Goal: Communication & Community: Participate in discussion

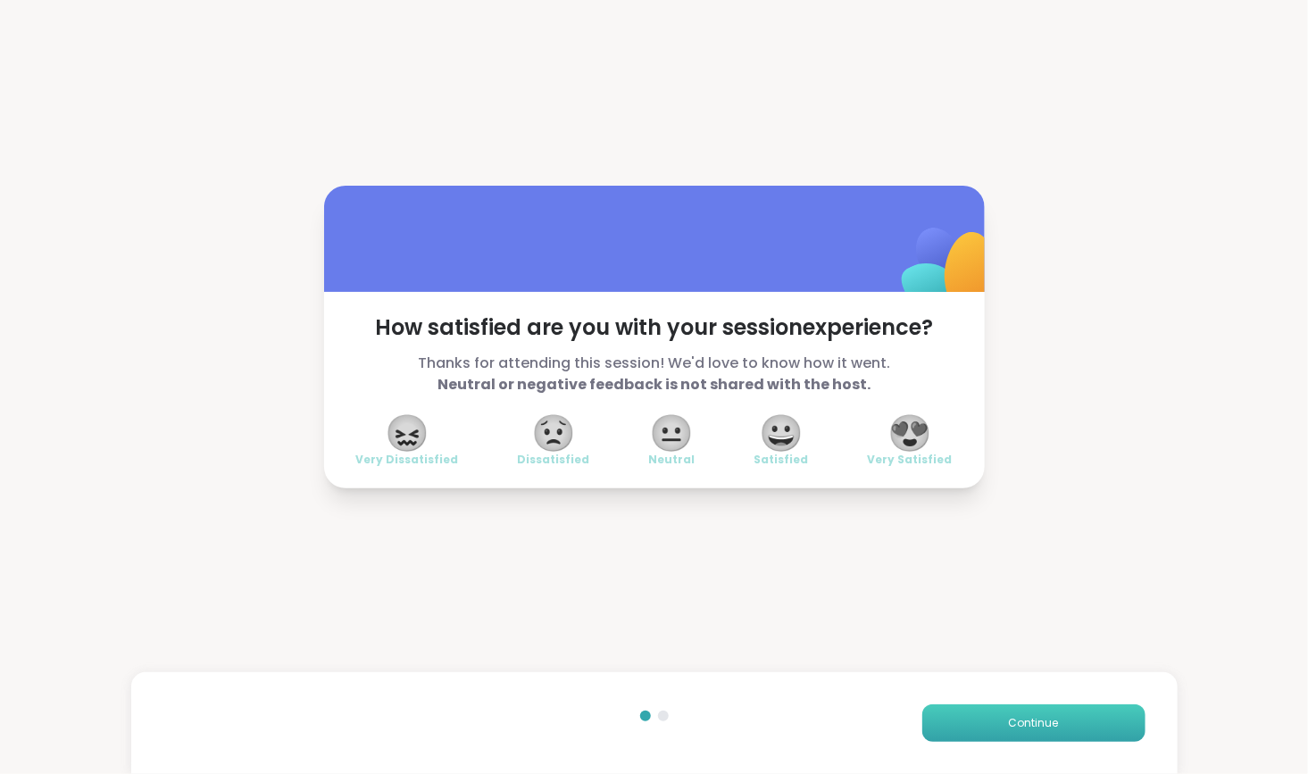
click at [970, 723] on button "Continue" at bounding box center [1034, 724] width 223 height 38
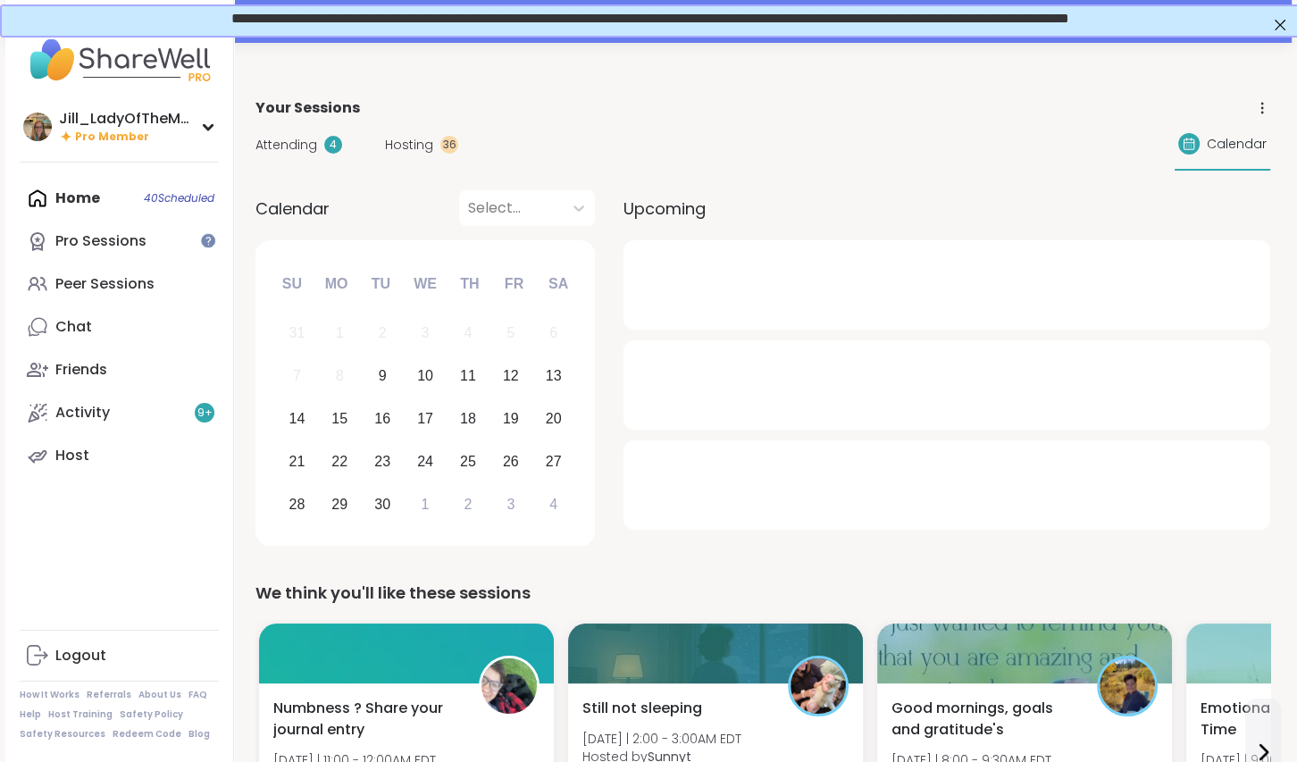
click at [305, 141] on span "Attending" at bounding box center [286, 145] width 62 height 19
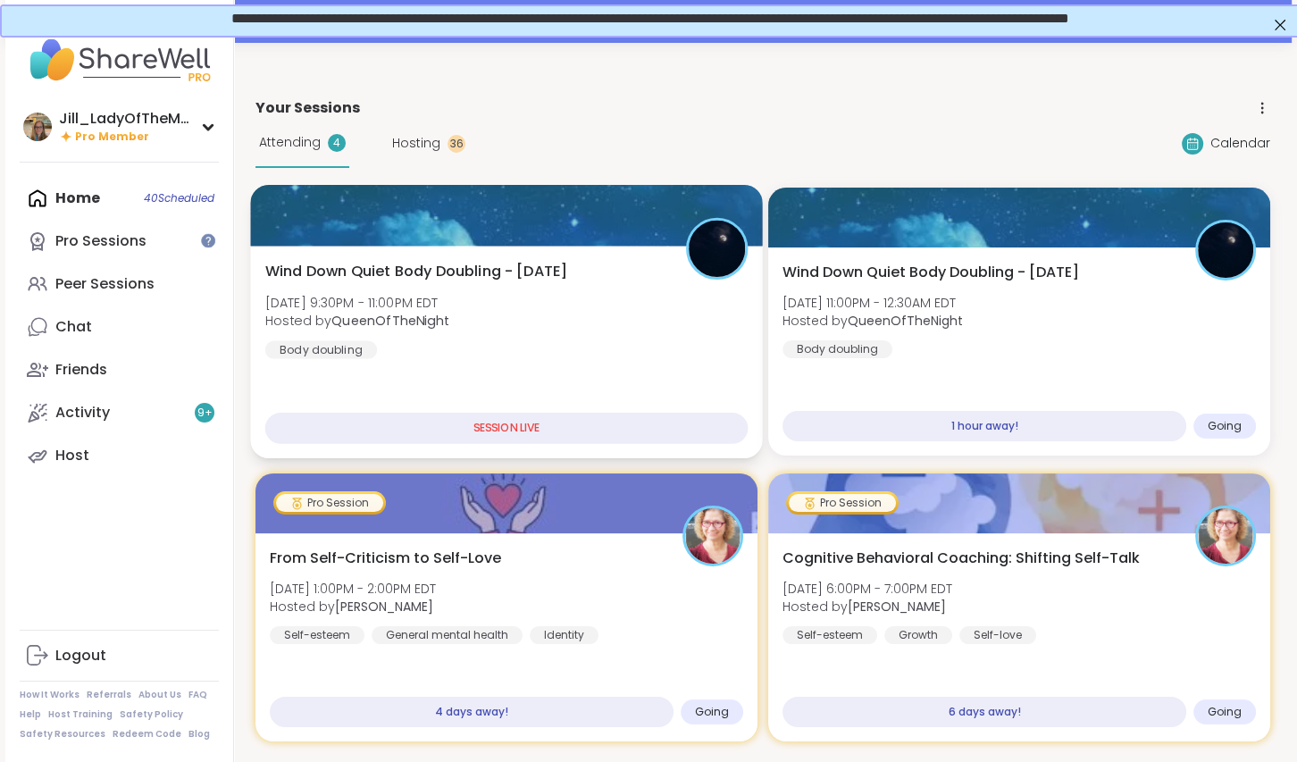
click at [572, 353] on div "Wind Down Quiet Body Doubling - Tuesday Tue, Sep 09 | 9:30PM - 11:00PM EDT Host…" at bounding box center [506, 310] width 483 height 98
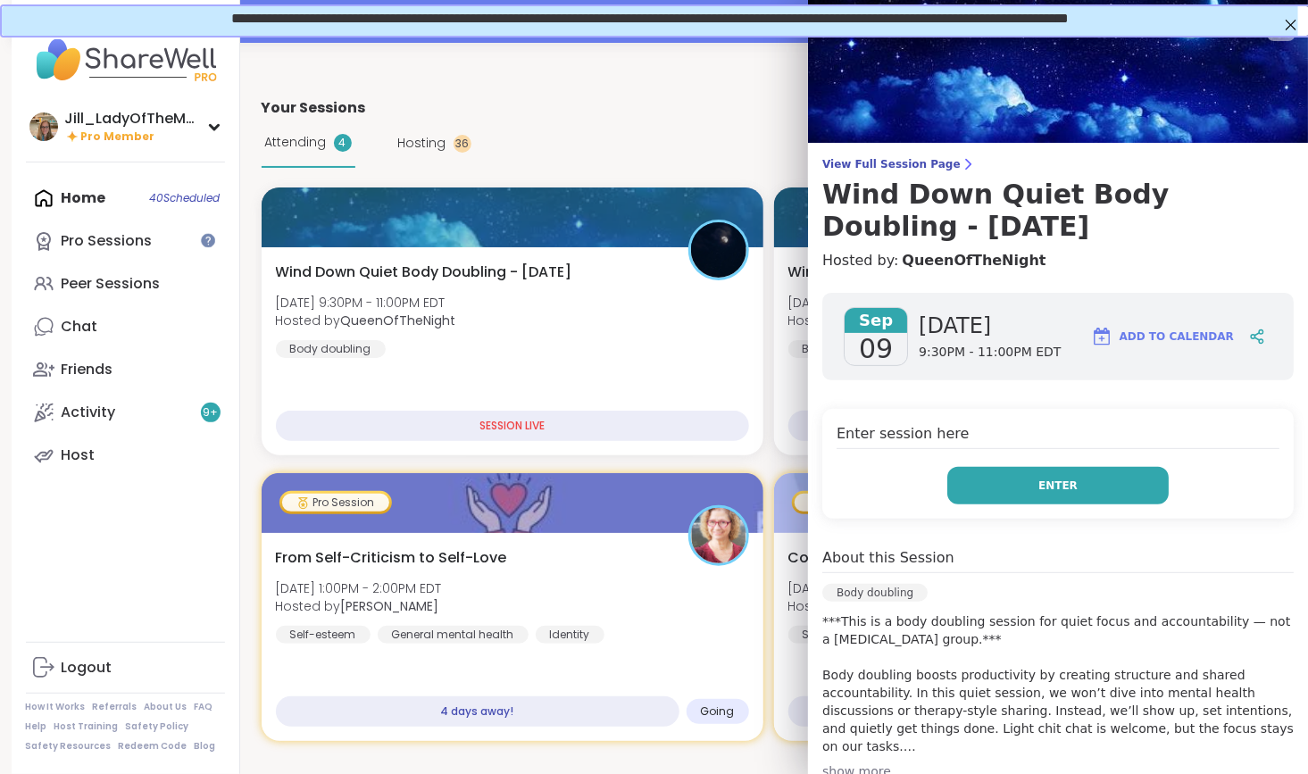
click at [985, 487] on button "Enter" at bounding box center [1058, 486] width 221 height 38
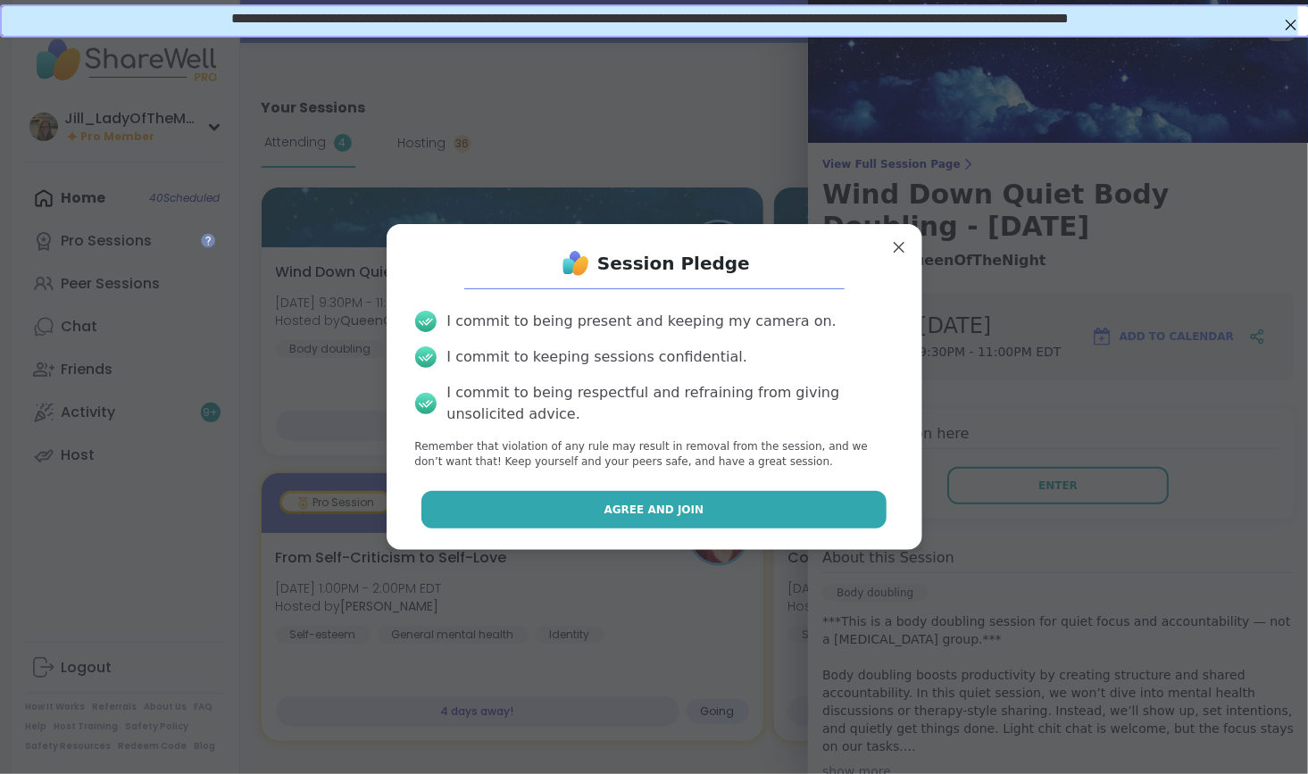
click at [819, 512] on button "Agree and Join" at bounding box center [654, 510] width 465 height 38
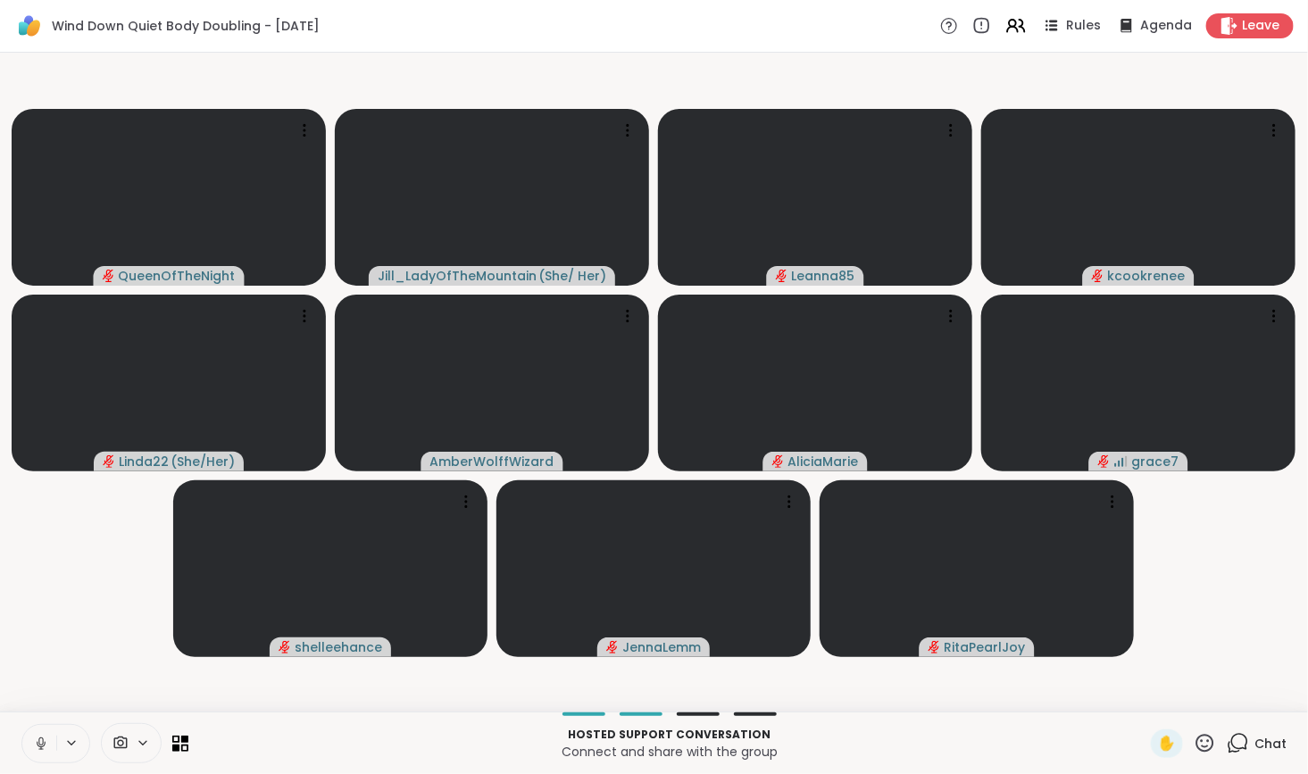
click at [1229, 738] on icon at bounding box center [1238, 743] width 22 height 22
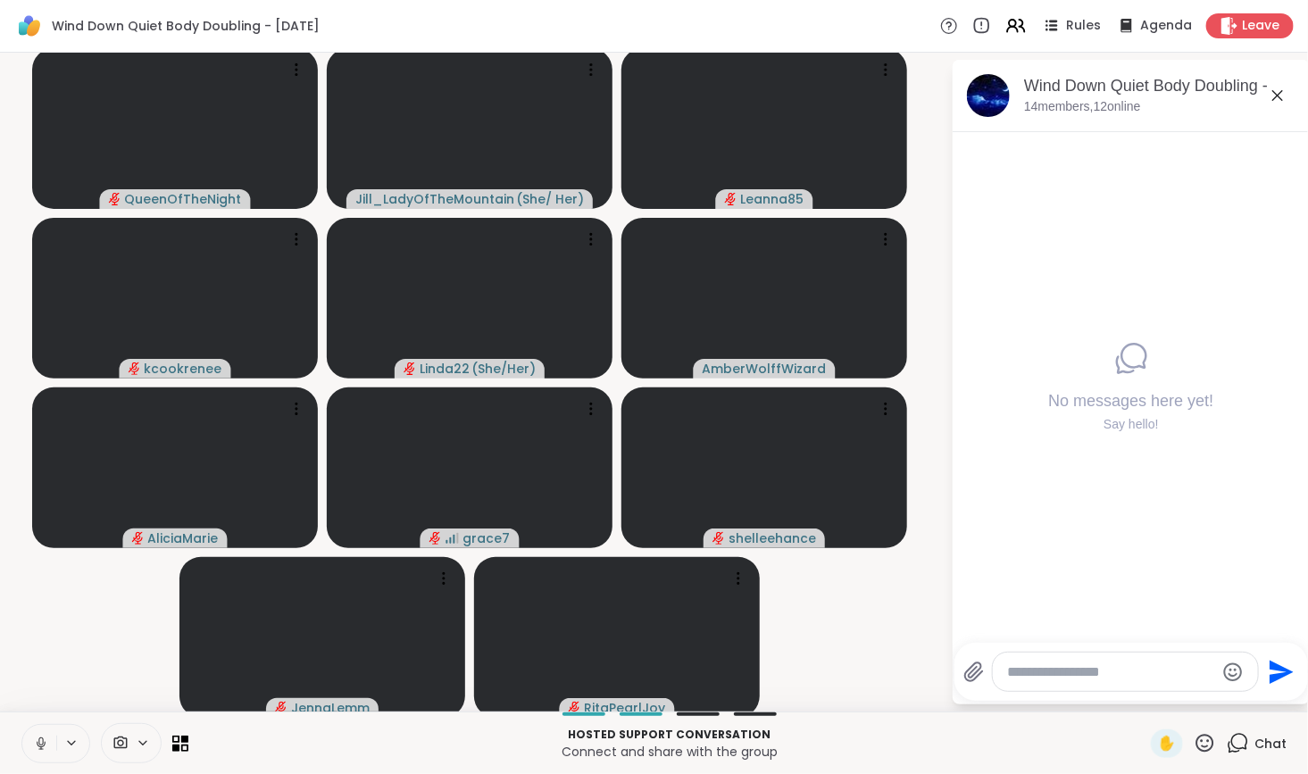
click at [38, 739] on icon at bounding box center [41, 744] width 16 height 16
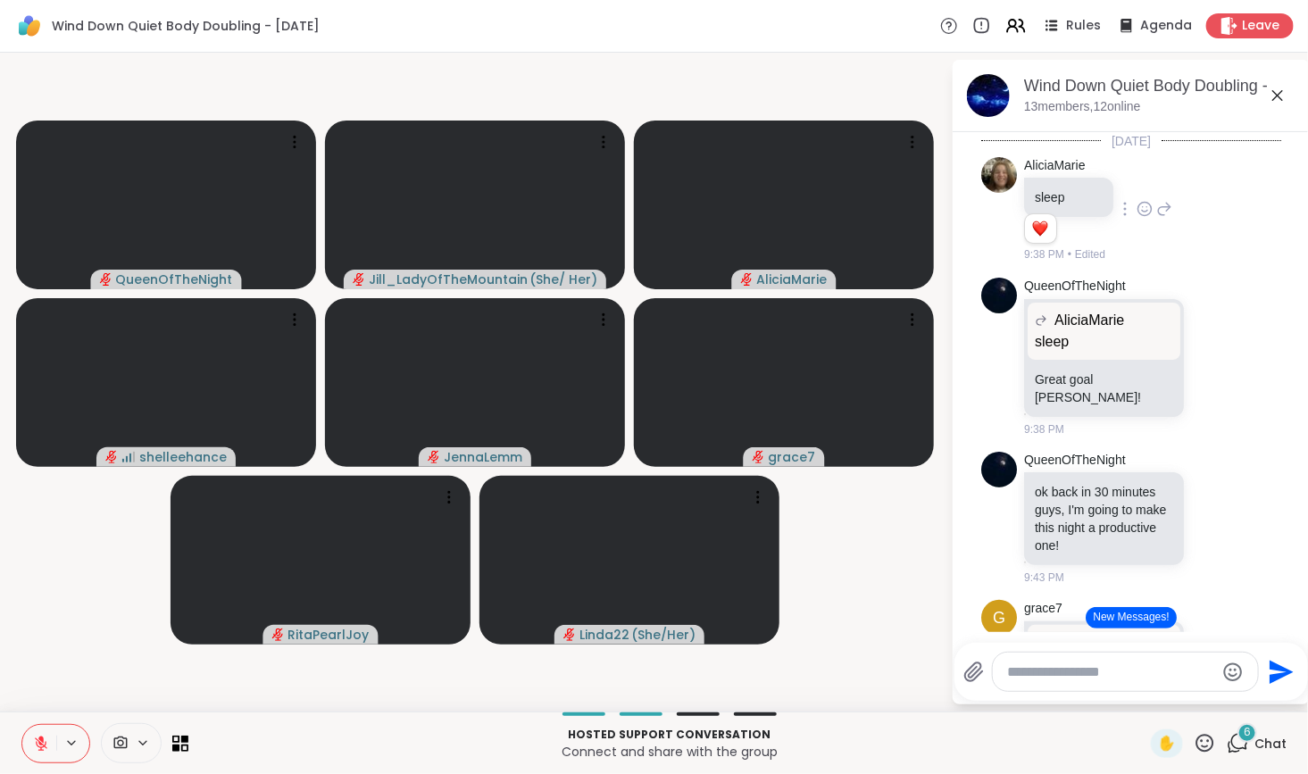
drag, startPoint x: 1129, startPoint y: 614, endPoint x: 1196, endPoint y: 213, distance: 406.5
click at [1196, 213] on div "AliciaMarie sleep 1 1 9:38 PM • Edited" at bounding box center [1131, 210] width 300 height 121
click at [1115, 617] on button "New Messages!" at bounding box center [1131, 617] width 90 height 21
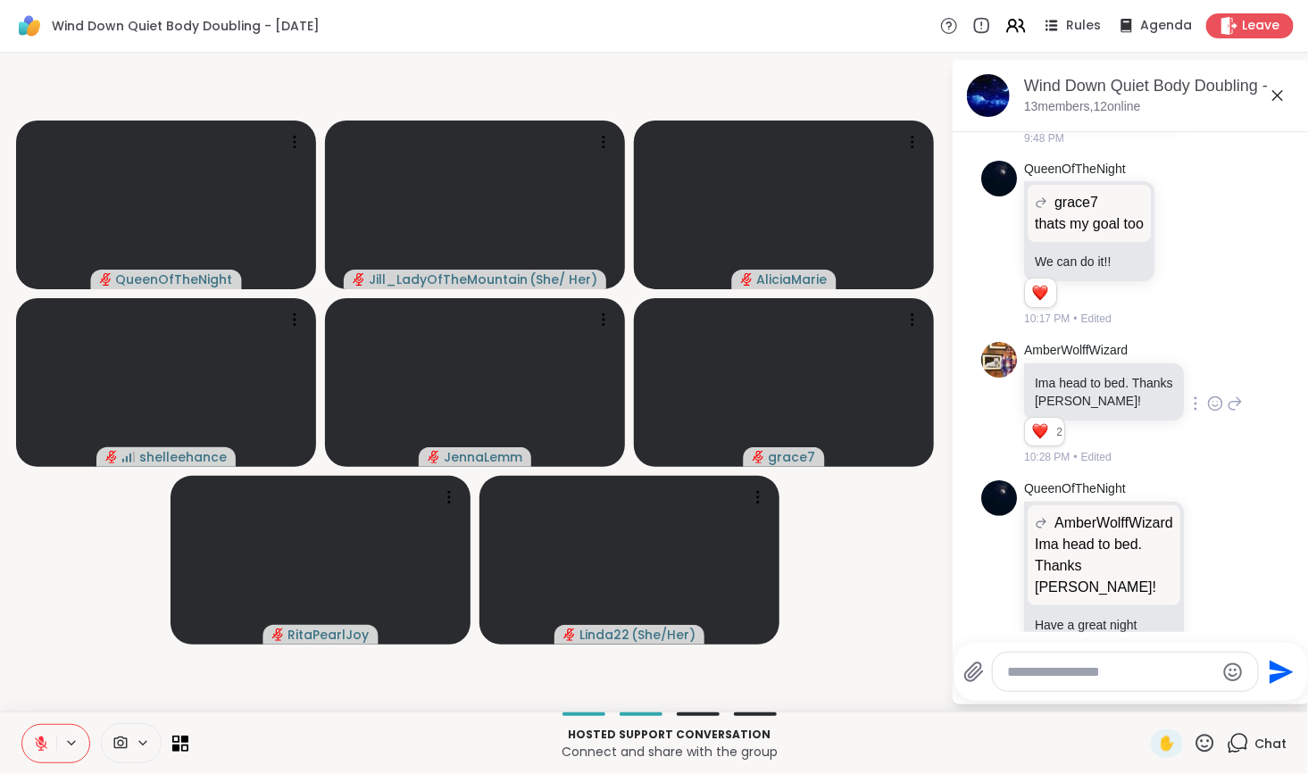
scroll to position [633, 0]
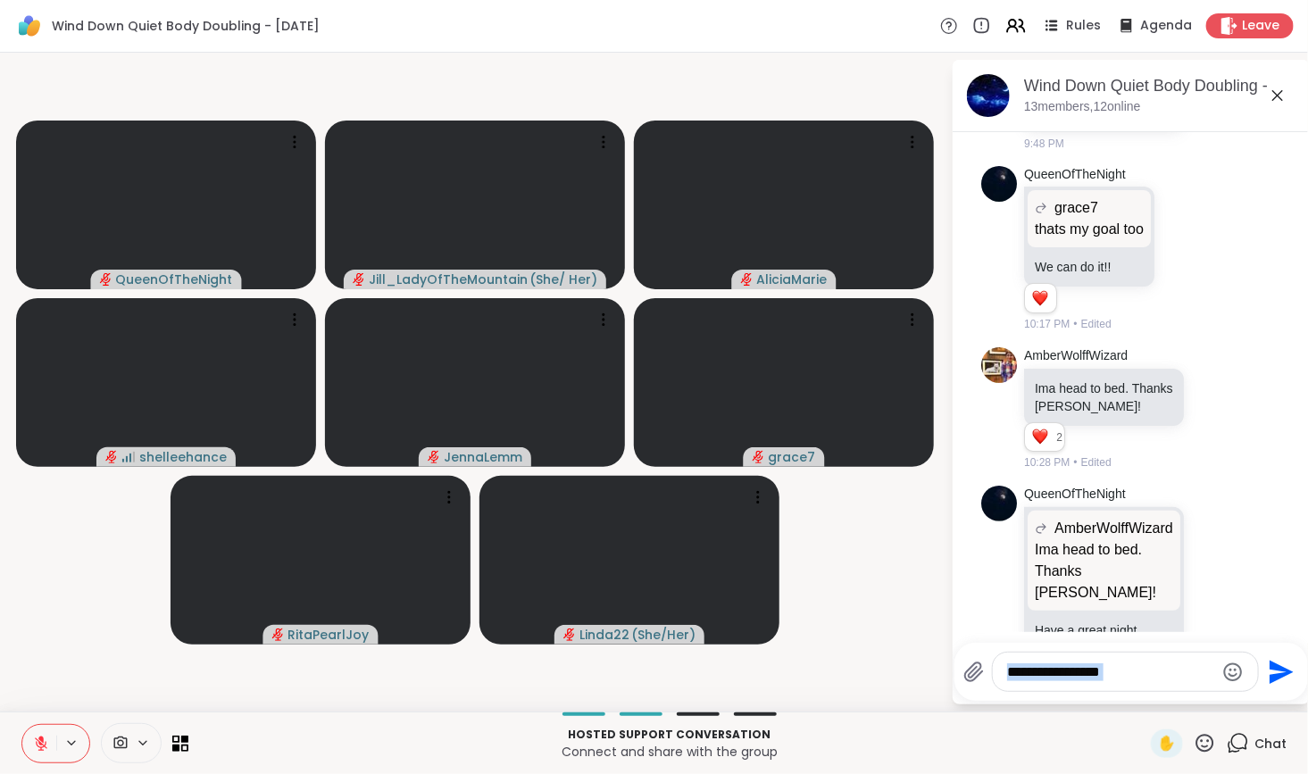
drag, startPoint x: 1282, startPoint y: 564, endPoint x: 1285, endPoint y: 695, distance: 130.4
click at [1285, 695] on div "Wind Down Quiet Body Doubling - Tuesday, Sep 09 13 members, 12 online Today Ali…" at bounding box center [1131, 382] width 357 height 645
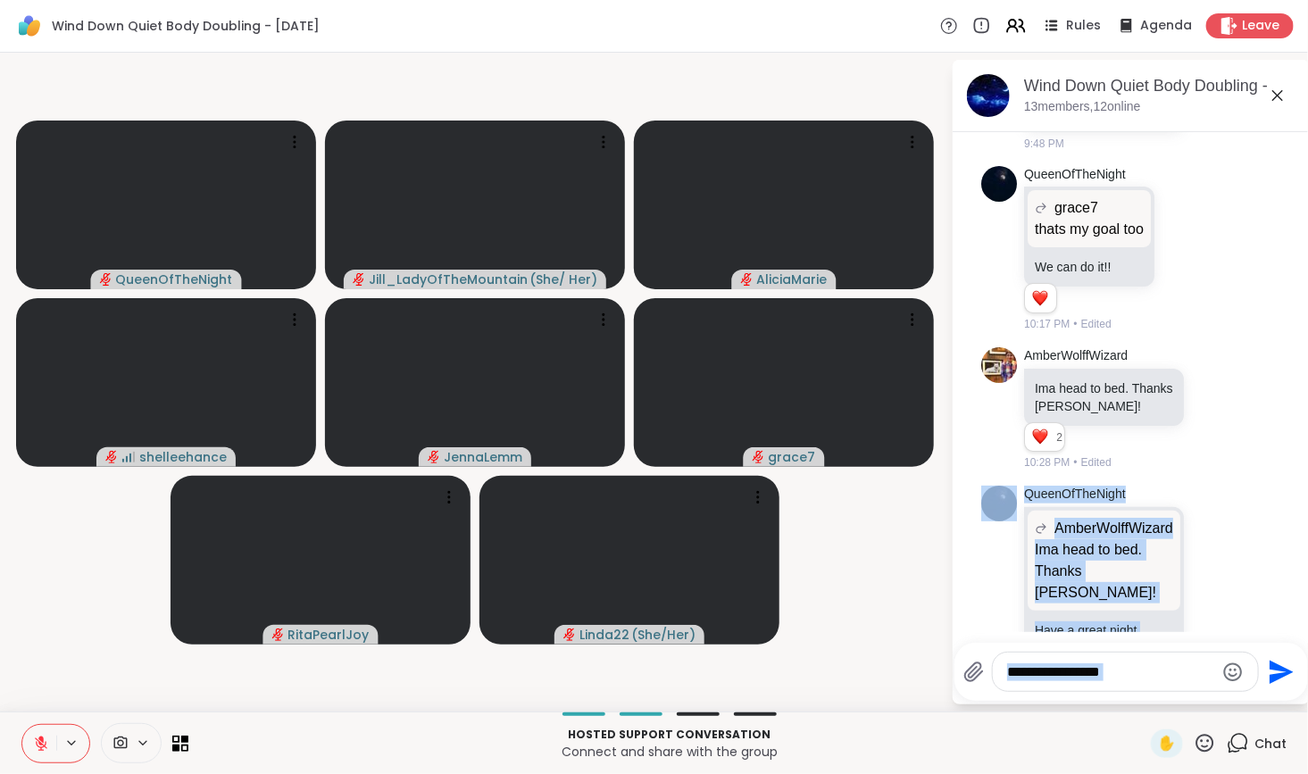
drag, startPoint x: 1282, startPoint y: 379, endPoint x: 1308, endPoint y: 697, distance: 319.0
click at [1296, 697] on html "Wind Down Quiet Body Doubling - Tuesday Rules Agenda Leave QueenOfTheNight Jill…" at bounding box center [654, 387] width 1308 height 774
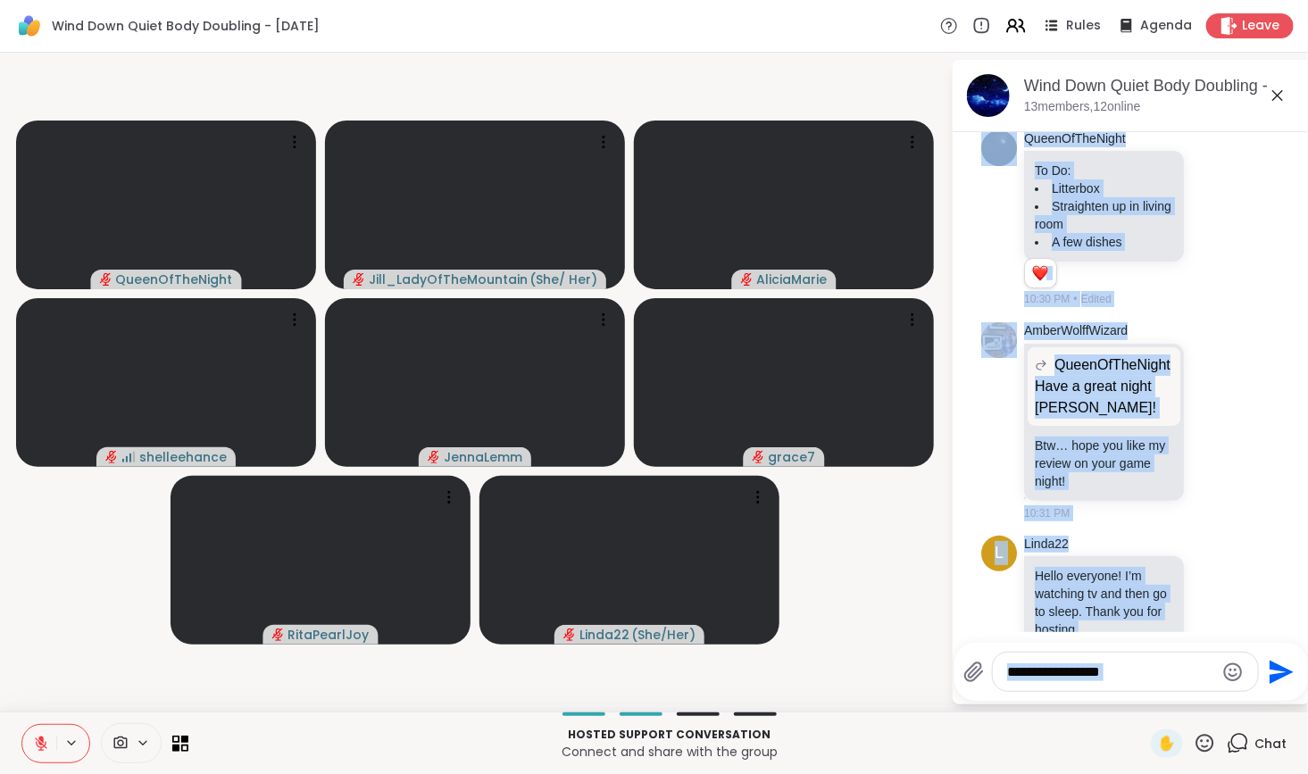
scroll to position [1486, 0]
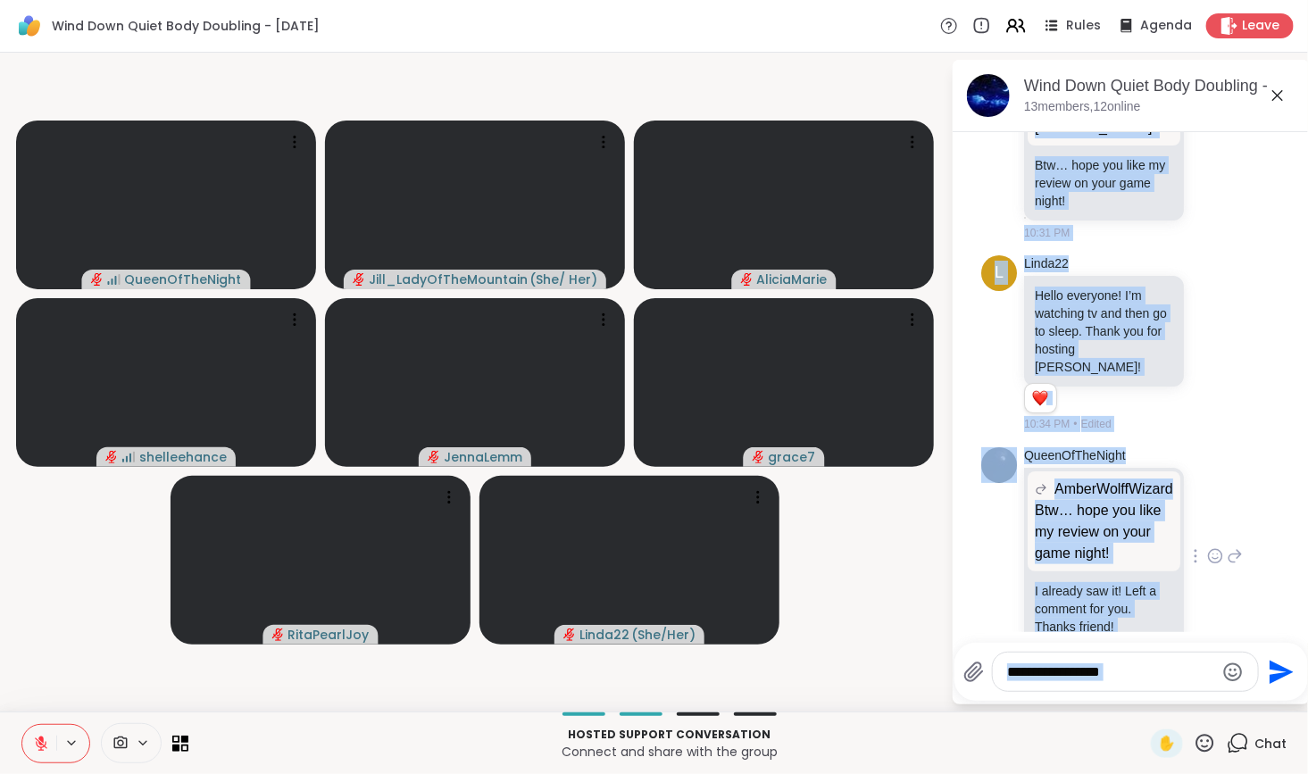
click at [1248, 550] on div "QueenOfTheNight AmberWolffWizard Btw… hope you like my review on your game nigh…" at bounding box center [1131, 557] width 300 height 235
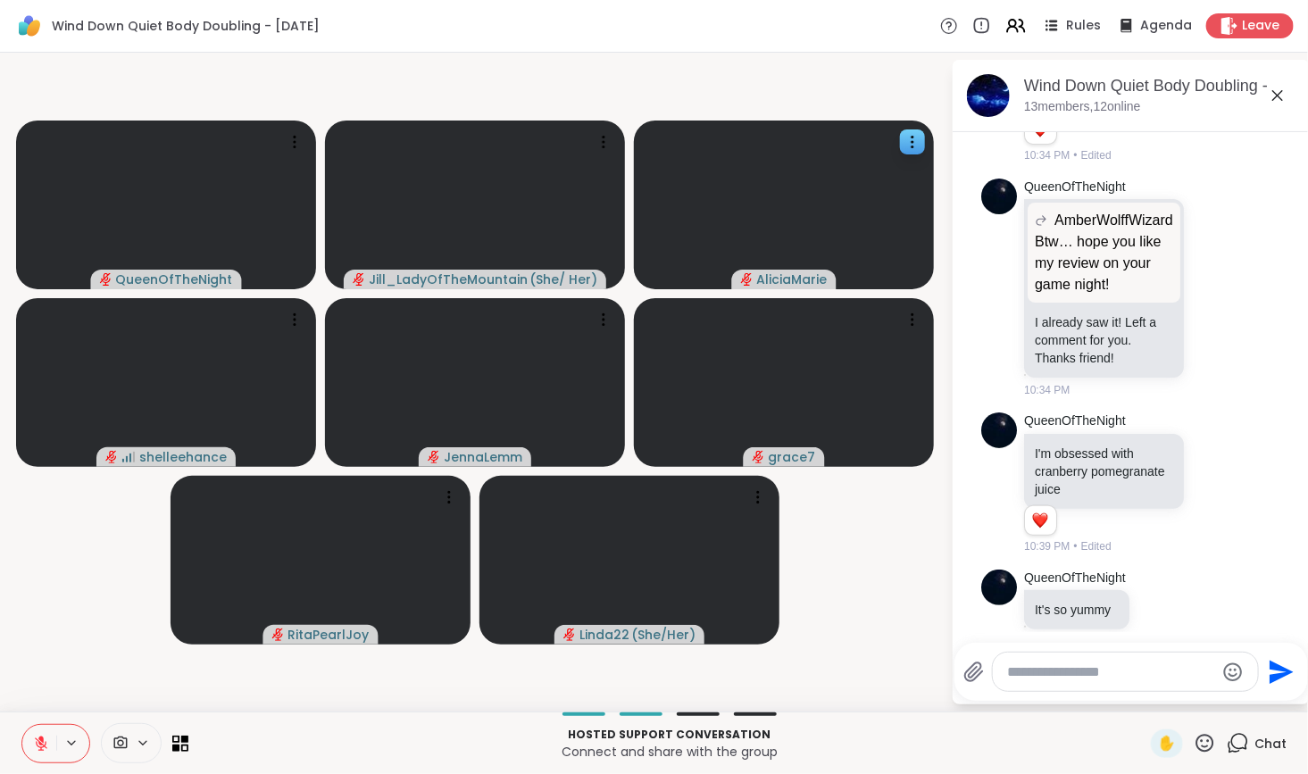
scroll to position [1737, 0]
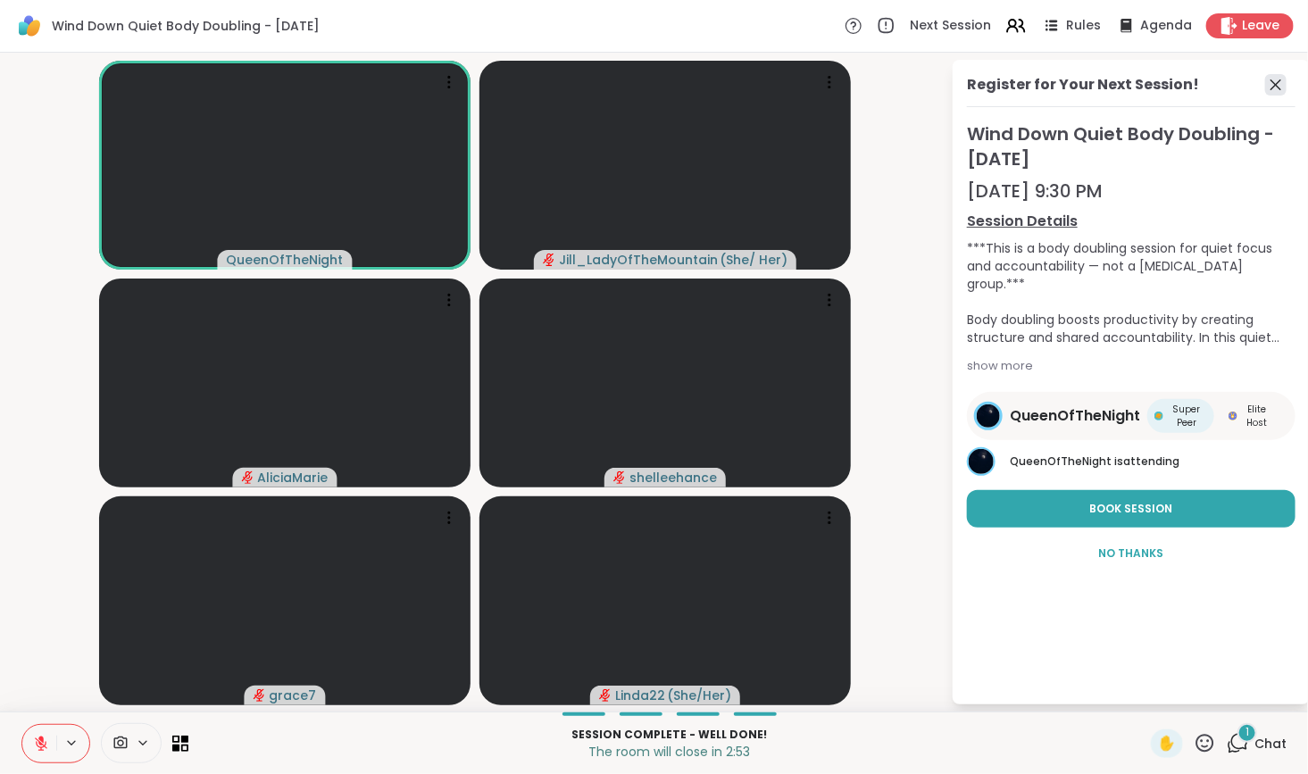
click at [1270, 80] on icon at bounding box center [1275, 84] width 21 height 21
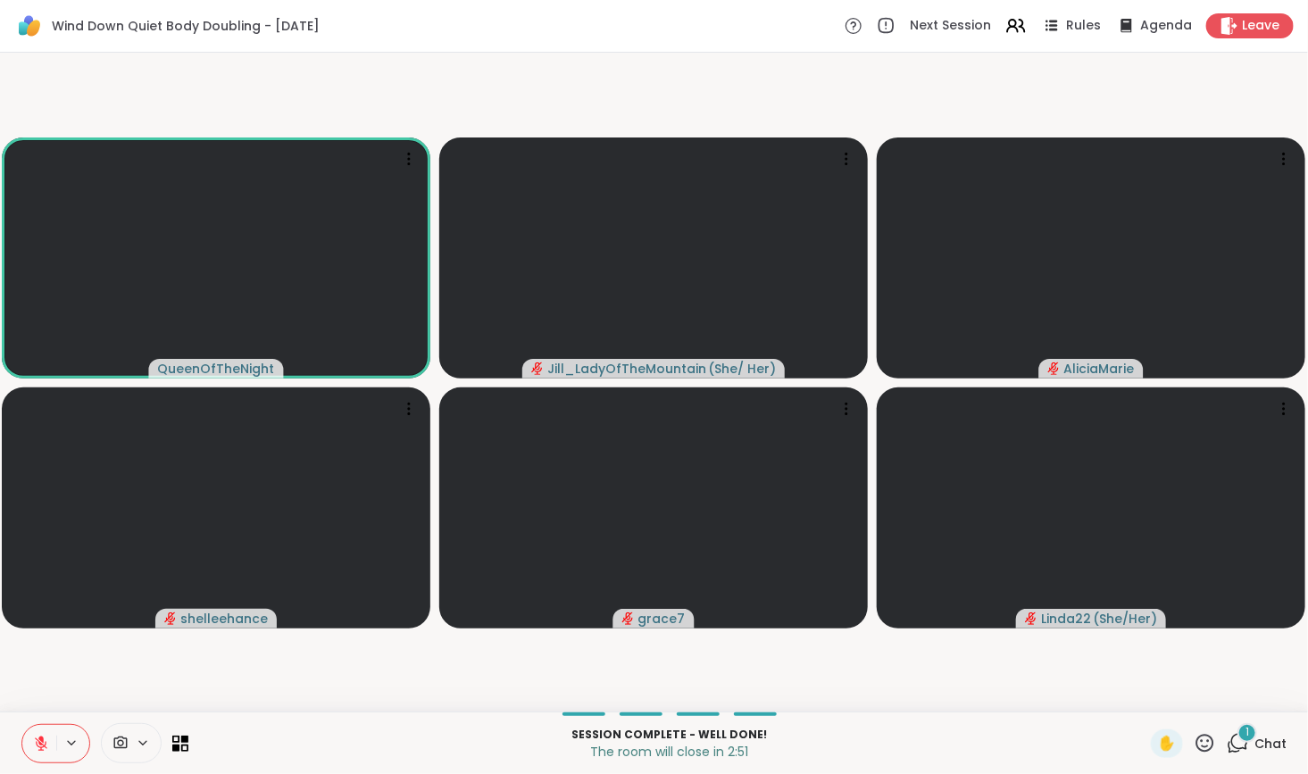
click at [1231, 737] on icon at bounding box center [1239, 742] width 17 height 16
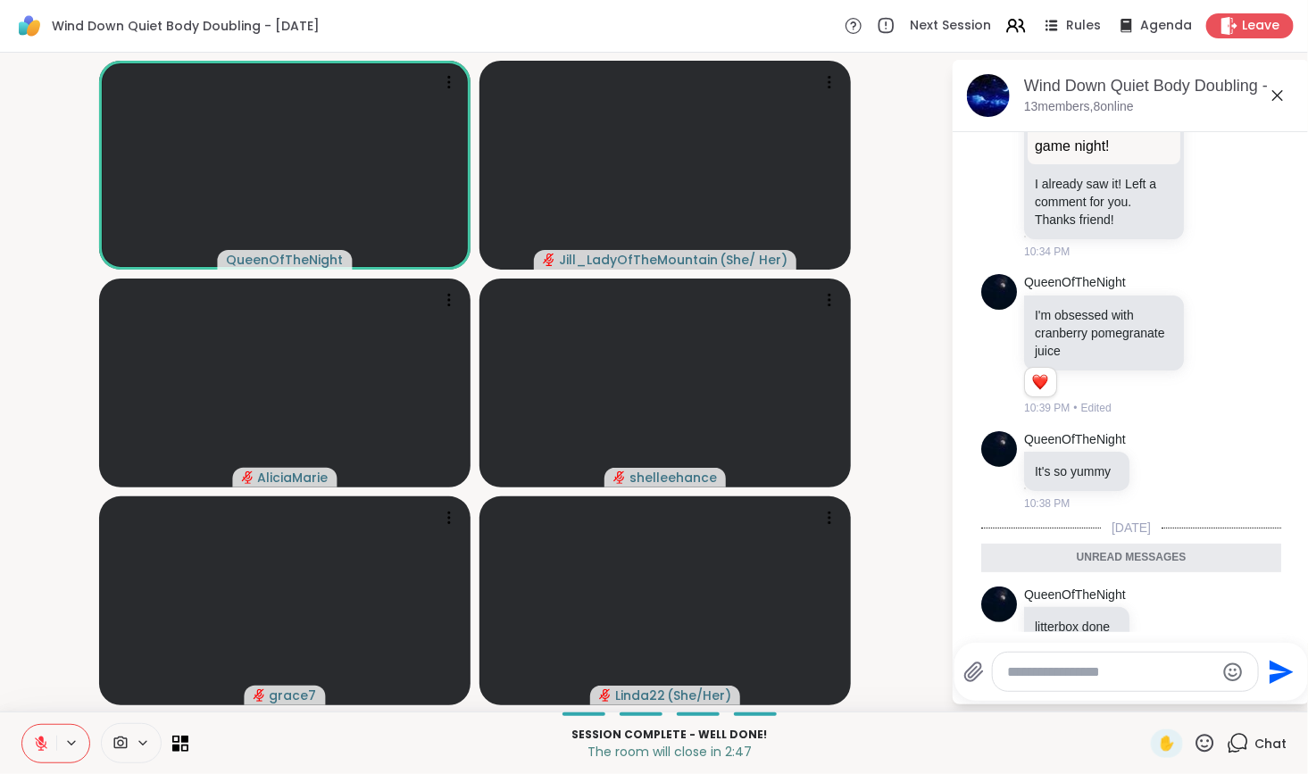
scroll to position [1918, 0]
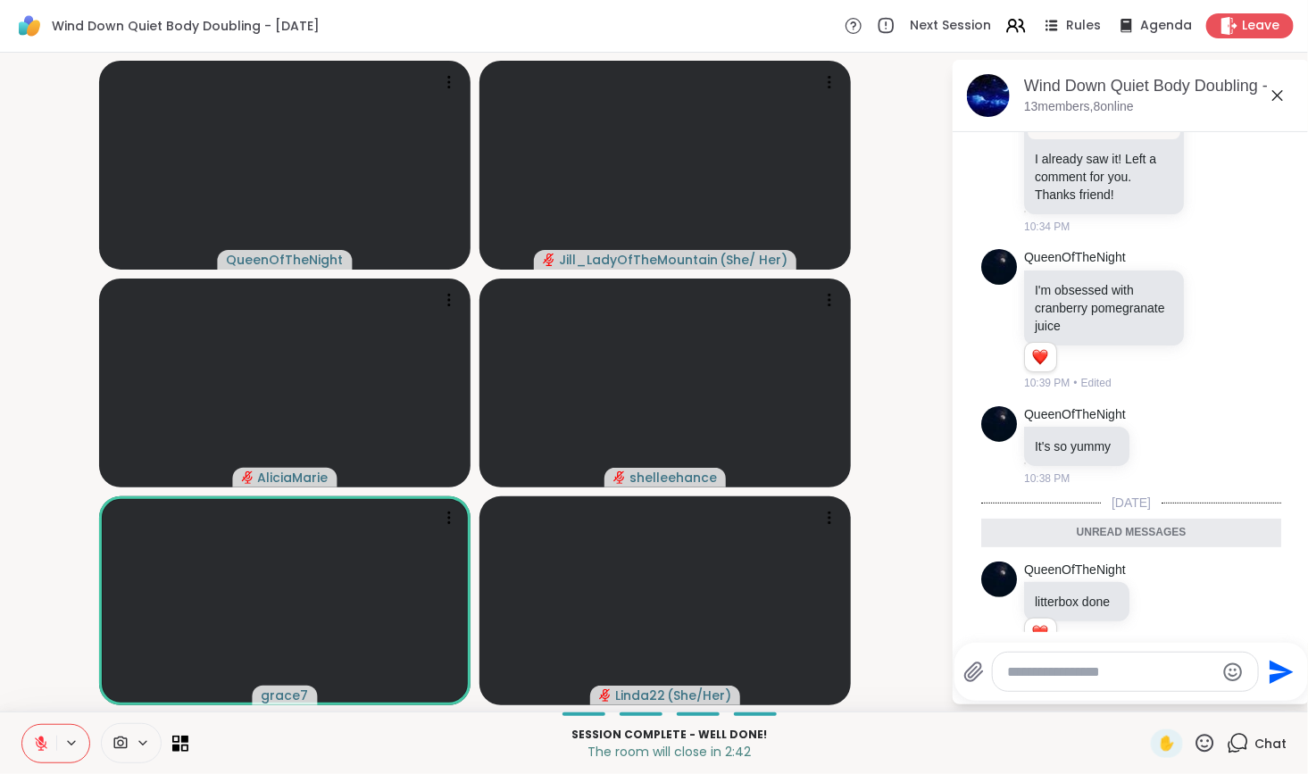
click at [960, 740] on p "Session Complete - well done!" at bounding box center [669, 735] width 941 height 16
click at [1031, 678] on textarea "Type your message" at bounding box center [1111, 673] width 208 height 18
type textarea "**********"
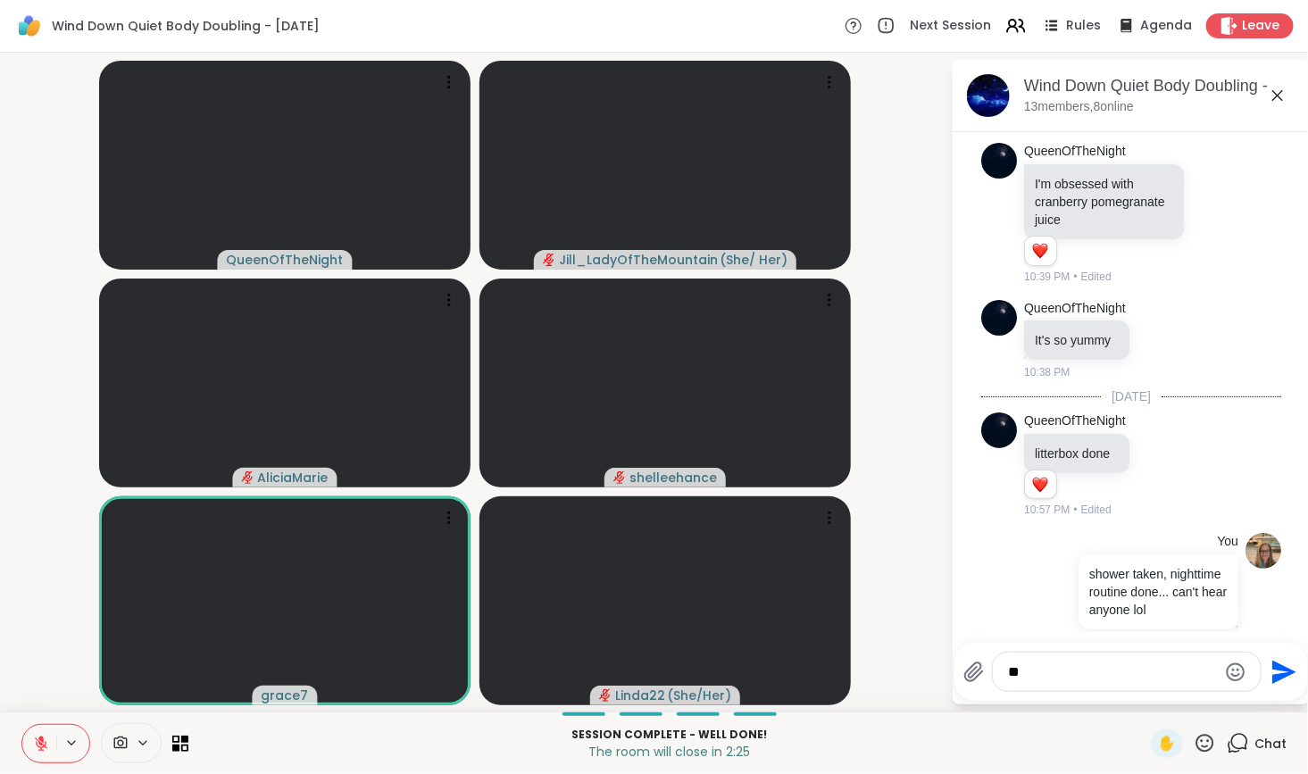
type textarea "*"
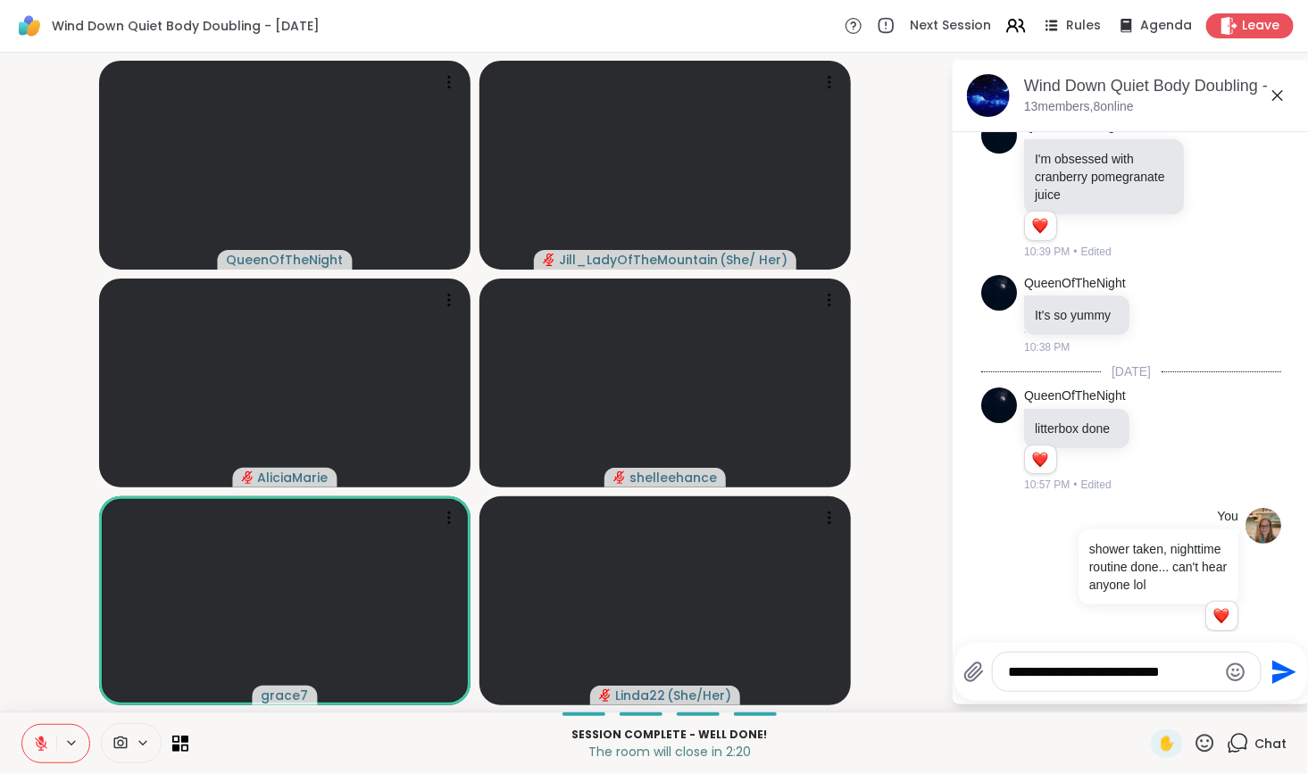
type textarea "**********"
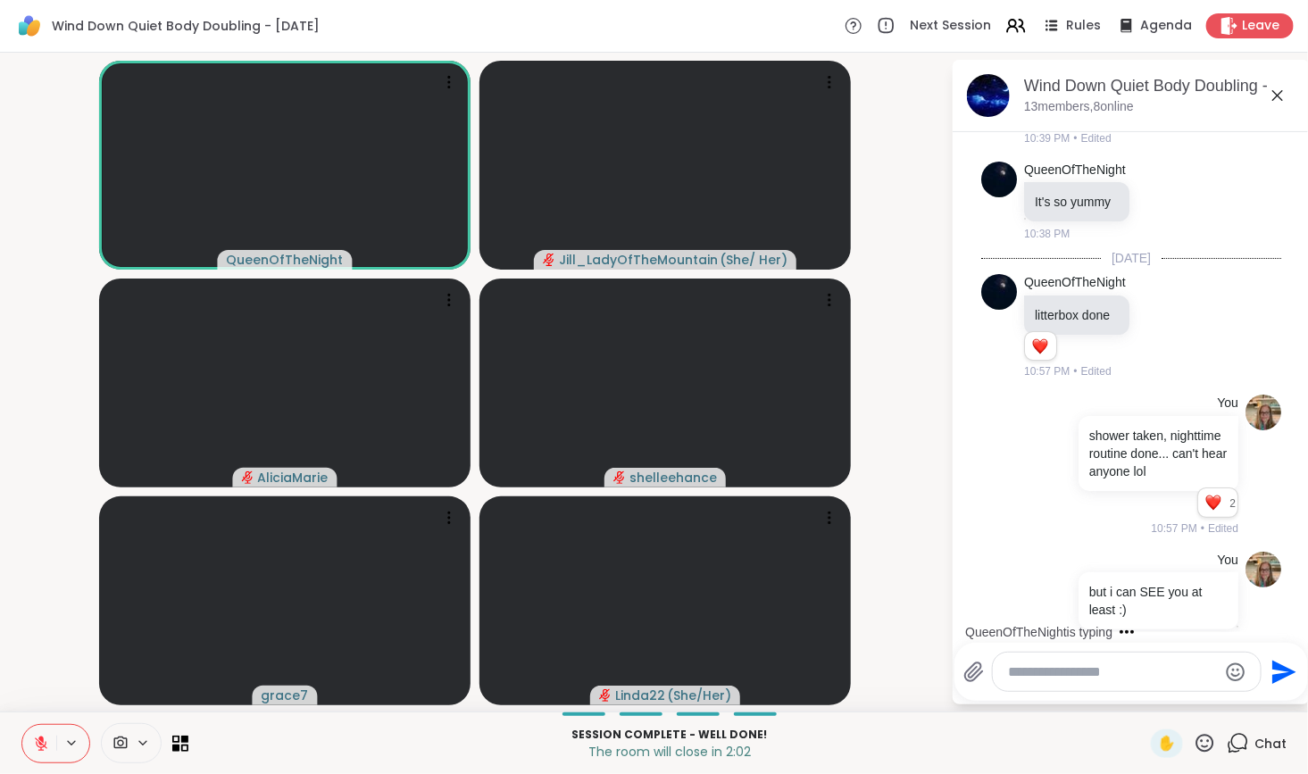
scroll to position [2361, 0]
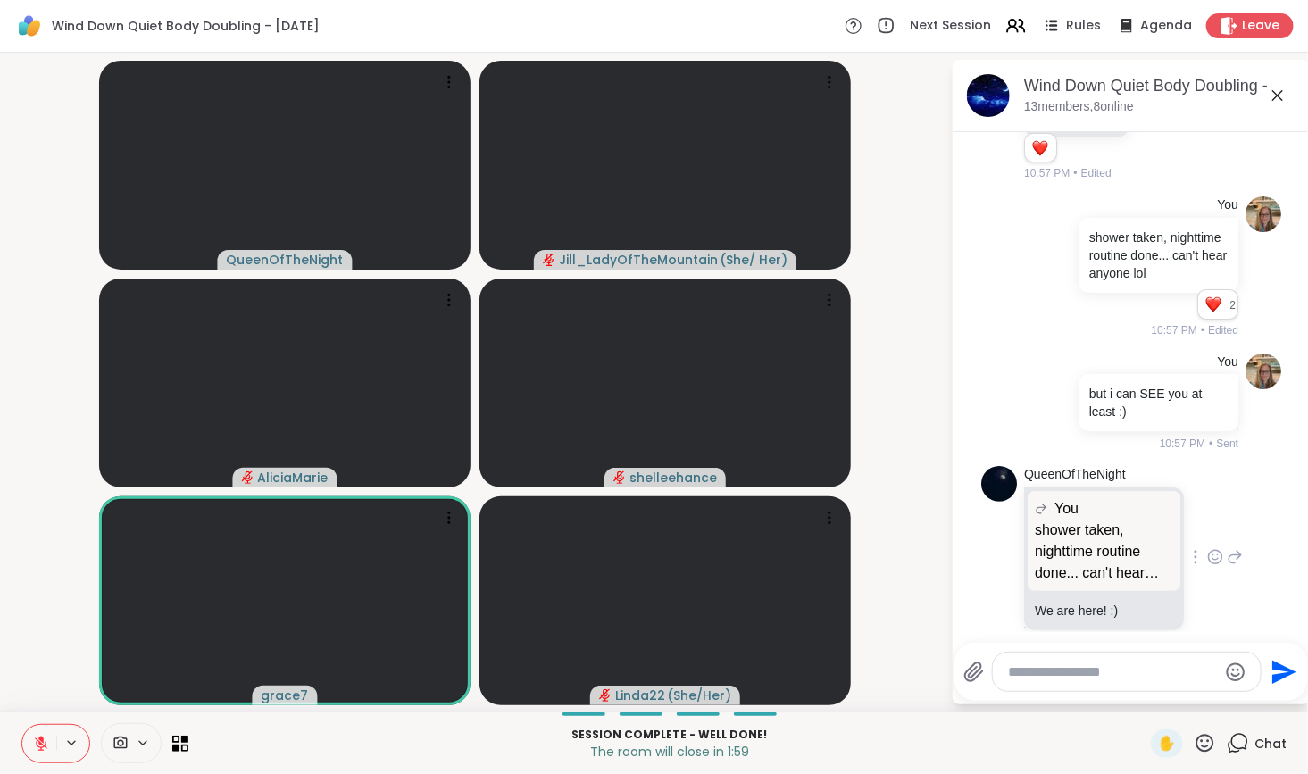
click at [1207, 548] on icon at bounding box center [1215, 557] width 16 height 18
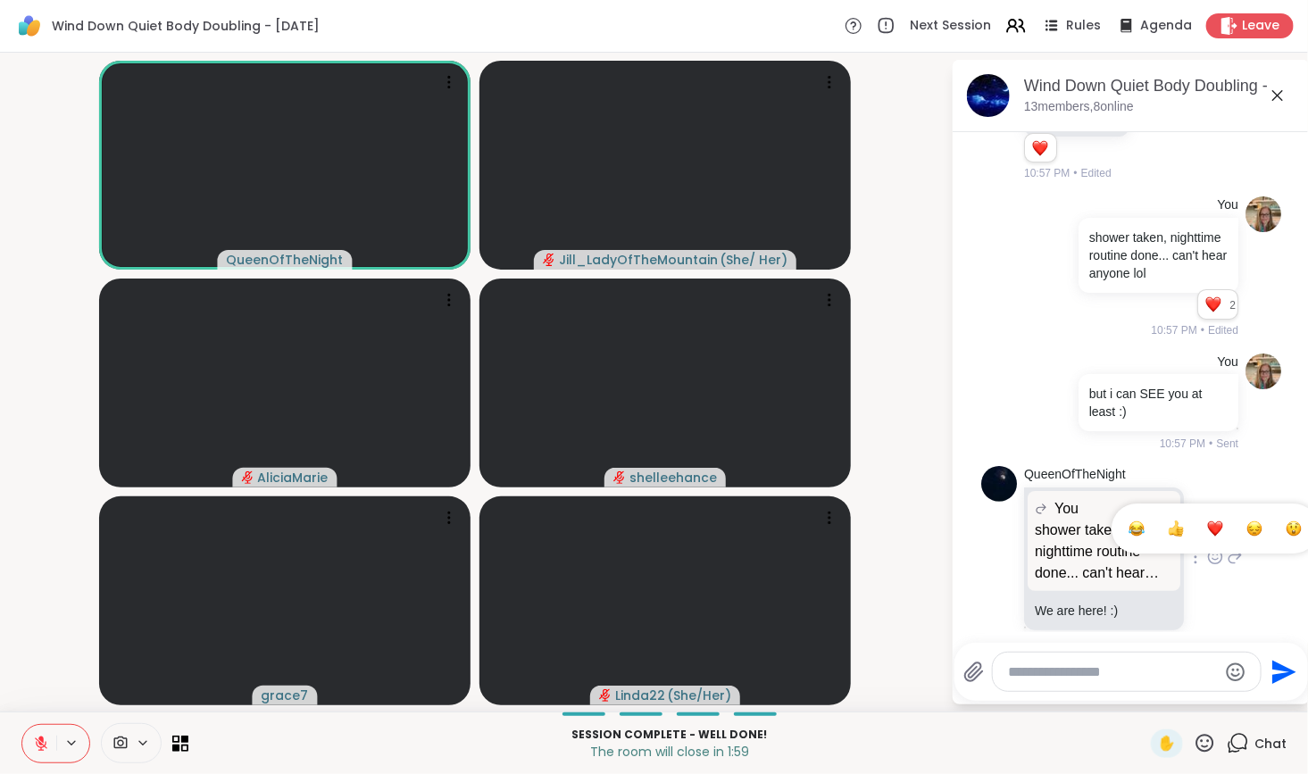
click at [1207, 521] on div "Select Reaction: Heart" at bounding box center [1215, 529] width 16 height 16
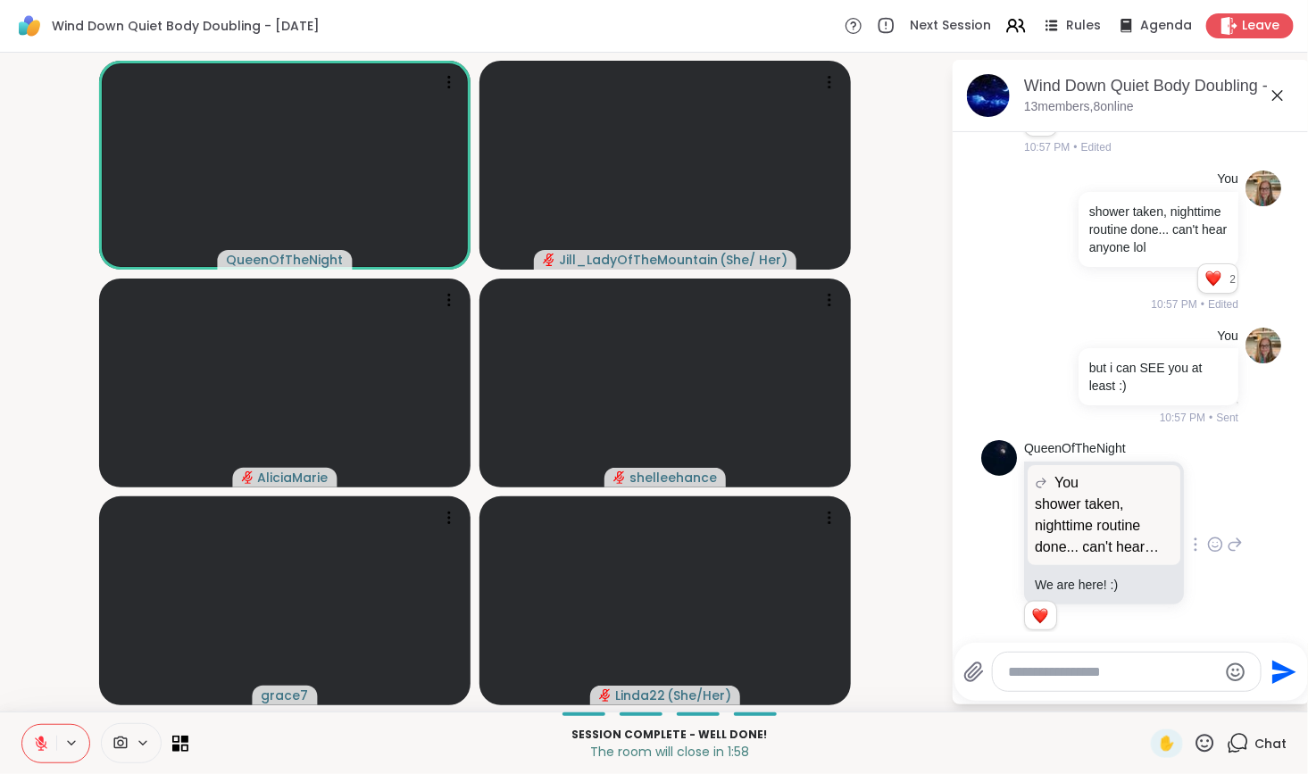
click at [1230, 539] on icon at bounding box center [1236, 545] width 13 height 13
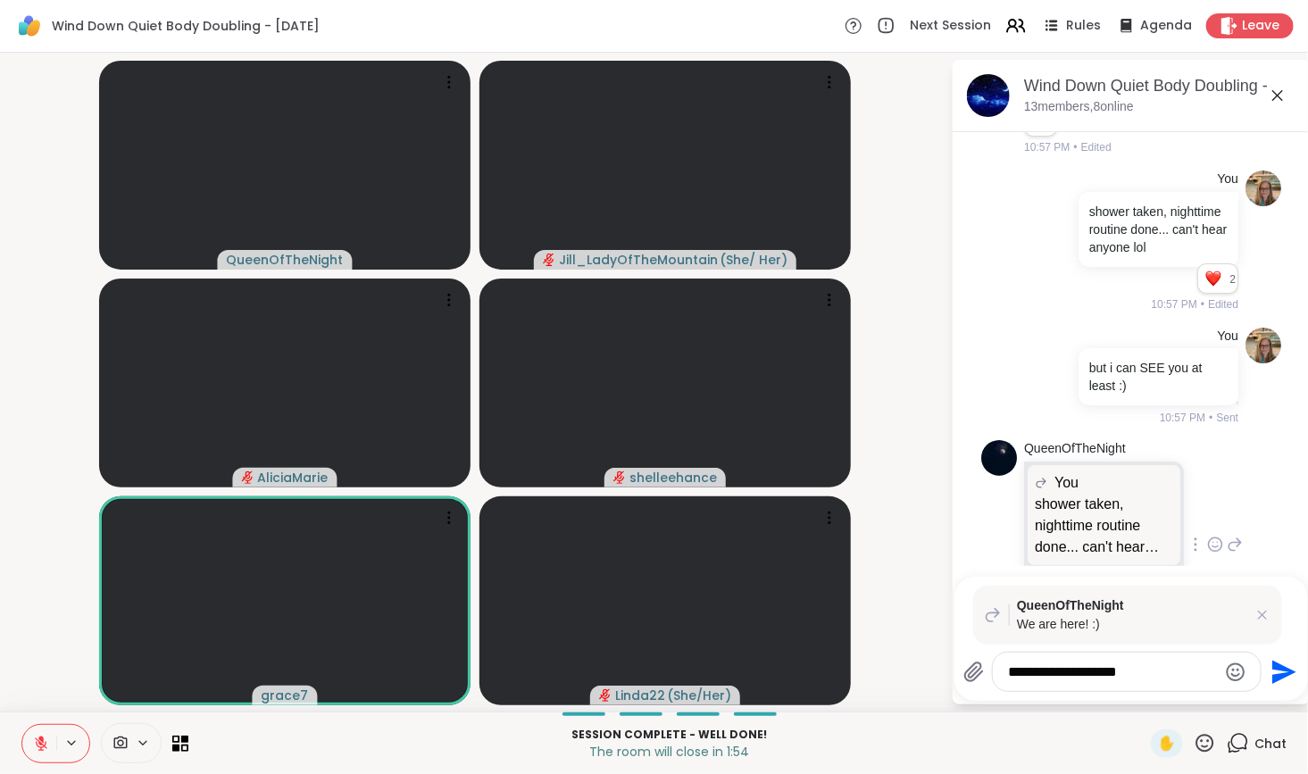
type textarea "**********"
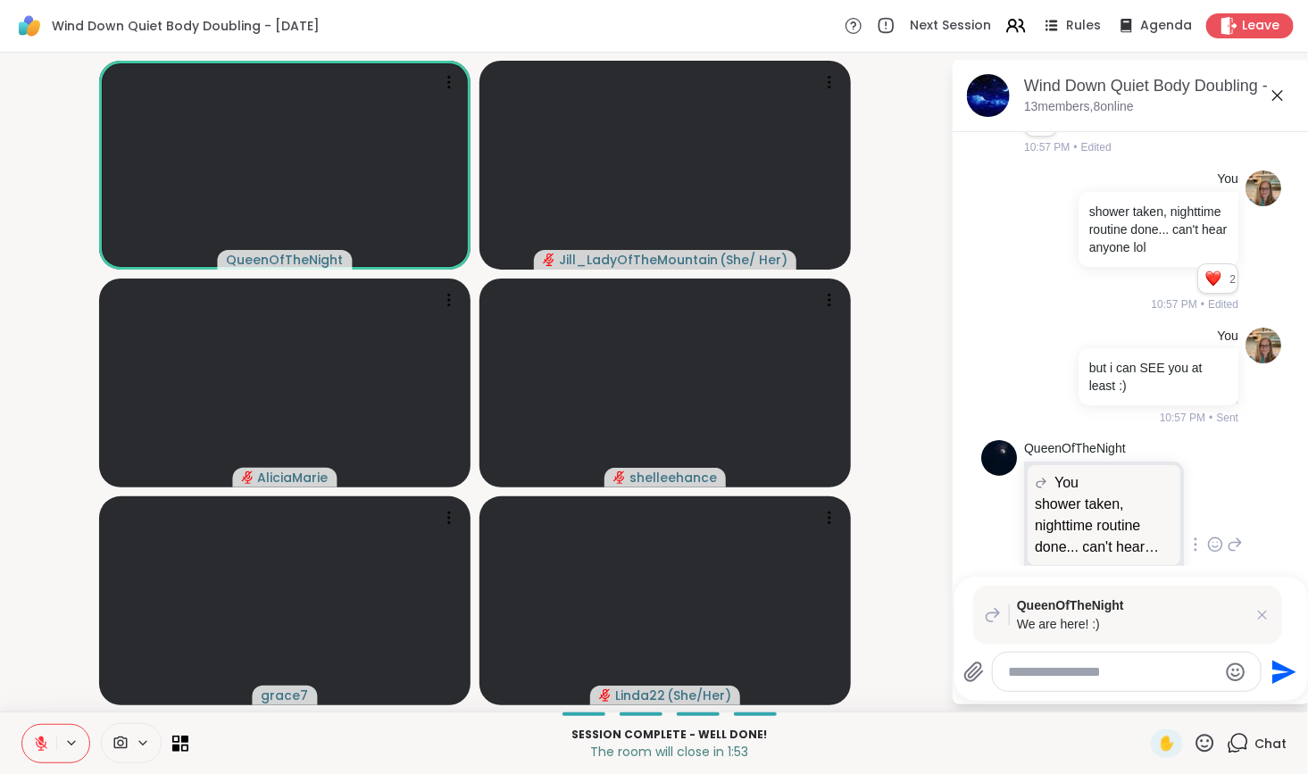
scroll to position [2542, 0]
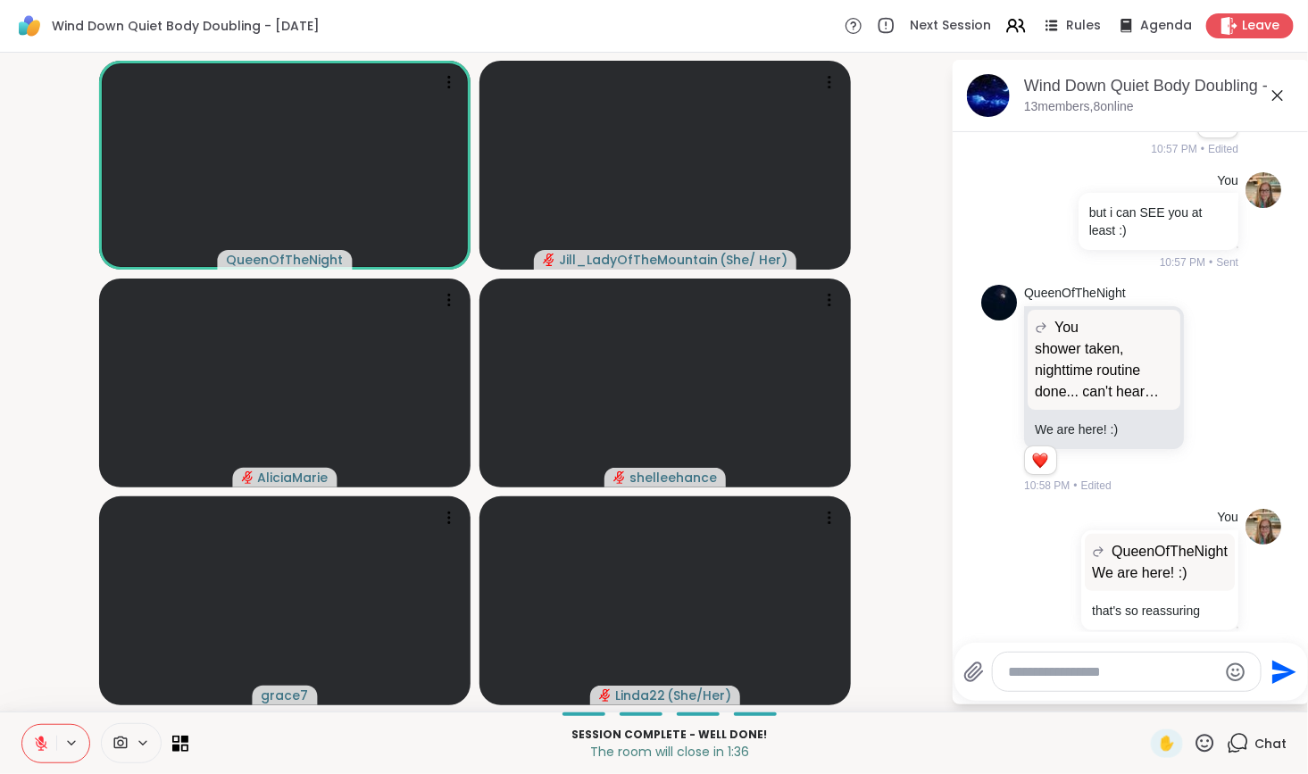
click at [1045, 676] on textarea "Type your message" at bounding box center [1113, 673] width 208 height 18
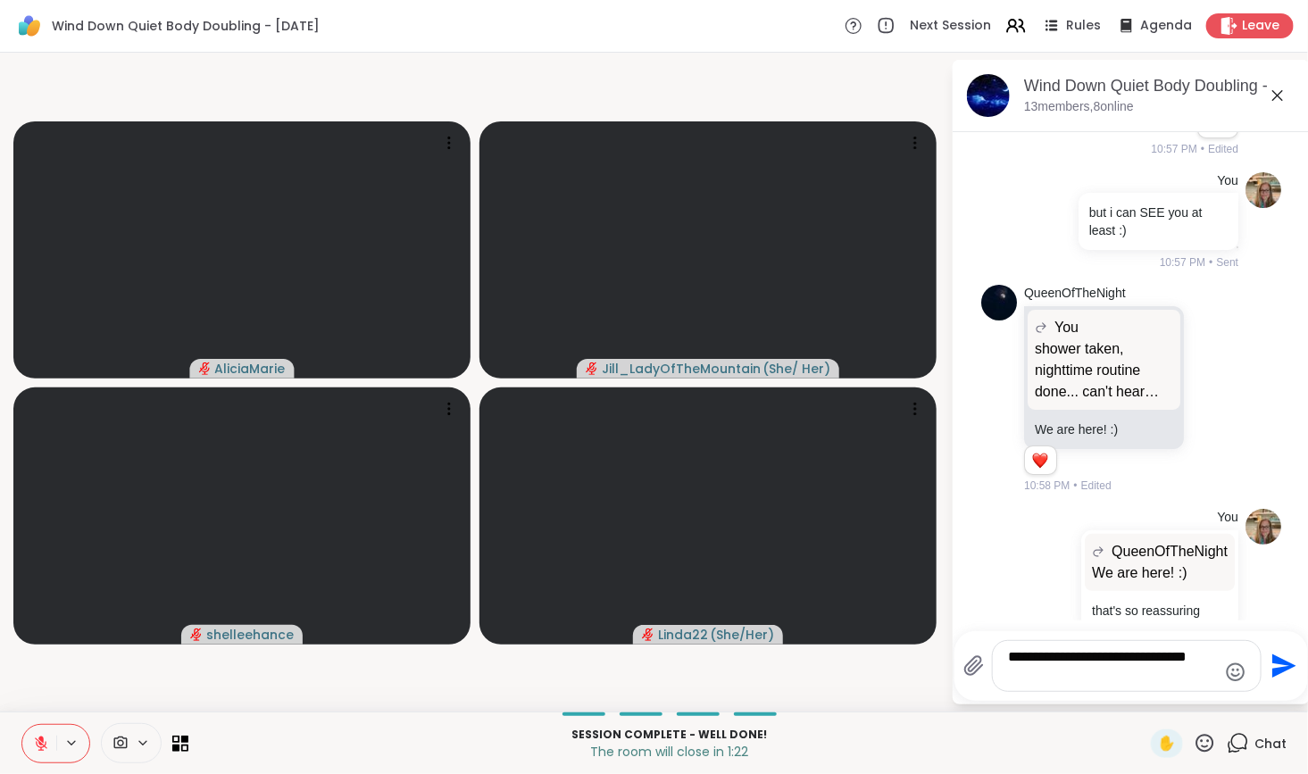
scroll to position [0, 0]
type textarea "**********"
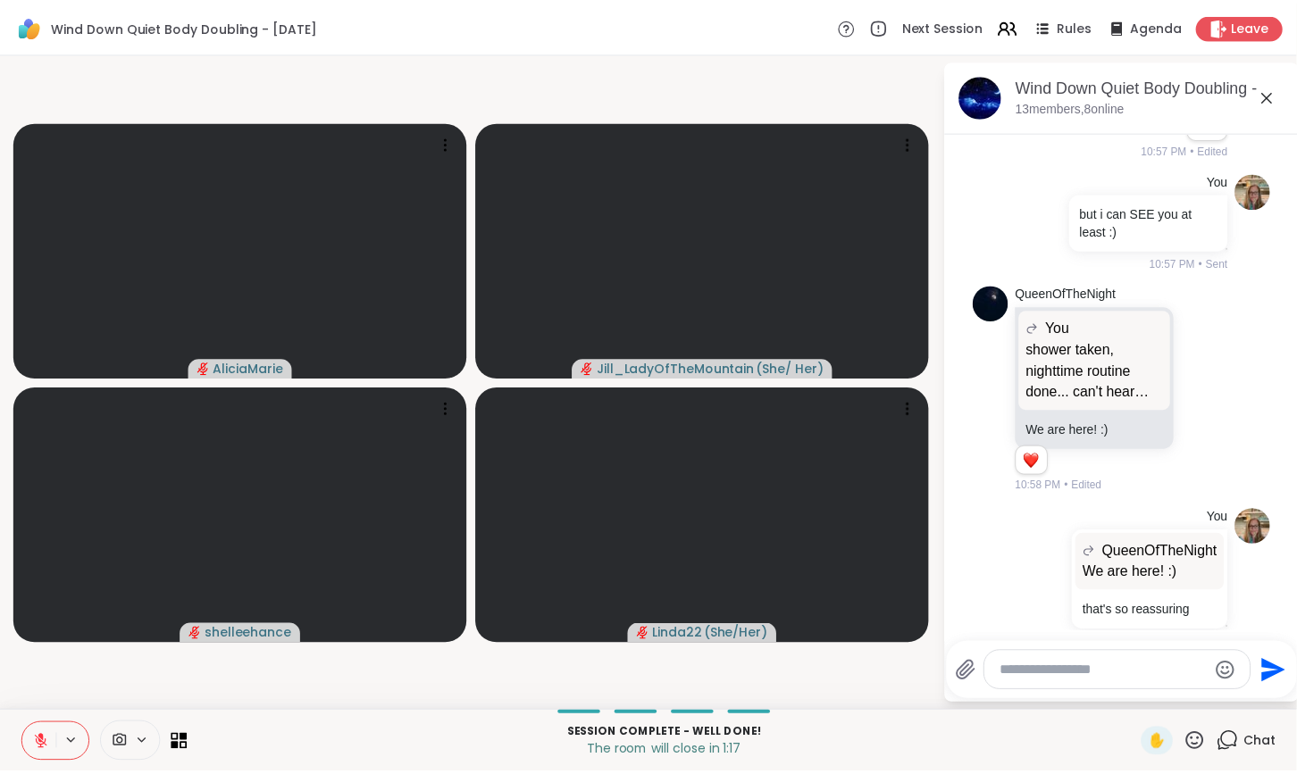
scroll to position [2674, 0]
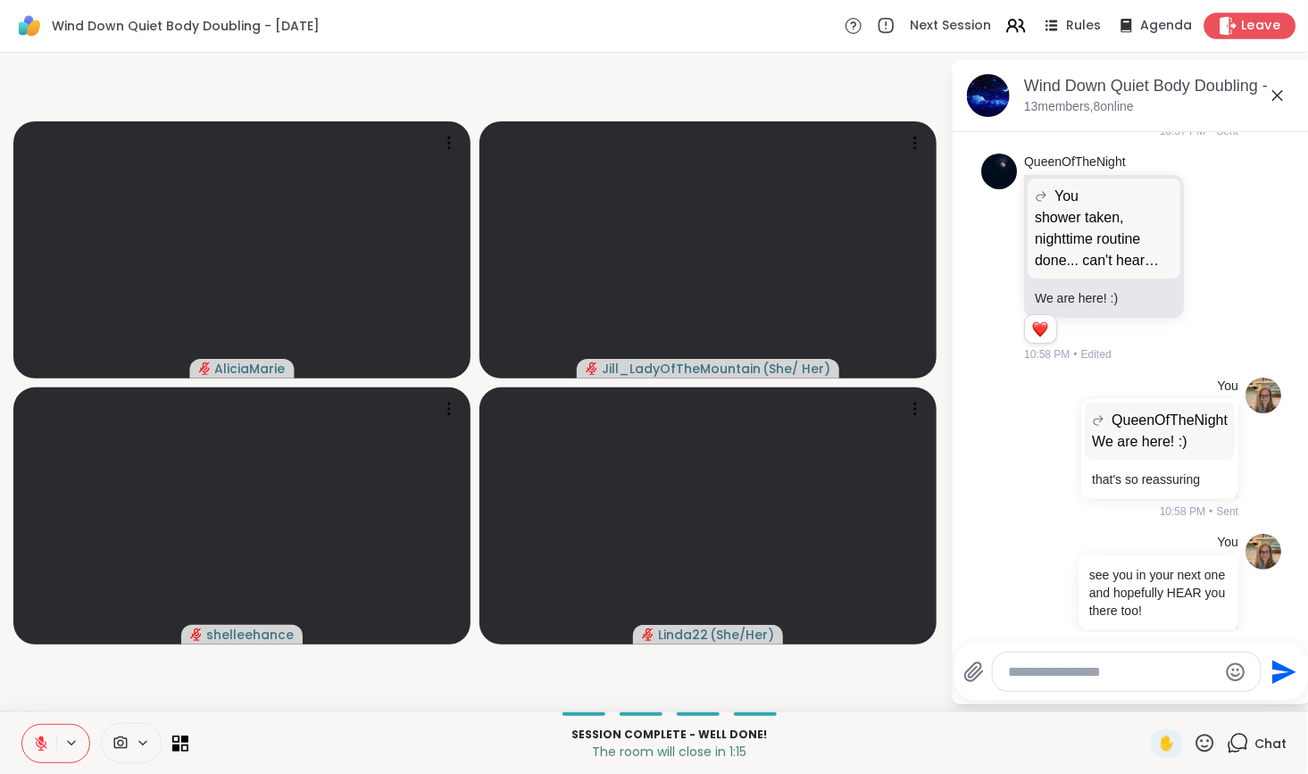
click at [1242, 18] on span "Leave" at bounding box center [1261, 26] width 39 height 19
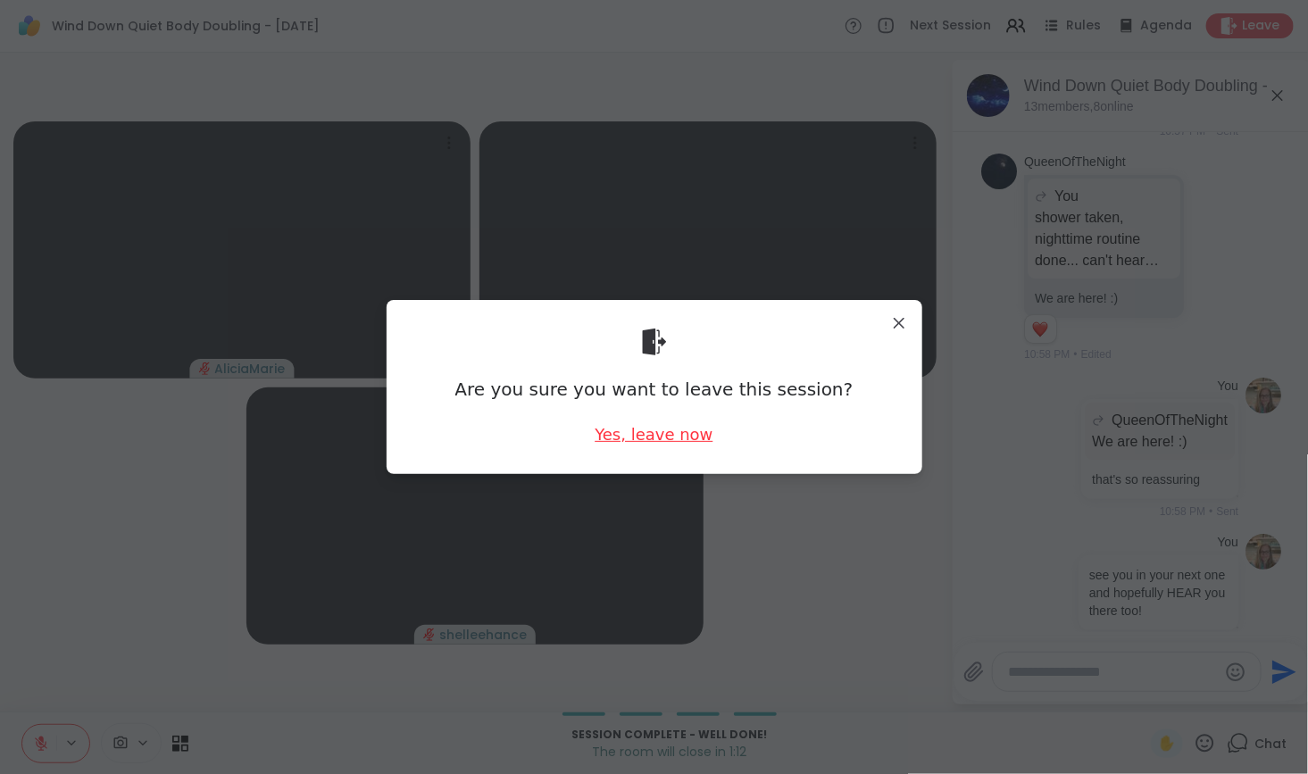
click at [668, 429] on div "Yes, leave now" at bounding box center [654, 434] width 118 height 22
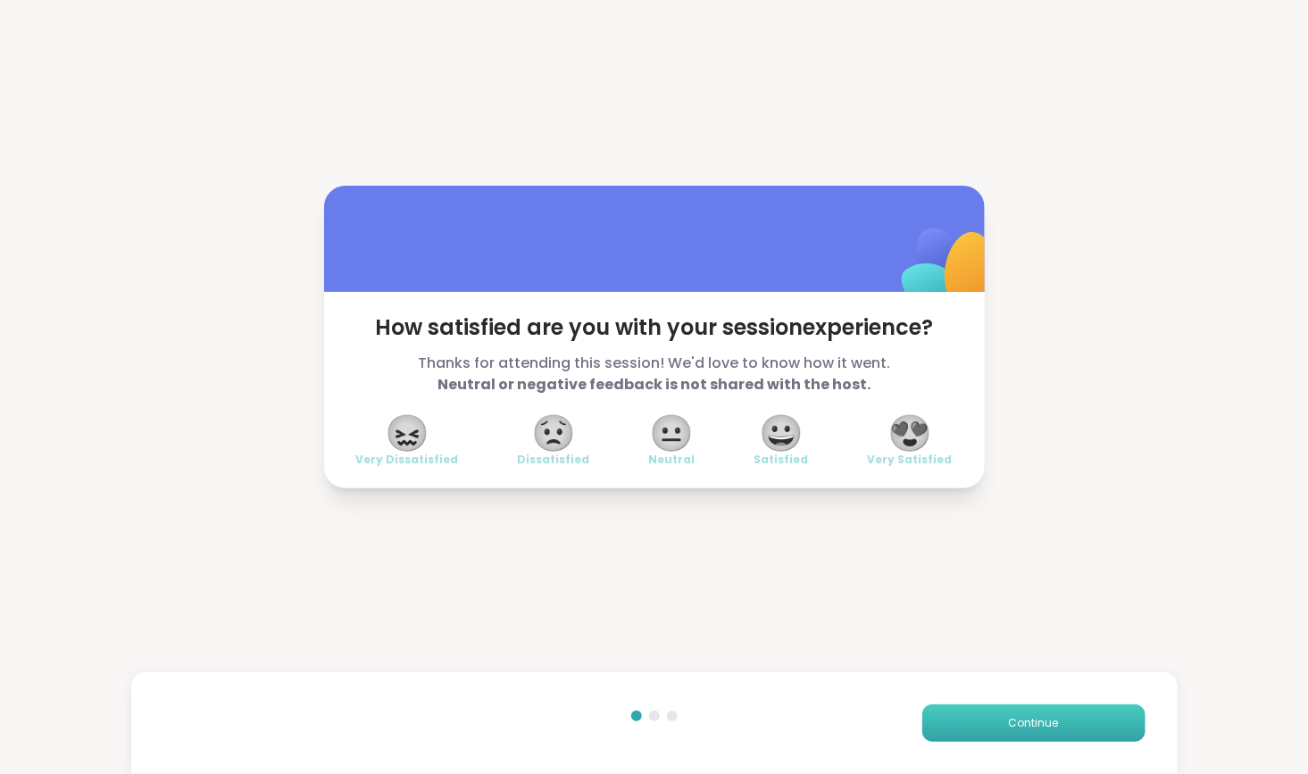
click at [978, 713] on button "Continue" at bounding box center [1034, 724] width 223 height 38
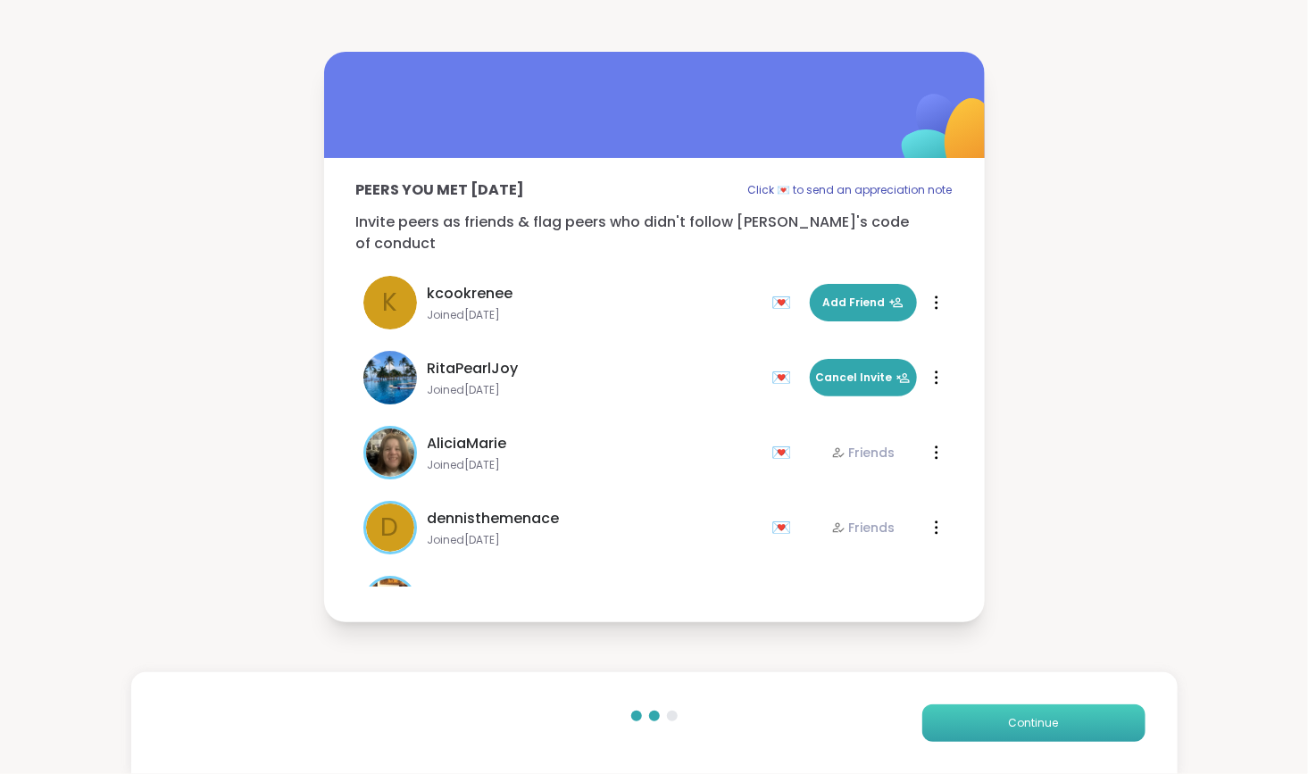
click at [981, 718] on button "Continue" at bounding box center [1034, 724] width 223 height 38
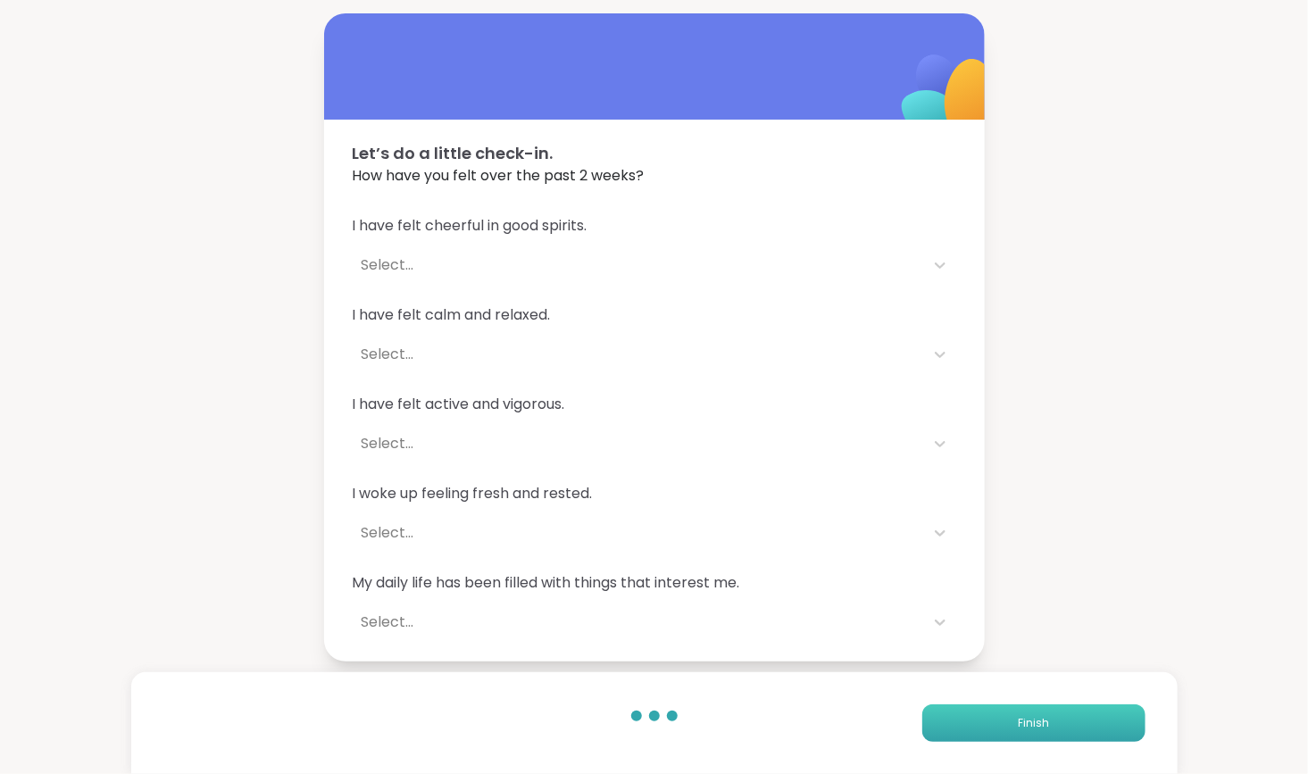
click at [981, 718] on button "Finish" at bounding box center [1034, 724] width 223 height 38
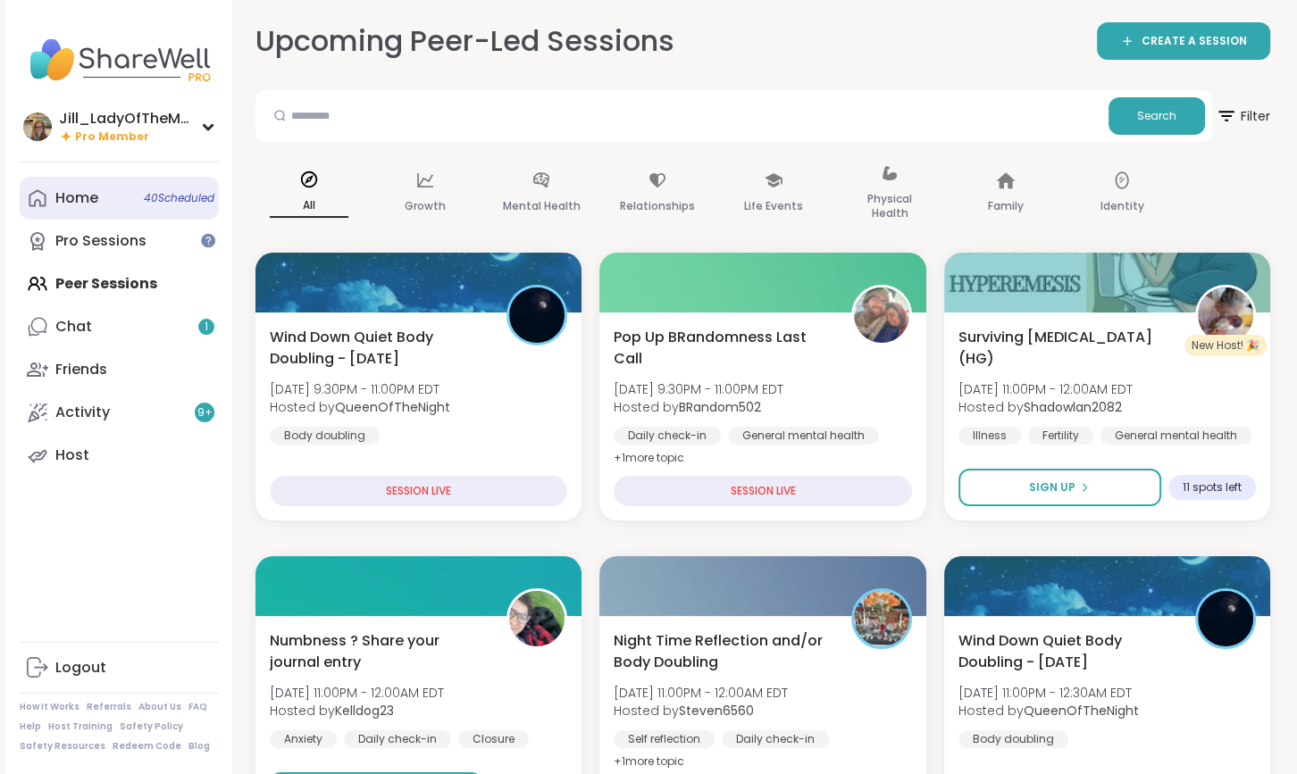
click at [167, 196] on span "40 Scheduled" at bounding box center [179, 198] width 71 height 14
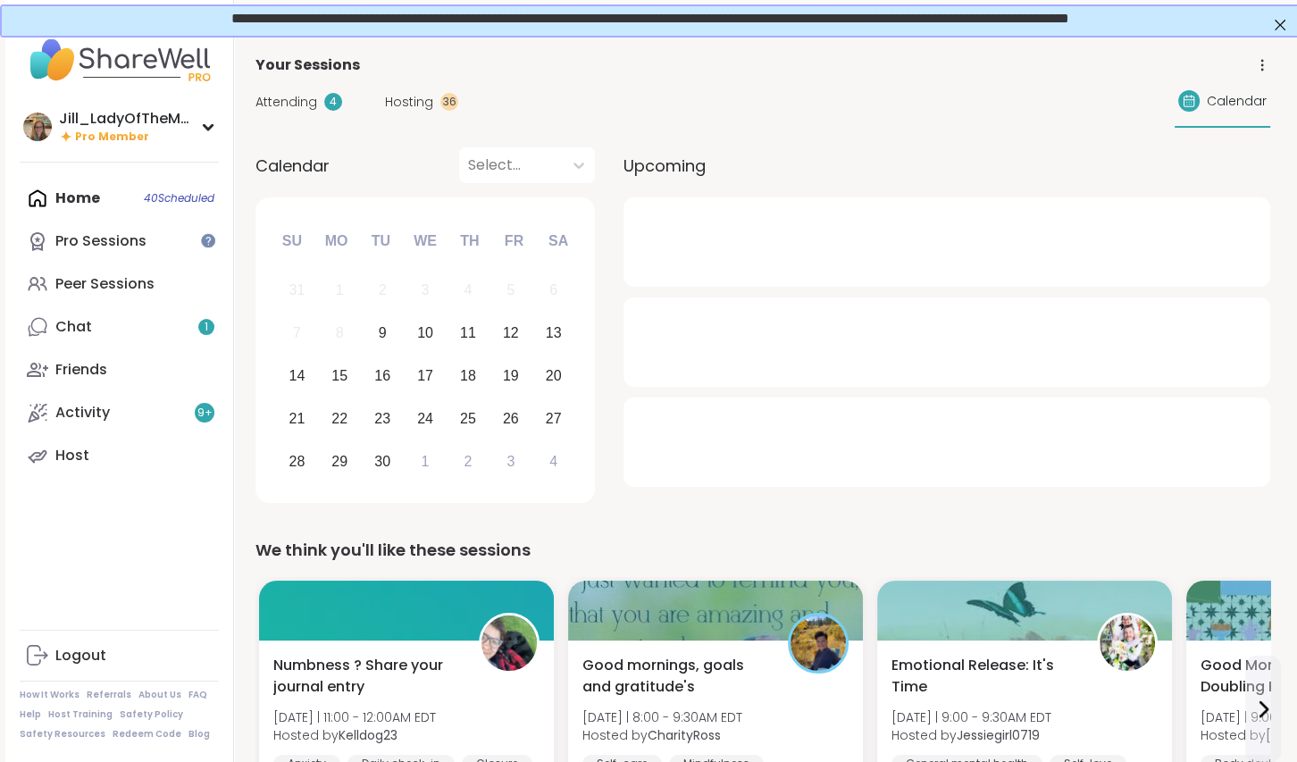
click at [296, 96] on span "Attending" at bounding box center [286, 102] width 62 height 19
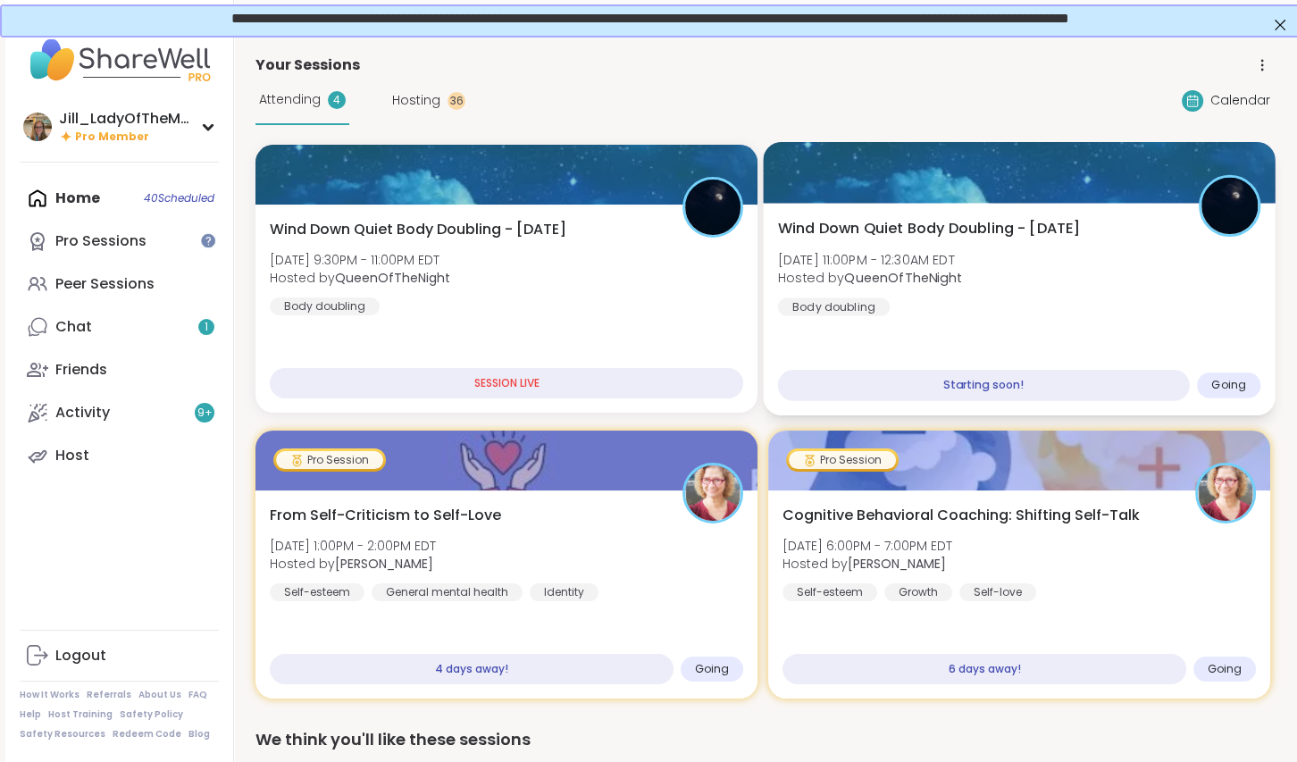
click at [1019, 297] on div "Wind Down Quiet Body Doubling - Tuesday Tue, Sep 09 | 11:00PM - 12:30AM EDT Hos…" at bounding box center [1019, 267] width 483 height 98
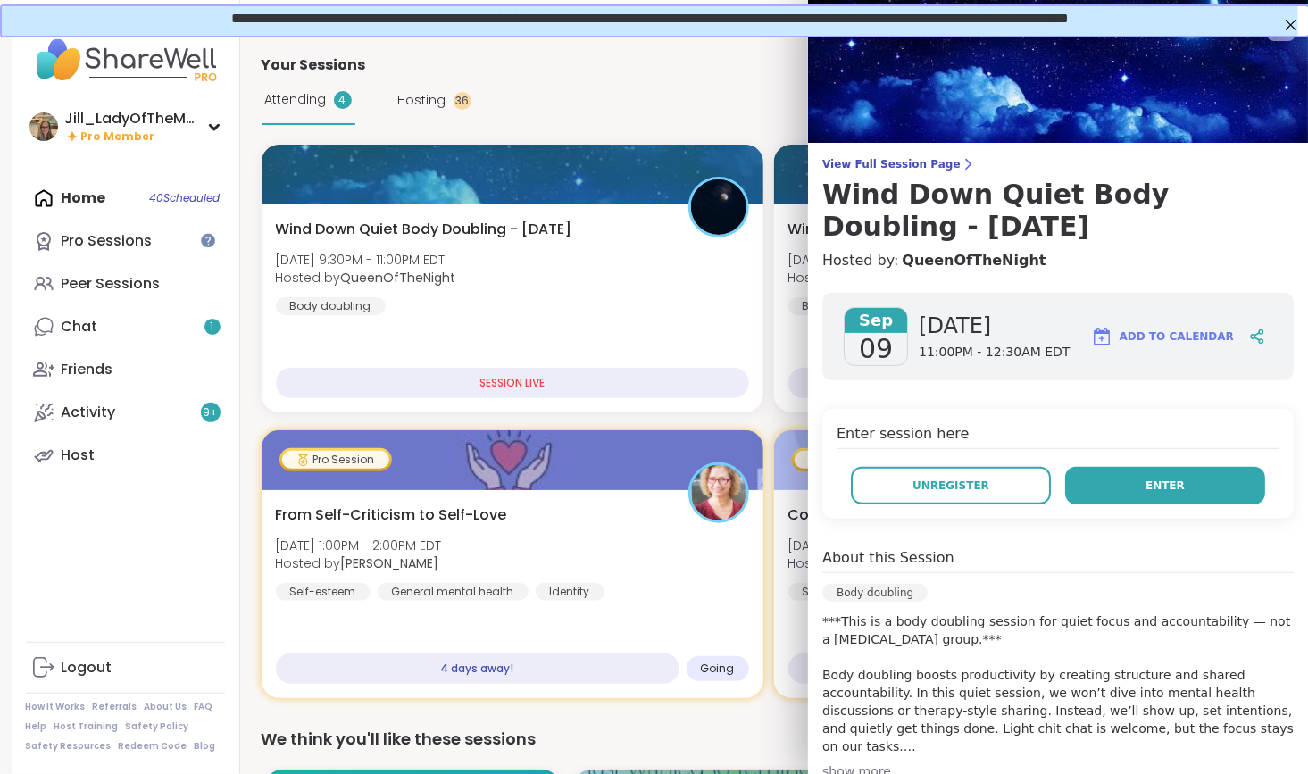
click at [1139, 473] on button "Enter" at bounding box center [1165, 486] width 200 height 38
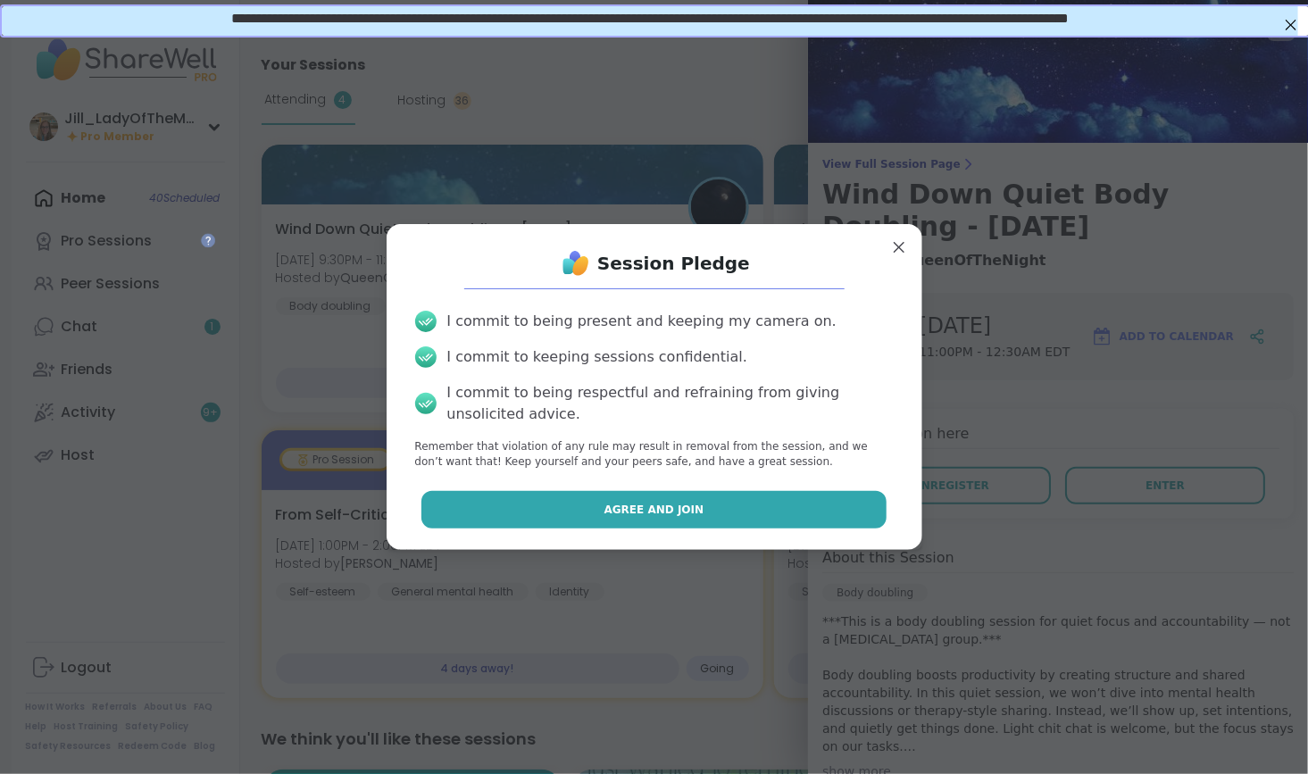
click at [679, 507] on span "Agree and Join" at bounding box center [655, 510] width 100 height 16
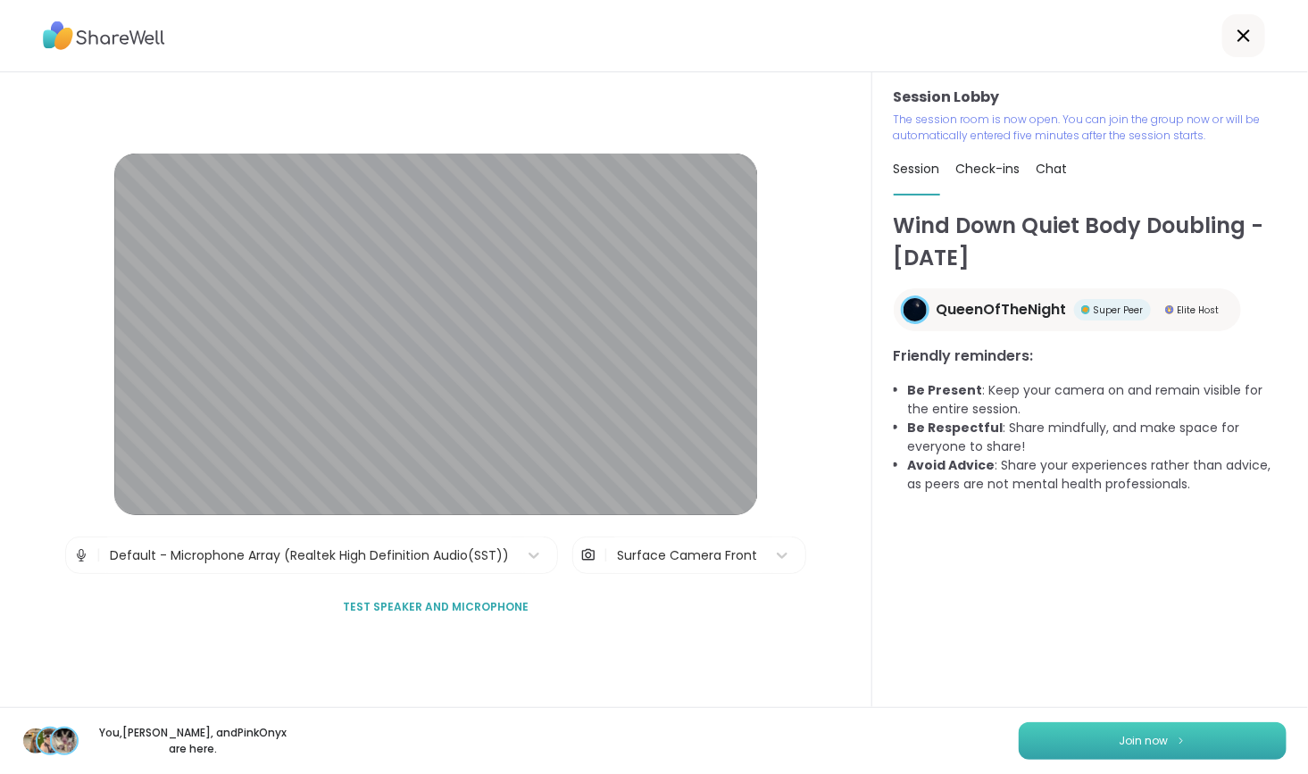
click at [1059, 744] on button "Join now" at bounding box center [1153, 741] width 268 height 38
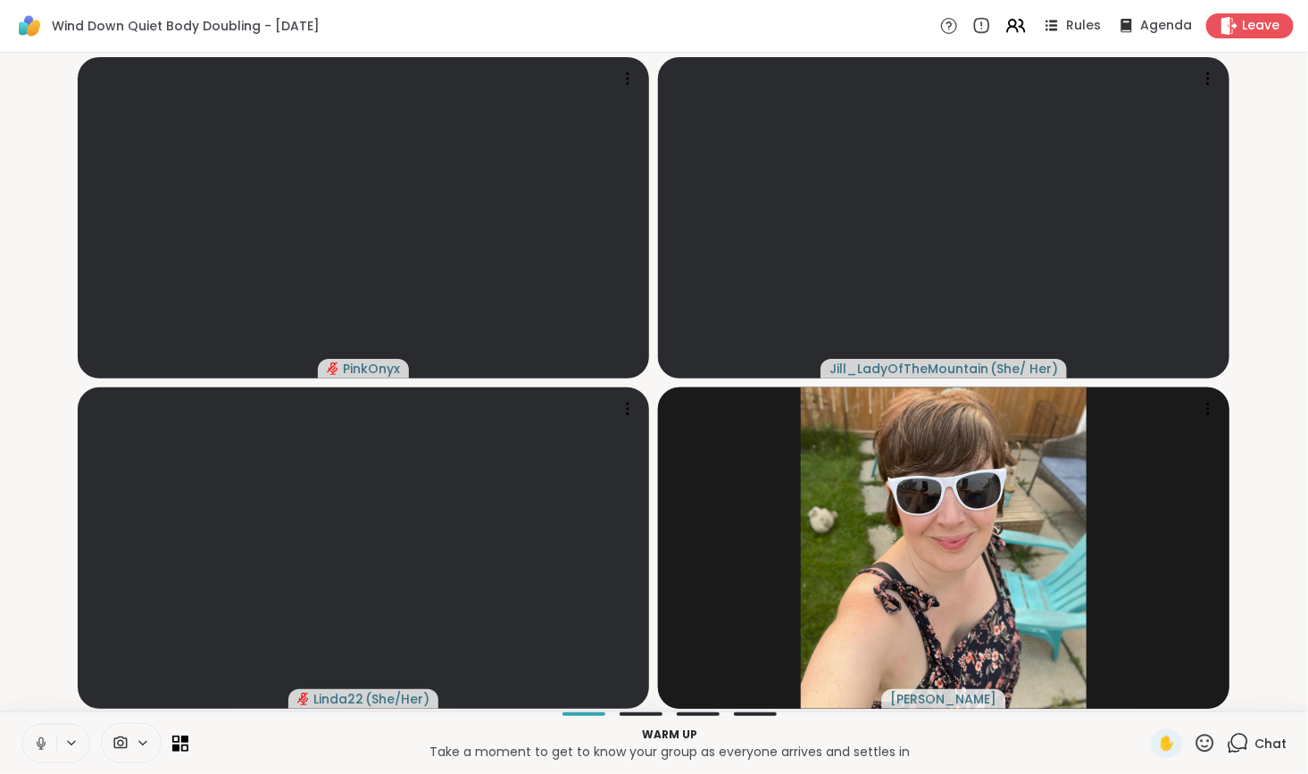
click at [1227, 742] on icon at bounding box center [1238, 743] width 22 height 22
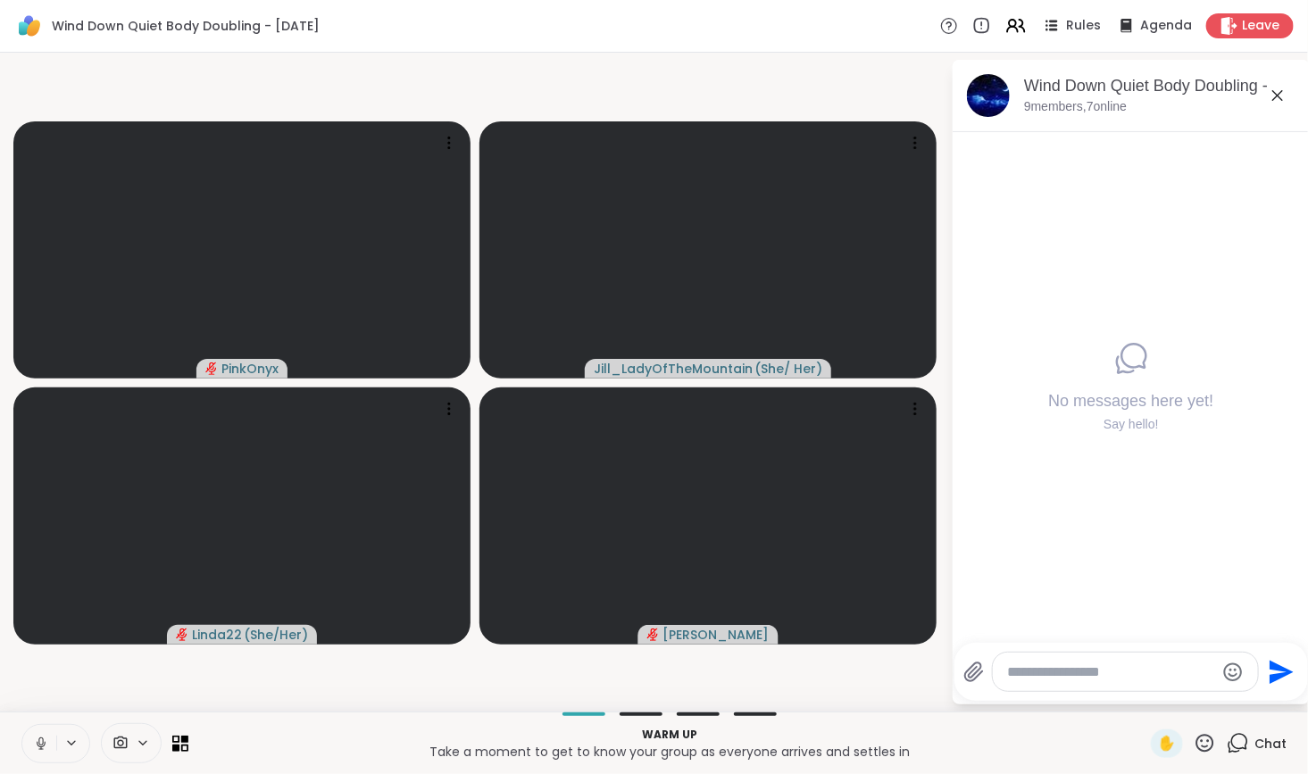
click at [39, 735] on button at bounding box center [39, 744] width 34 height 38
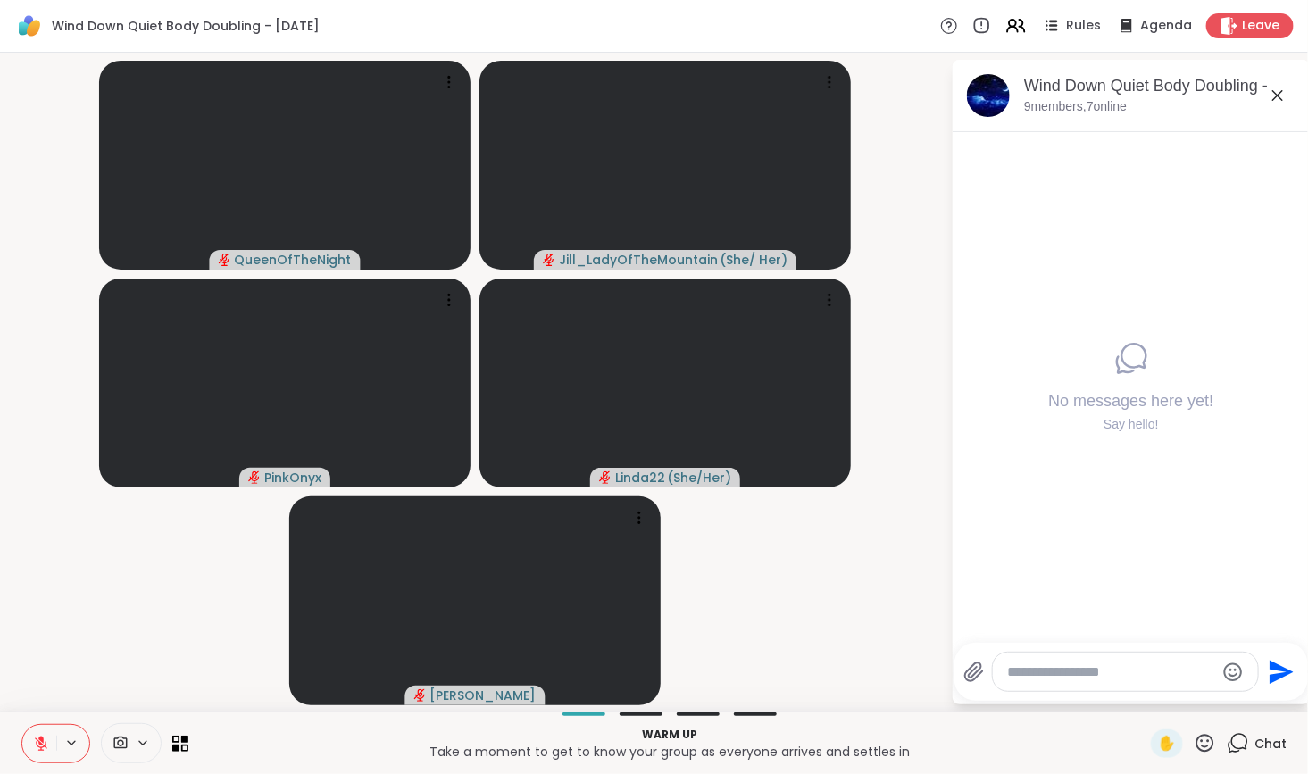
click at [1098, 415] on div "No messages here yet! Say hello!" at bounding box center [1130, 413] width 165 height 44
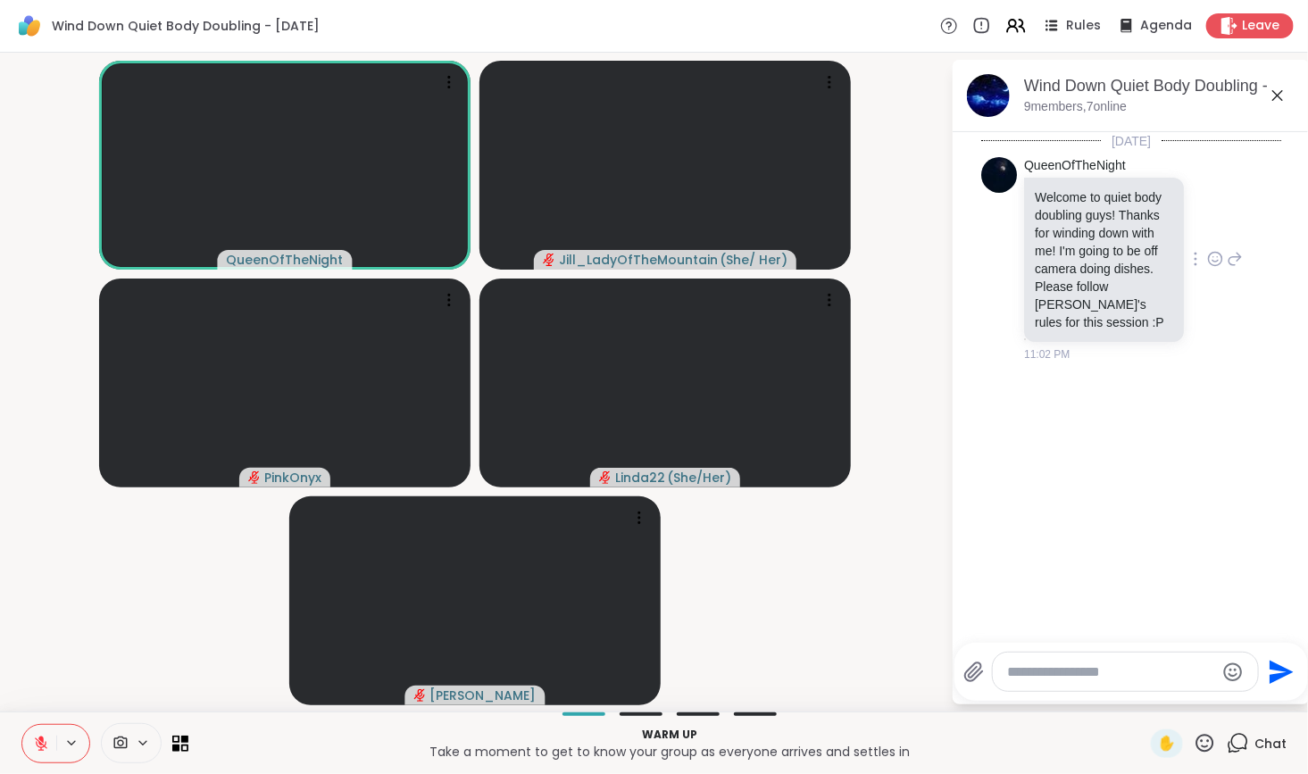
click at [1211, 253] on icon at bounding box center [1215, 259] width 13 height 13
click at [1213, 234] on div "Select Reaction: Heart" at bounding box center [1215, 230] width 16 height 16
click at [1058, 670] on textarea "Type your message" at bounding box center [1111, 673] width 208 height 18
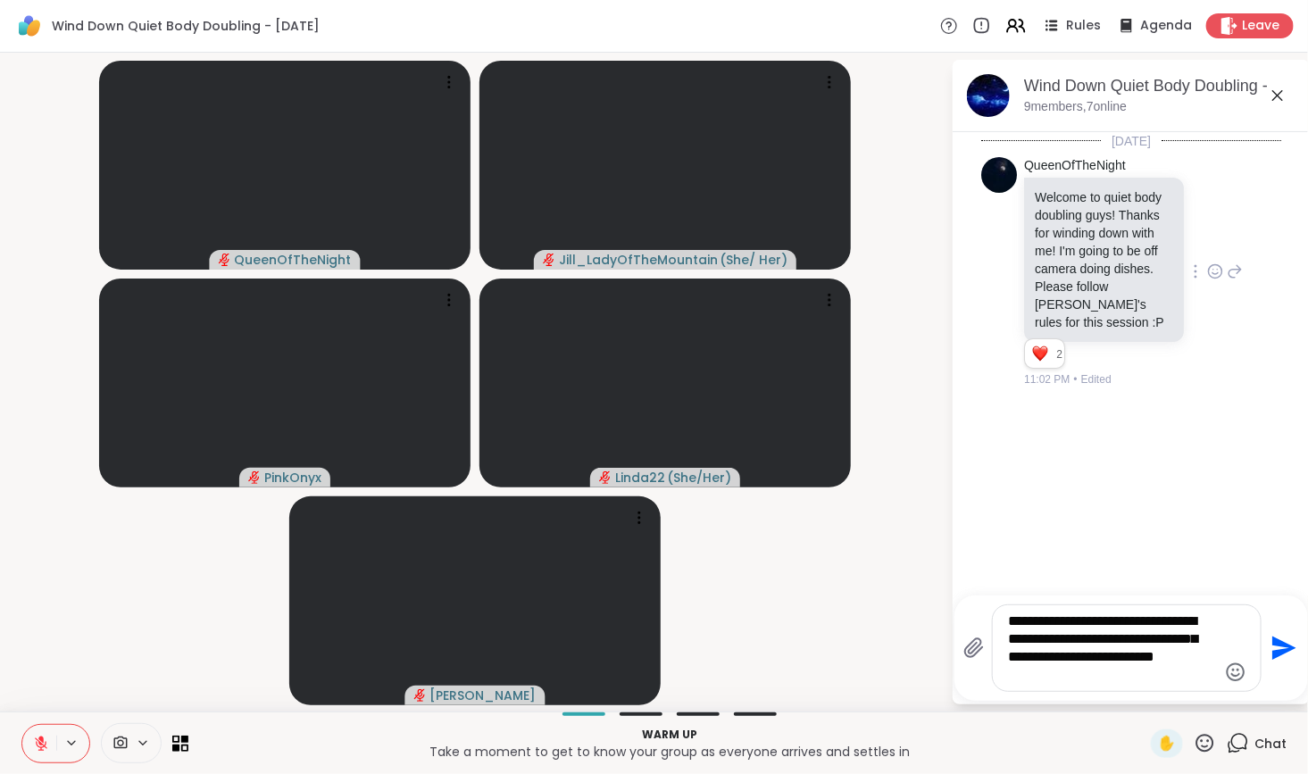
type textarea "**********"
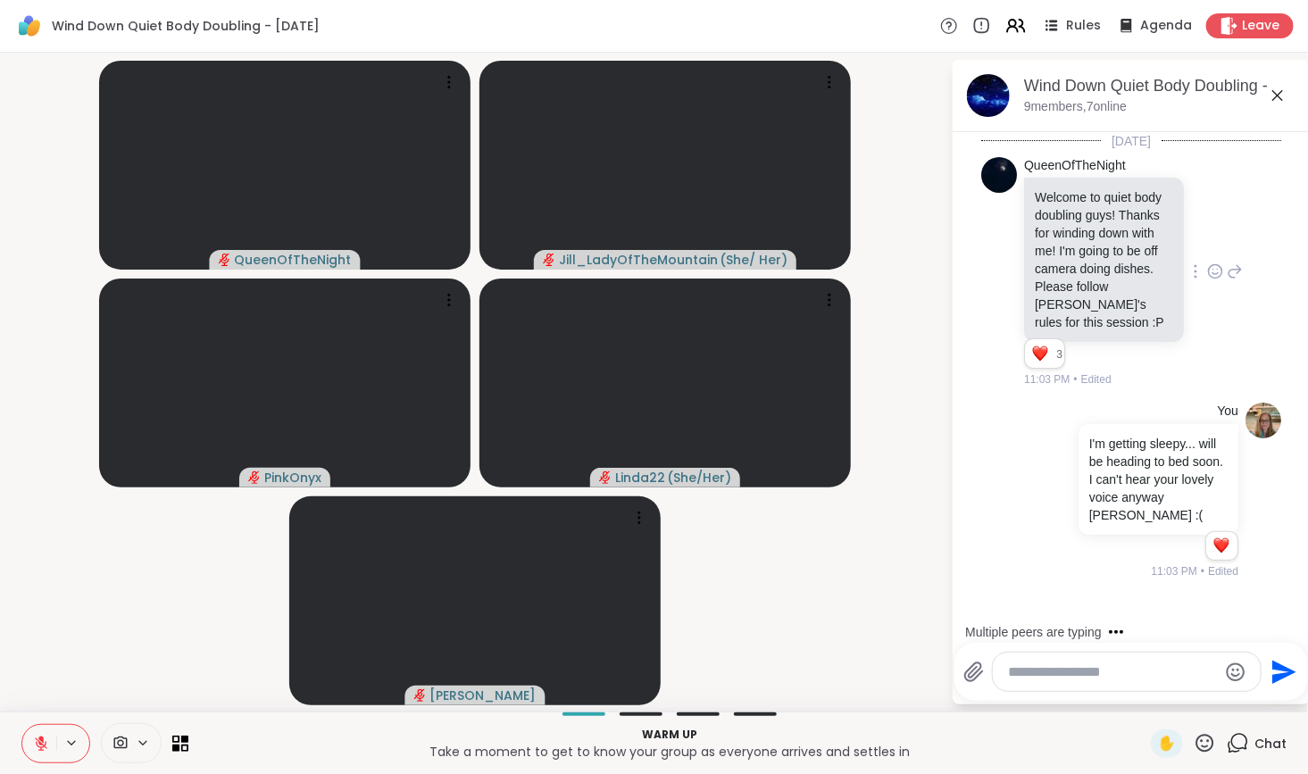
click at [1077, 672] on textarea "Type your message" at bounding box center [1113, 673] width 208 height 18
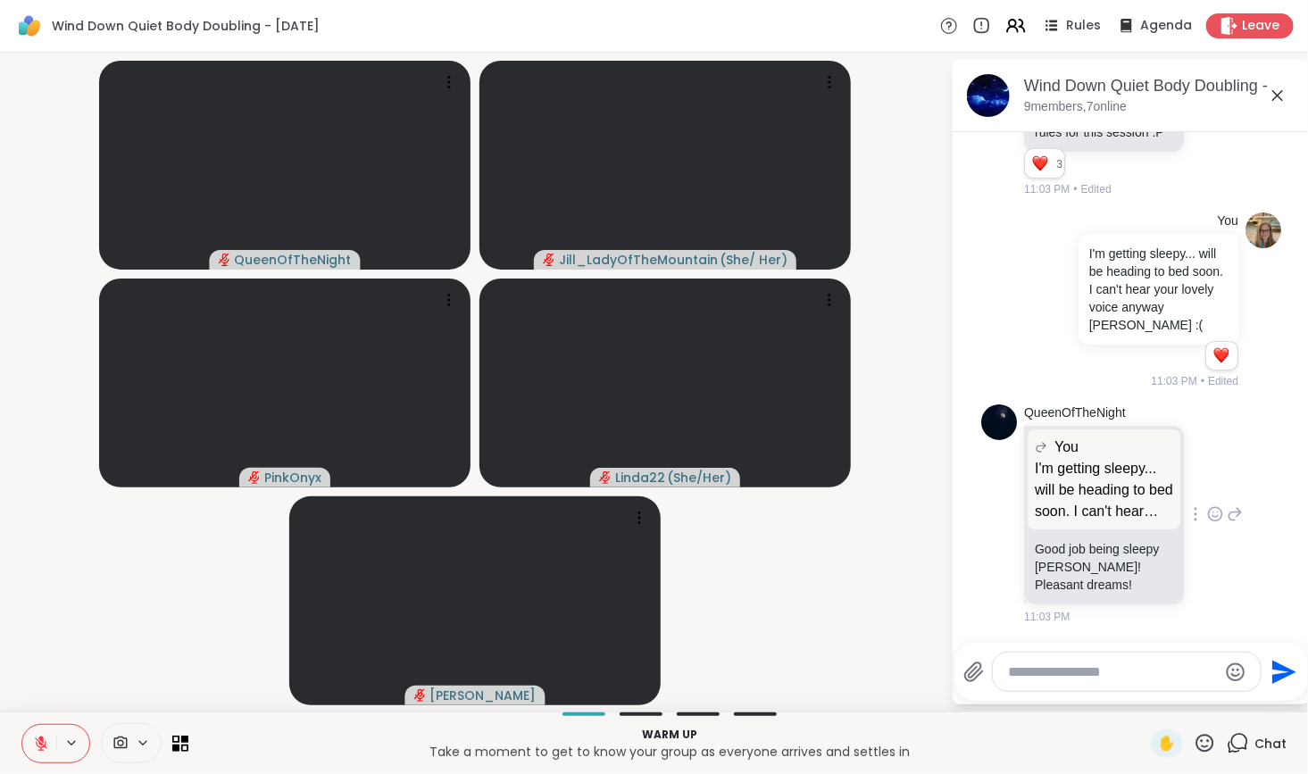
click at [1209, 507] on icon at bounding box center [1215, 513] width 13 height 13
click at [1207, 485] on div "Select Reaction: Heart" at bounding box center [1215, 486] width 16 height 16
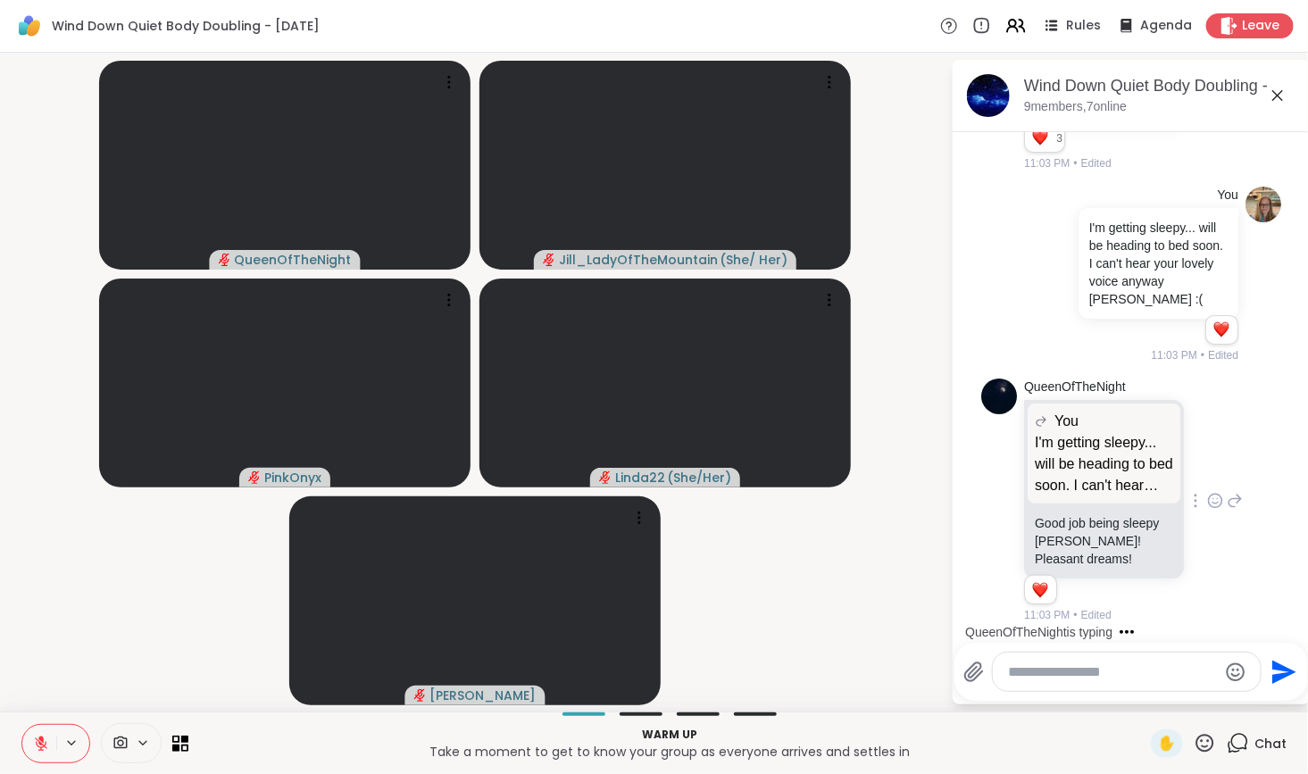
click at [1227, 498] on icon at bounding box center [1235, 500] width 16 height 21
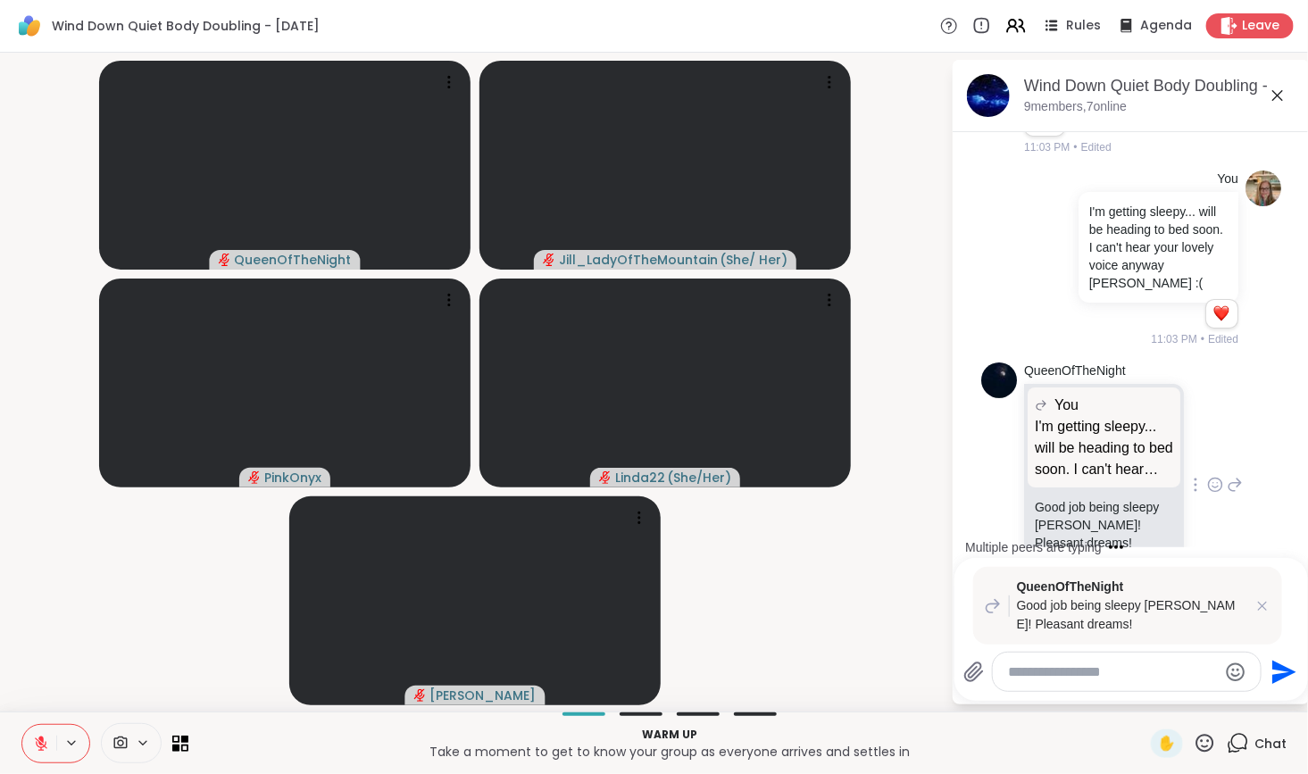
type textarea "*"
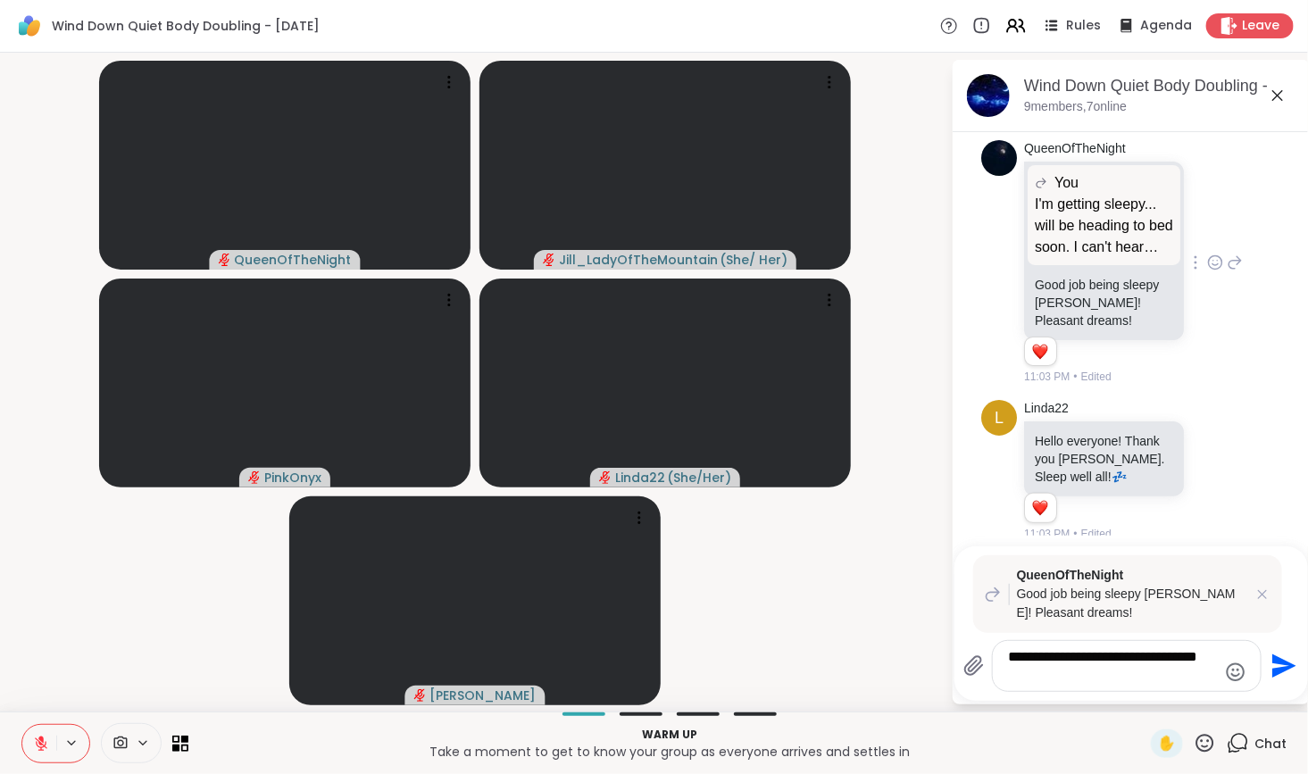
scroll to position [0, 0]
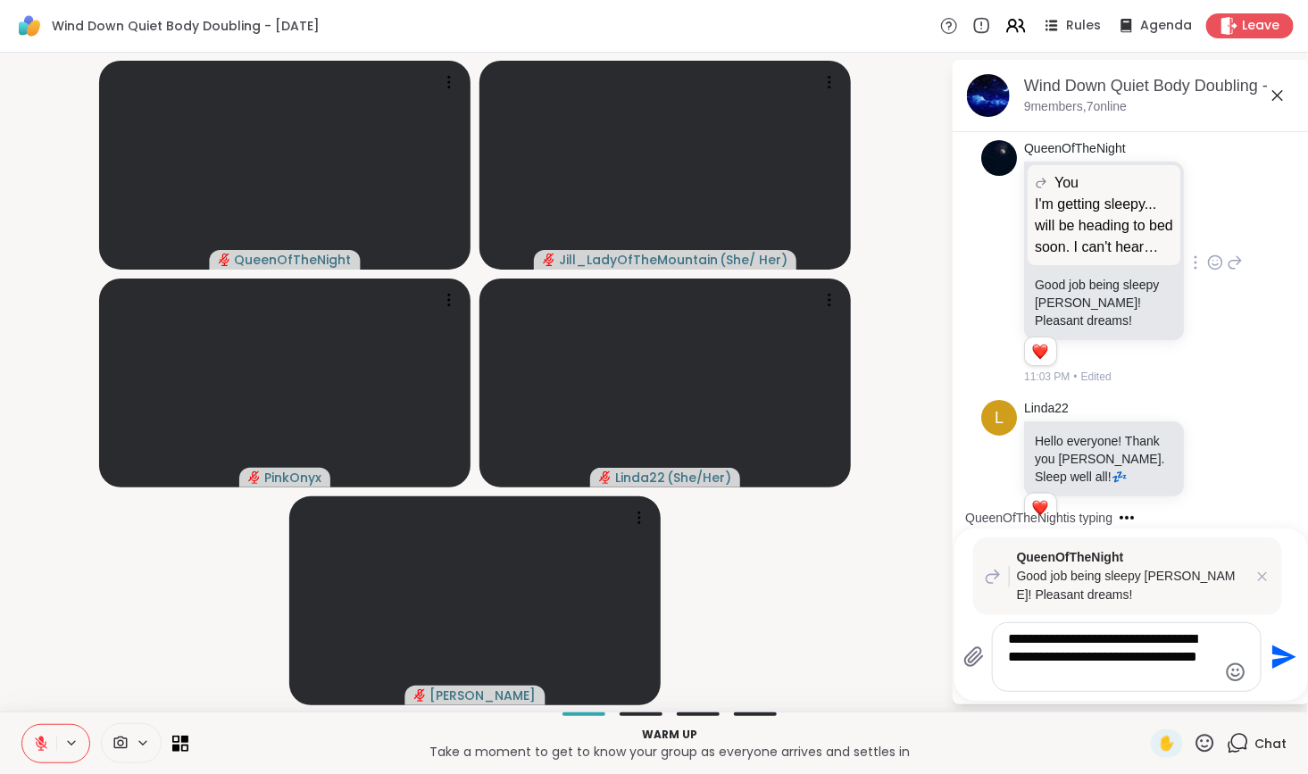
type textarea "**********"
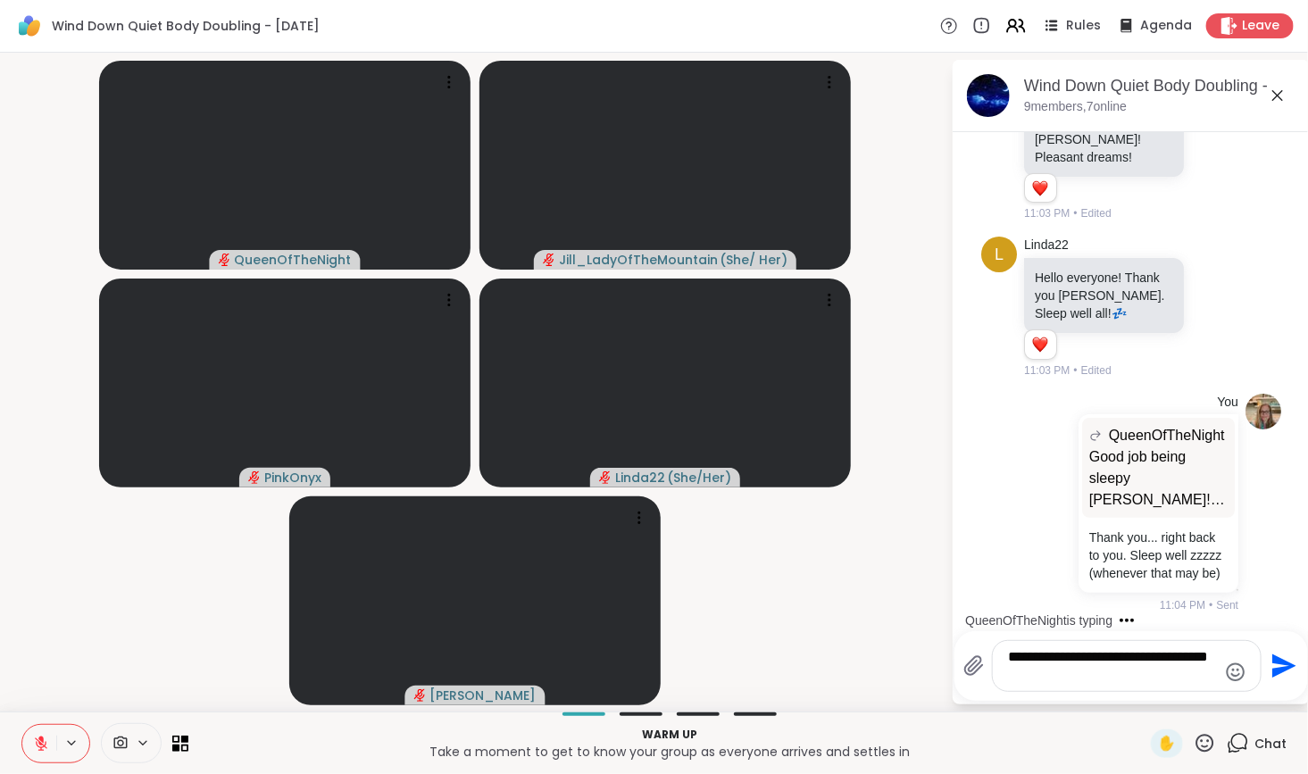
type textarea "**********"
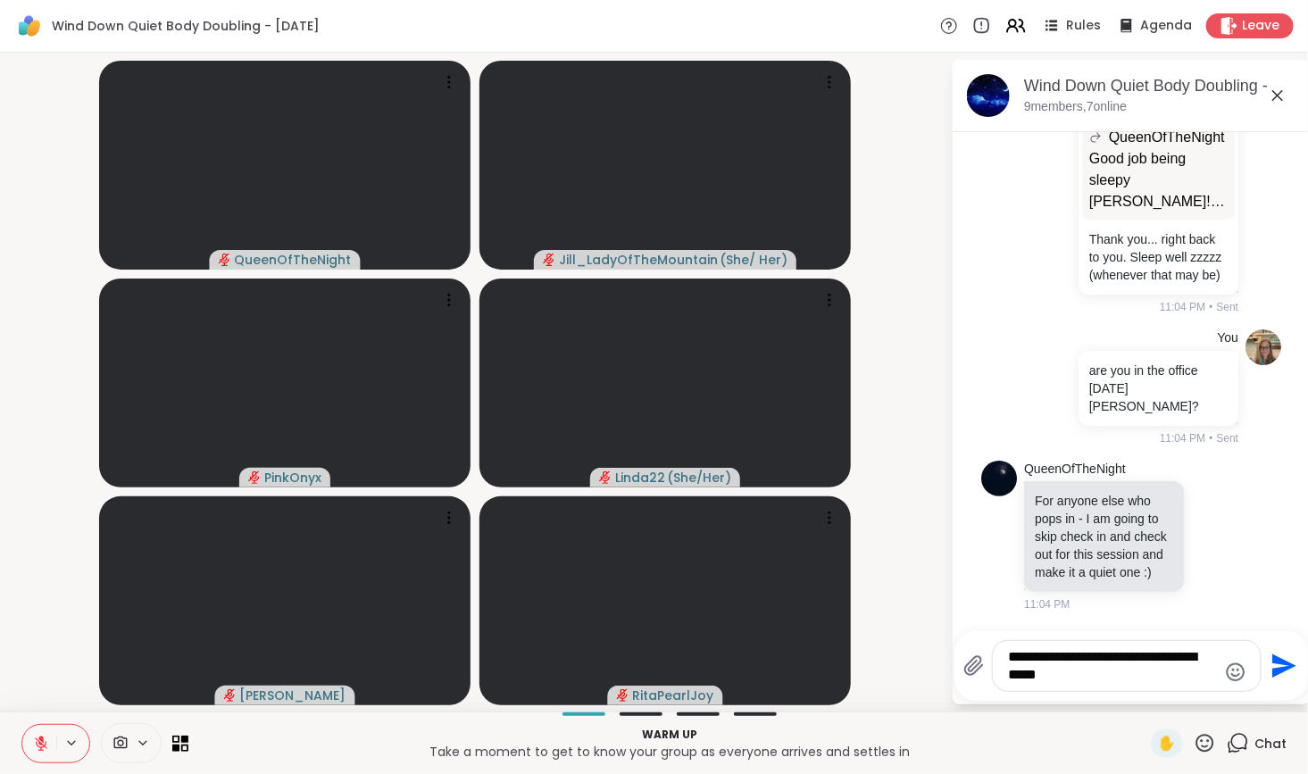
type textarea "**********"
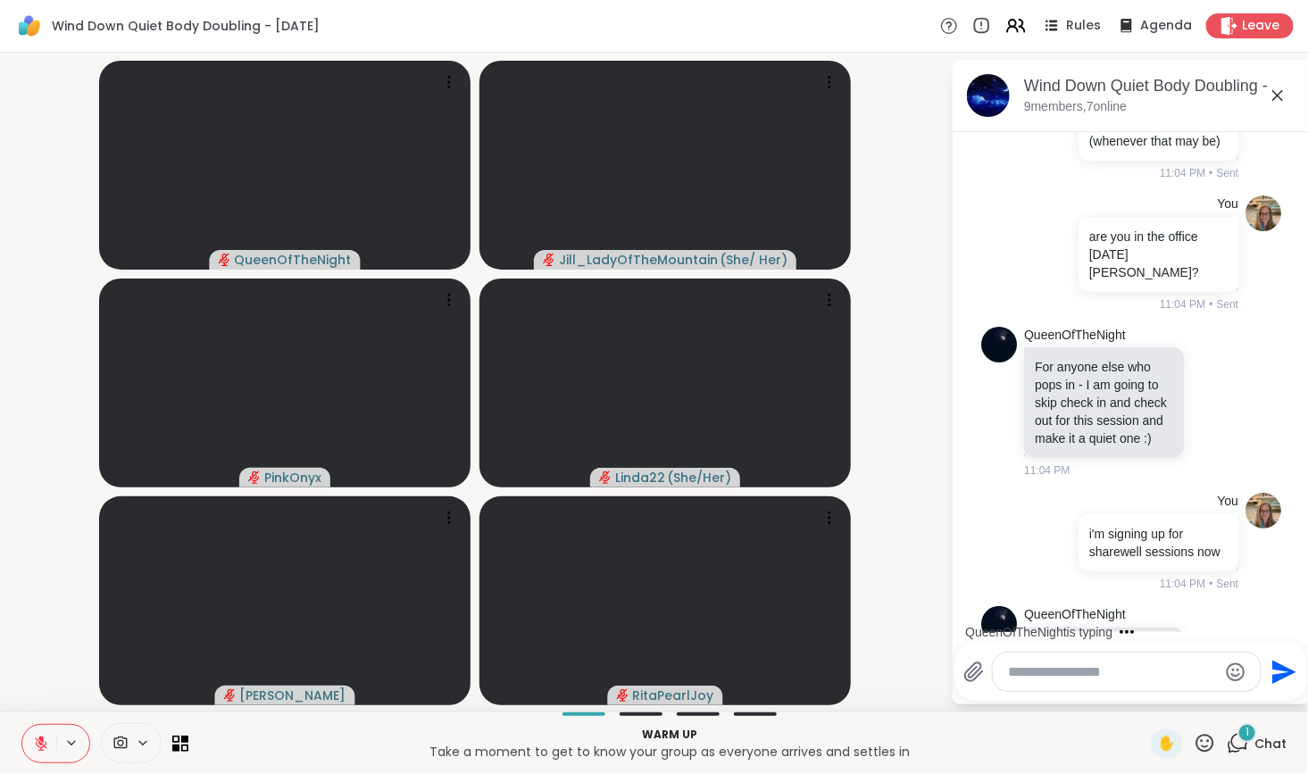
scroll to position [1249, 0]
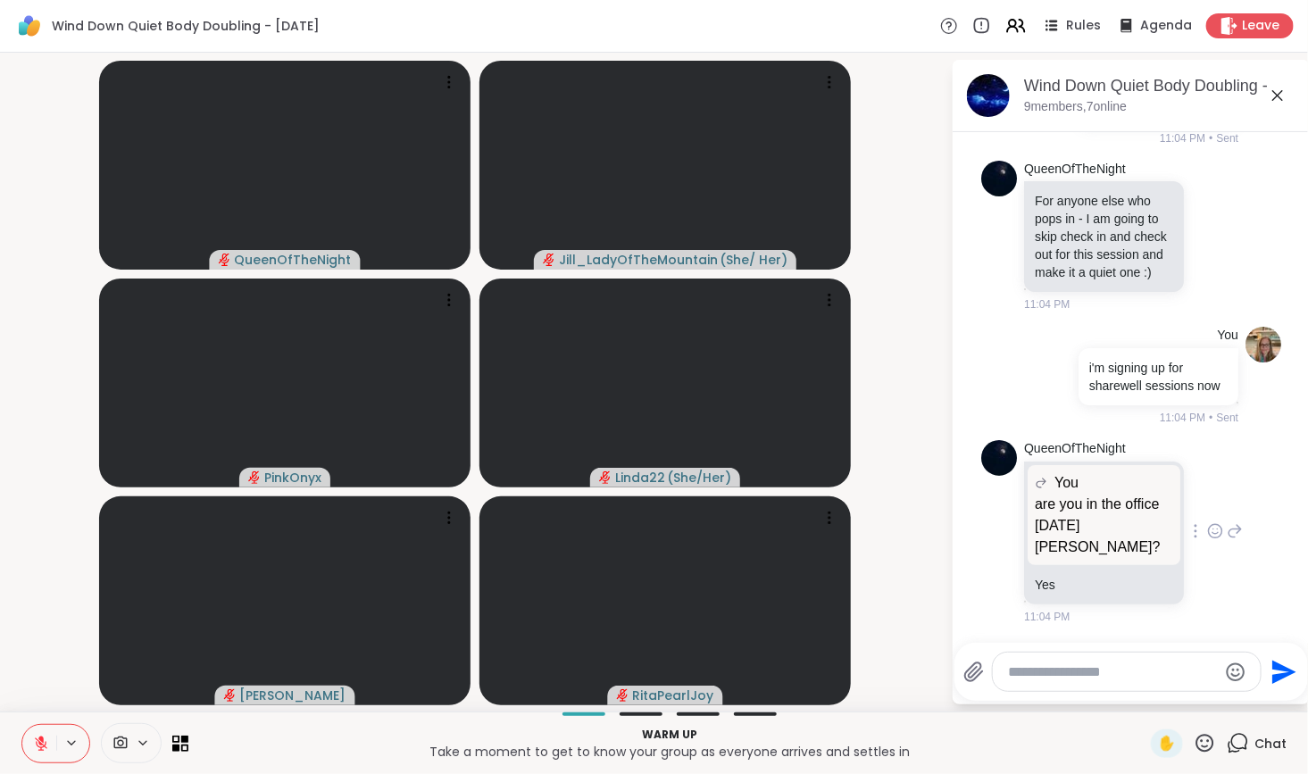
click at [1190, 539] on div at bounding box center [1215, 531] width 55 height 21
click at [1207, 537] on icon at bounding box center [1215, 531] width 16 height 18
click at [1247, 497] on div "Select Reaction: Sad" at bounding box center [1255, 503] width 16 height 16
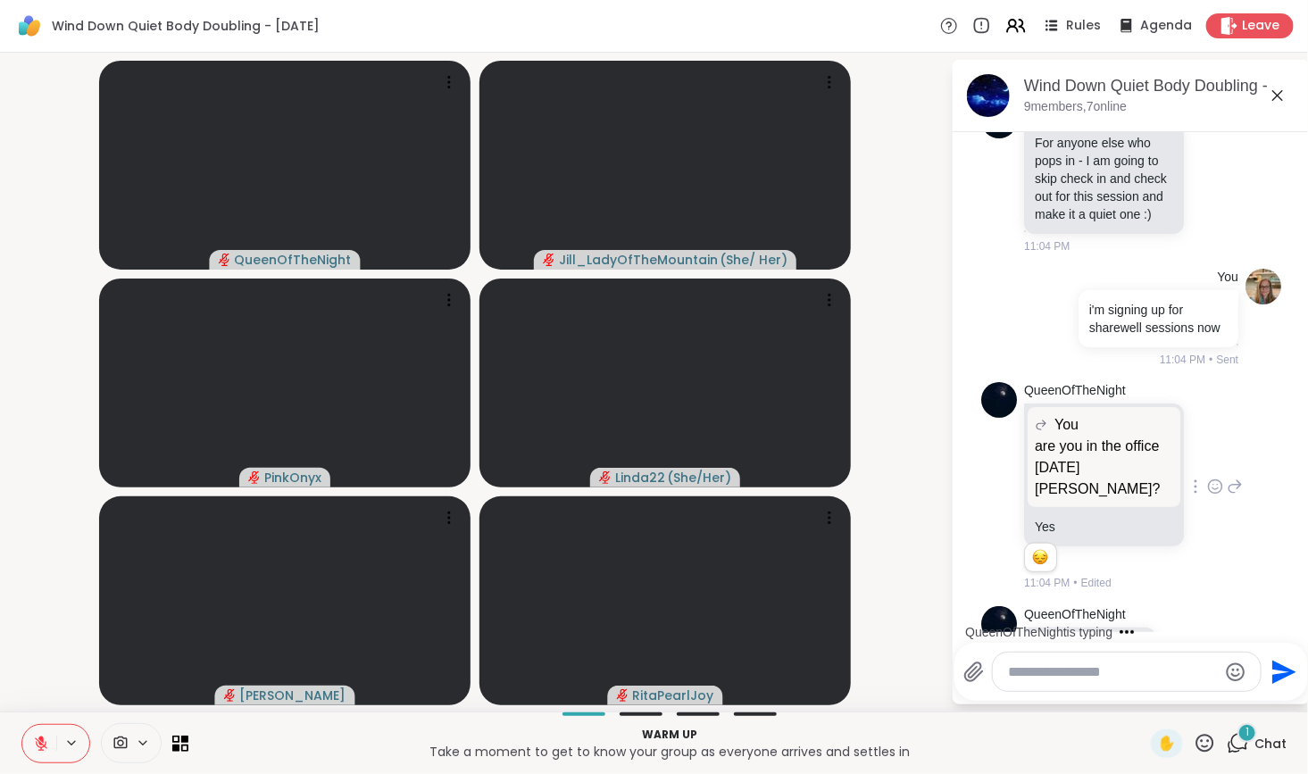
scroll to position [1370, 0]
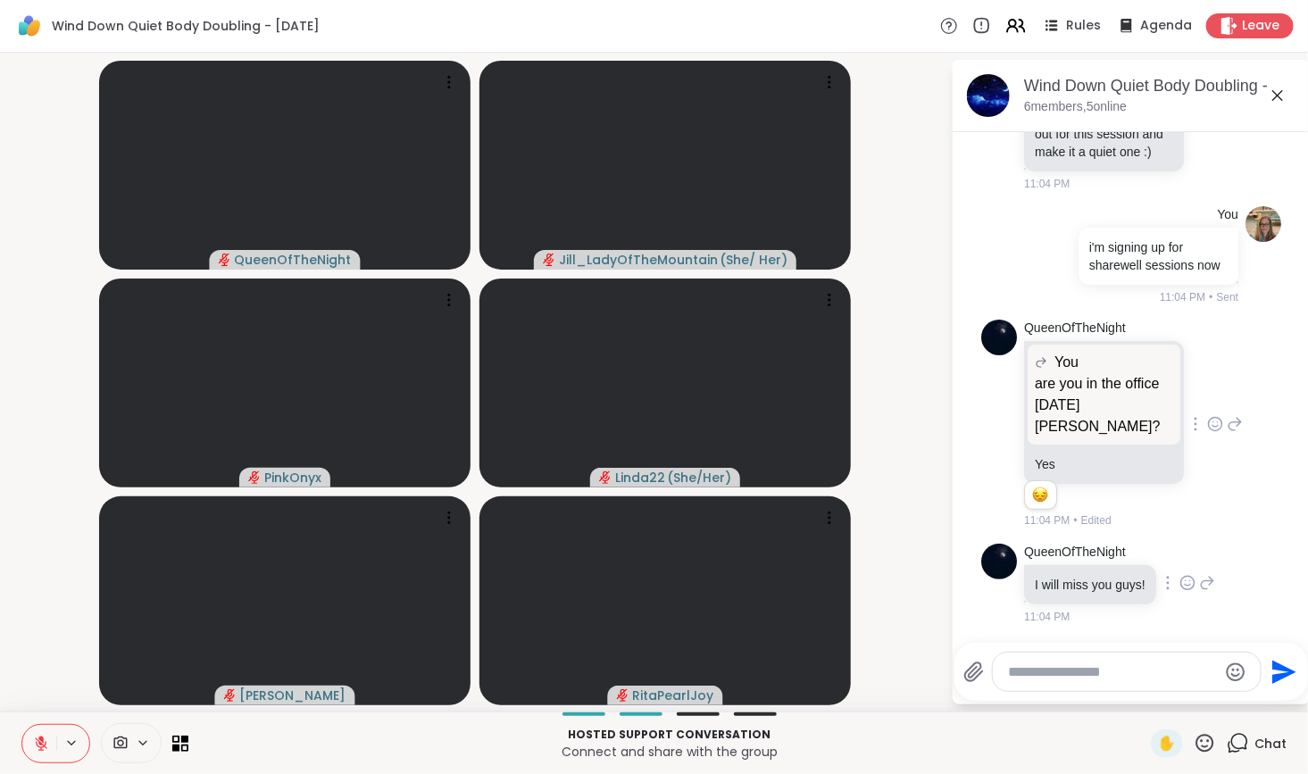
click at [1189, 580] on icon at bounding box center [1188, 583] width 16 height 18
click at [1187, 552] on div "Select Reaction: Heart" at bounding box center [1188, 555] width 16 height 16
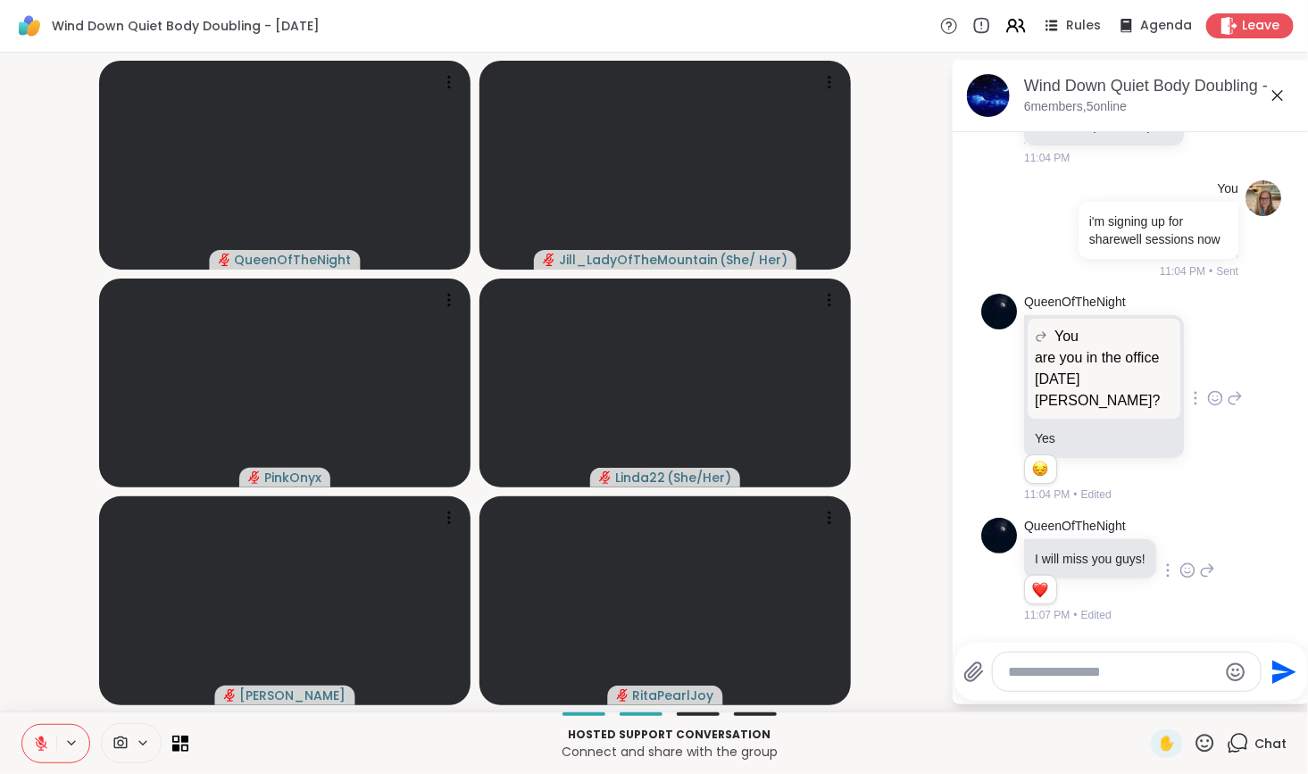
click at [1213, 571] on icon at bounding box center [1207, 570] width 16 height 21
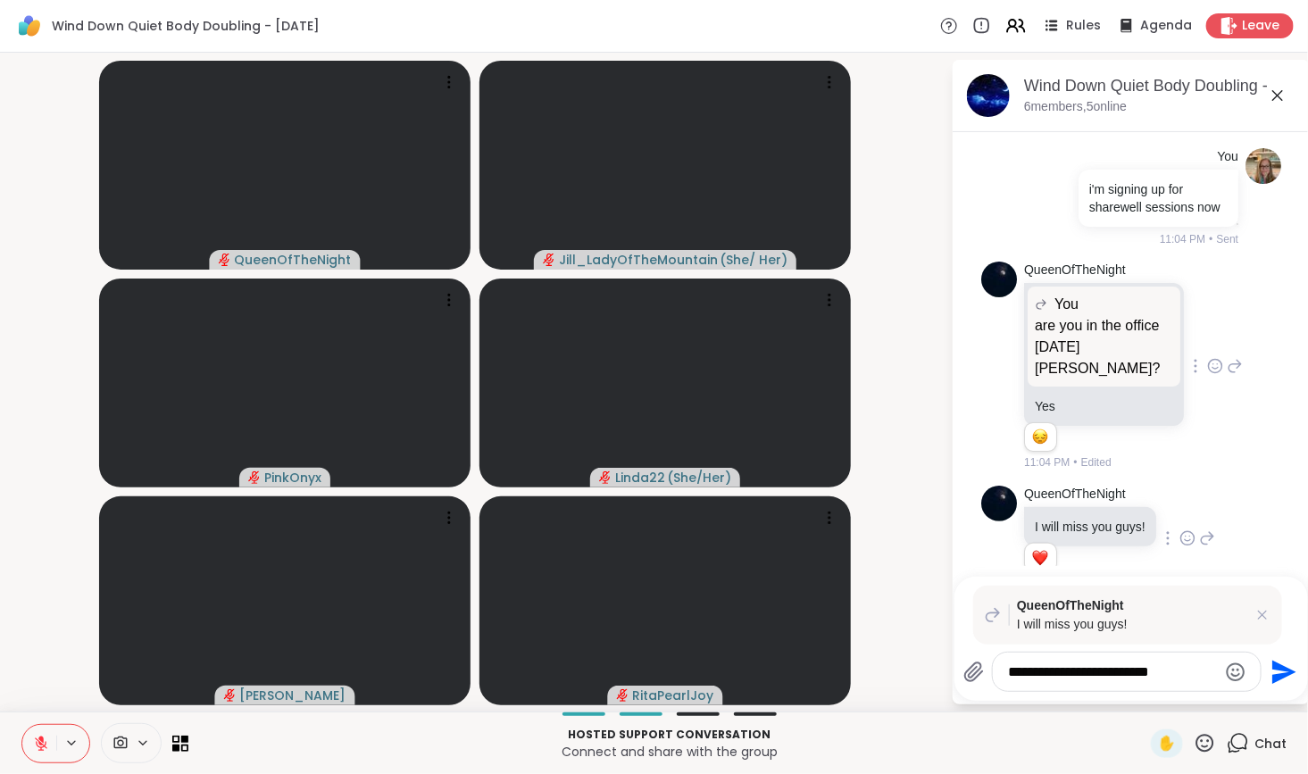
type textarea "**********"
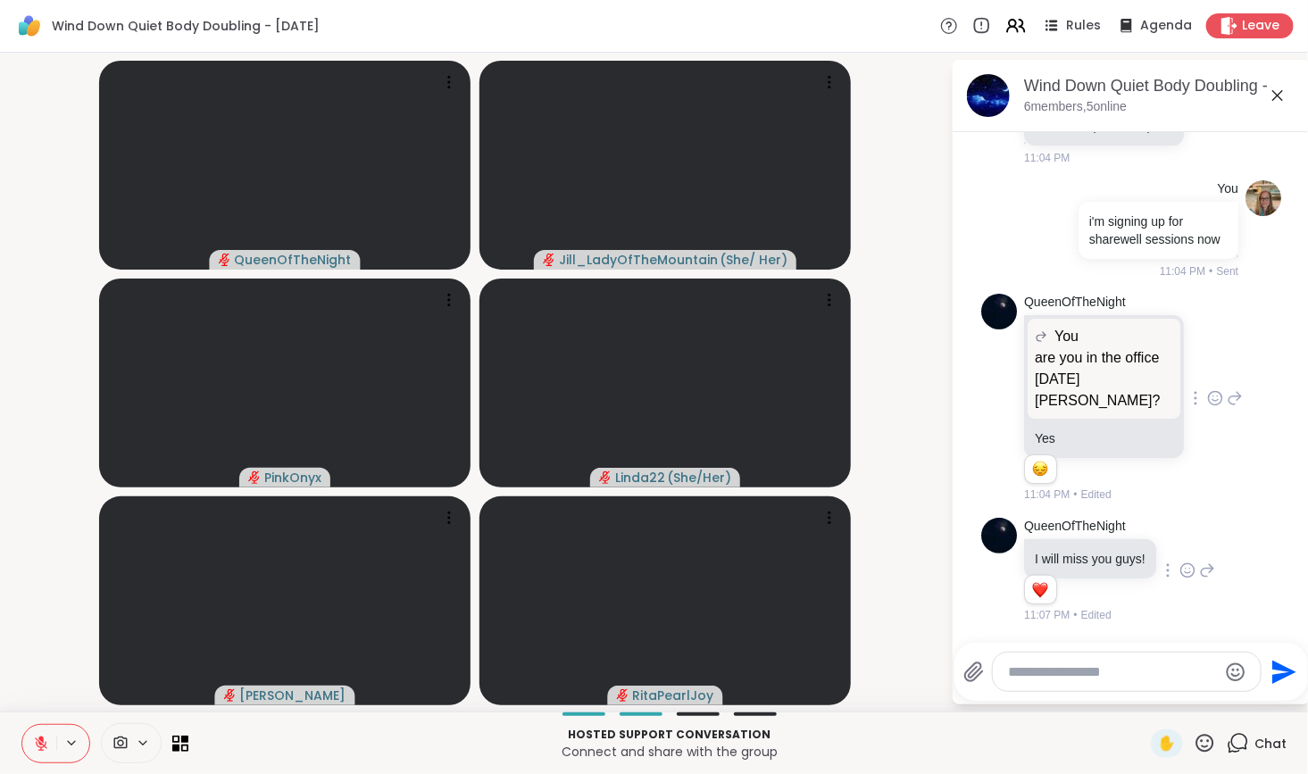
scroll to position [1568, 0]
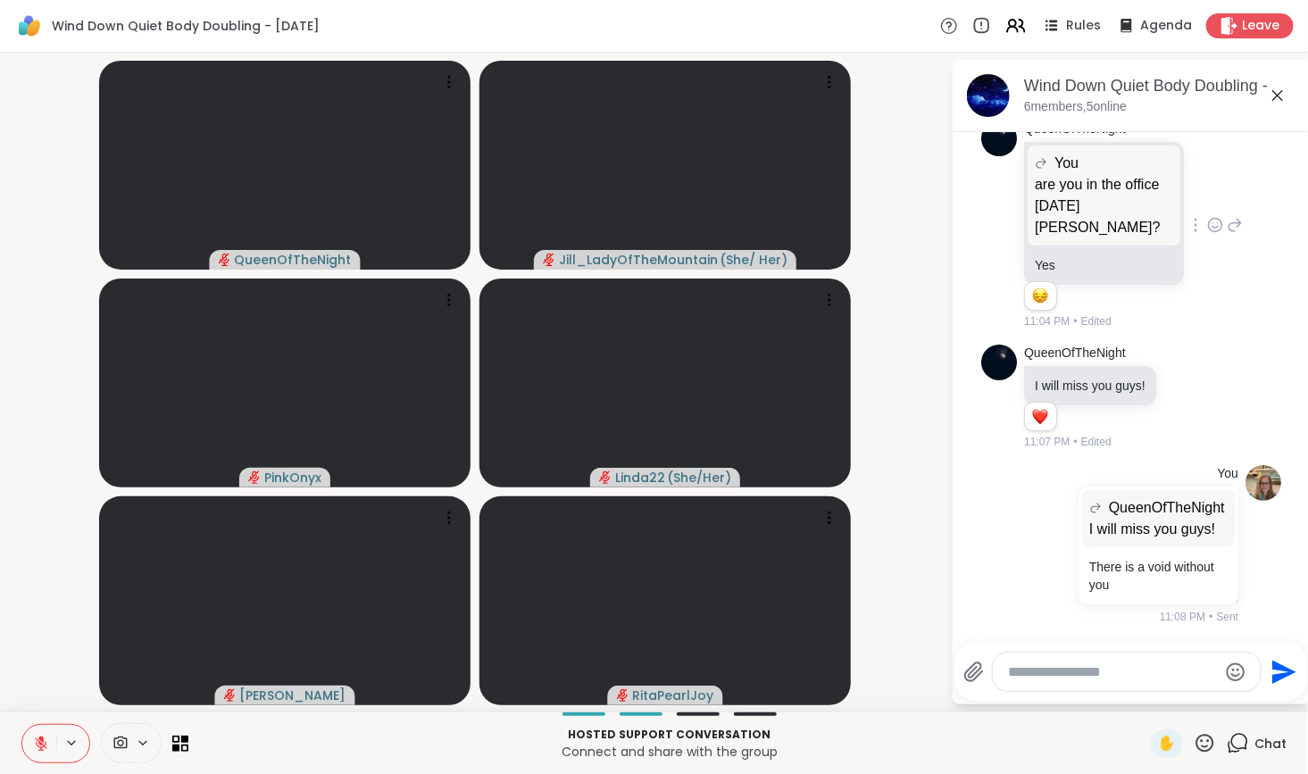
click at [1110, 672] on textarea "Type your message" at bounding box center [1113, 673] width 208 height 18
click at [1082, 671] on textarea "Type your message" at bounding box center [1113, 673] width 208 height 18
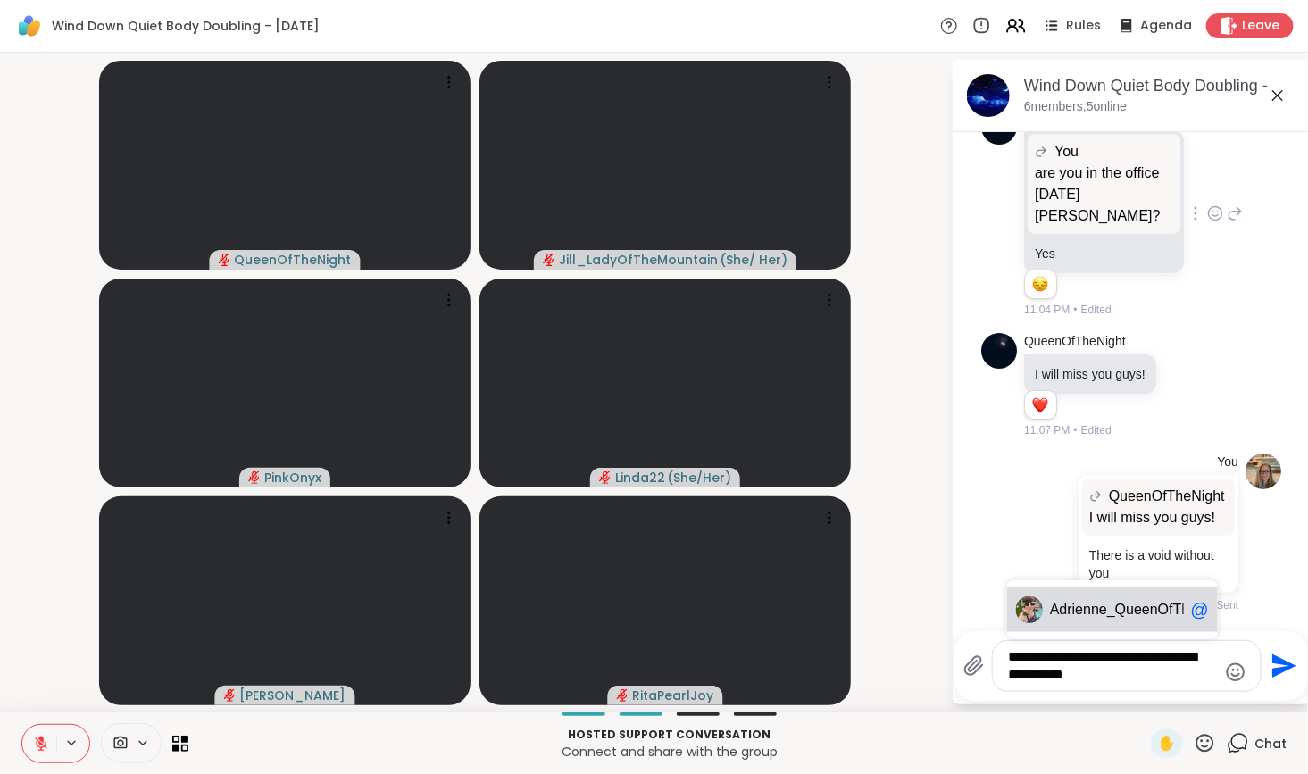
type textarea "**********"
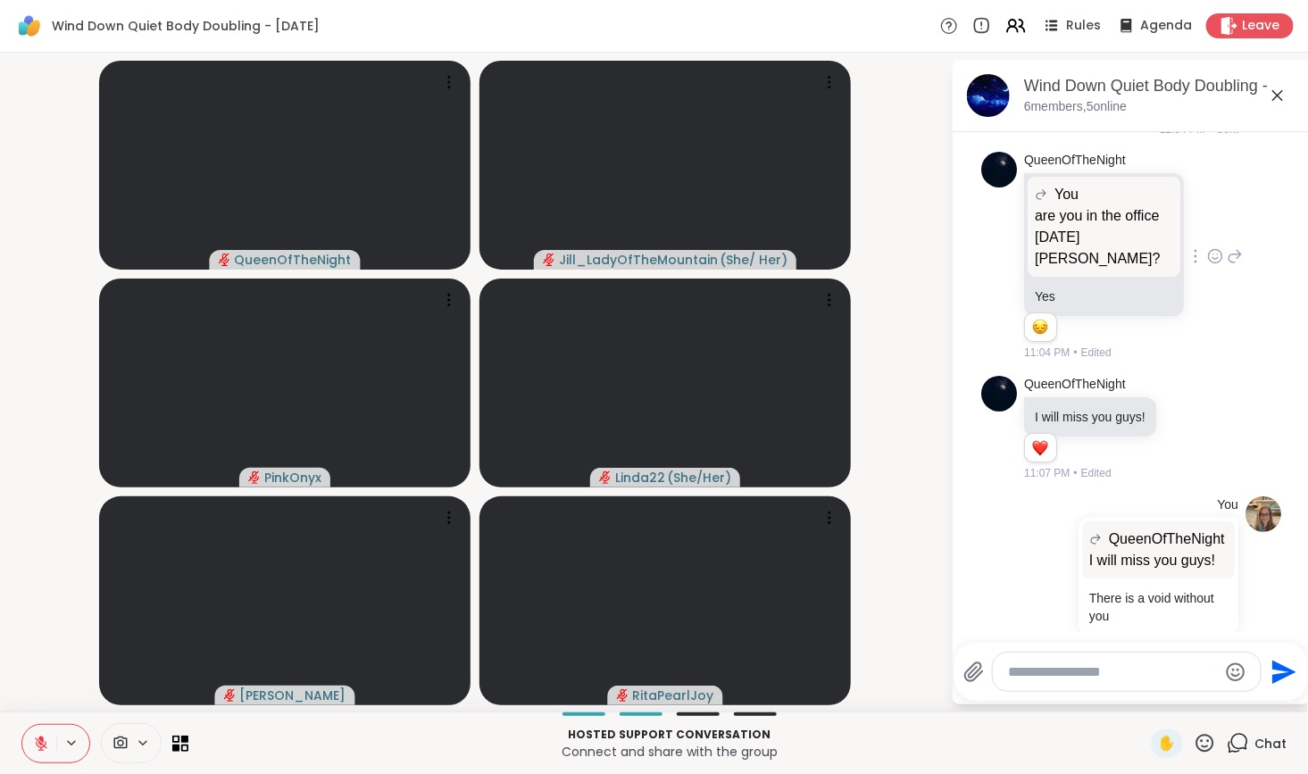
scroll to position [1568, 0]
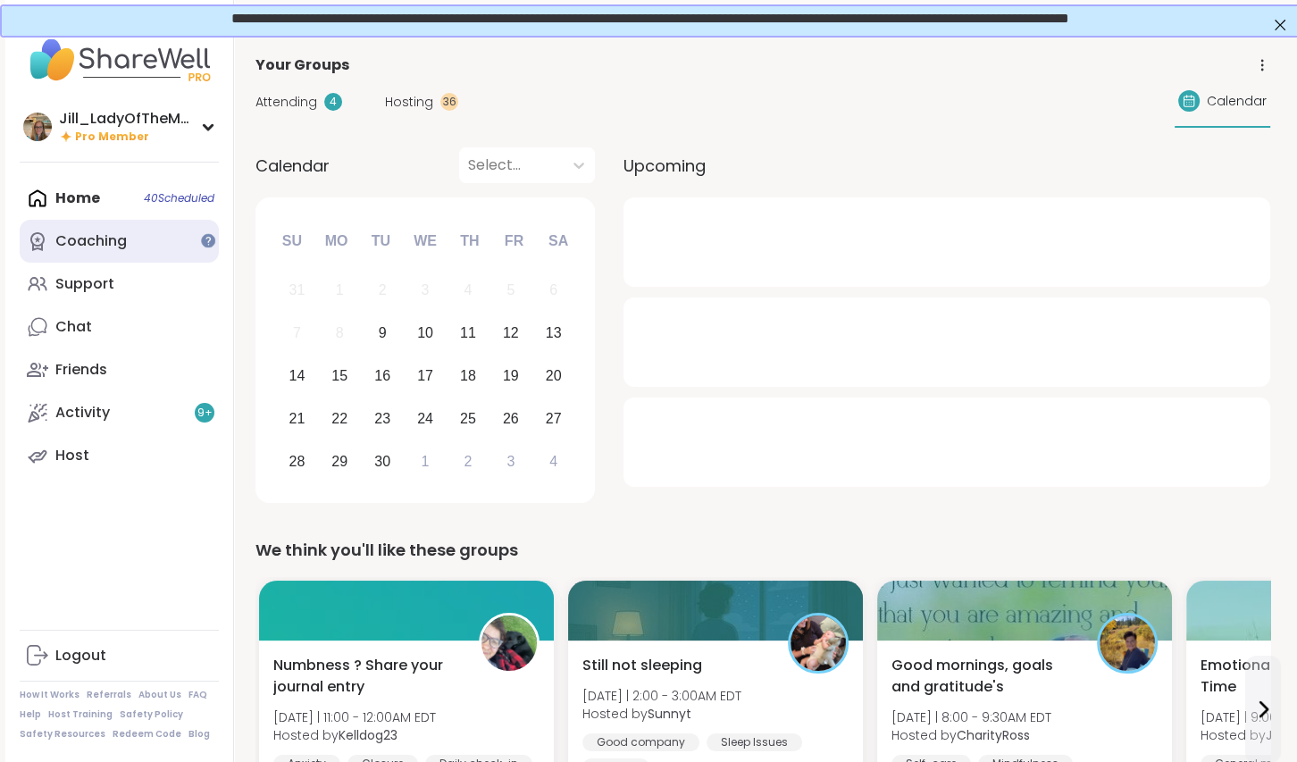
click at [165, 225] on link "Coaching" at bounding box center [119, 241] width 199 height 43
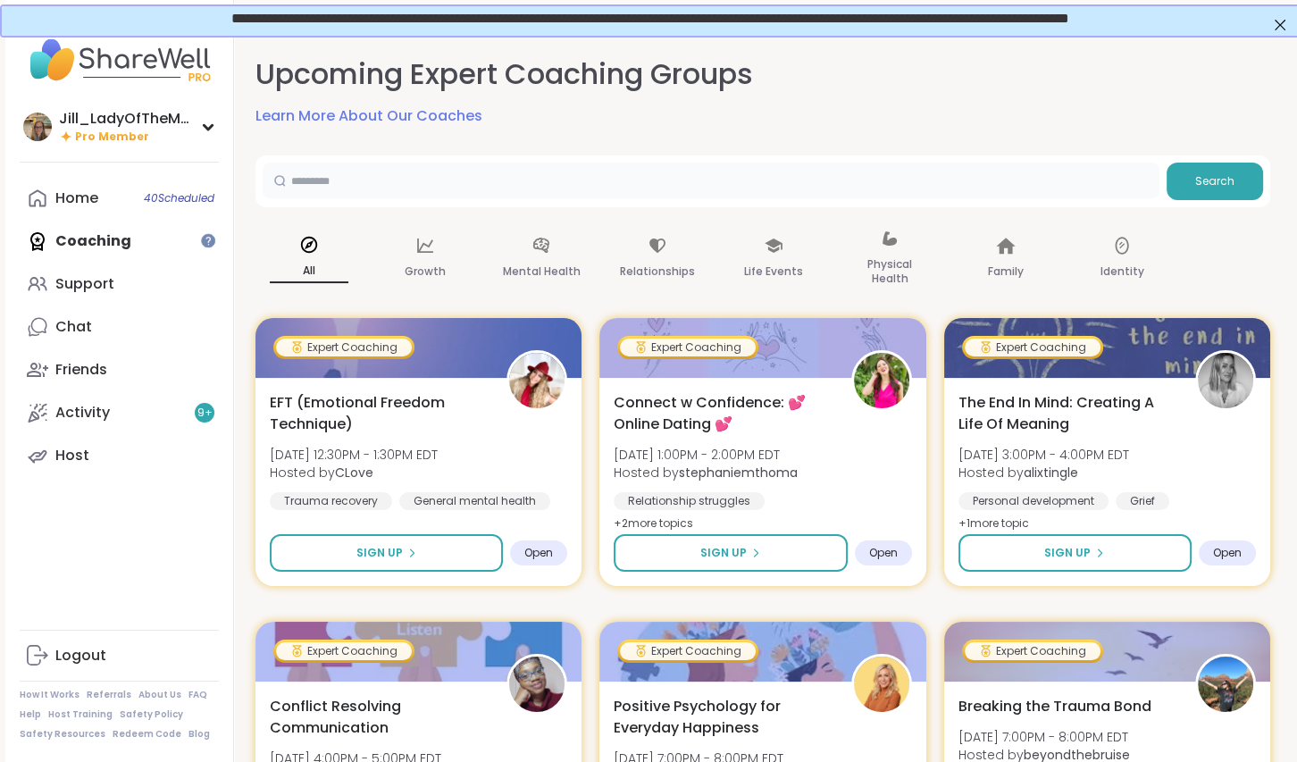
click at [505, 185] on input "text" at bounding box center [711, 181] width 897 height 36
type input "***"
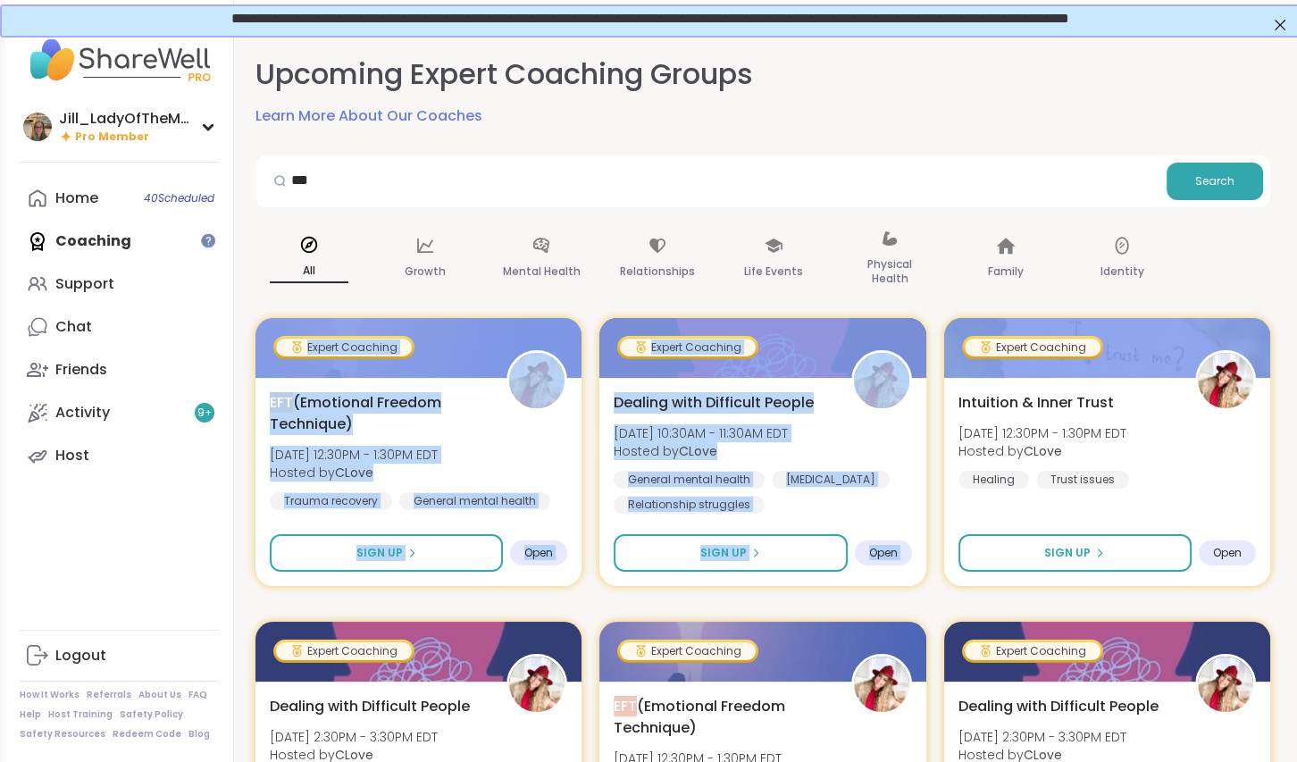
scroll to position [0, 3]
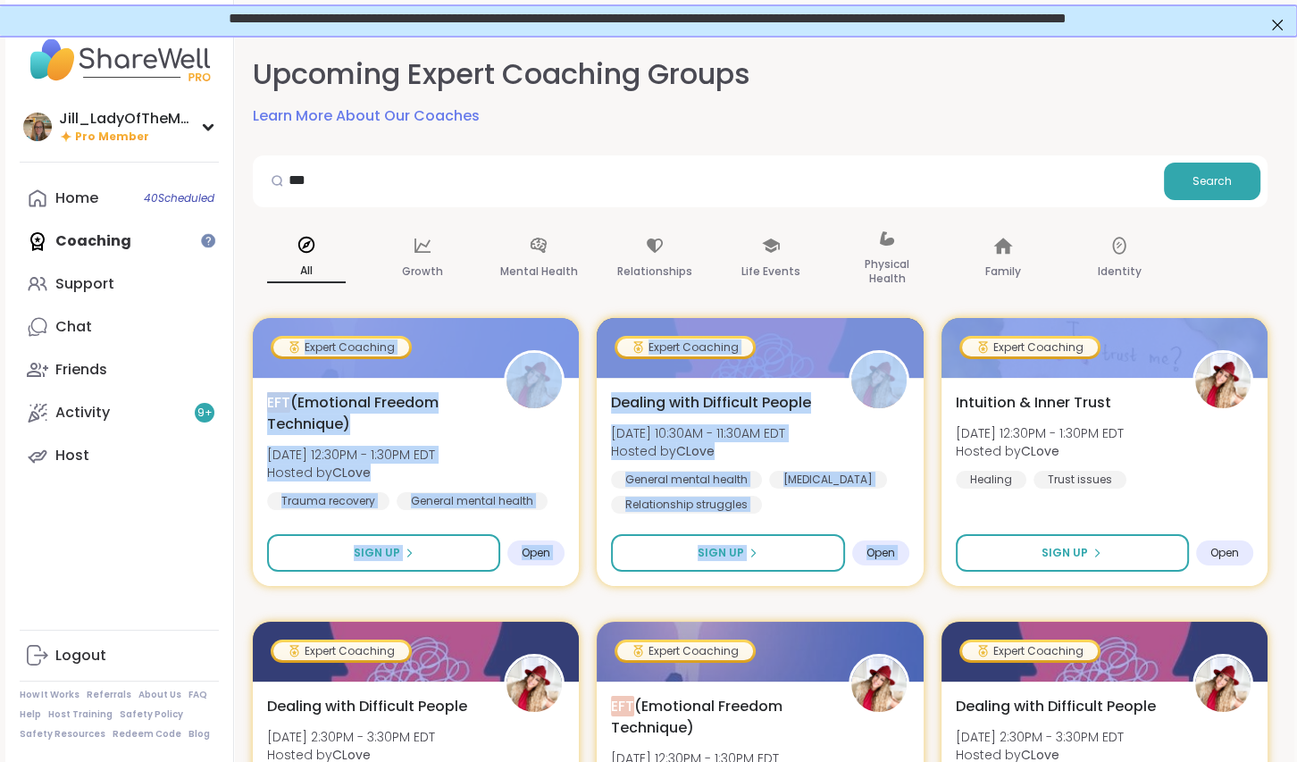
drag, startPoint x: 1295, startPoint y: 233, endPoint x: 1296, endPoint y: 313, distance: 79.5
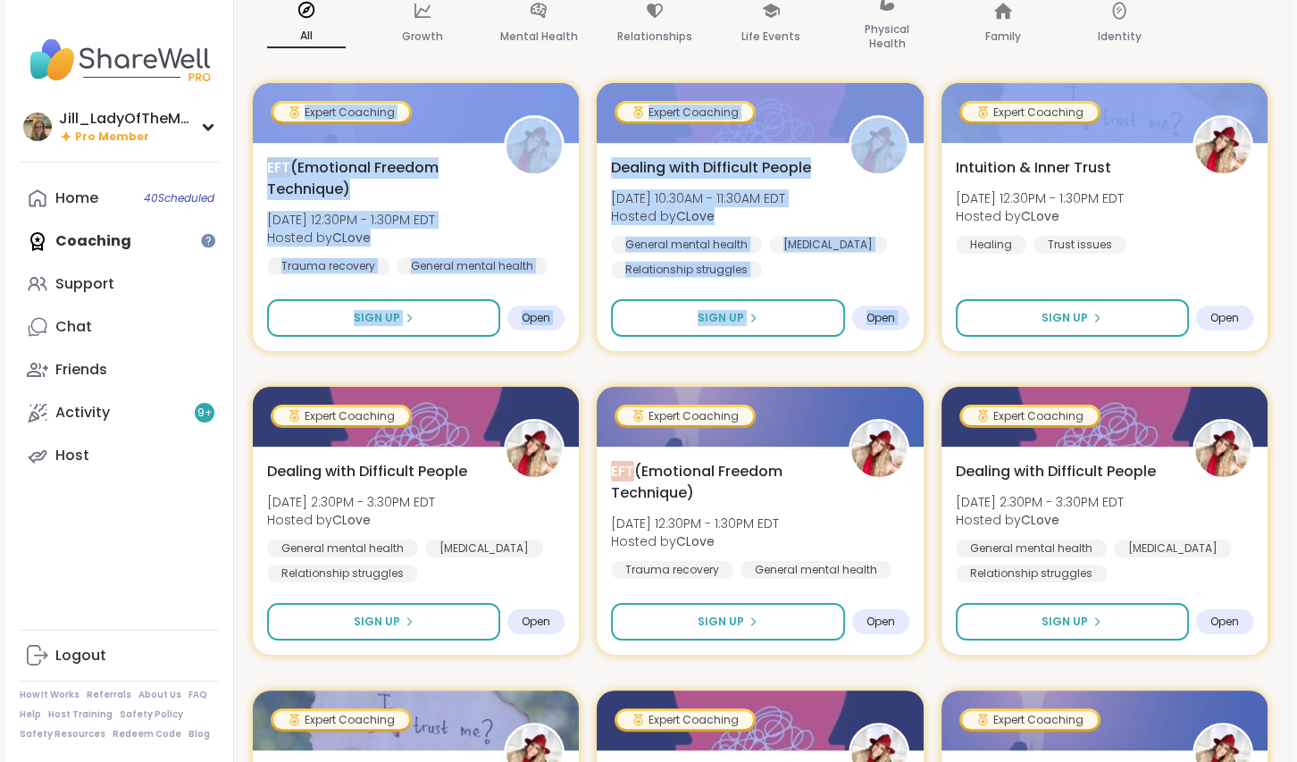
scroll to position [237, 3]
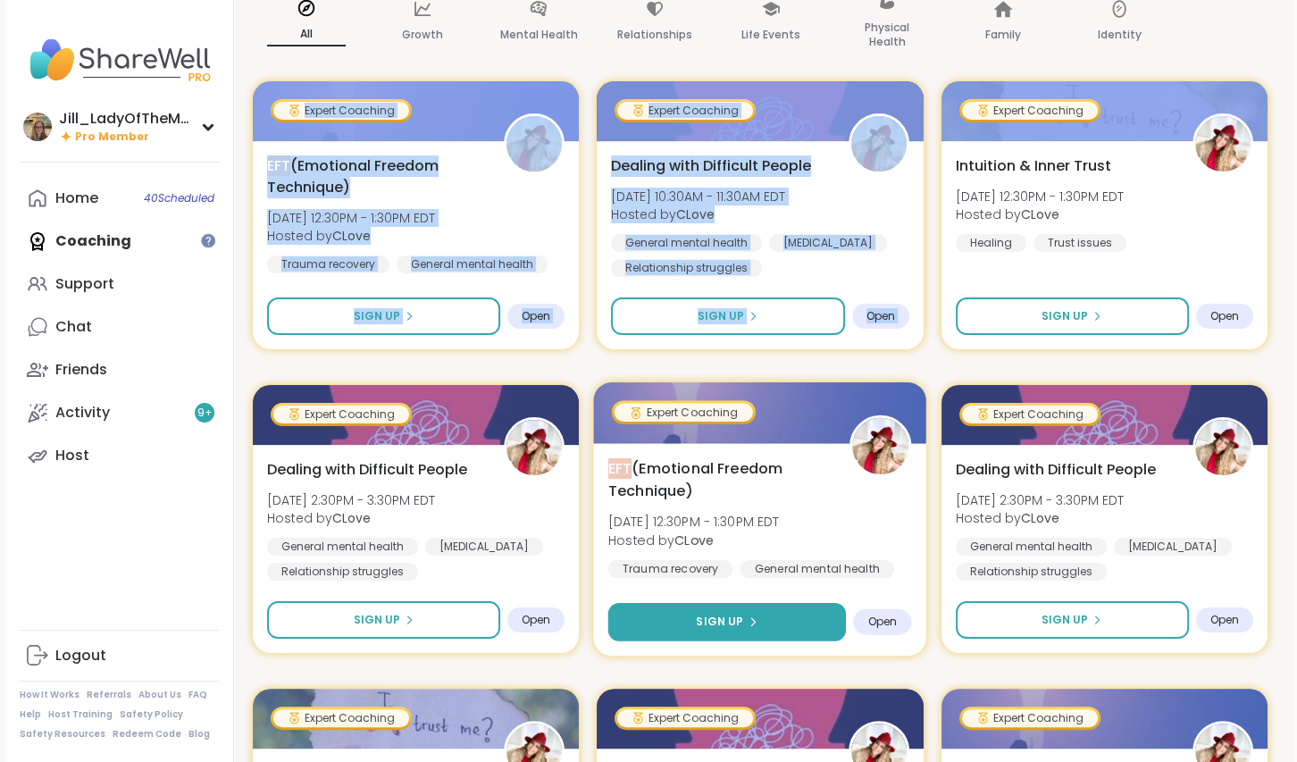
drag, startPoint x: 744, startPoint y: 620, endPoint x: 690, endPoint y: 608, distance: 54.8
click at [690, 608] on button "Sign Up" at bounding box center [727, 622] width 238 height 38
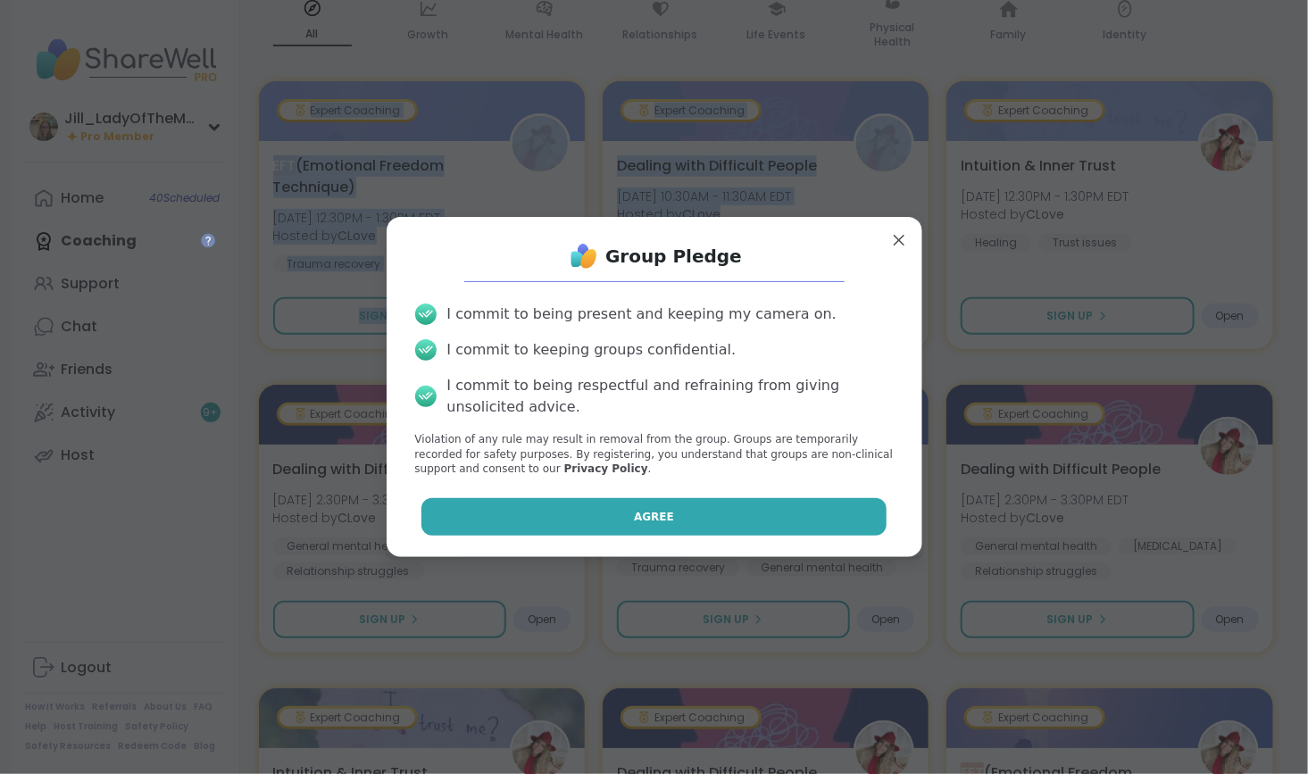
click at [669, 524] on button "Agree" at bounding box center [654, 517] width 465 height 38
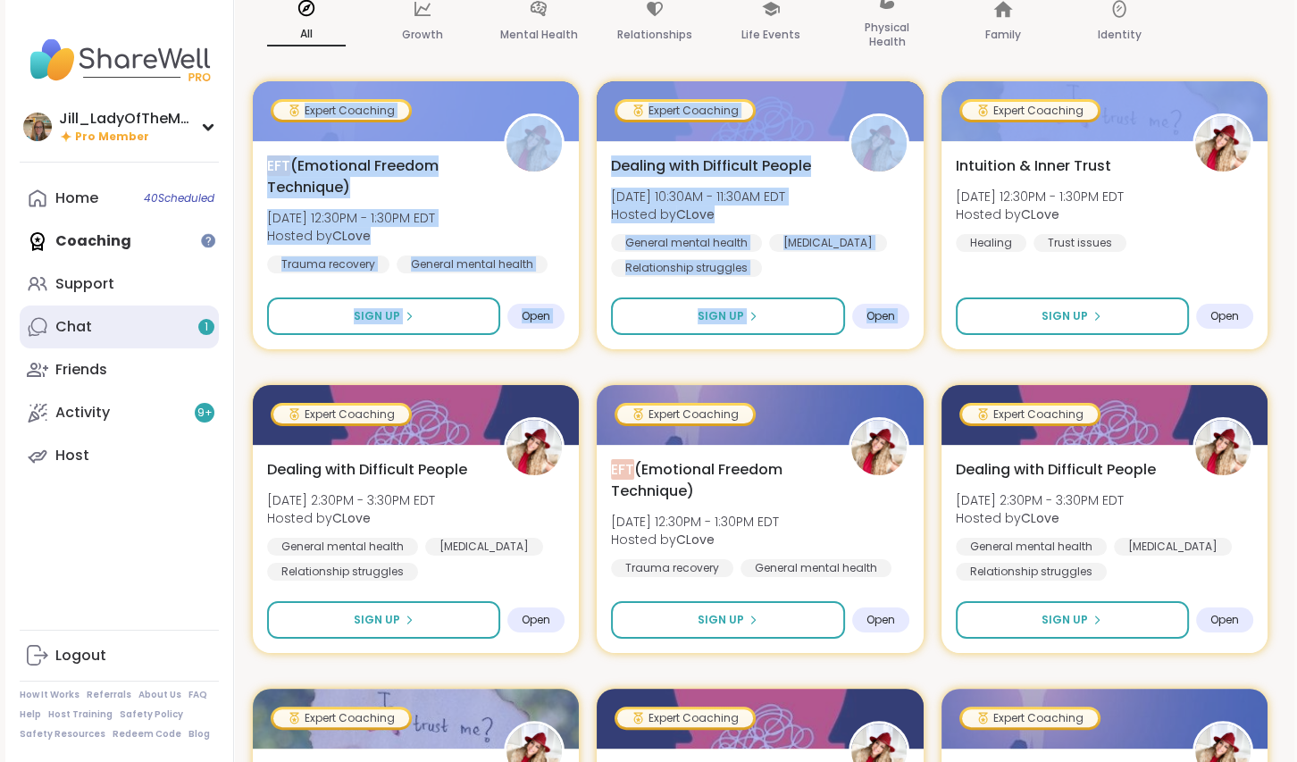
click at [166, 316] on link "Chat 1" at bounding box center [119, 326] width 199 height 43
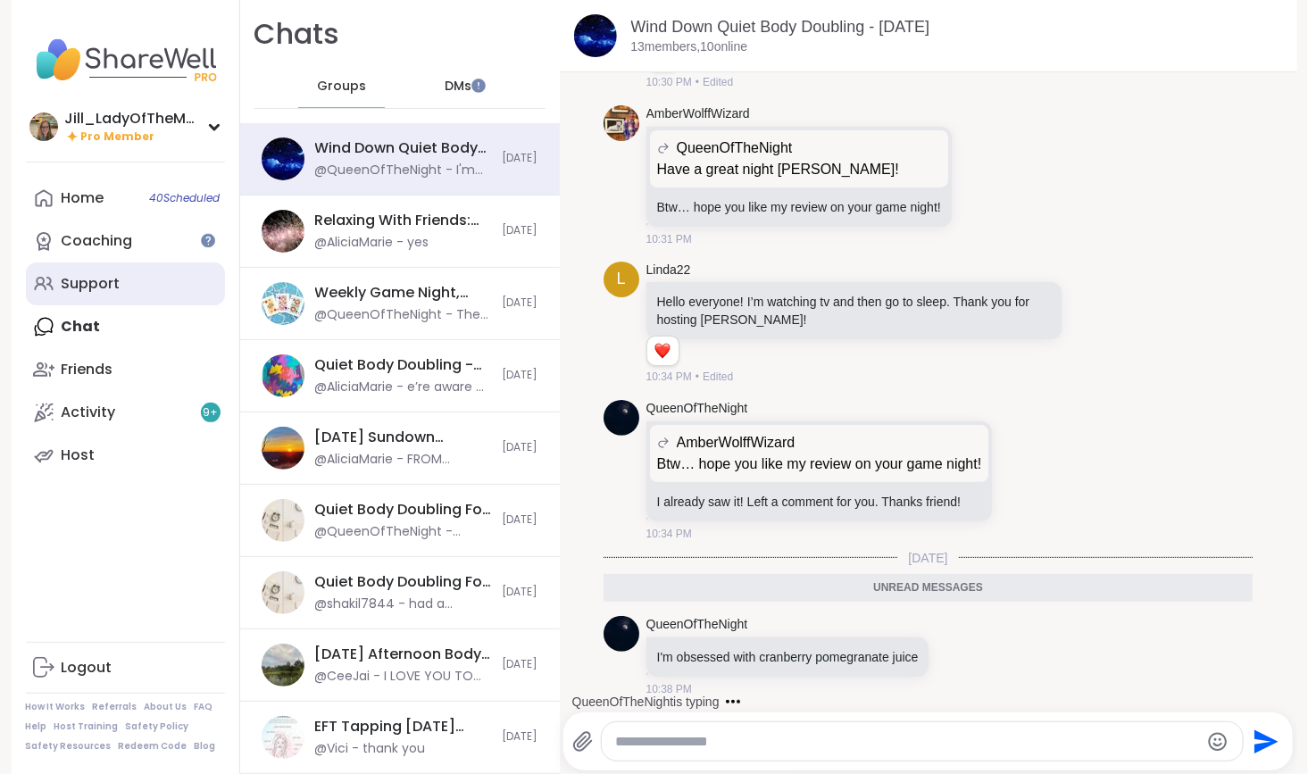
click at [143, 271] on link "Support" at bounding box center [125, 284] width 199 height 43
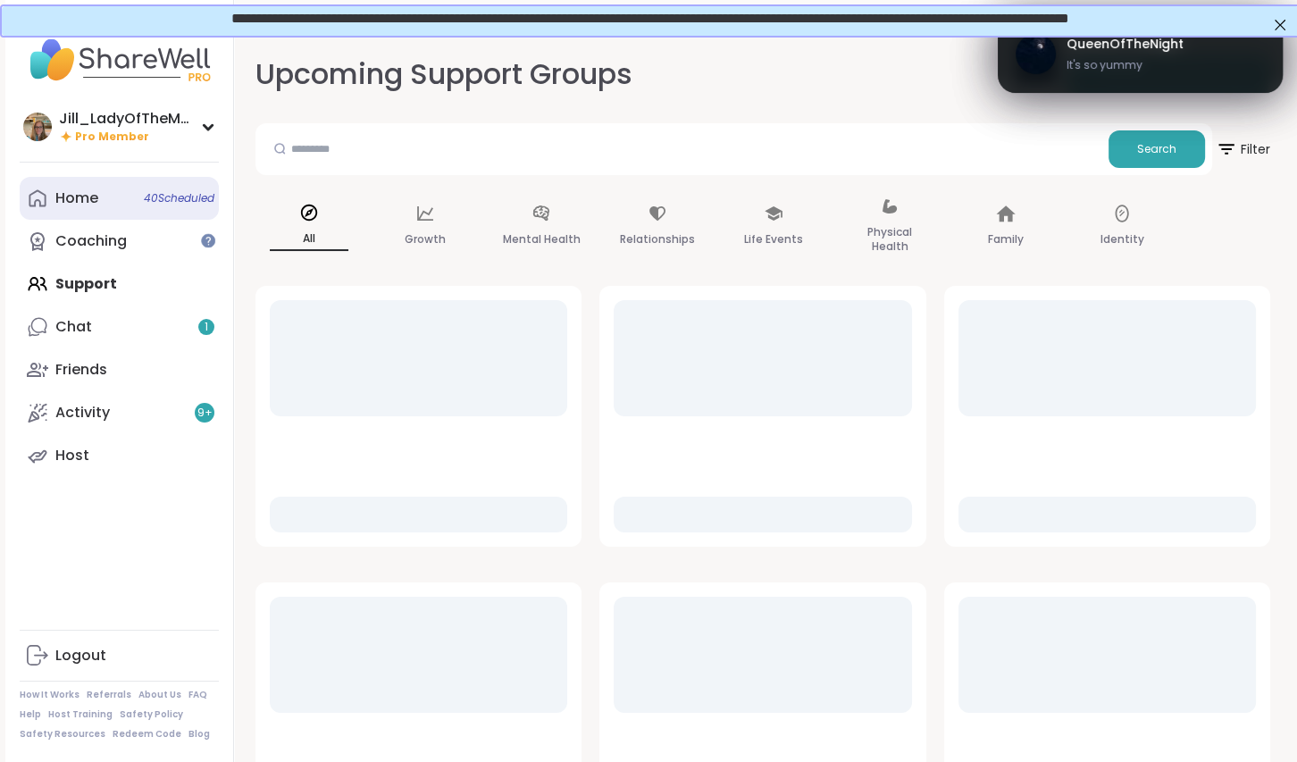
click at [134, 192] on link "Home 40 Scheduled" at bounding box center [119, 198] width 199 height 43
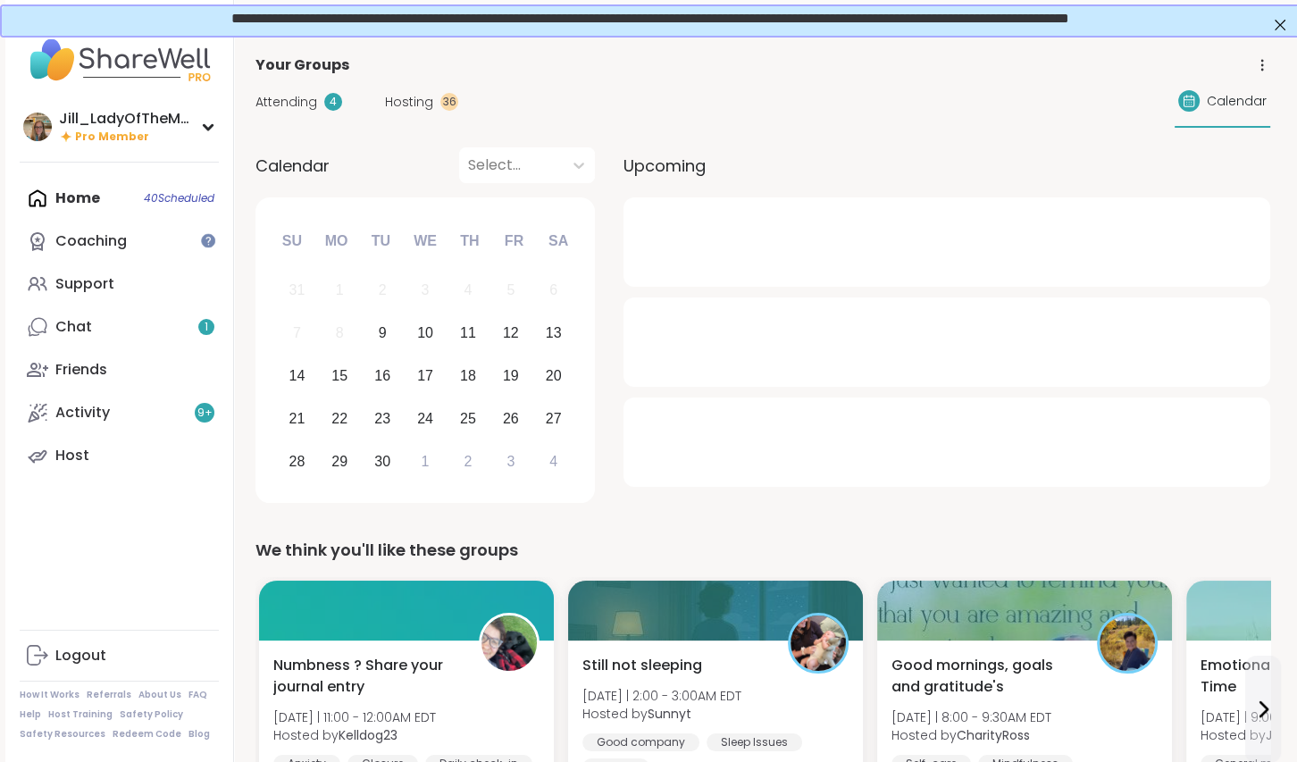
click at [286, 93] on span "Attending" at bounding box center [286, 102] width 62 height 19
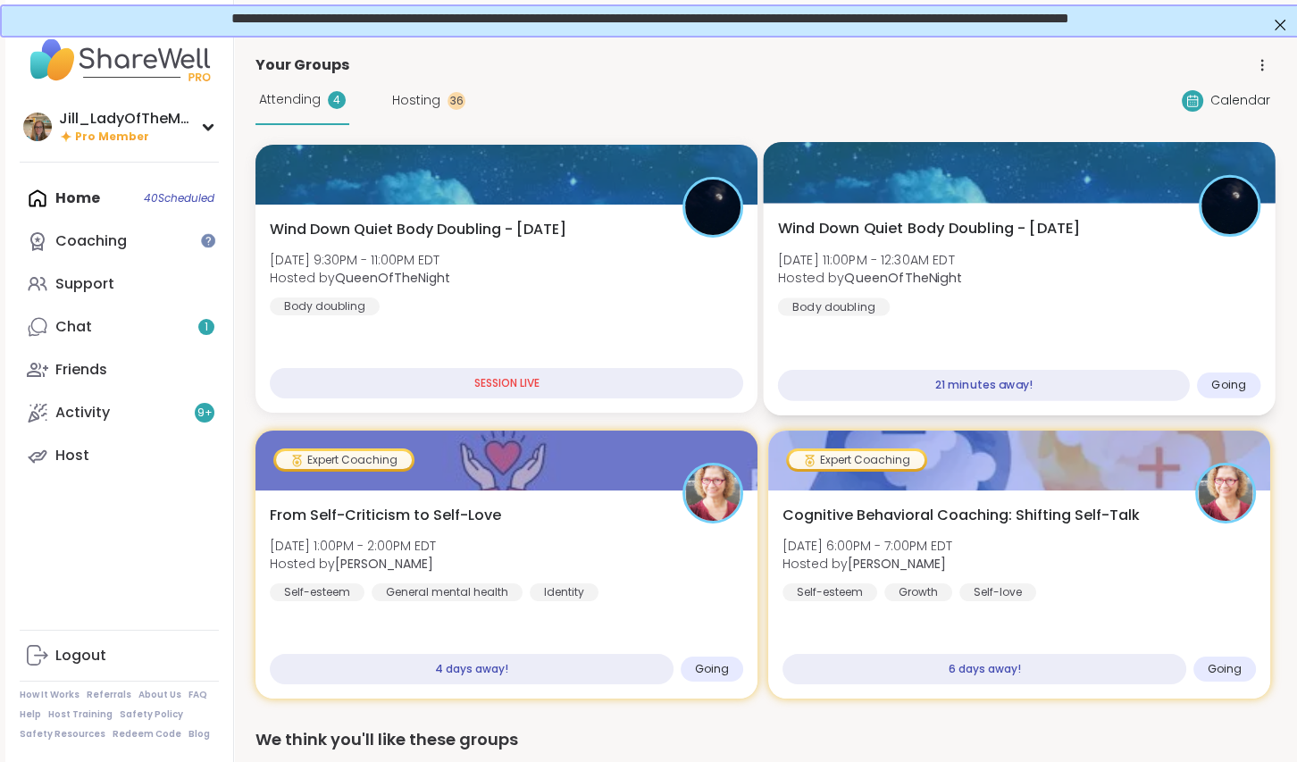
click at [962, 314] on div "Wind Down Quiet Body Doubling - [DATE] [DATE] 11:00PM - 12:30AM EDT Hosted by Q…" at bounding box center [1019, 267] width 483 height 98
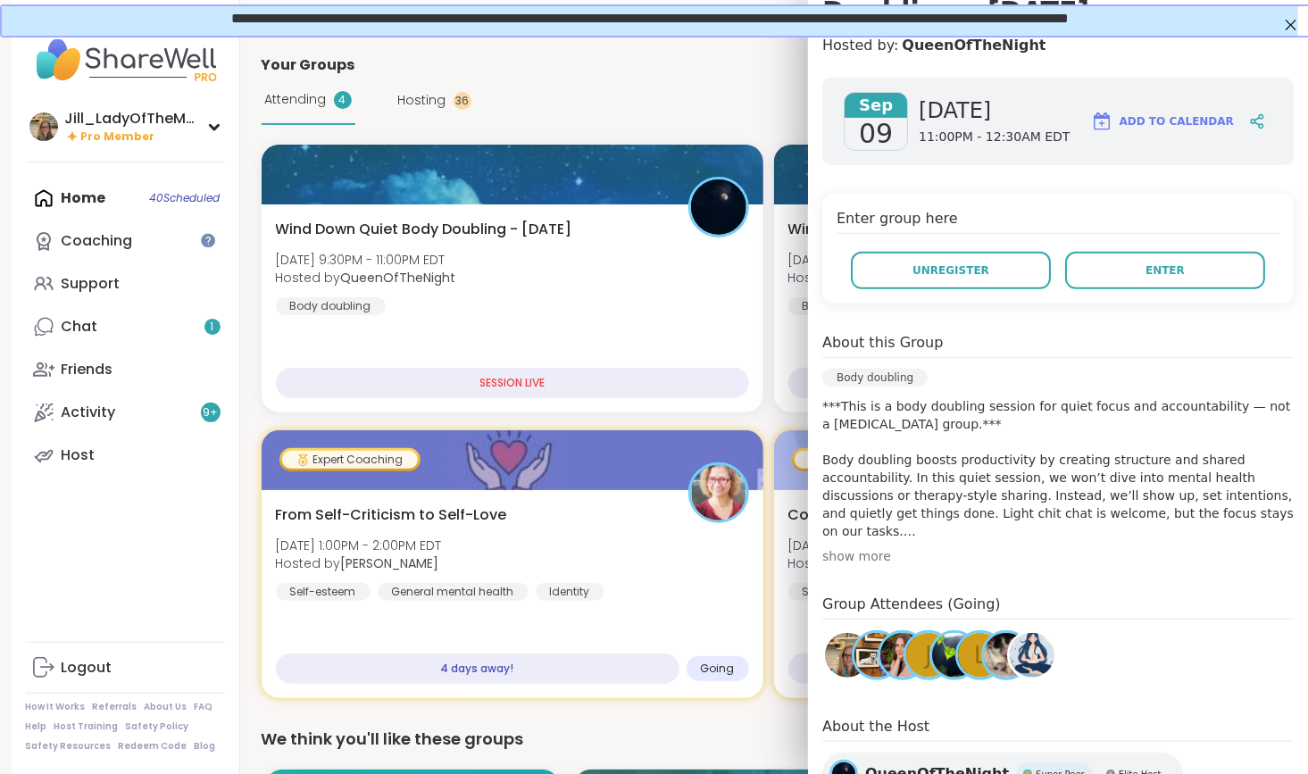
scroll to position [219, 0]
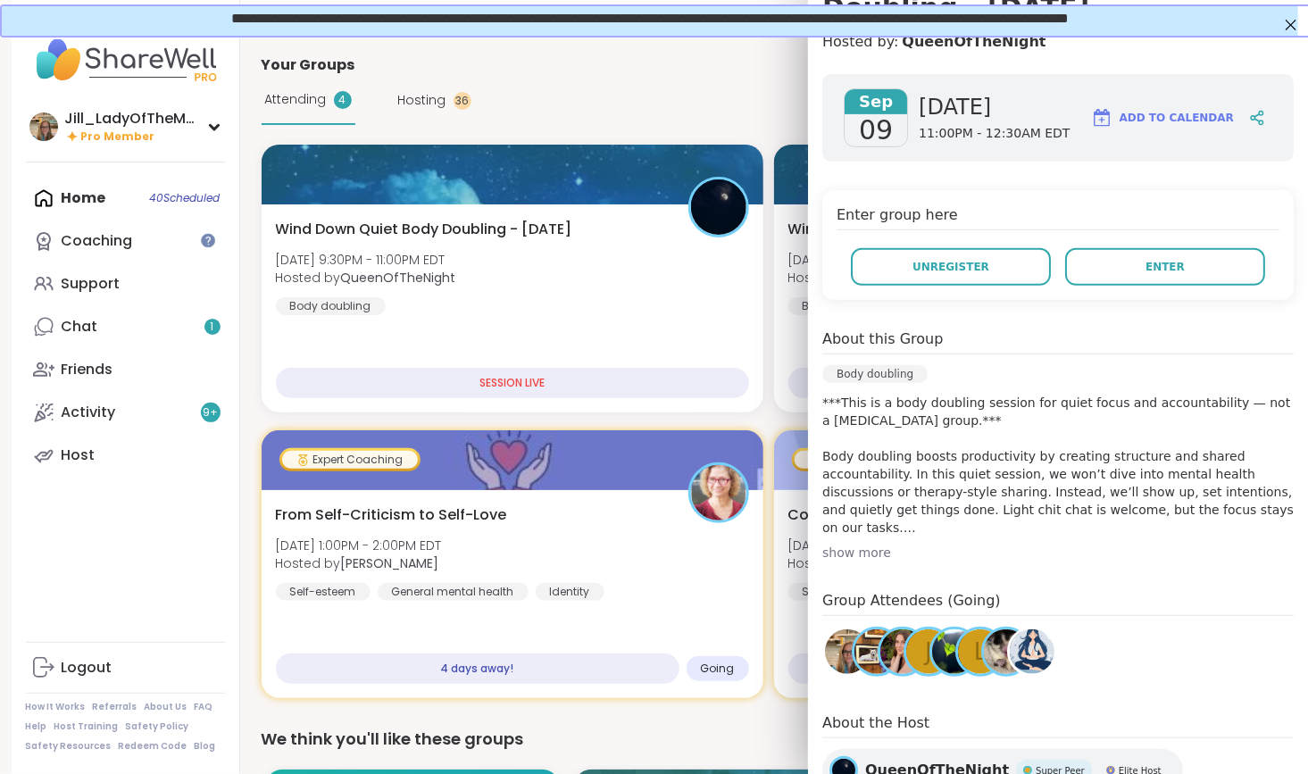
click at [1031, 636] on img at bounding box center [1032, 652] width 45 height 45
click at [987, 655] on img at bounding box center [1006, 652] width 45 height 45
click at [936, 656] on img at bounding box center [954, 652] width 45 height 45
click at [909, 655] on div "J" at bounding box center [928, 652] width 45 height 45
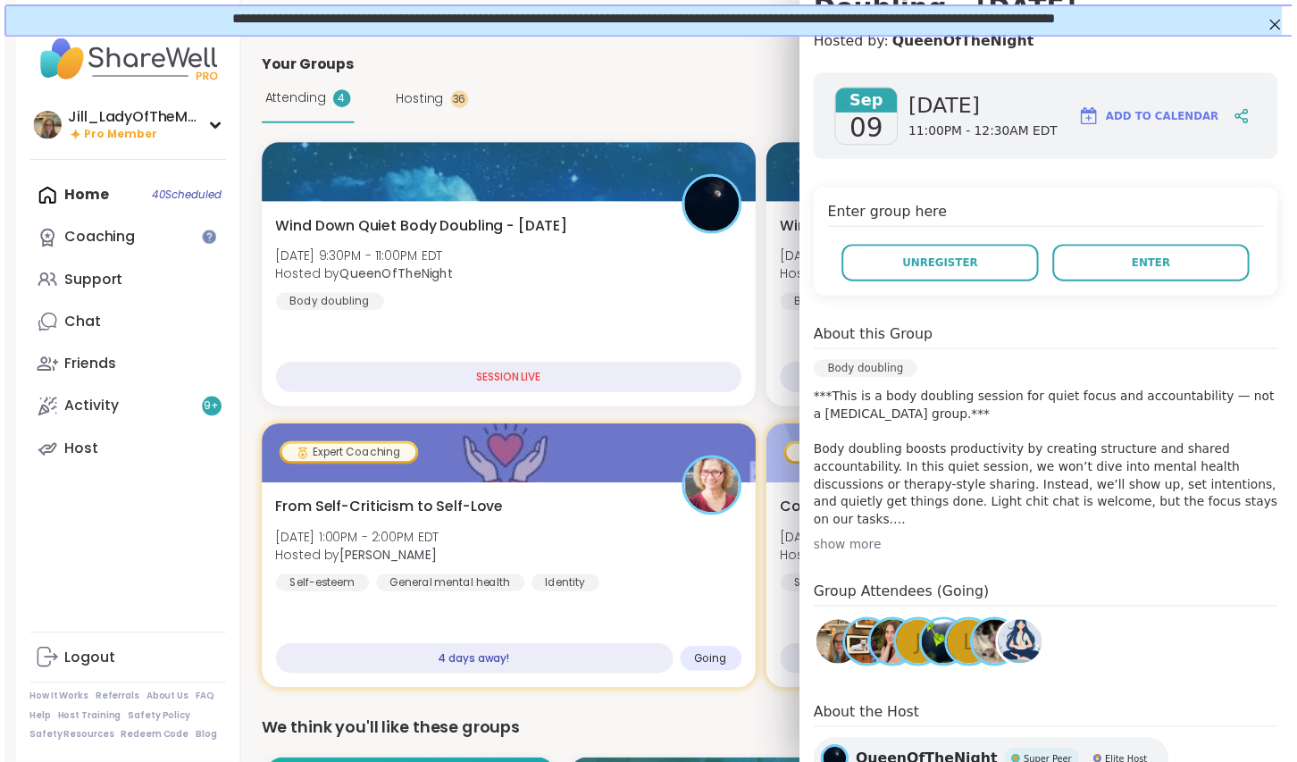
scroll to position [9, 0]
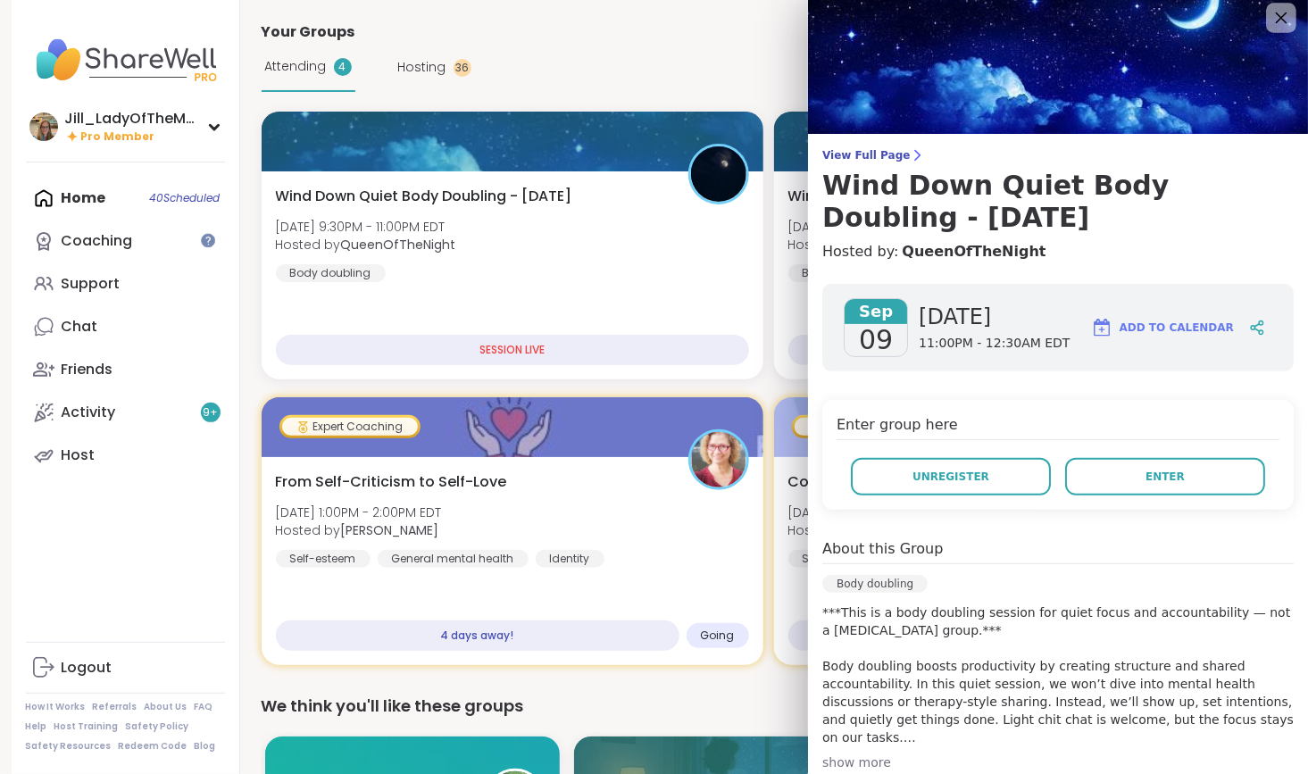
click at [1270, 13] on icon at bounding box center [1281, 17] width 22 height 22
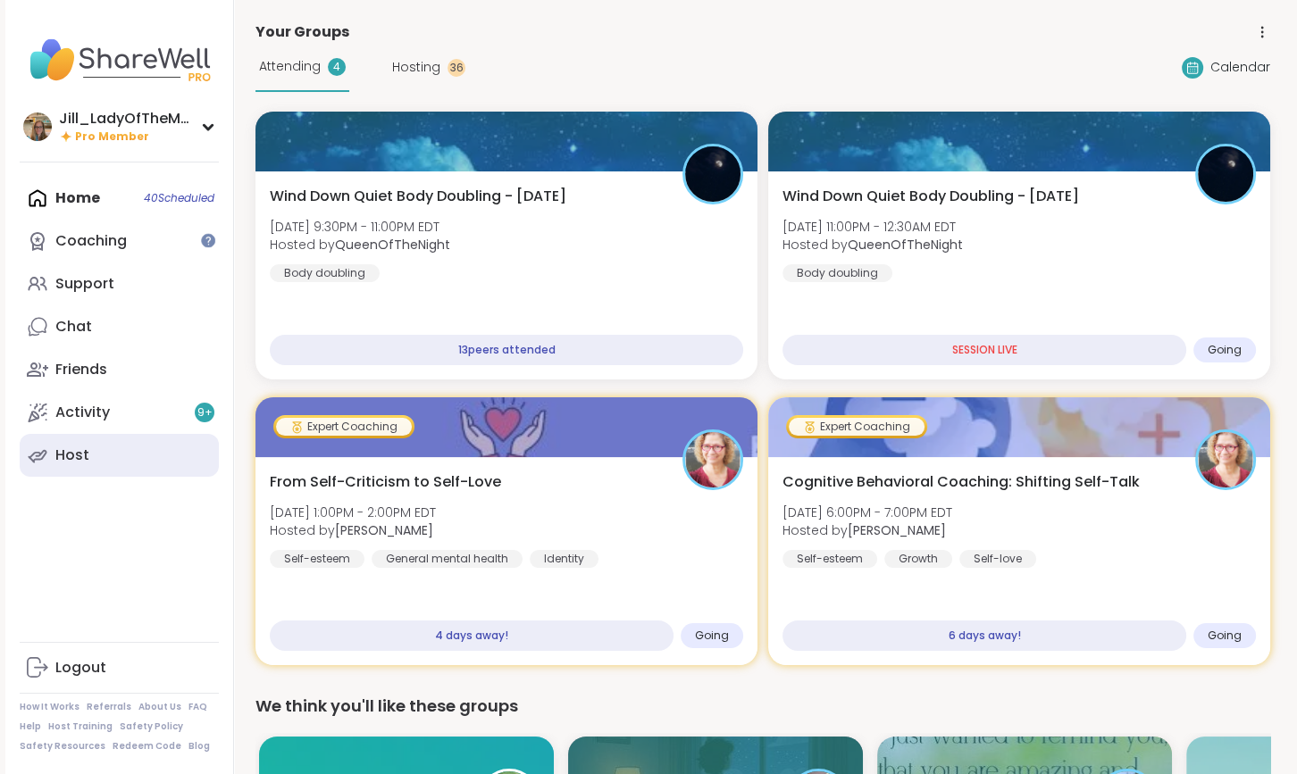
click at [108, 457] on link "Host" at bounding box center [119, 455] width 199 height 43
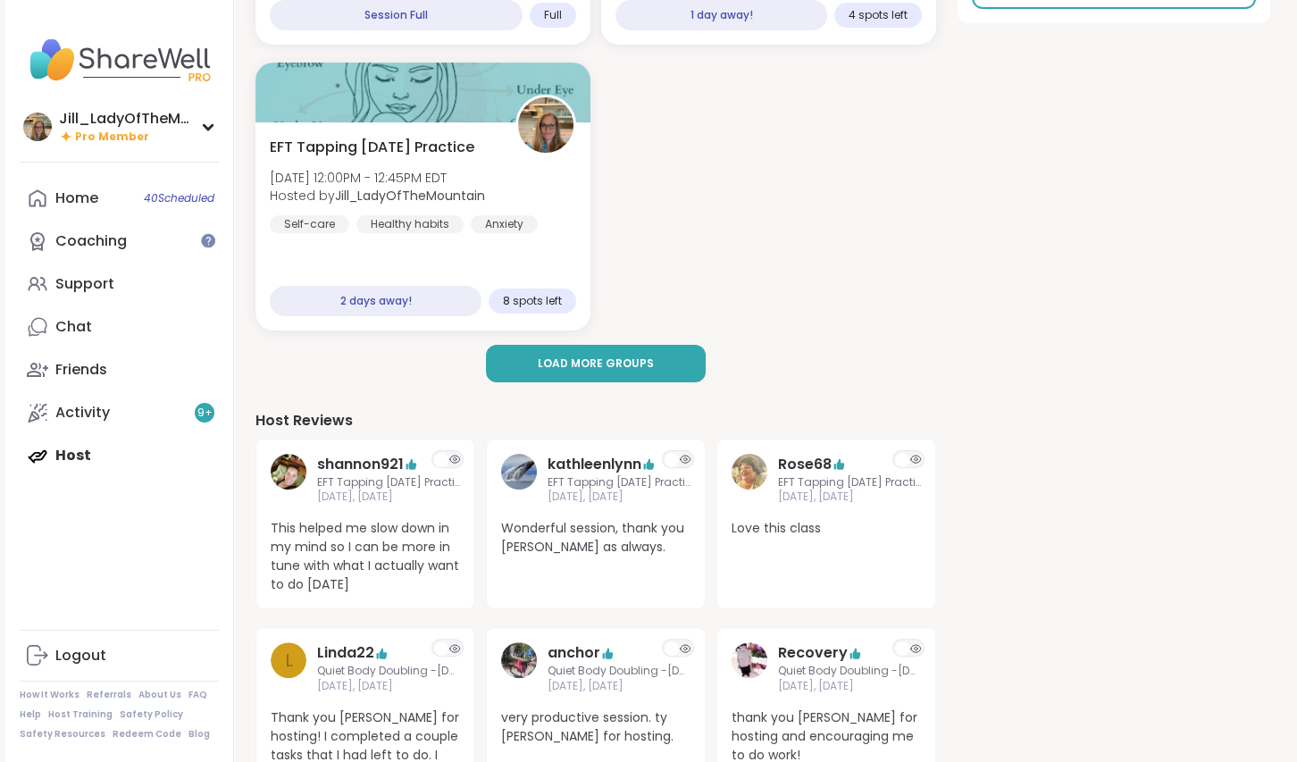
scroll to position [460, 0]
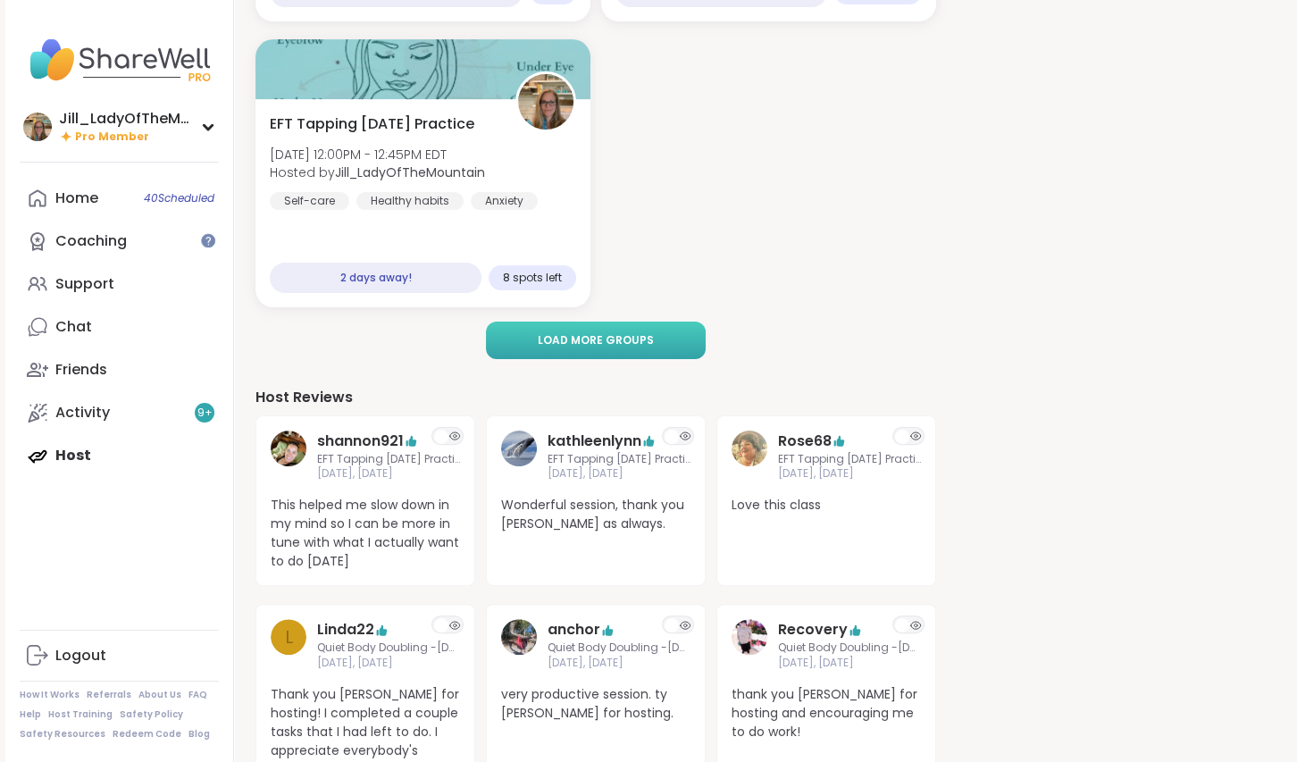
click at [604, 346] on span "Load more groups" at bounding box center [596, 340] width 116 height 16
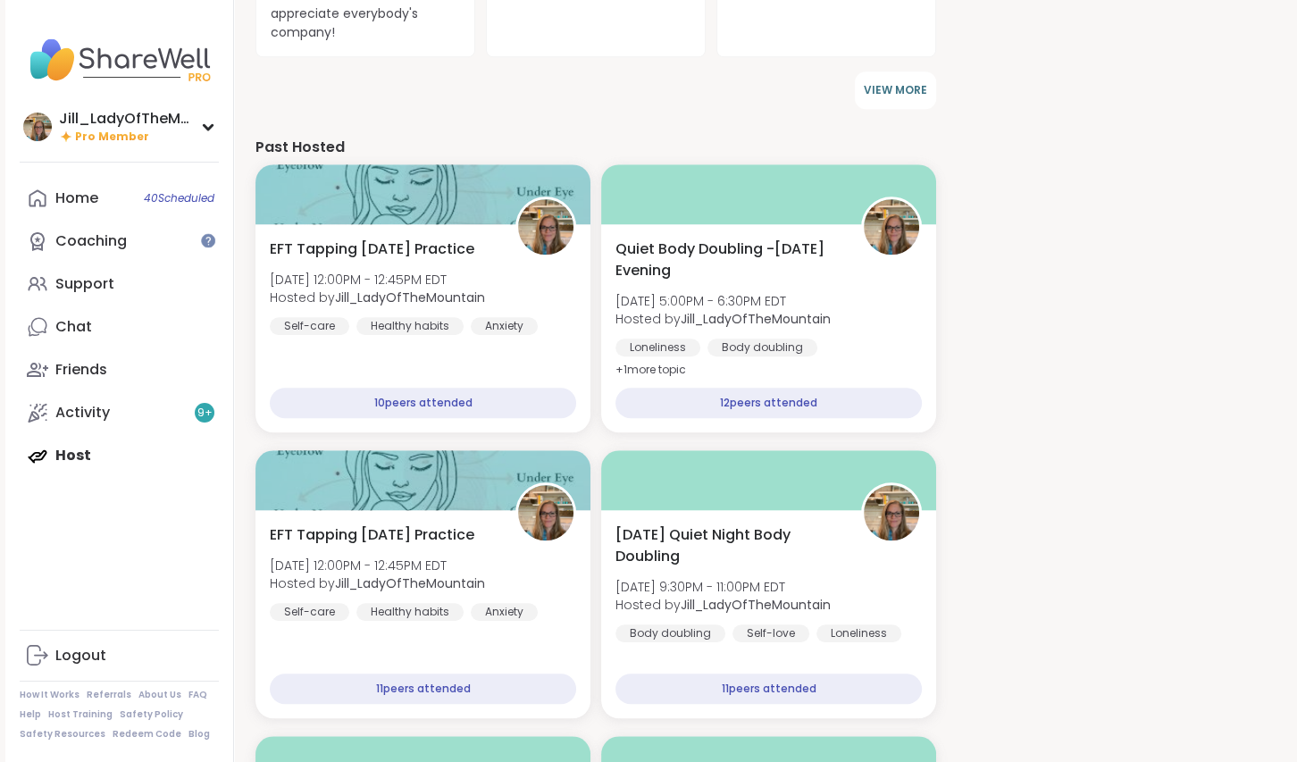
scroll to position [1512, 0]
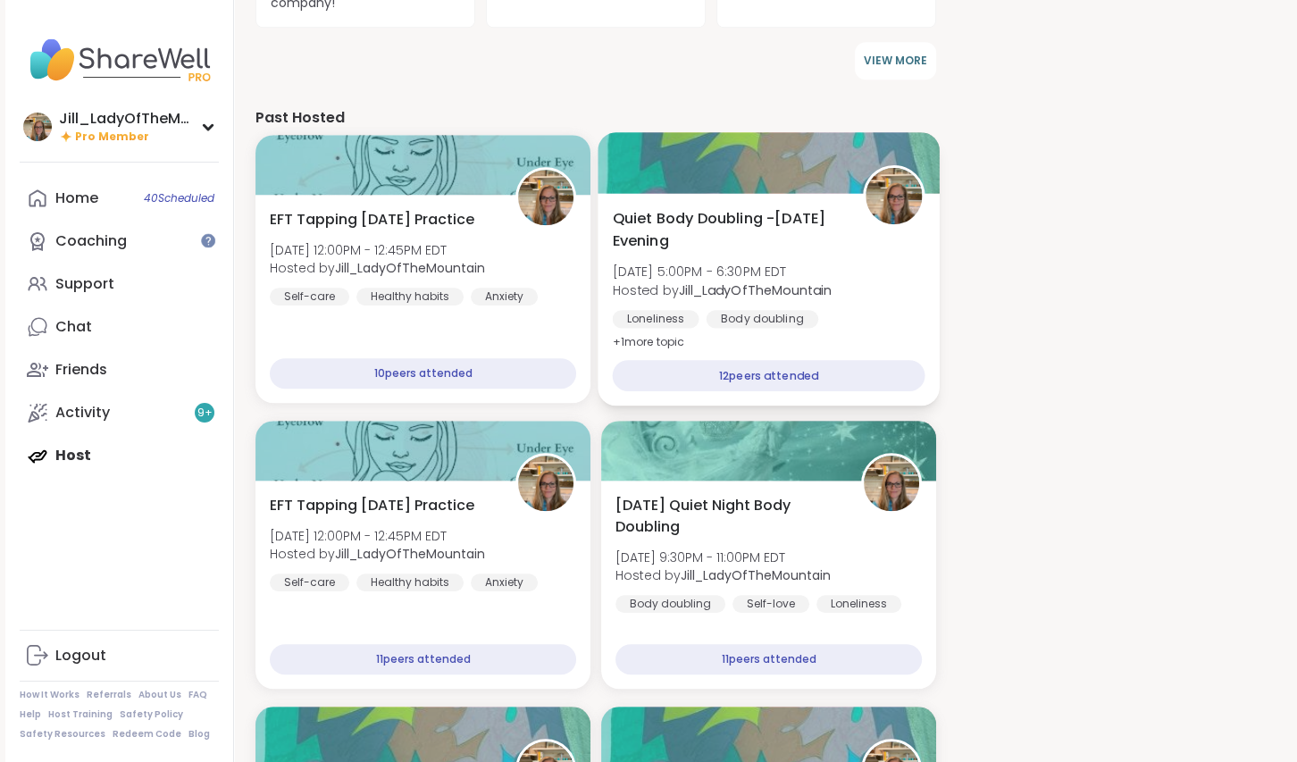
click at [746, 317] on div "Body doubling" at bounding box center [762, 319] width 112 height 18
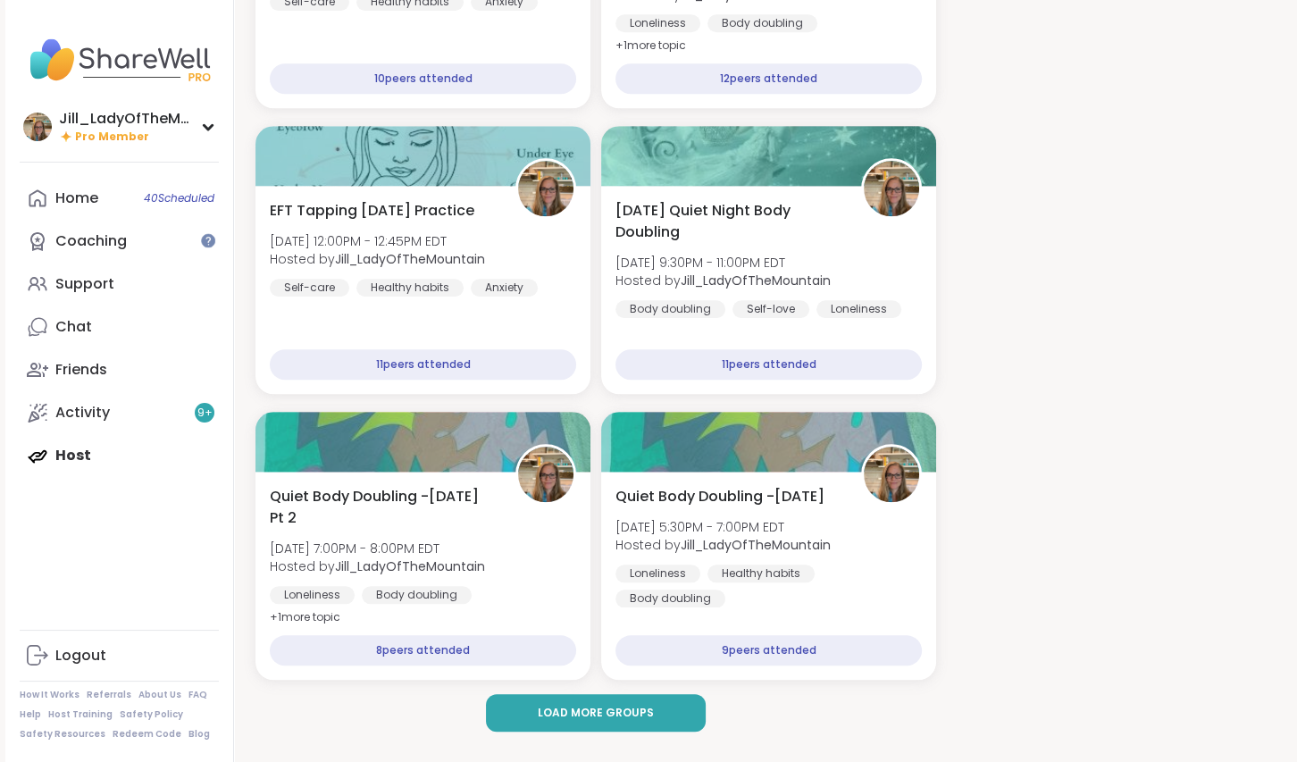
scroll to position [1821, 0]
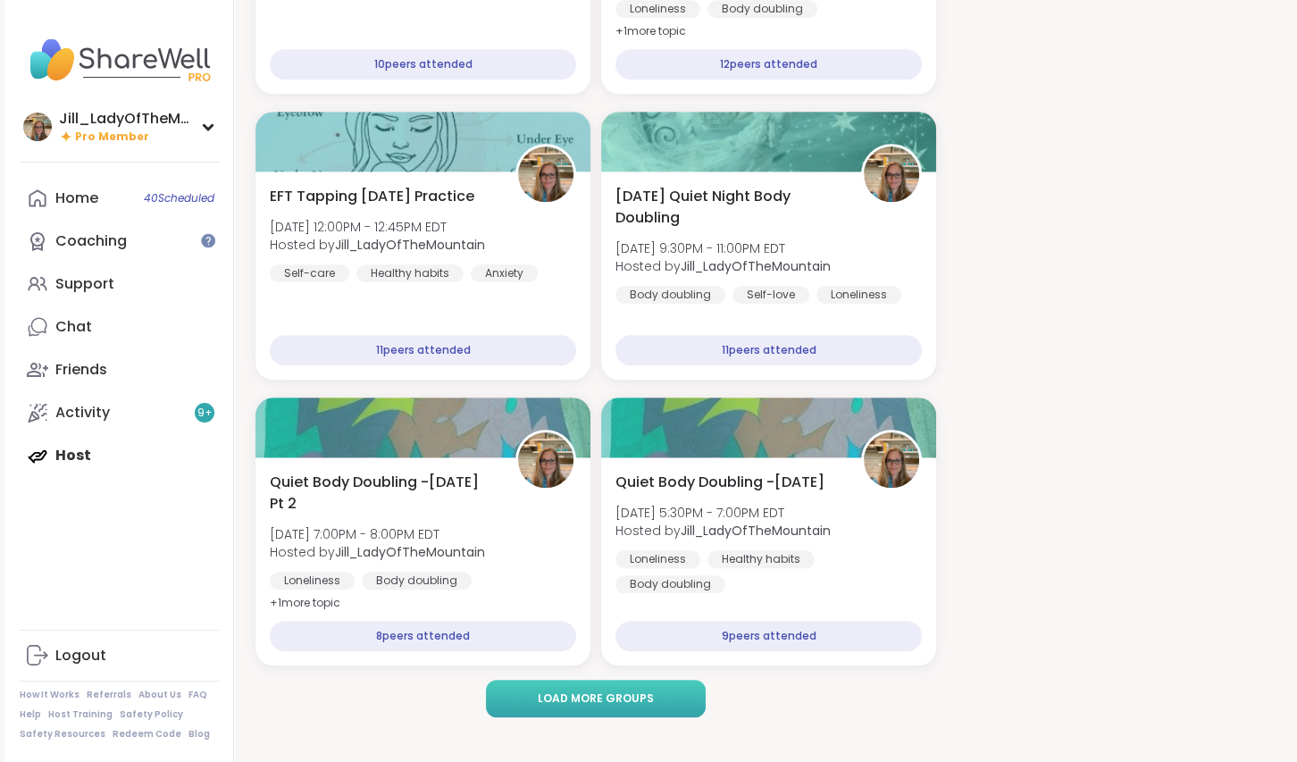
click at [656, 697] on button "Load more groups" at bounding box center [596, 699] width 220 height 38
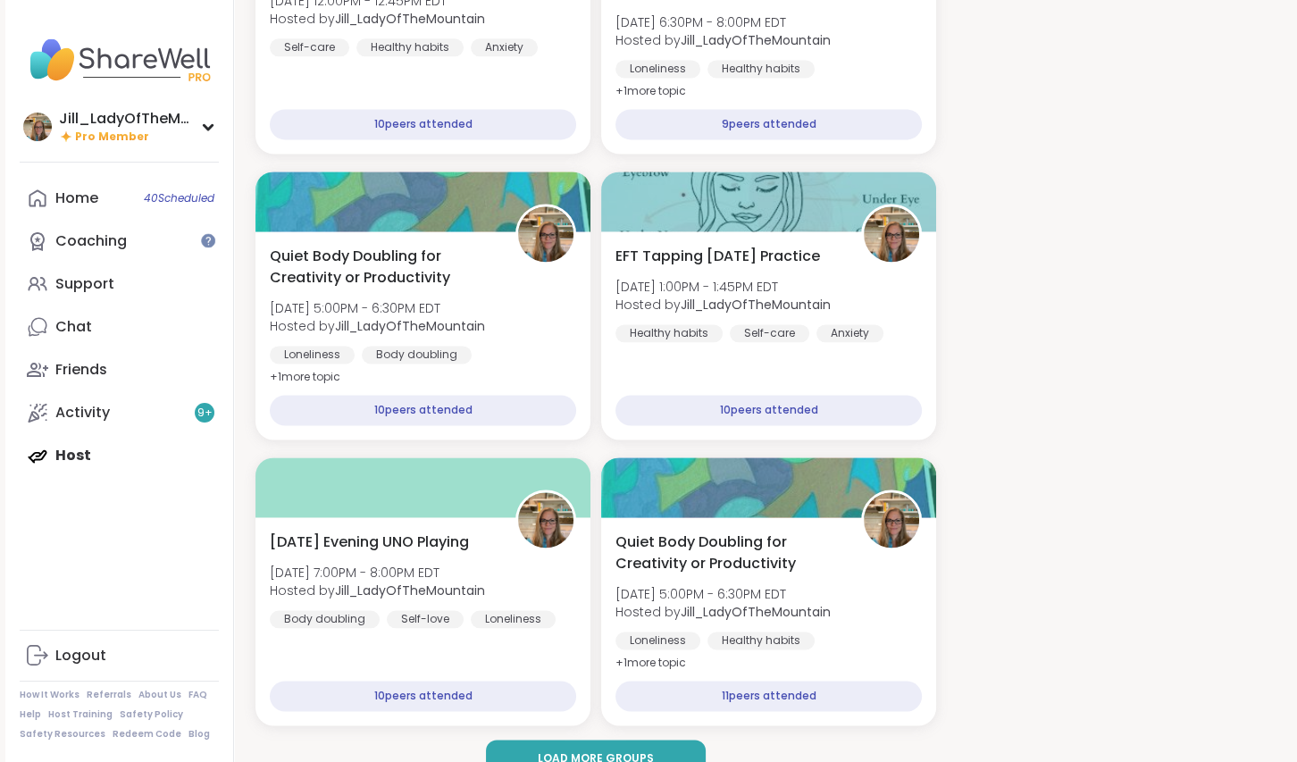
scroll to position [2636, 0]
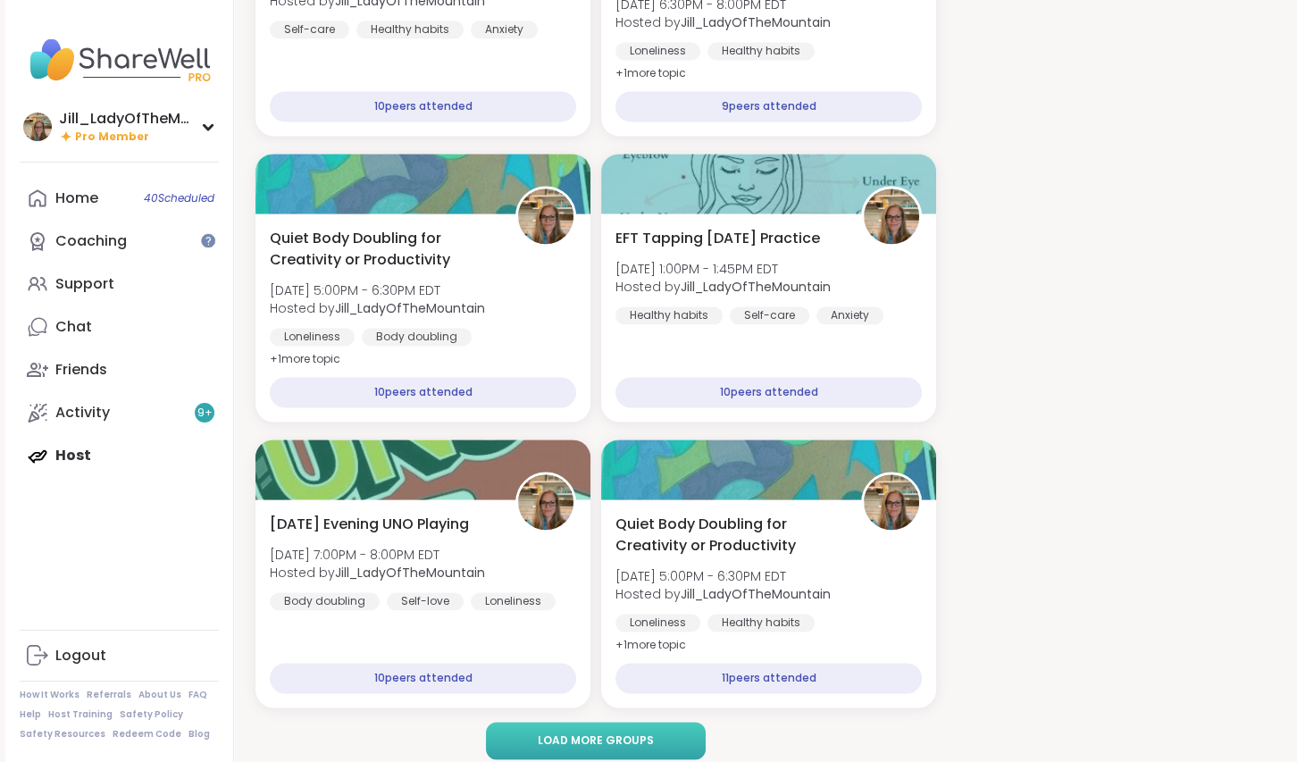
click at [631, 734] on span "Load more groups" at bounding box center [596, 740] width 116 height 16
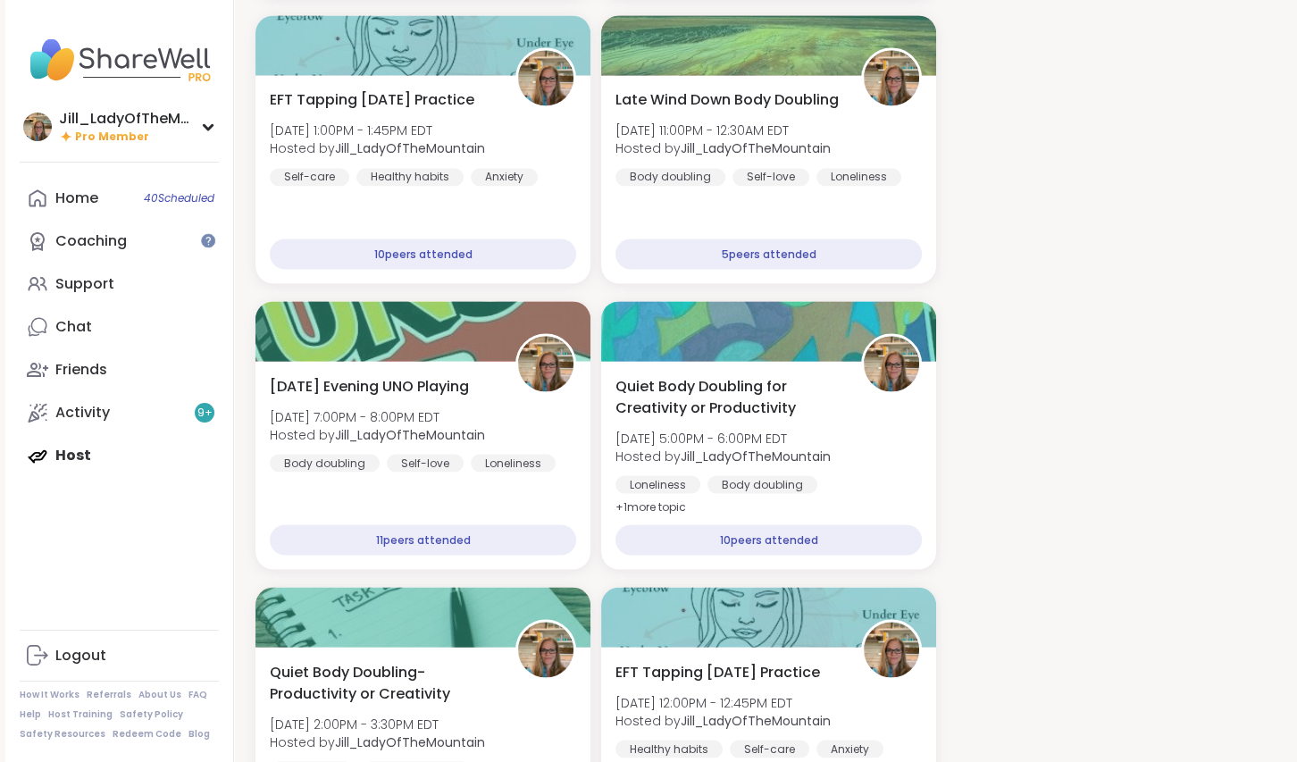
scroll to position [3536, 0]
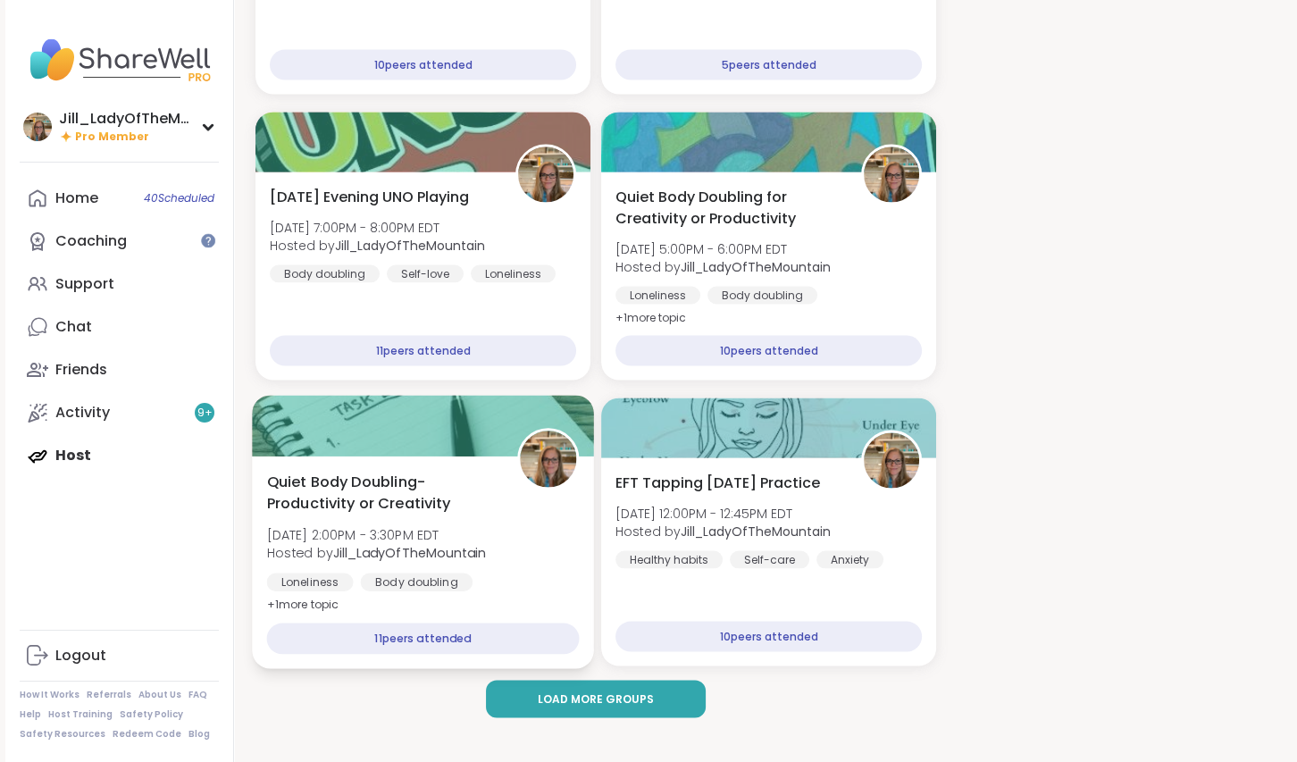
click at [373, 506] on span "Quiet Body Doubling- Productivity or Creativity" at bounding box center [382, 493] width 230 height 44
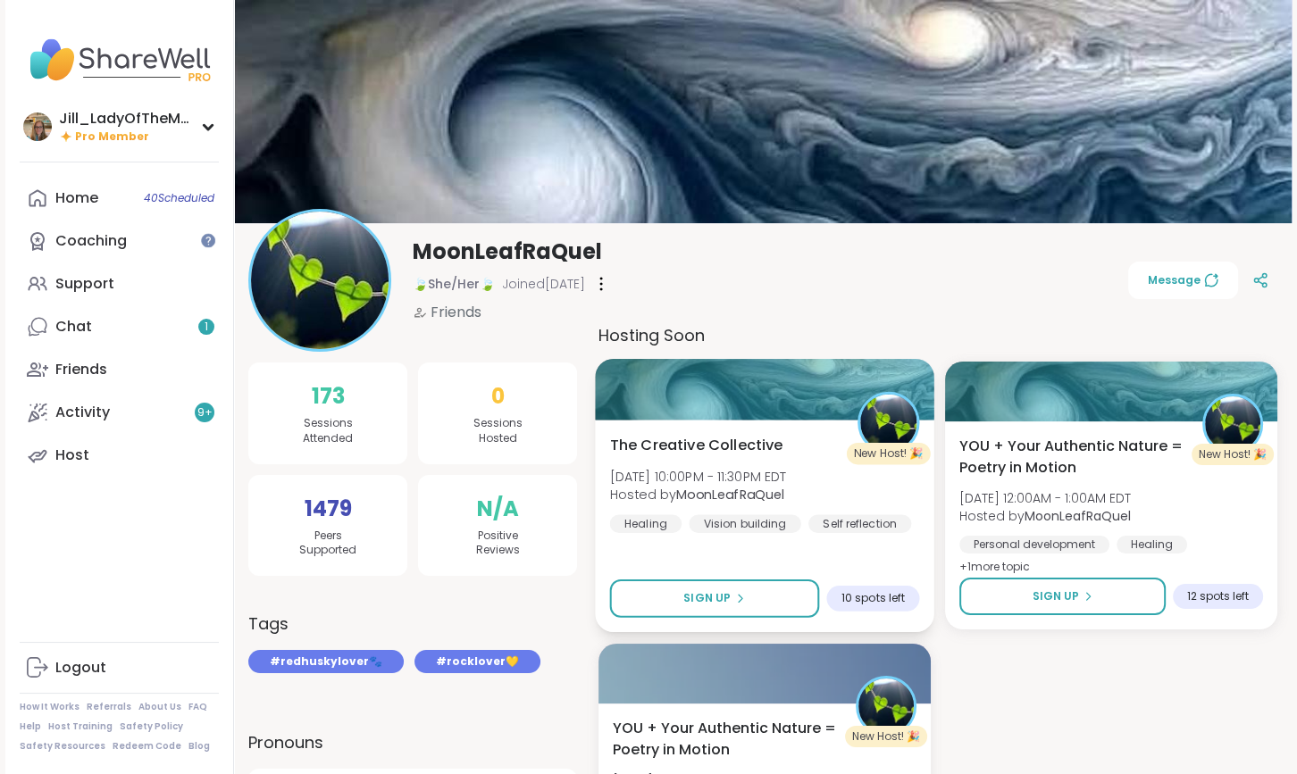
click at [766, 478] on span "[DATE] 10:00PM - 11:30PM EDT" at bounding box center [698, 476] width 177 height 18
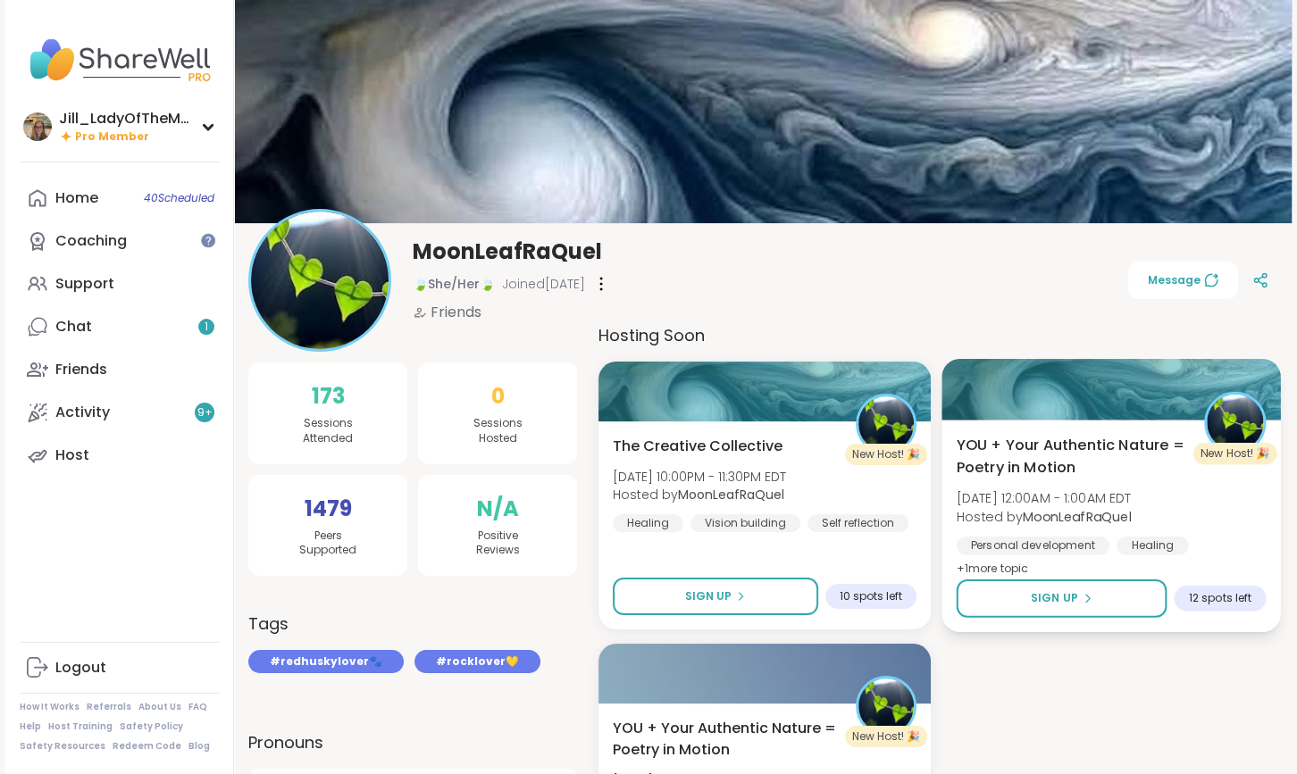
click at [1059, 518] on b "MoonLeafRaQuel" at bounding box center [1077, 516] width 108 height 18
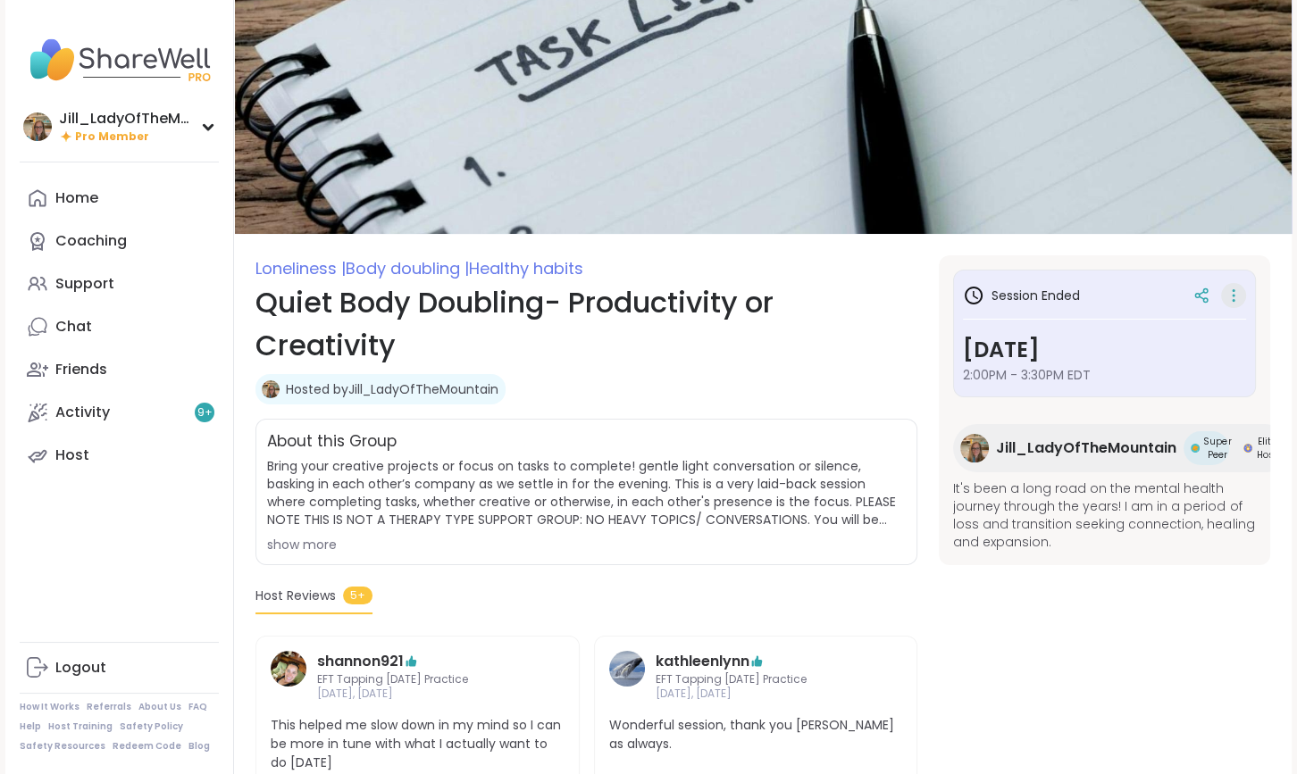
click at [1229, 295] on icon at bounding box center [1233, 295] width 18 height 25
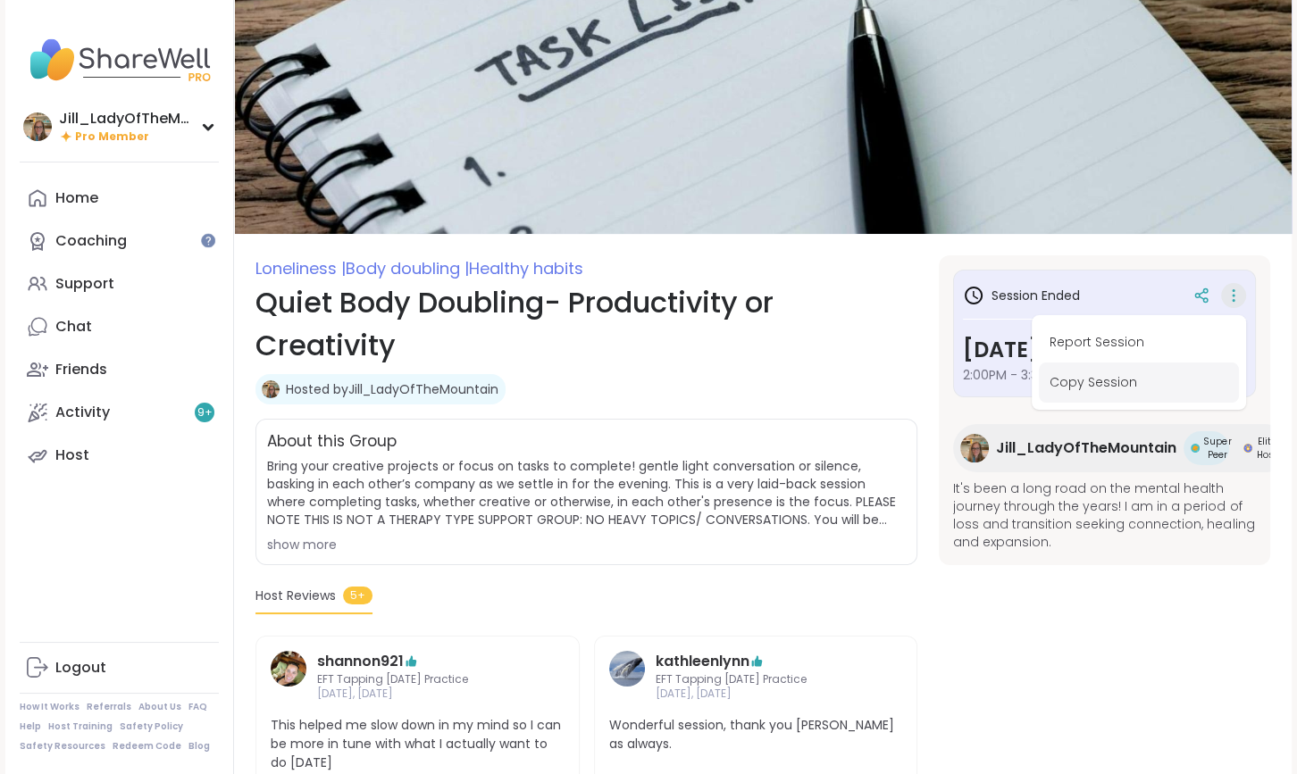
click at [1103, 372] on button "Copy Session" at bounding box center [1139, 383] width 200 height 40
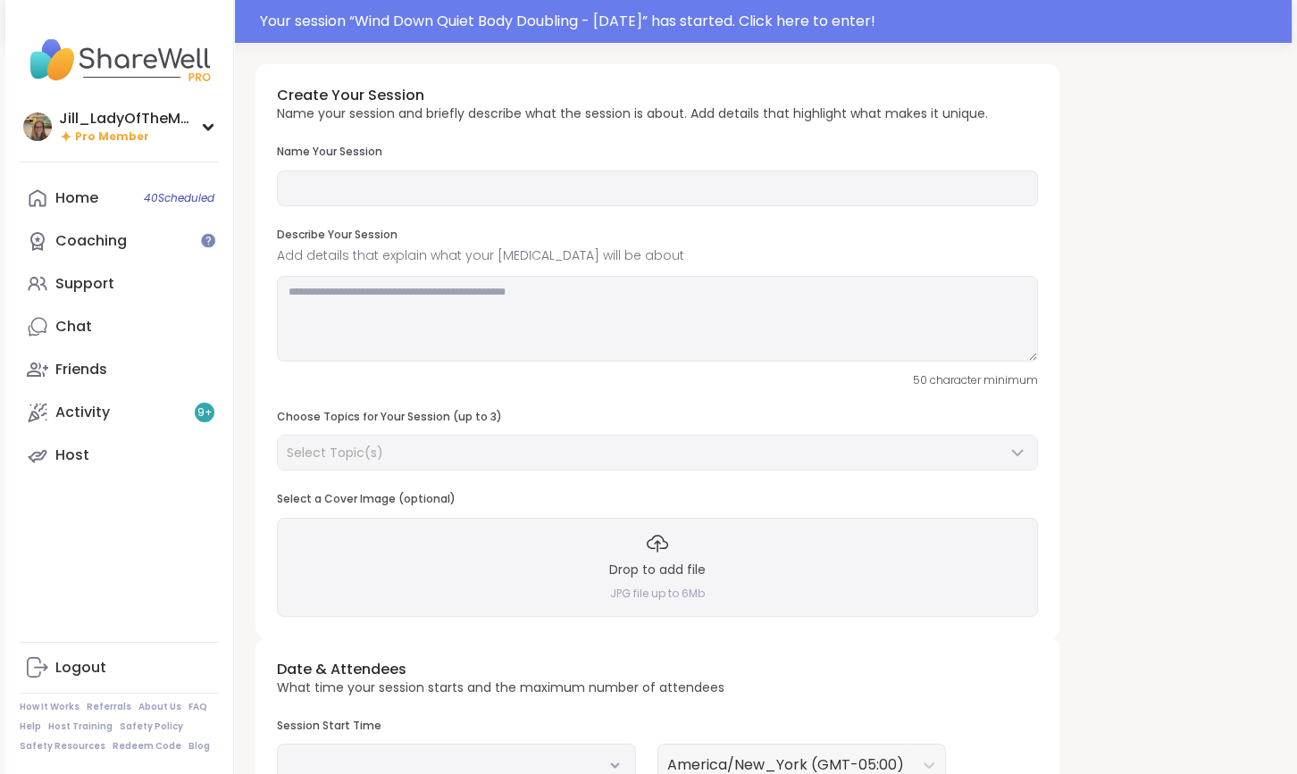
type input "**********"
type textarea "**********"
type input "**"
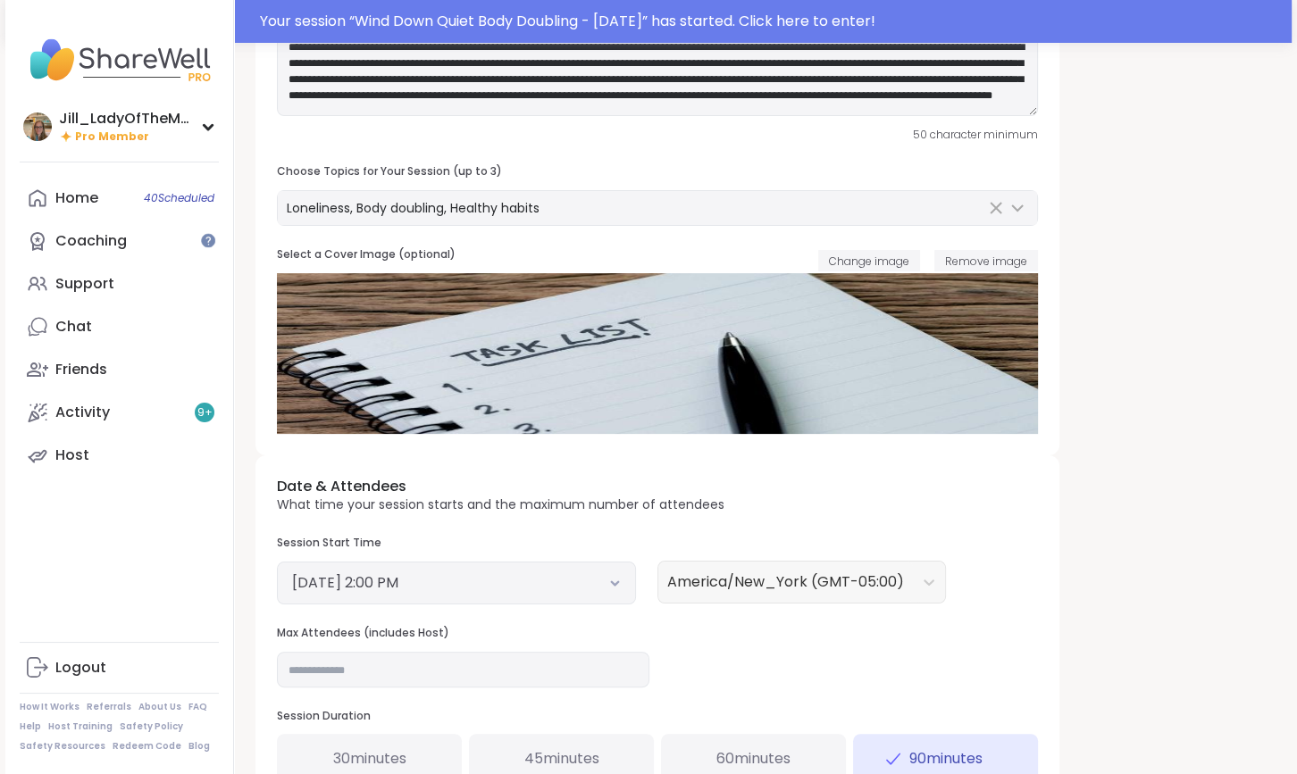
scroll to position [273, 0]
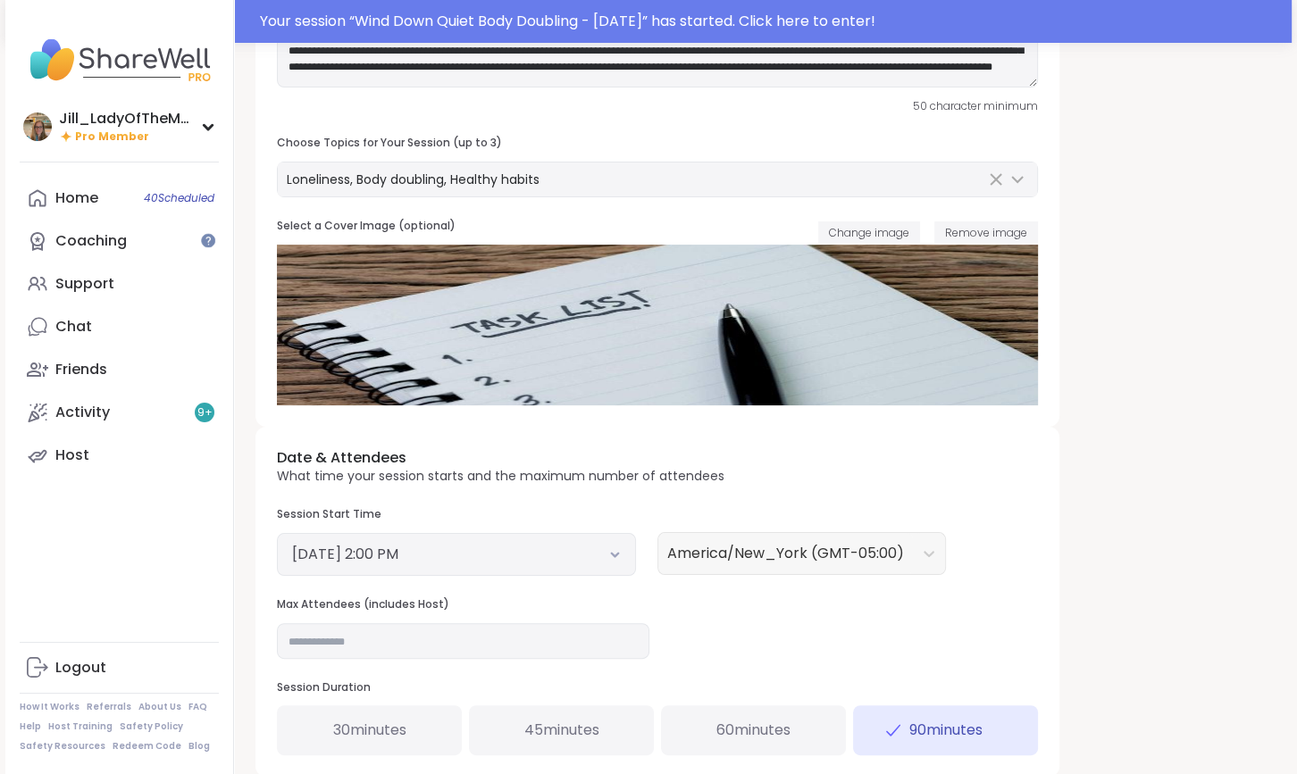
click at [610, 549] on button "[DATE] 2:00 PM" at bounding box center [456, 554] width 329 height 21
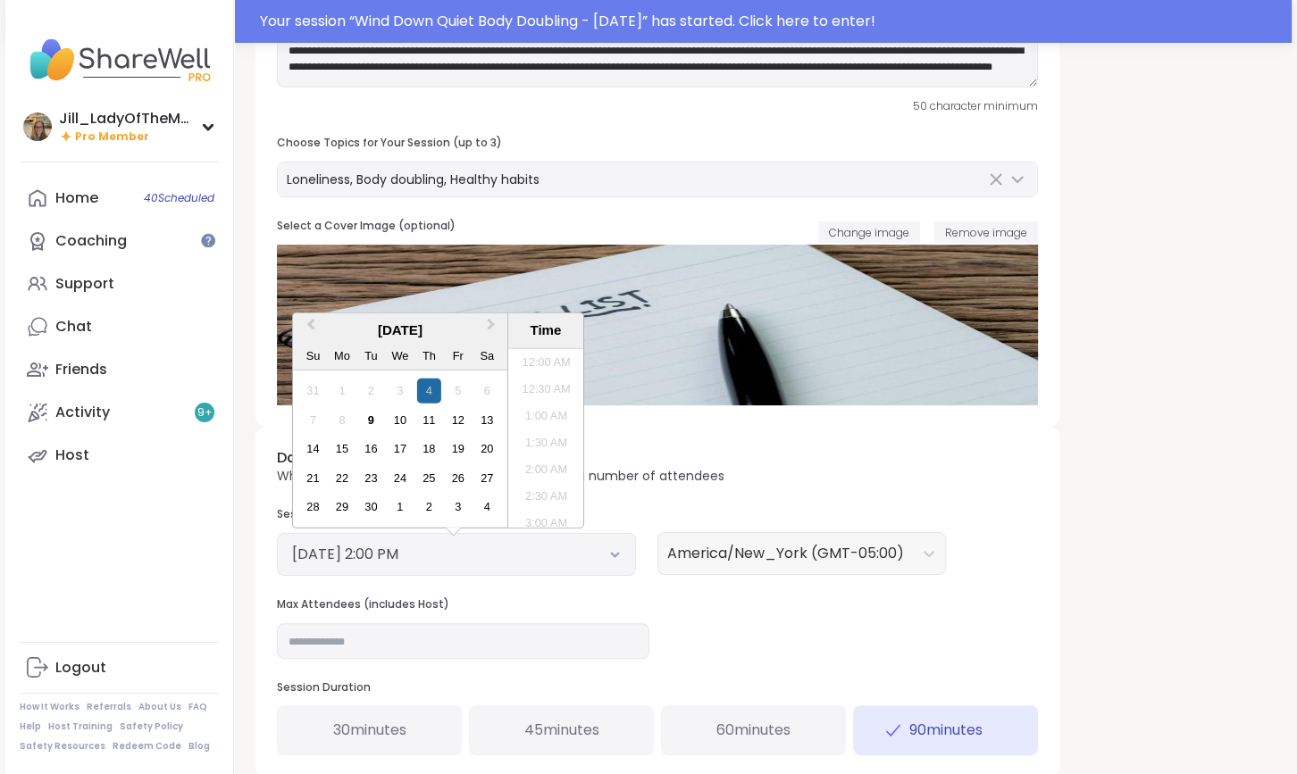
scroll to position [674, 0]
click at [364, 415] on div "9" at bounding box center [371, 420] width 24 height 24
click at [375, 410] on div "9" at bounding box center [371, 420] width 24 height 24
click at [392, 413] on div "10" at bounding box center [400, 420] width 24 height 24
click at [551, 514] on li "3:30 PM" at bounding box center [546, 518] width 76 height 27
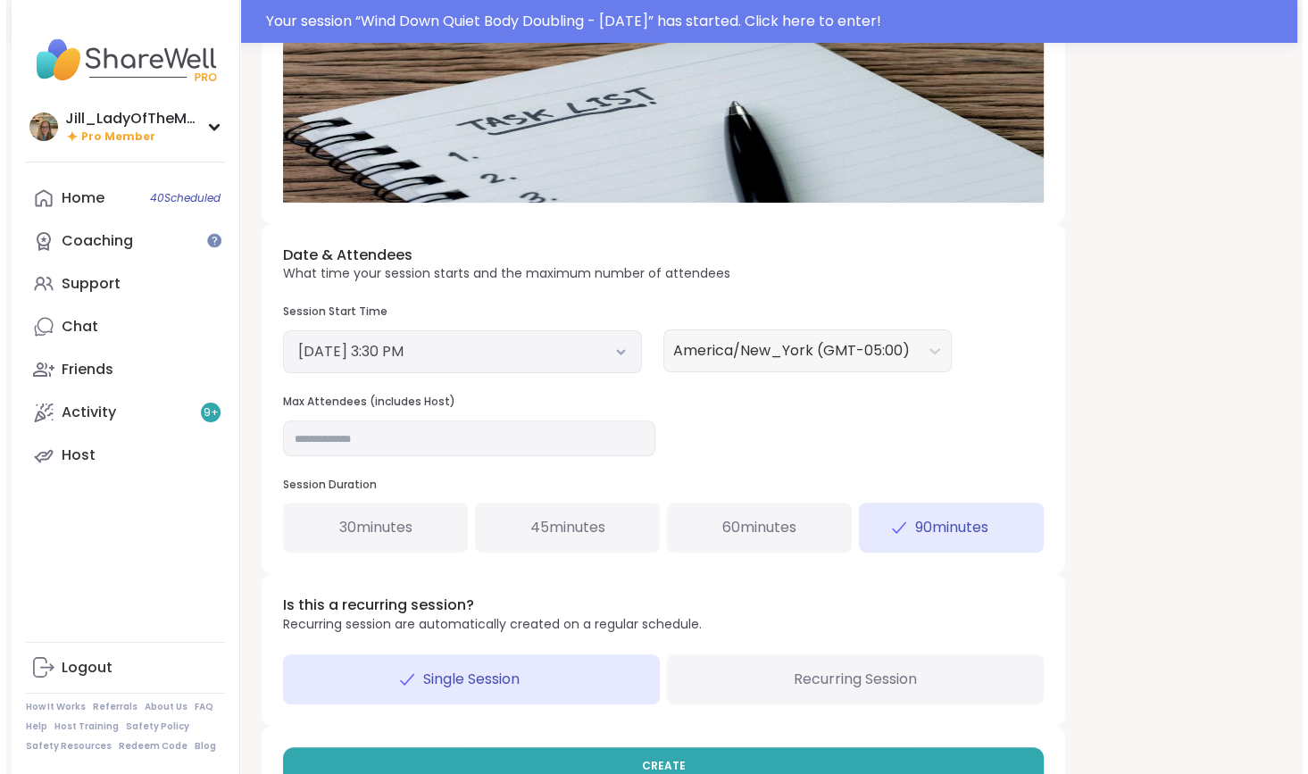
scroll to position [488, 0]
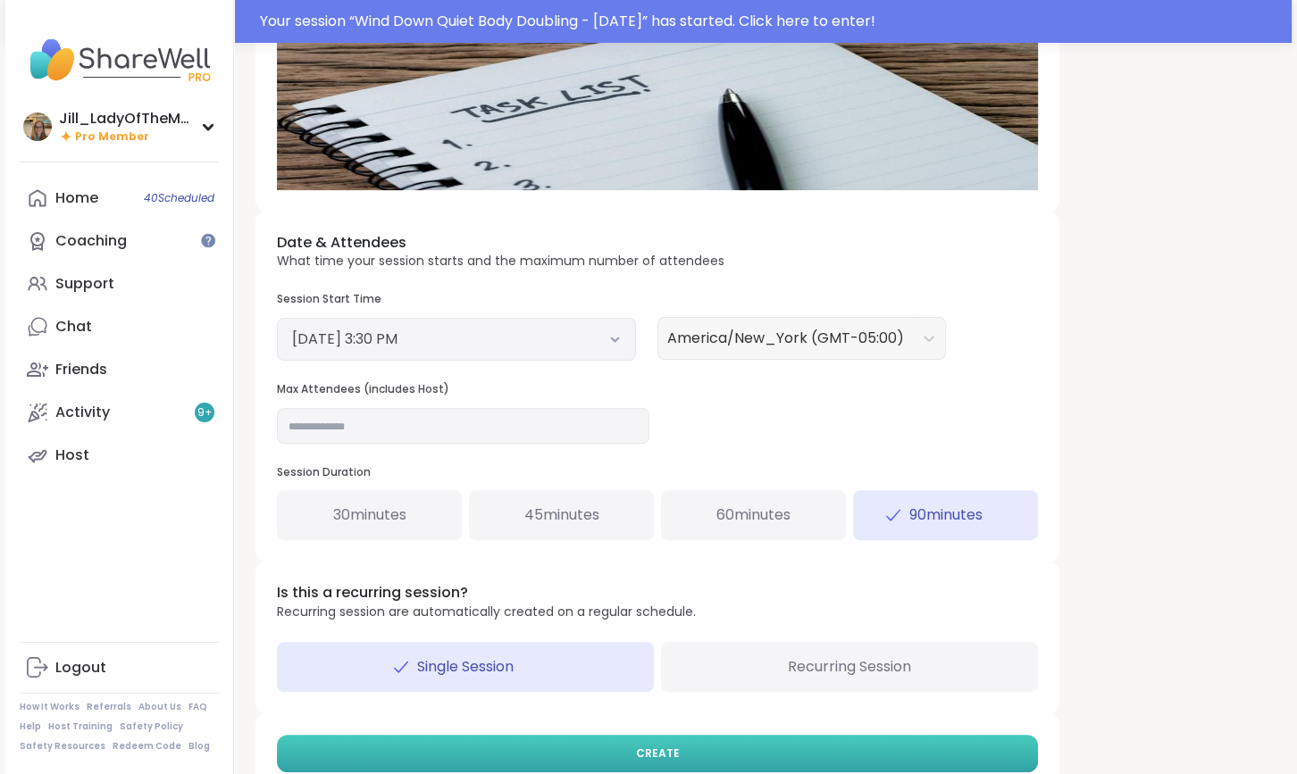
click at [726, 748] on button "CREATE" at bounding box center [657, 754] width 761 height 38
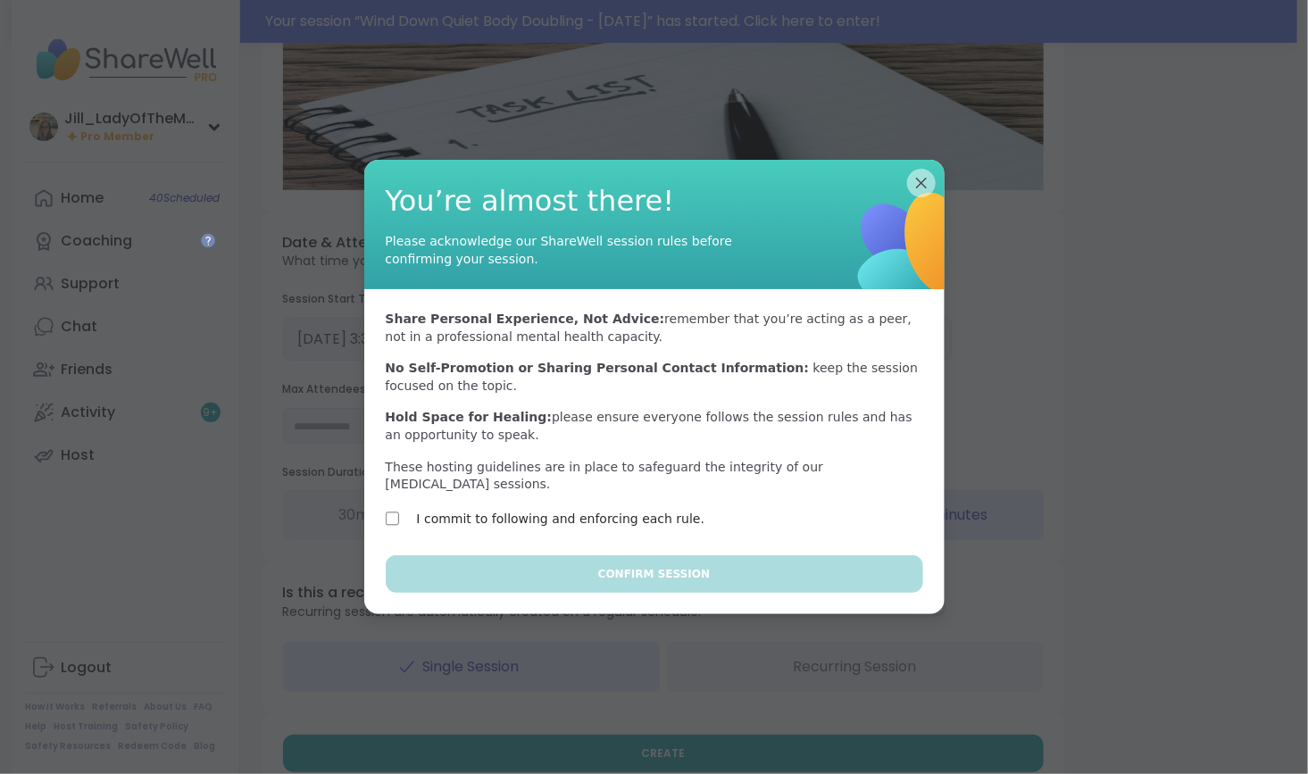
click at [630, 508] on label "I commit to following and enforcing each rule." at bounding box center [561, 518] width 288 height 21
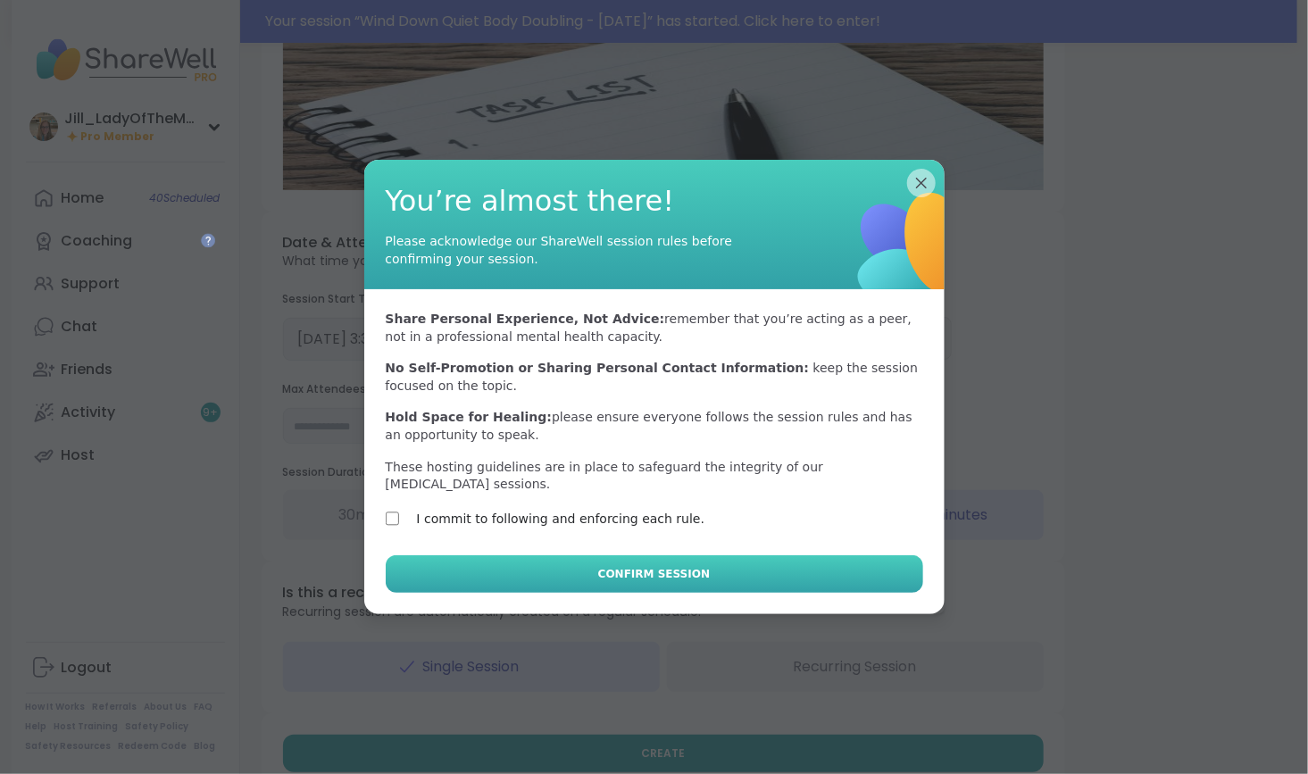
click at [640, 555] on button "Confirm Session" at bounding box center [655, 574] width 538 height 38
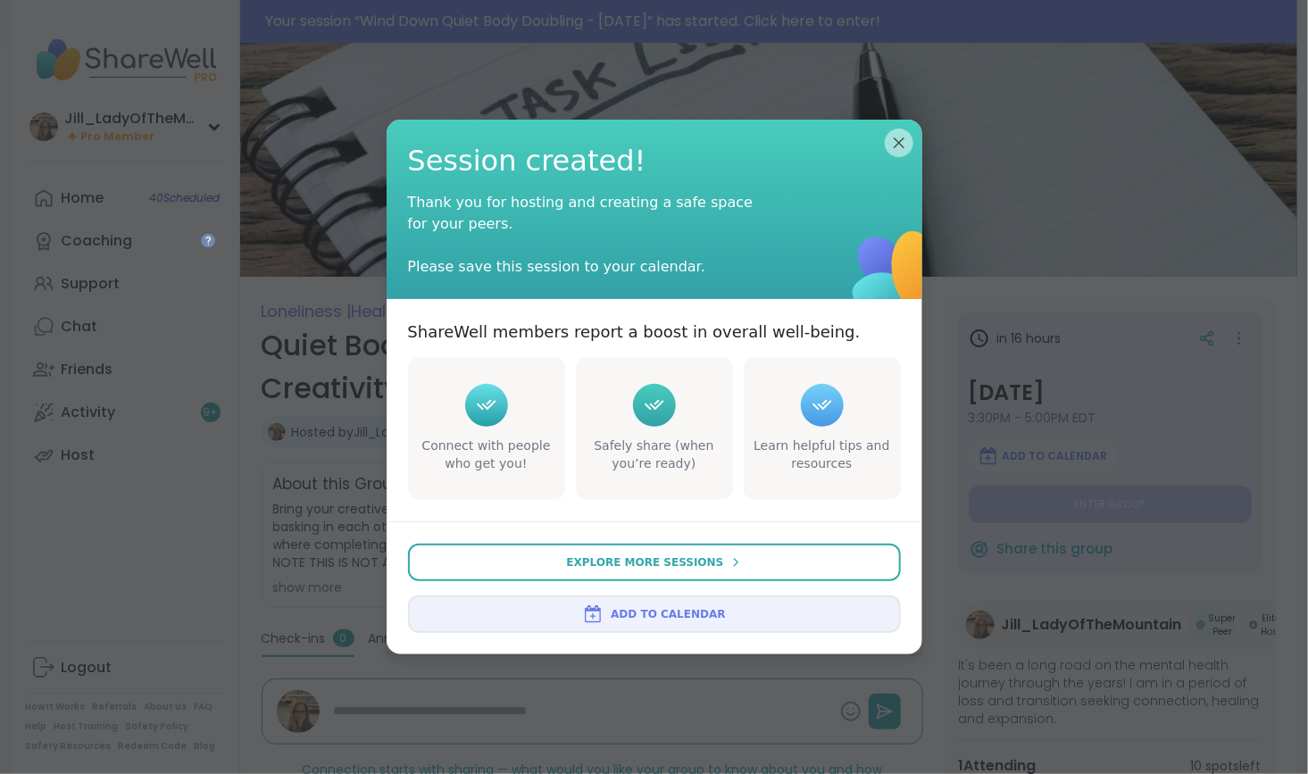
click at [649, 605] on button "Add to Calendar" at bounding box center [654, 615] width 493 height 38
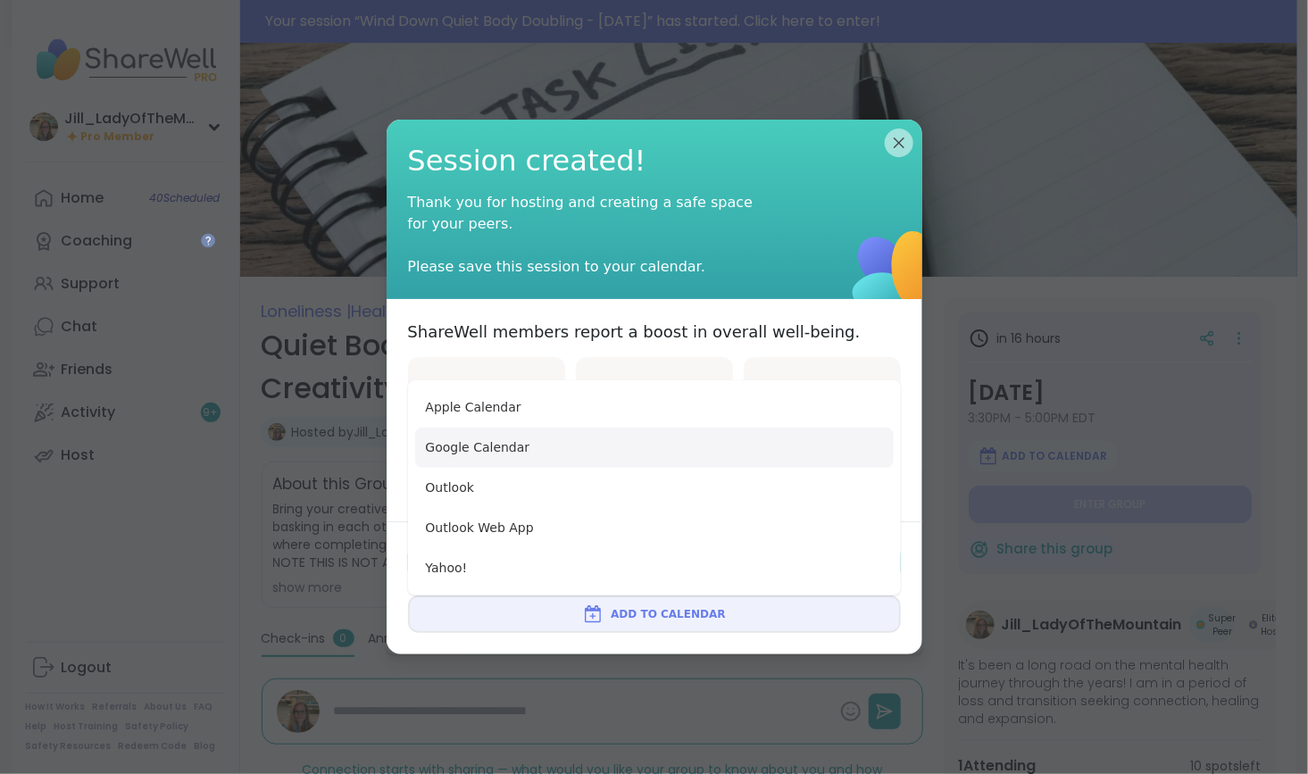
click at [657, 456] on button "Google Calendar" at bounding box center [654, 448] width 479 height 40
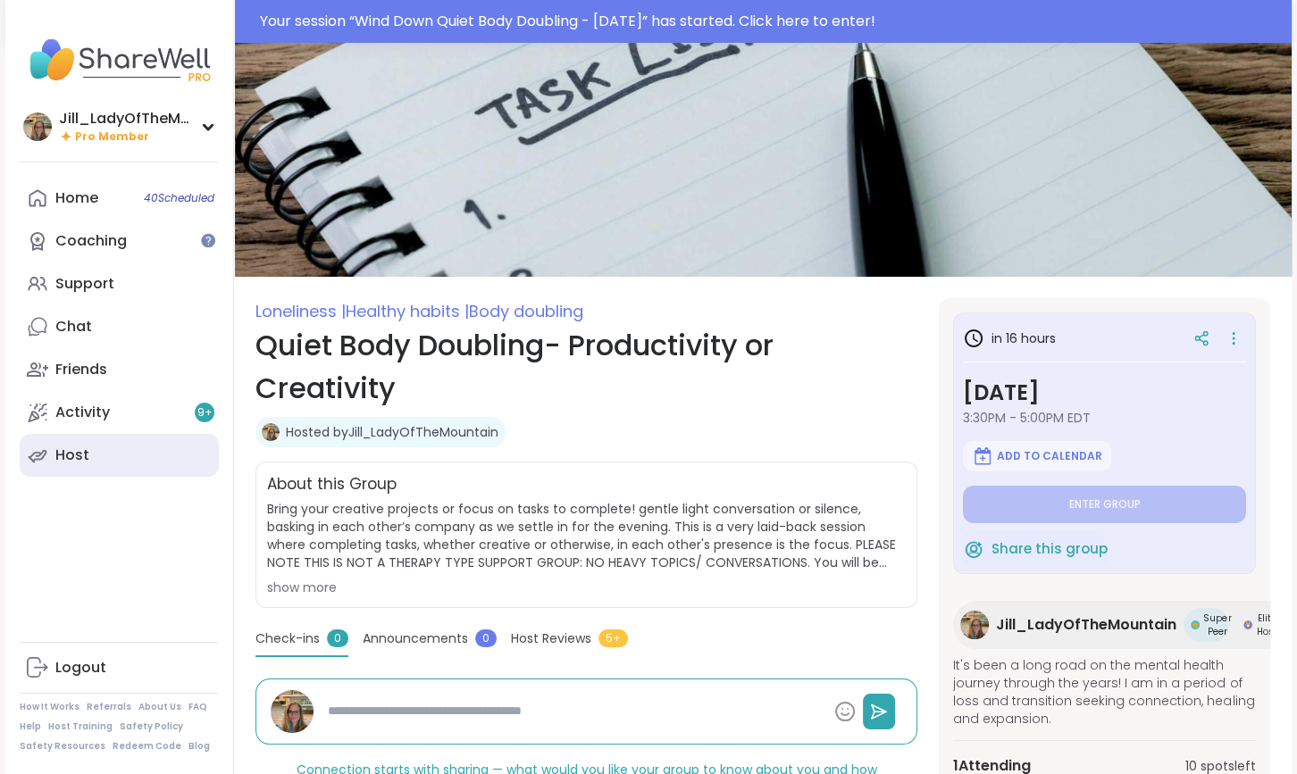
click at [146, 450] on link "Host" at bounding box center [119, 455] width 199 height 43
type textarea "*"
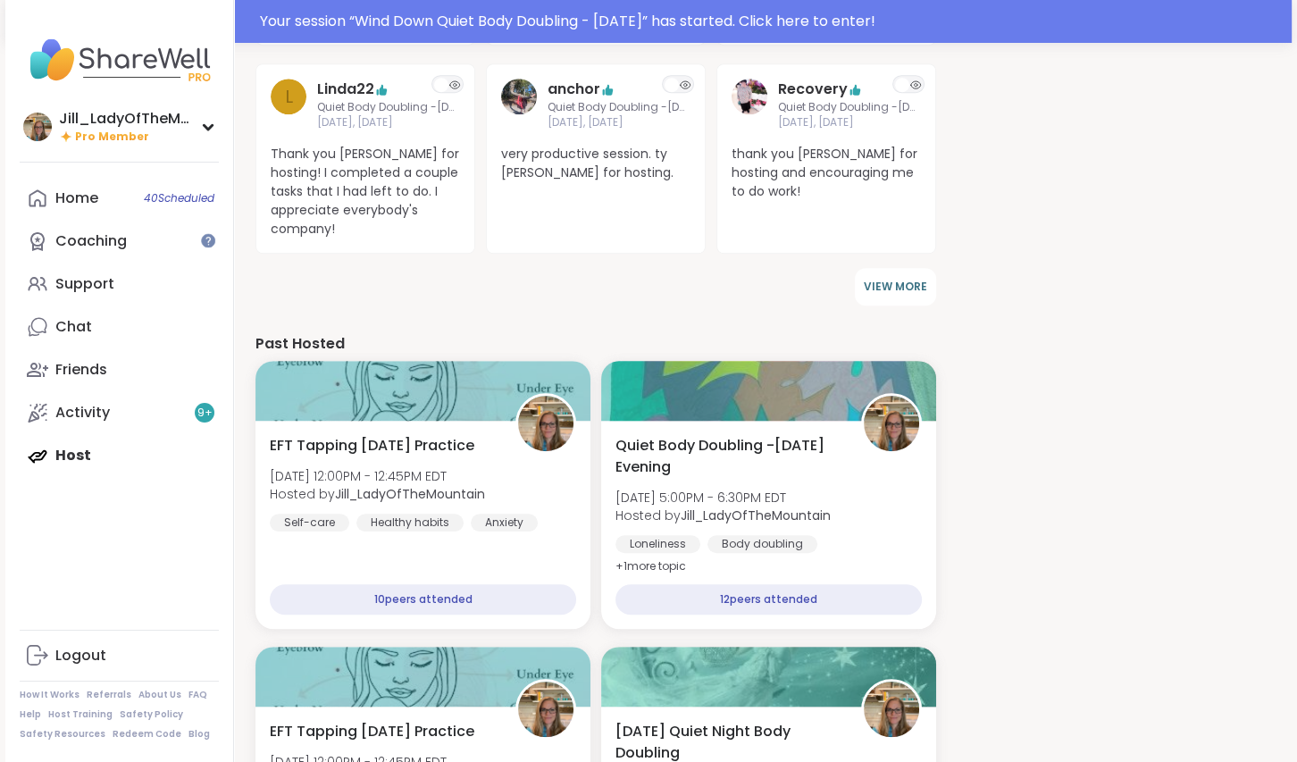
scroll to position [1045, 0]
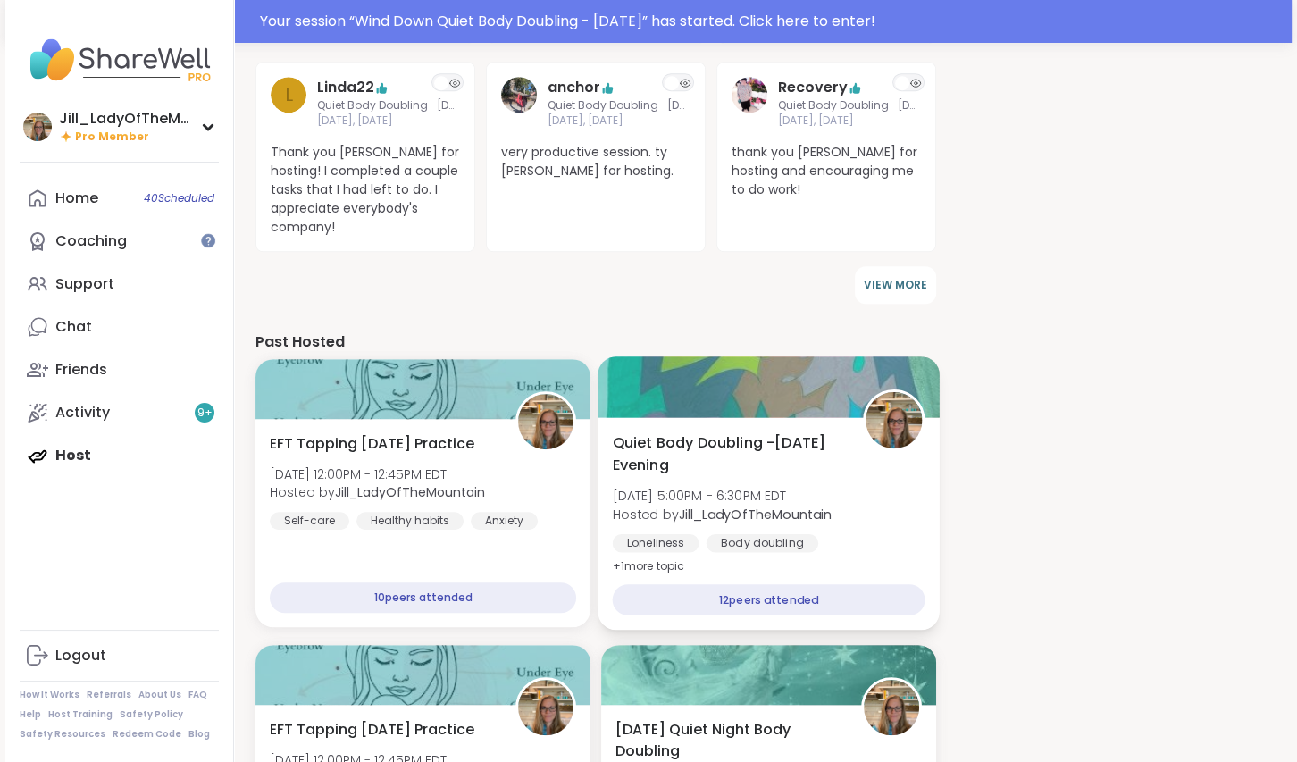
click at [792, 502] on span "[DATE] 5:00PM - 6:30PM EDT" at bounding box center [723, 496] width 220 height 18
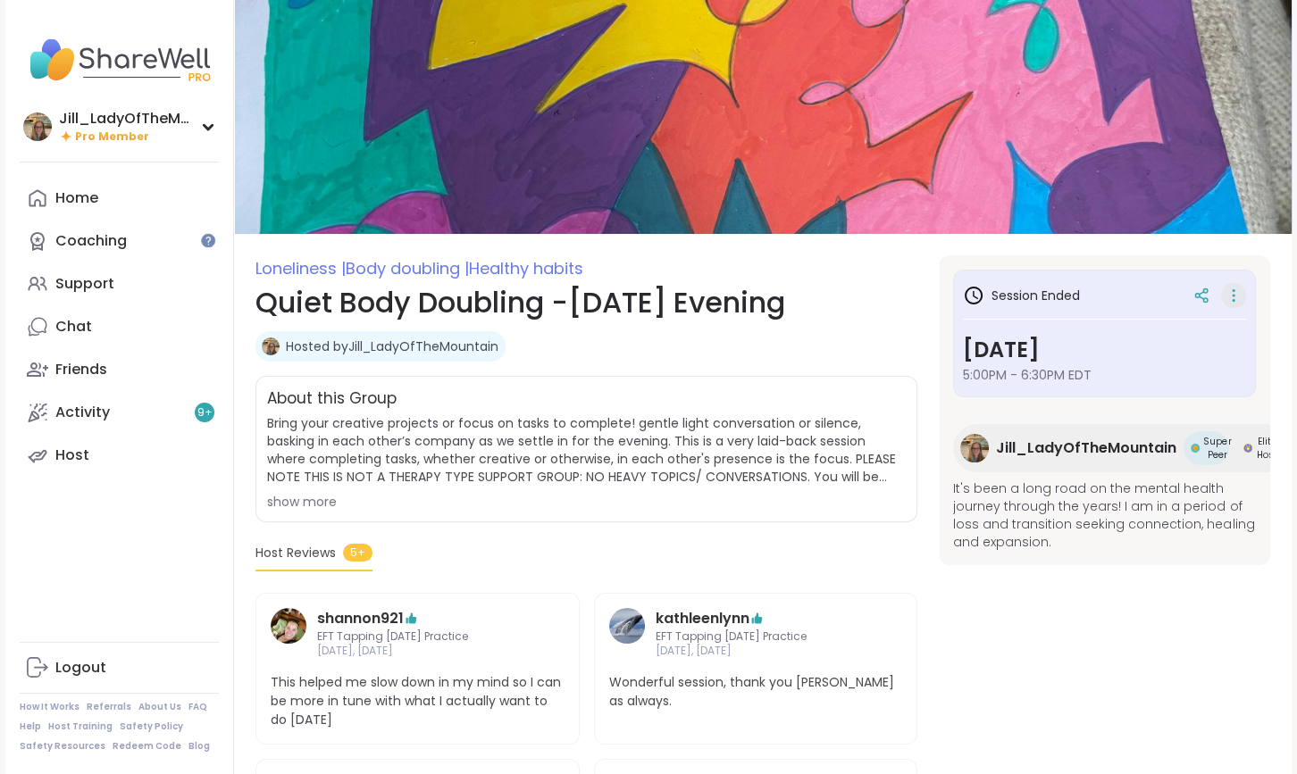
click at [1236, 303] on icon at bounding box center [1233, 295] width 18 height 25
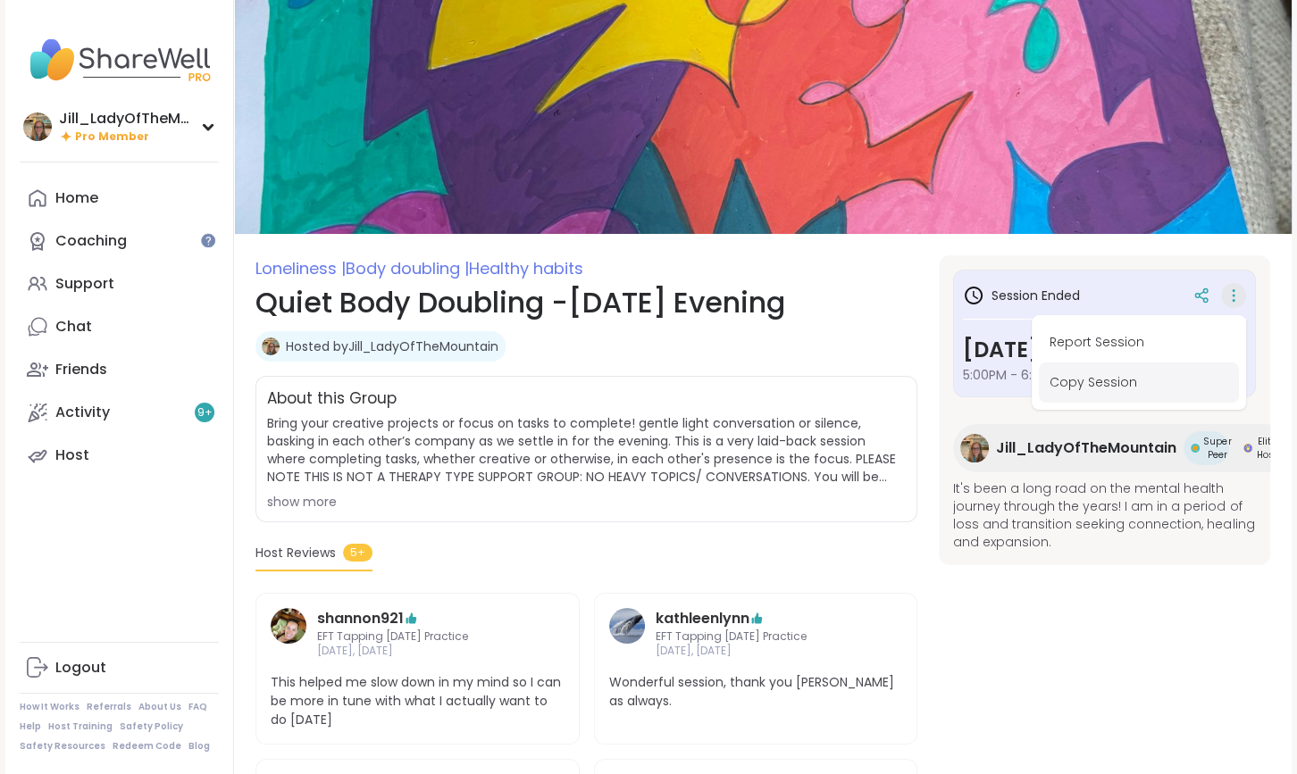
click at [1134, 363] on button "Report Session" at bounding box center [1139, 342] width 200 height 40
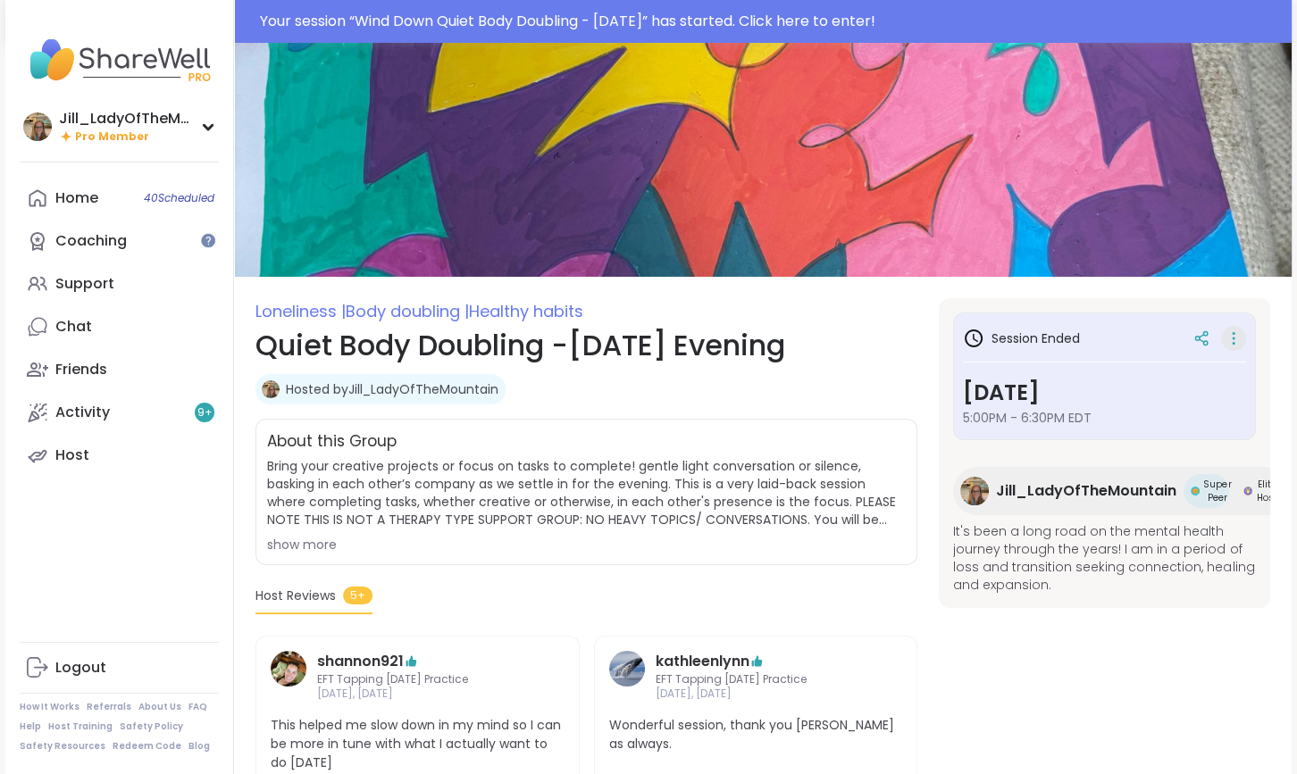
click at [1231, 337] on icon at bounding box center [1233, 338] width 18 height 25
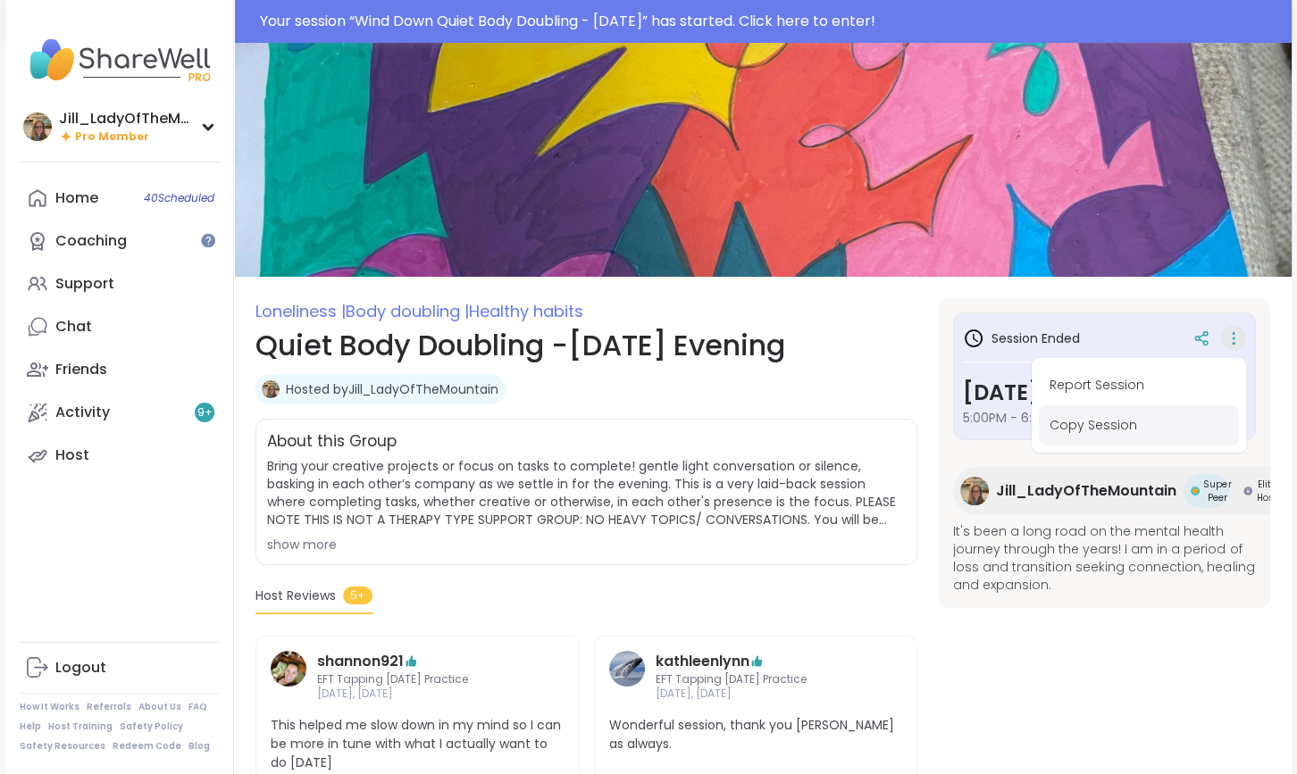
click at [1115, 425] on button "Copy Session" at bounding box center [1139, 425] width 200 height 40
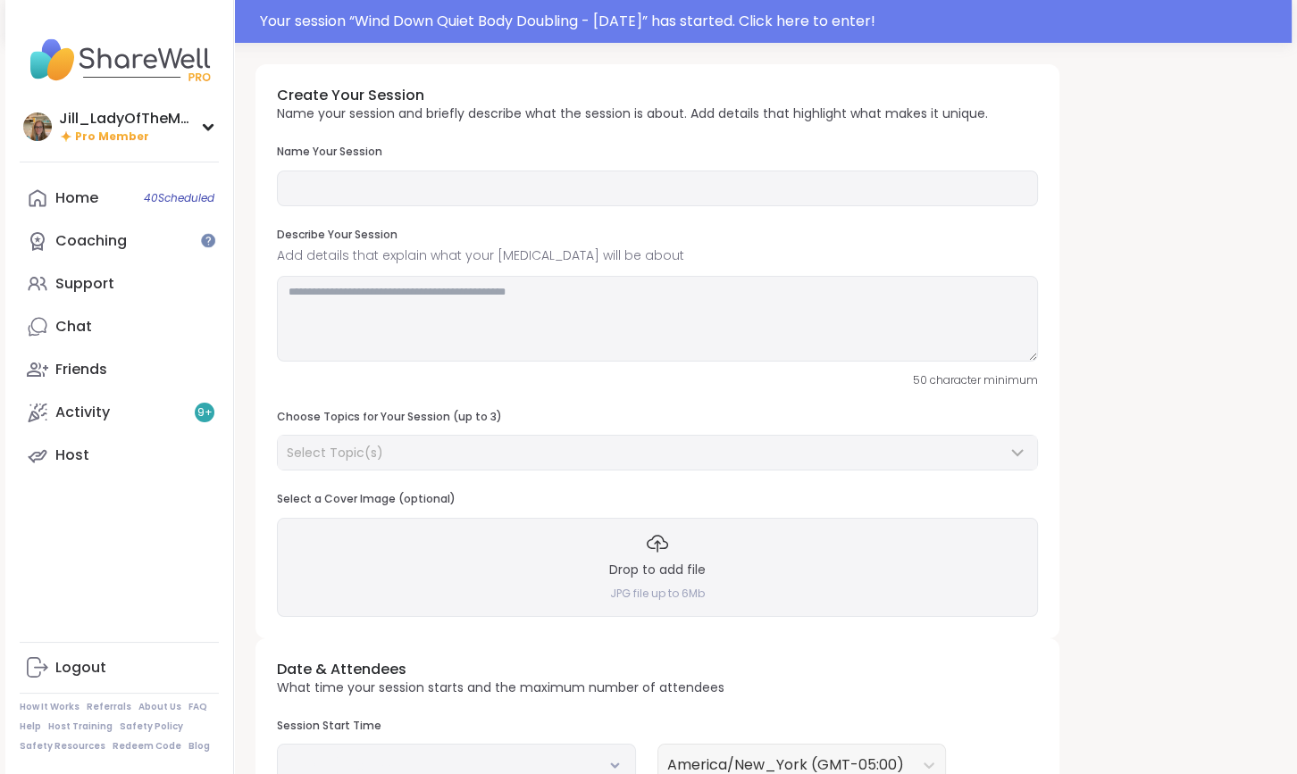
type input "**********"
type textarea "**********"
type input "**"
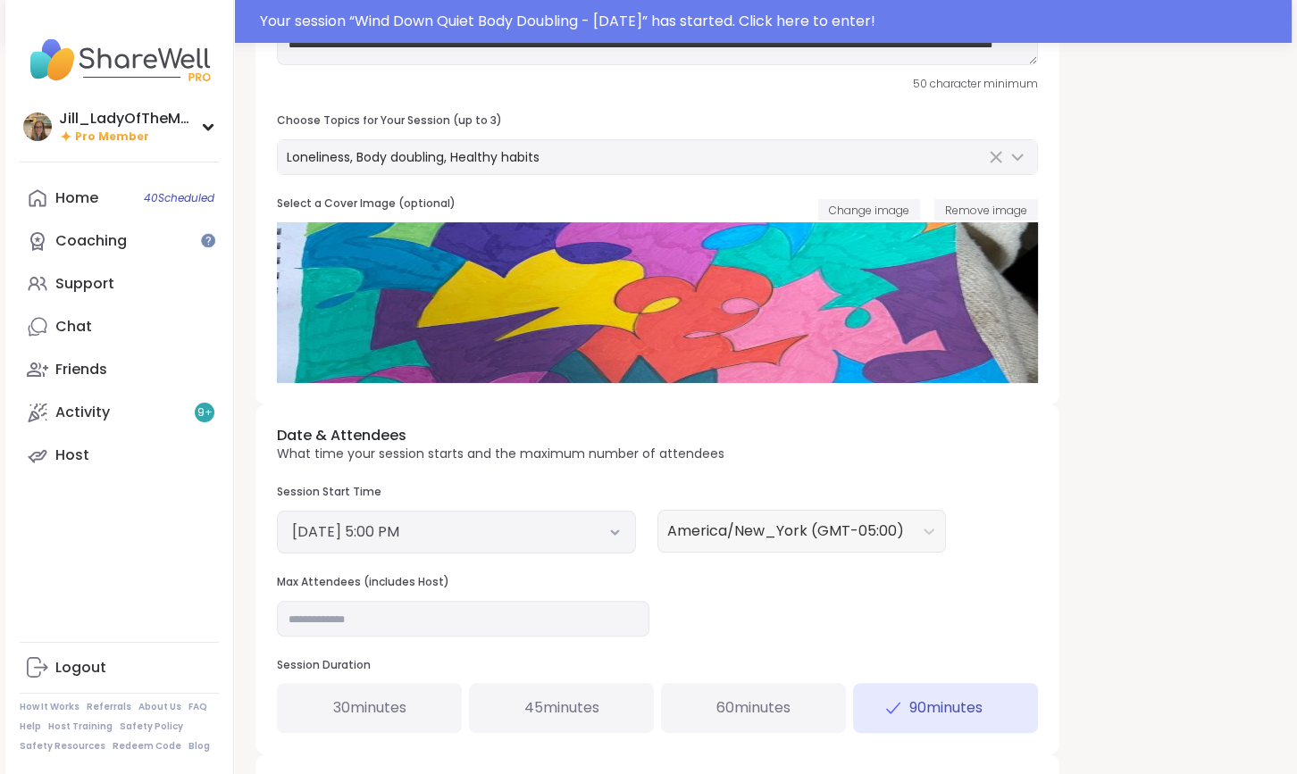
scroll to position [299, 0]
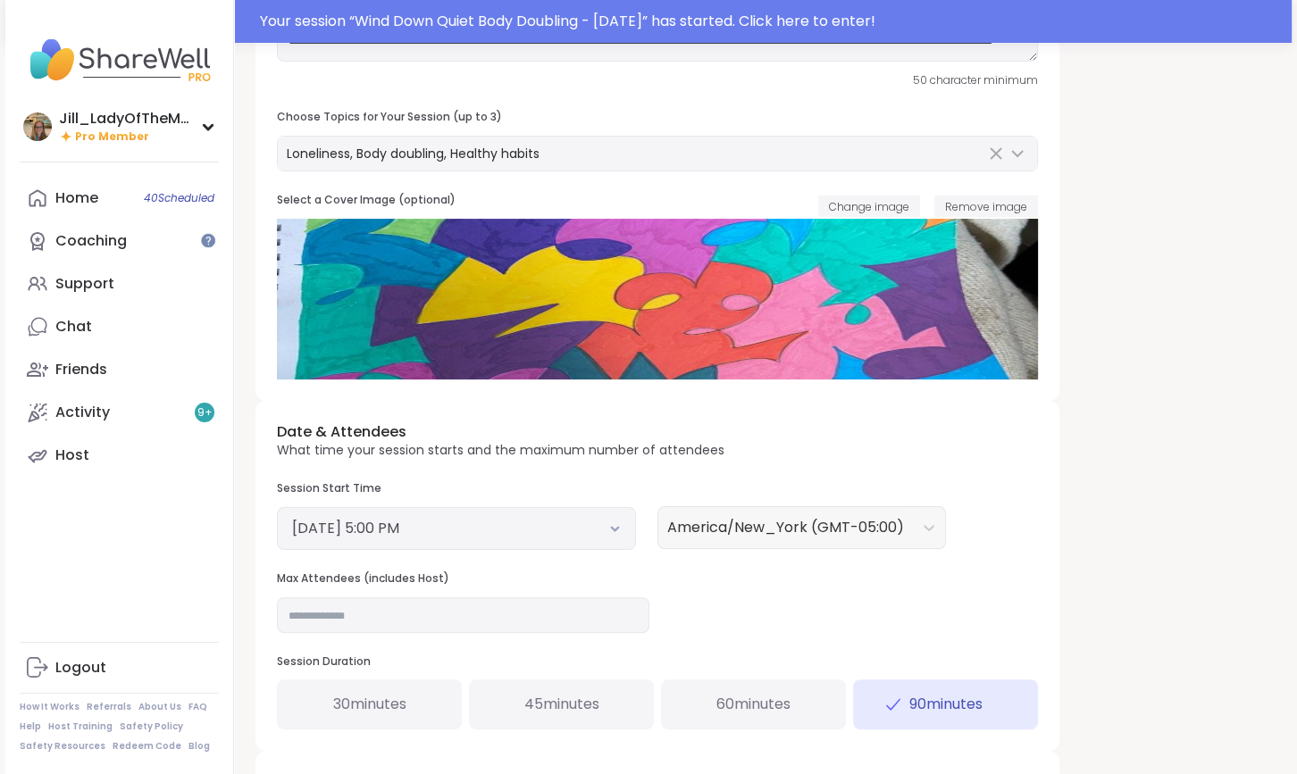
click at [570, 537] on button "September 8, 2025 5:00 PM" at bounding box center [456, 528] width 329 height 21
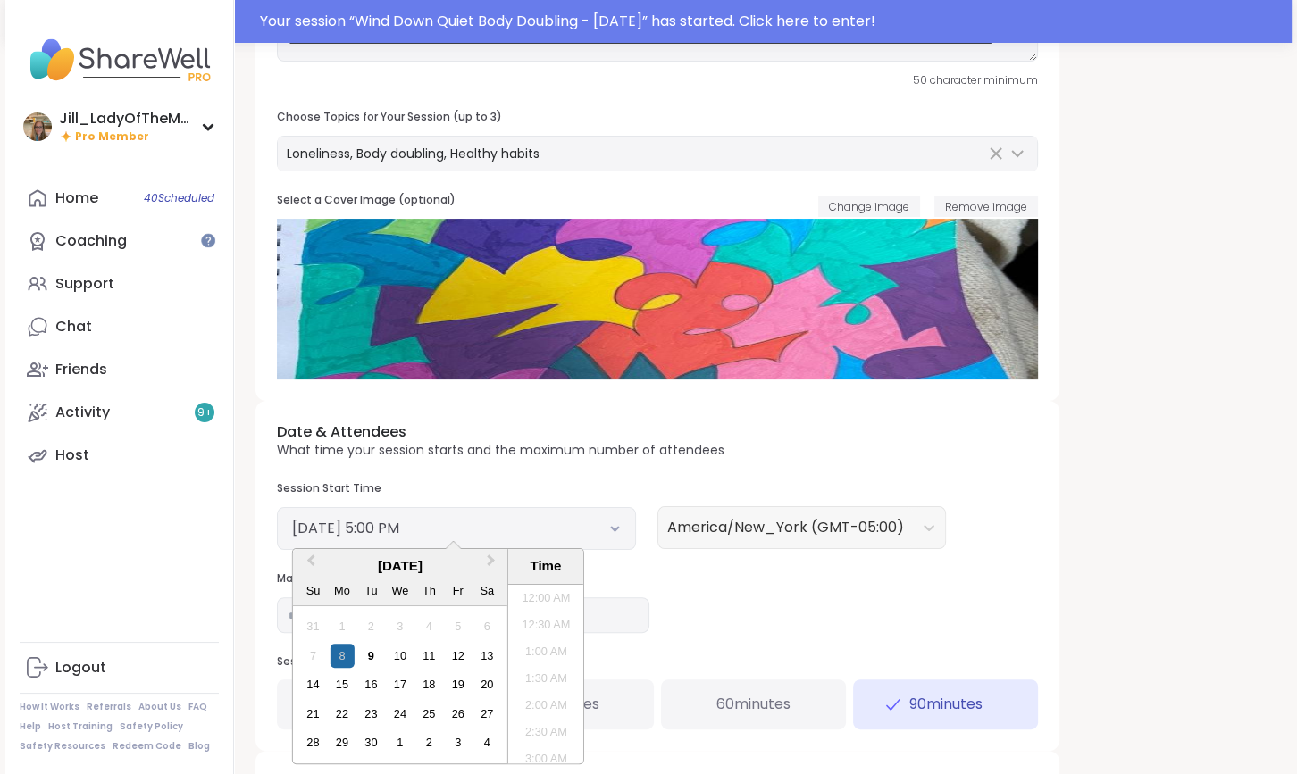
scroll to position [835, 0]
click at [397, 660] on div "10" at bounding box center [400, 656] width 24 height 24
click at [538, 672] on li "5:00 PM" at bounding box center [546, 674] width 76 height 27
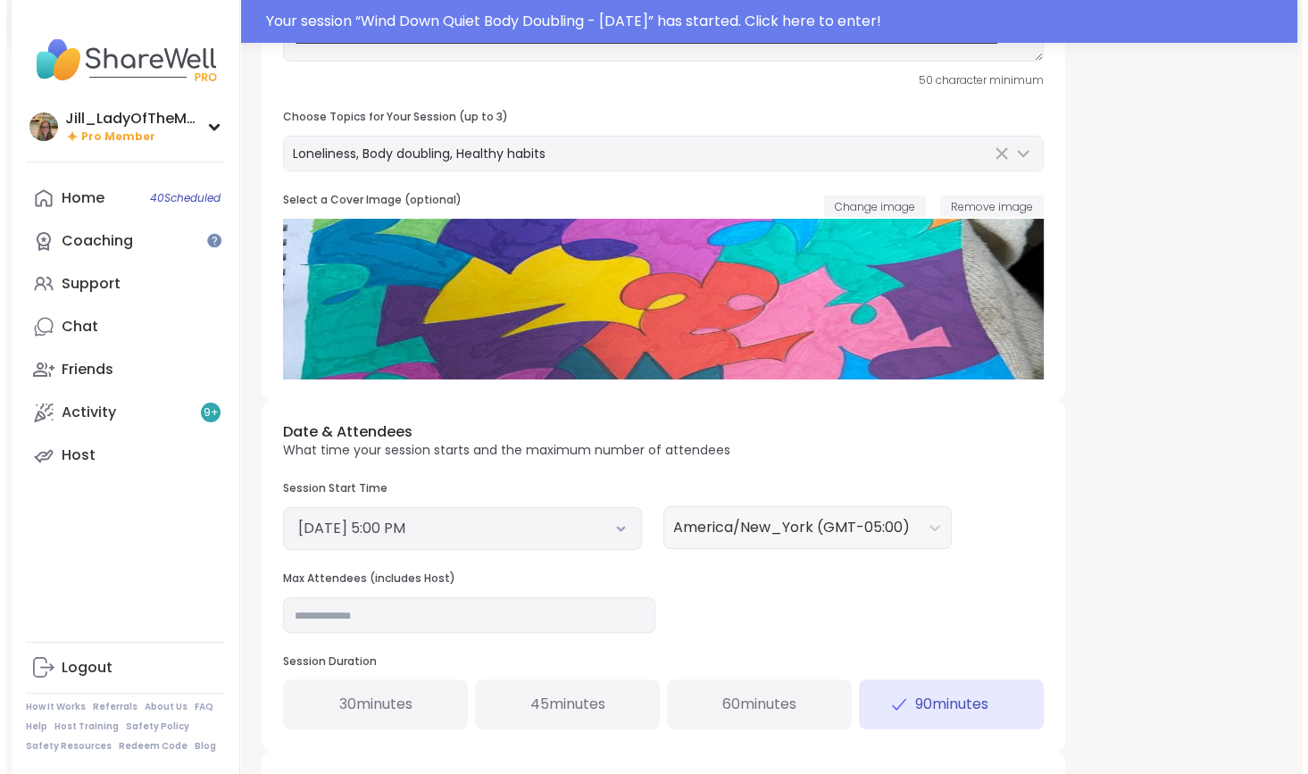
scroll to position [526, 0]
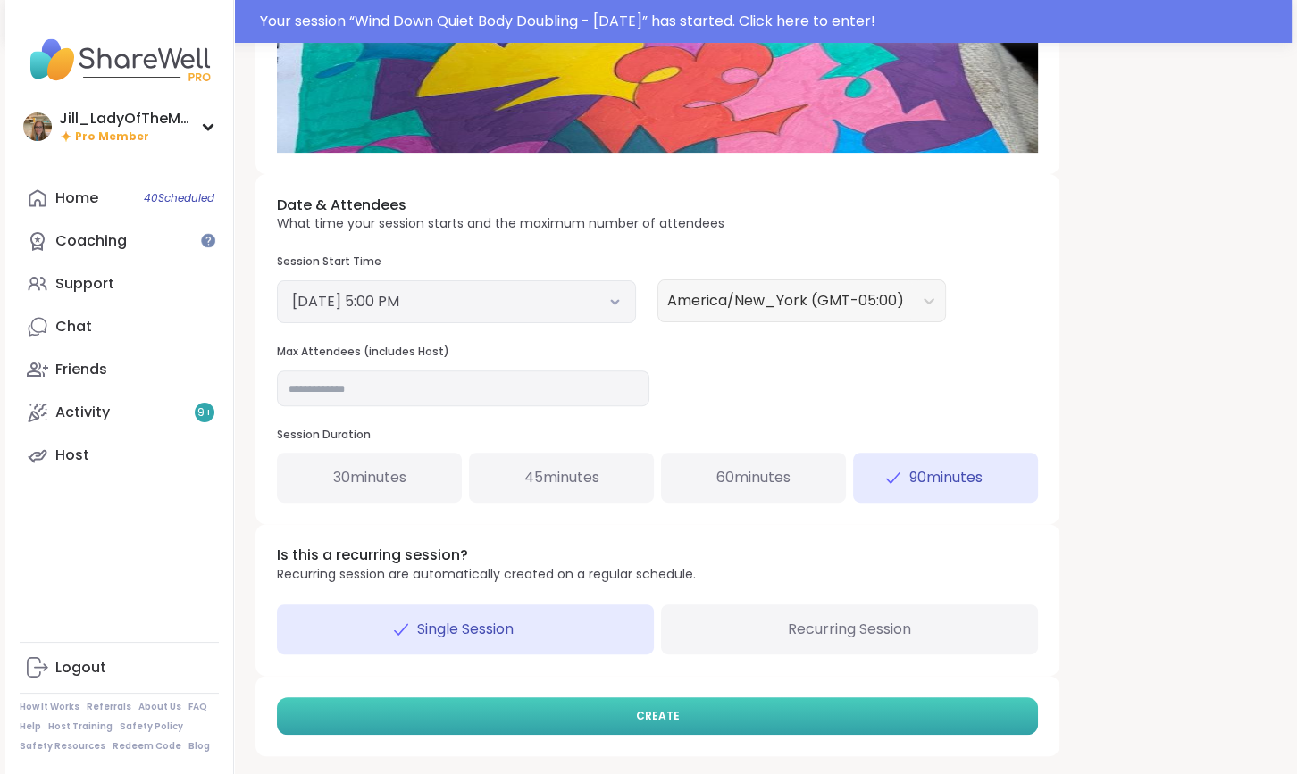
click at [797, 714] on button "CREATE" at bounding box center [657, 716] width 761 height 38
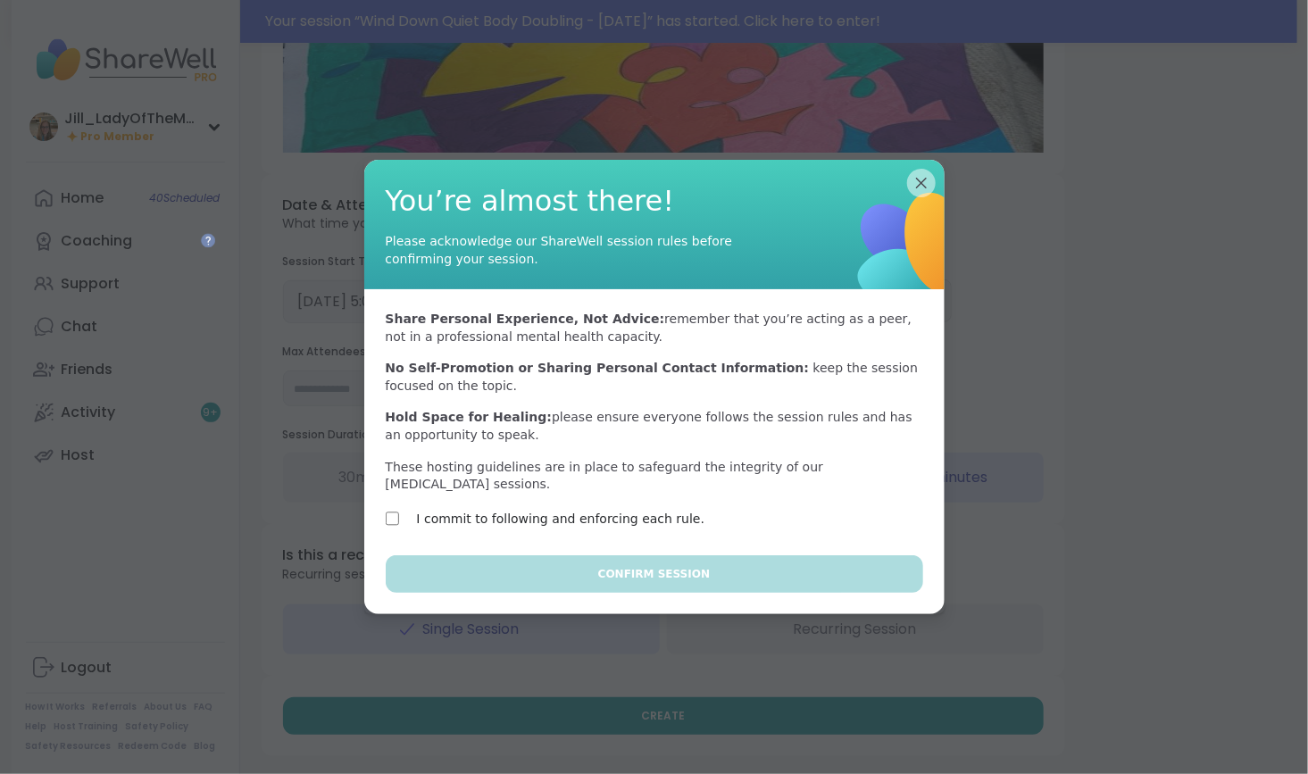
click at [622, 513] on label "I commit to following and enforcing each rule." at bounding box center [561, 518] width 288 height 21
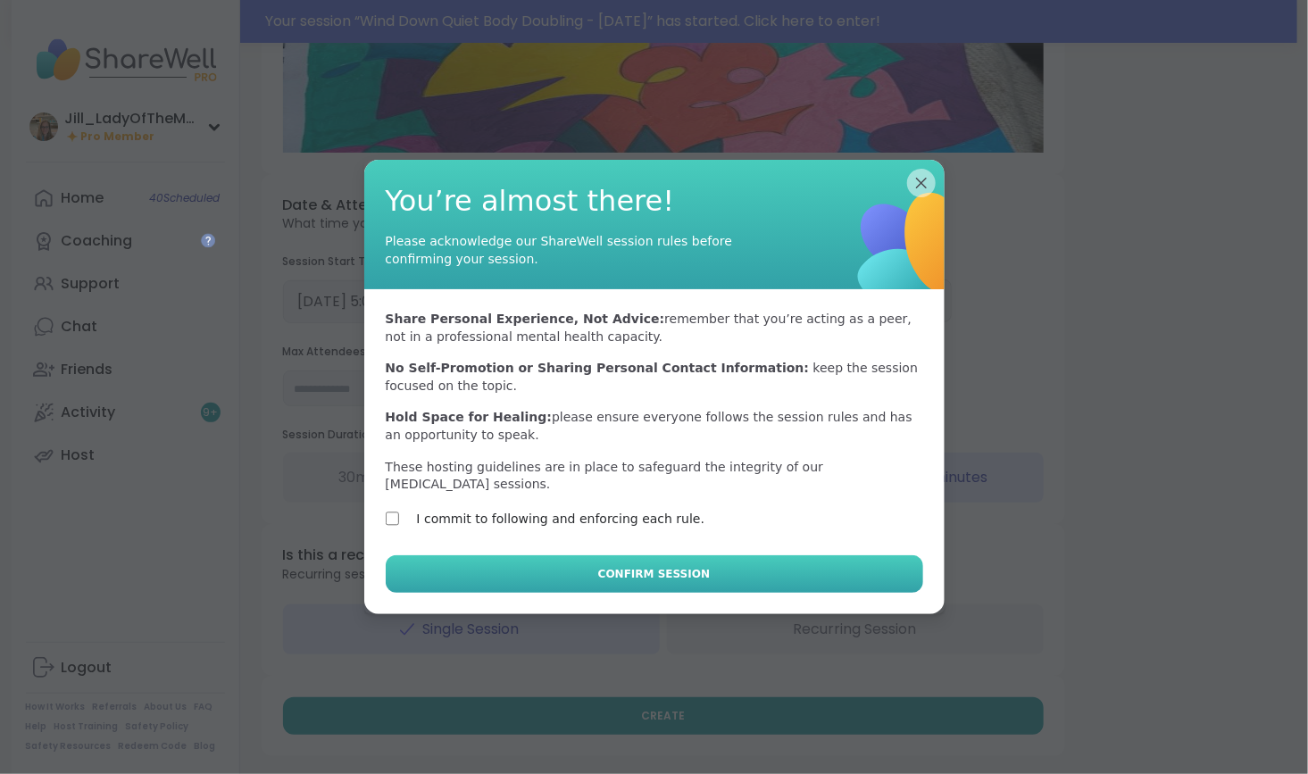
click at [635, 555] on button "Confirm Session" at bounding box center [655, 574] width 538 height 38
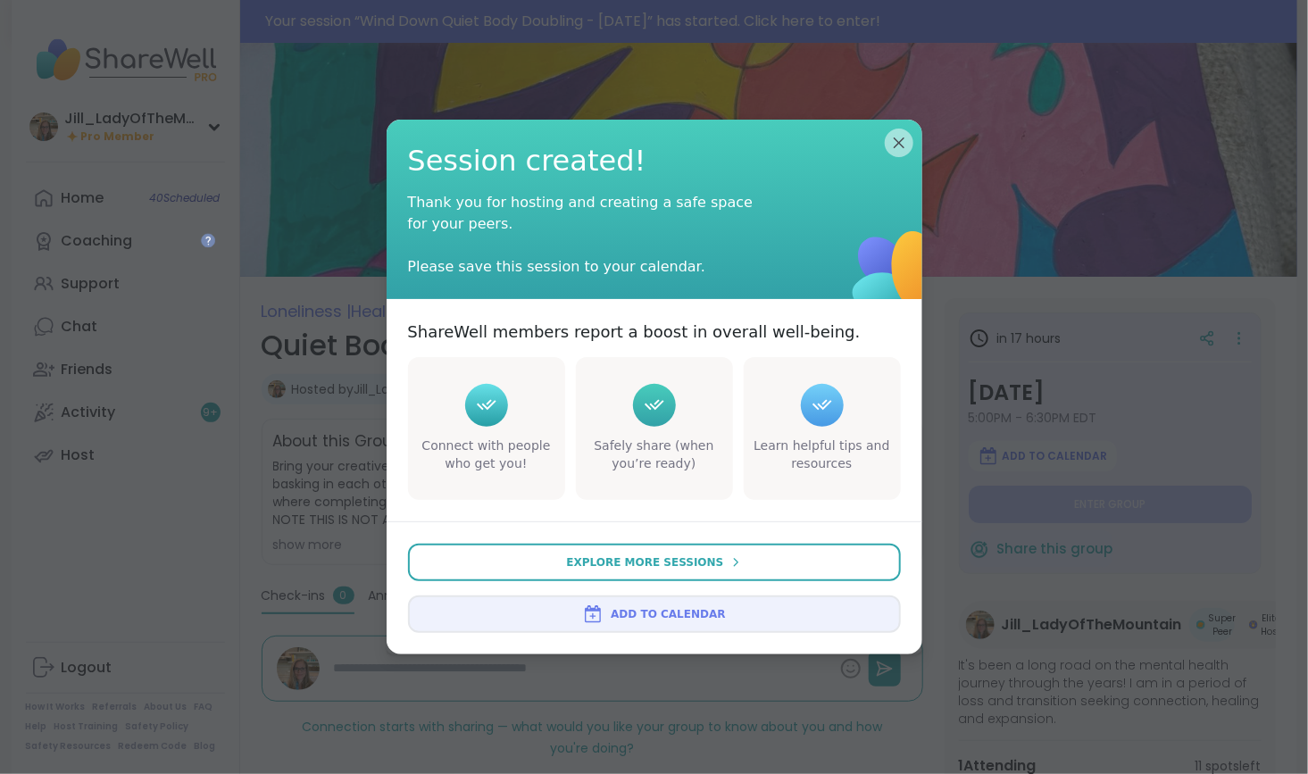
click at [650, 614] on span "Add to Calendar" at bounding box center [668, 614] width 114 height 16
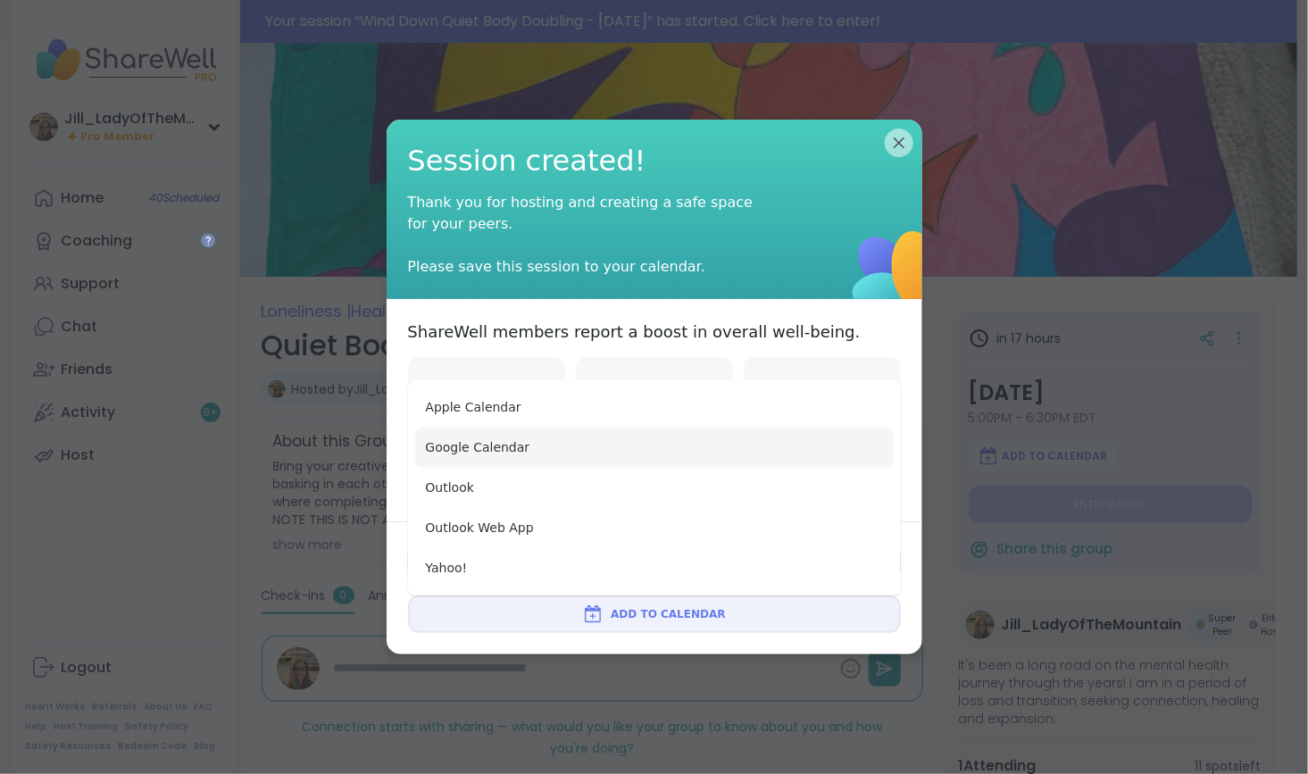
click at [689, 439] on button "Google Calendar" at bounding box center [654, 448] width 479 height 40
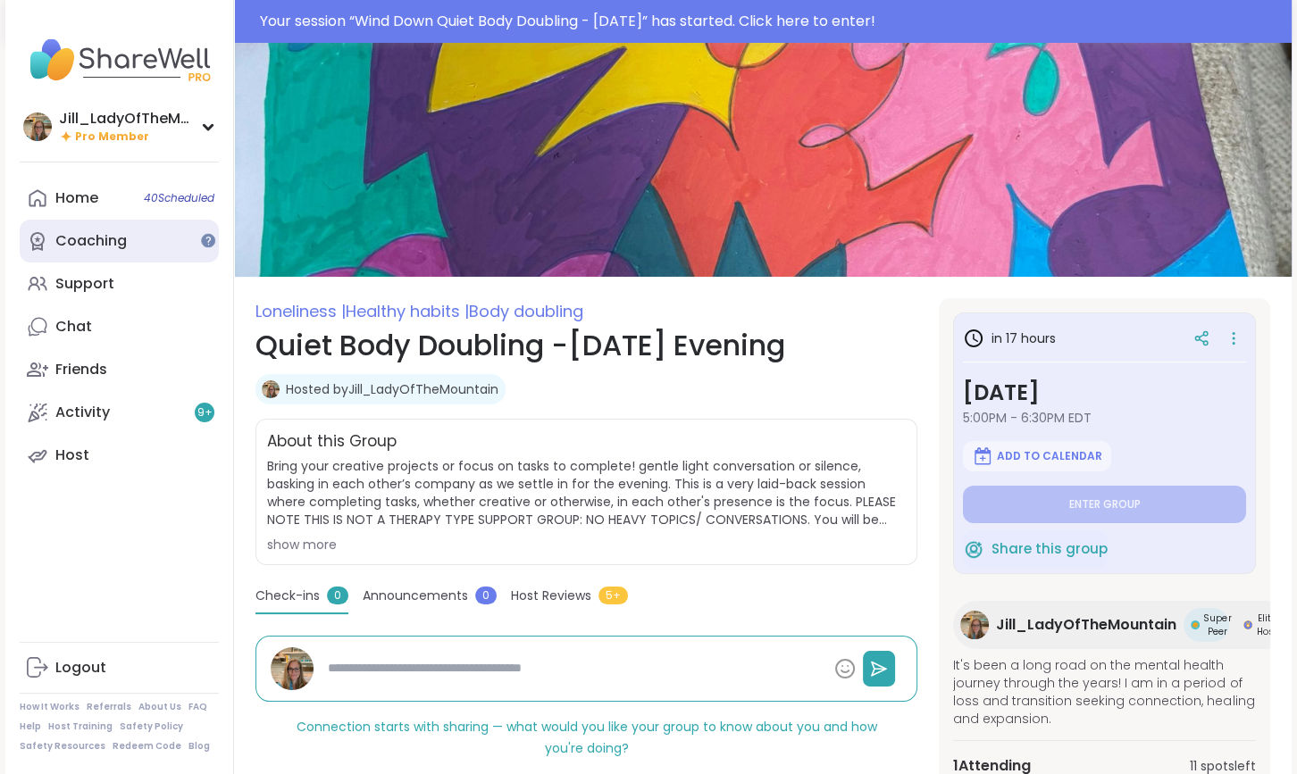
click at [104, 236] on div "Coaching" at bounding box center [90, 241] width 71 height 20
type textarea "*"
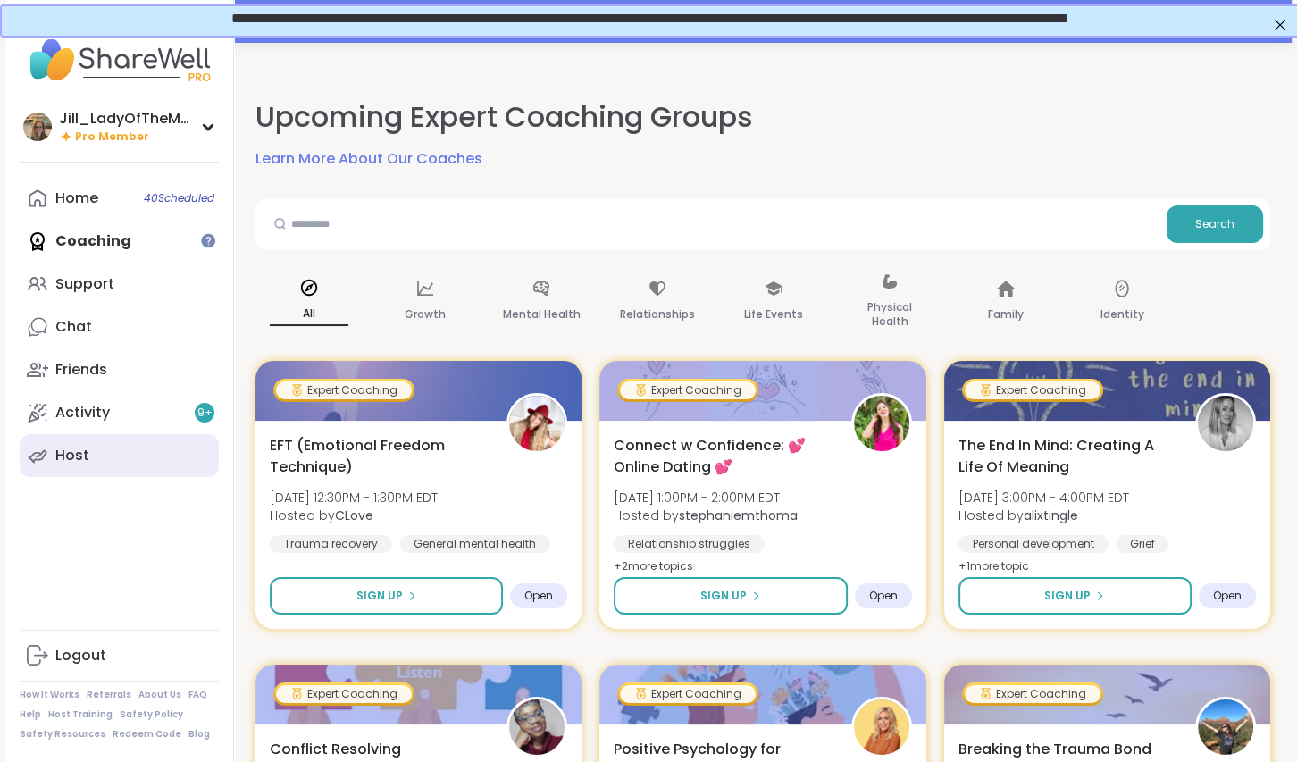
click at [116, 460] on link "Host" at bounding box center [119, 455] width 199 height 43
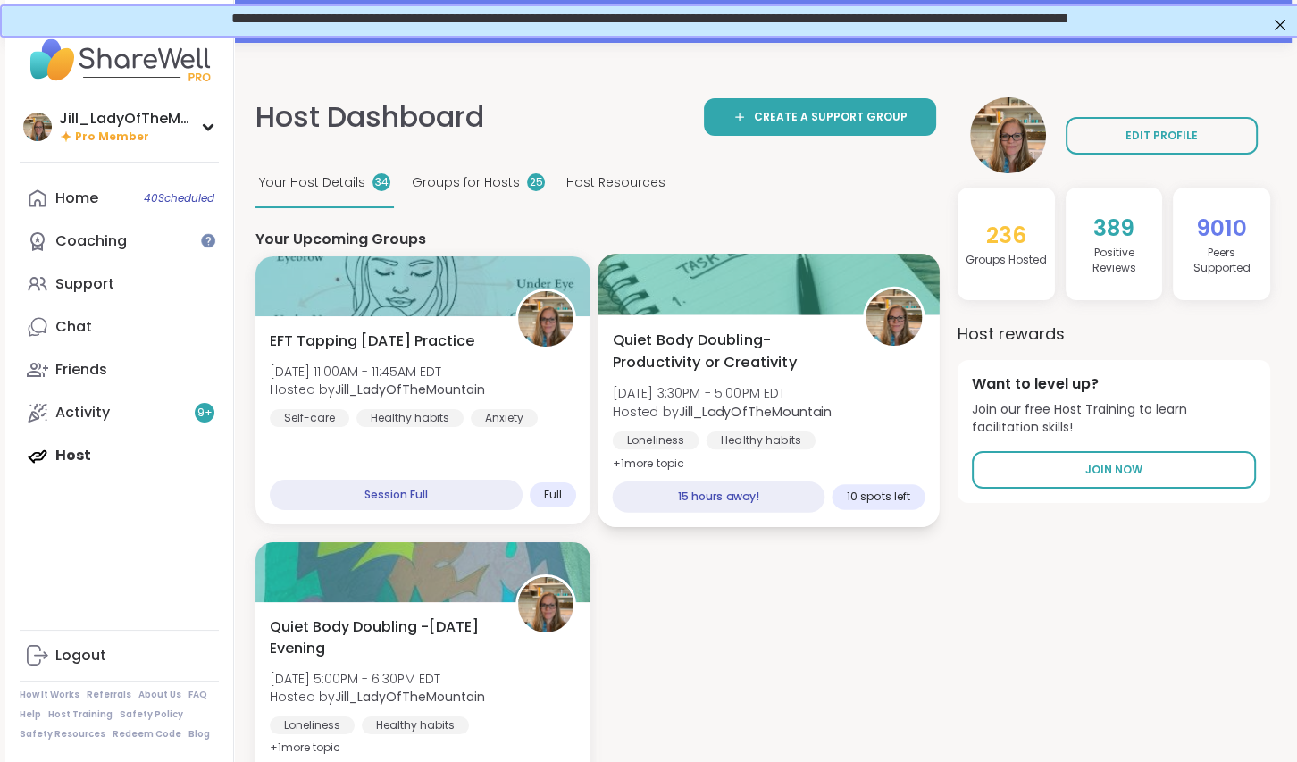
click at [826, 364] on span "Quiet Body Doubling- Productivity or Creativity" at bounding box center [728, 352] width 230 height 44
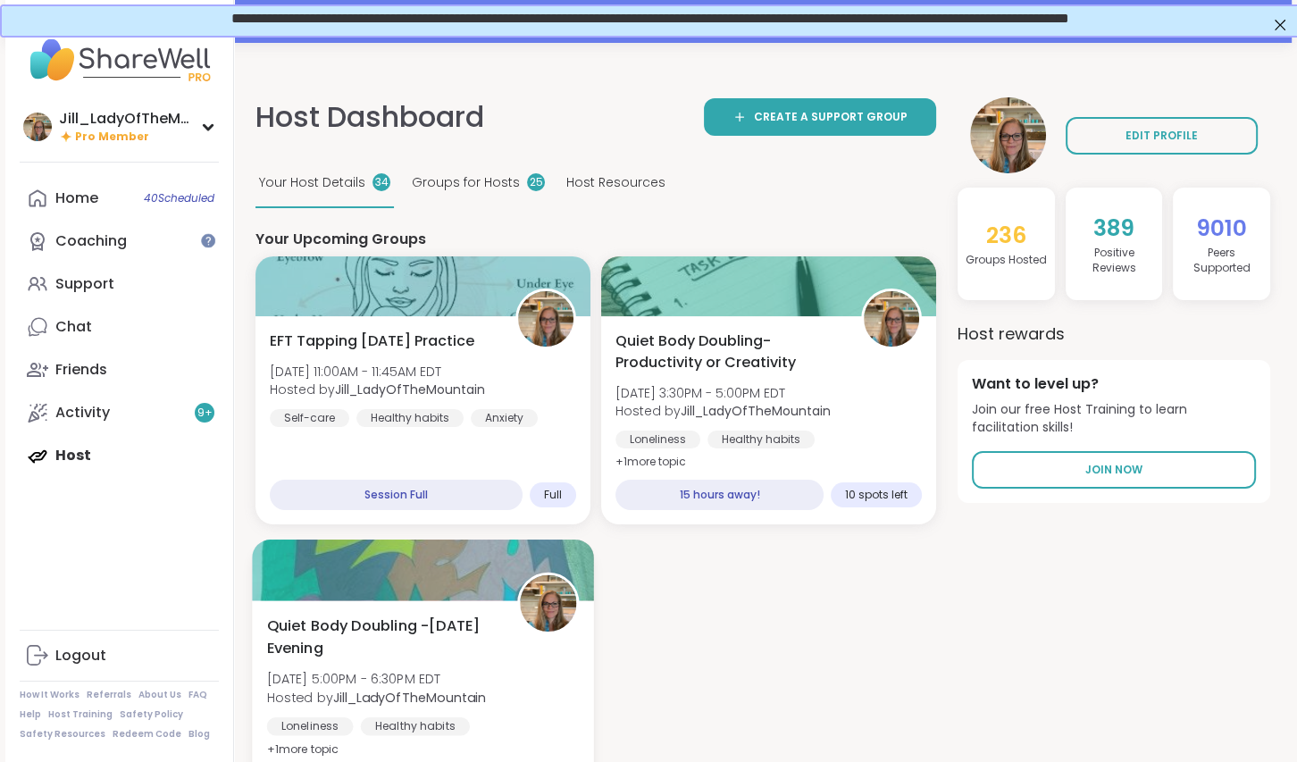
click at [409, 619] on span "Quiet Body Doubling -Monday Evening" at bounding box center [382, 637] width 230 height 44
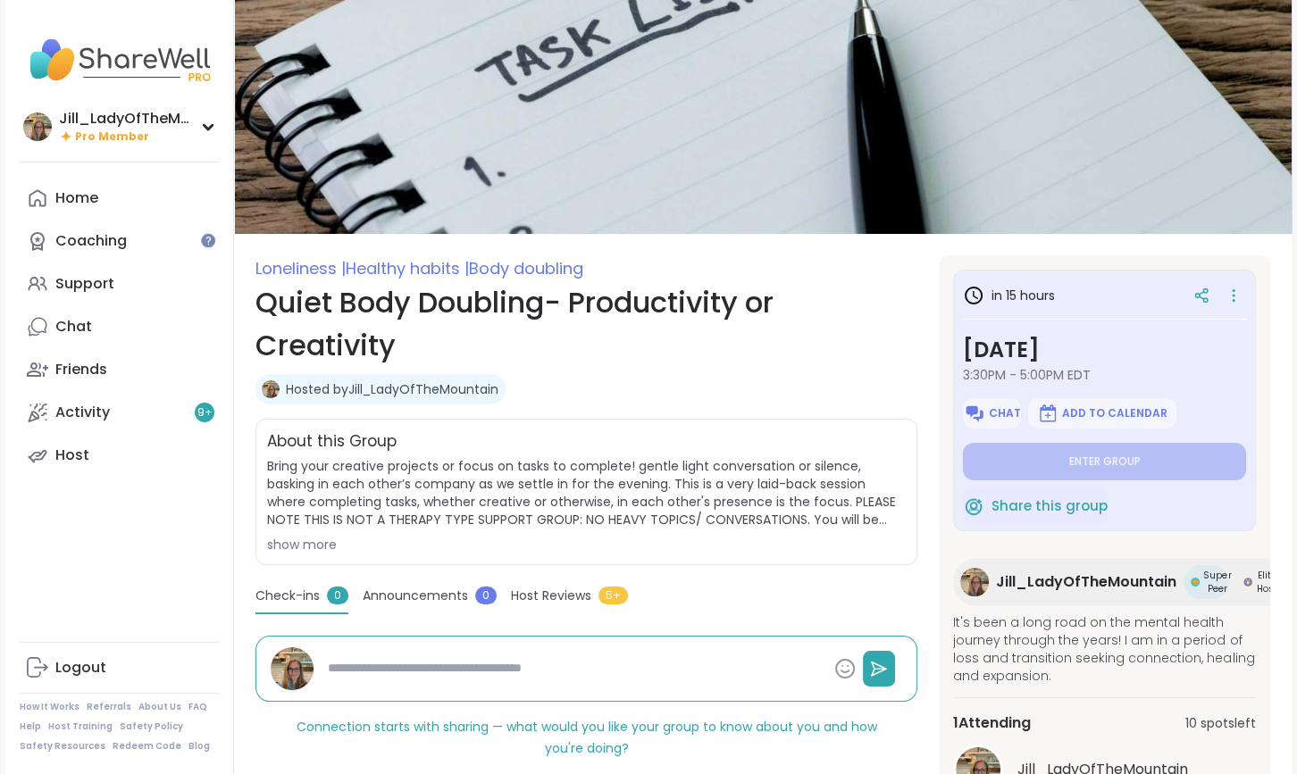
type textarea "*"
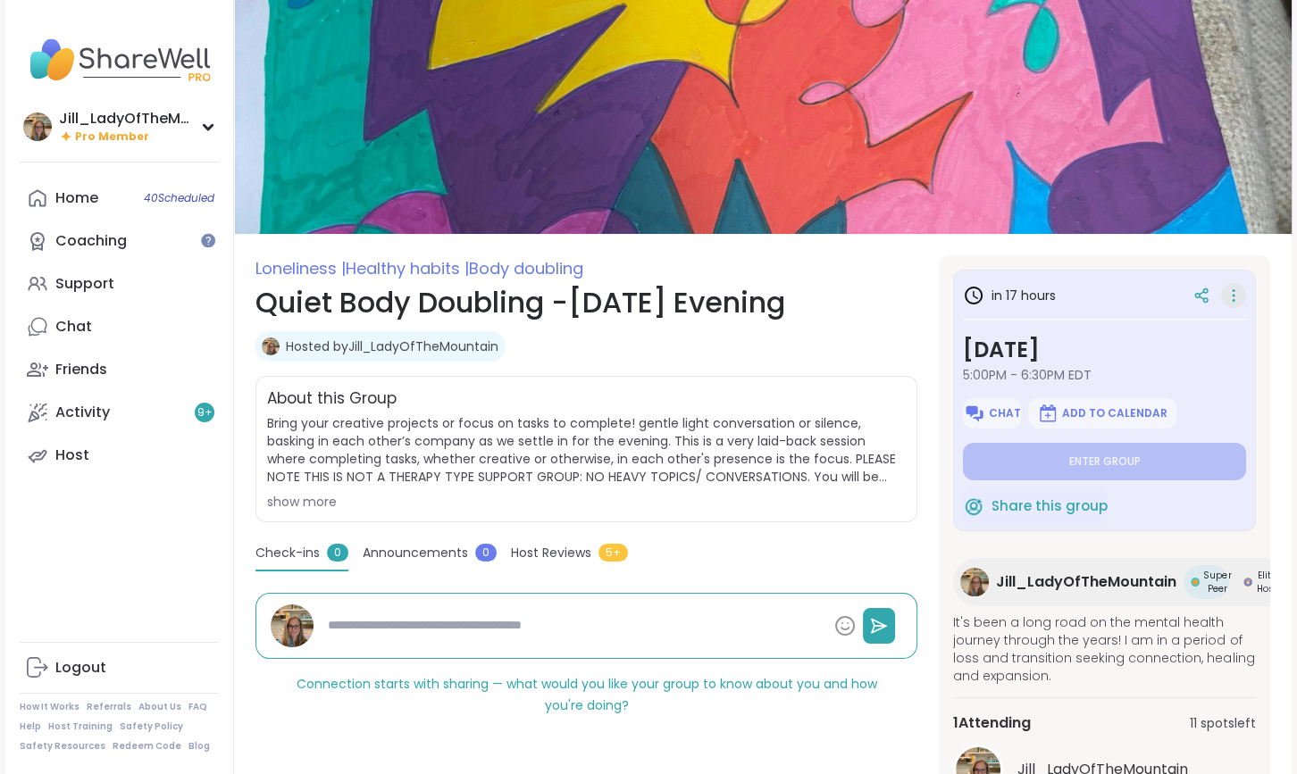
click at [1231, 291] on icon at bounding box center [1233, 295] width 18 height 25
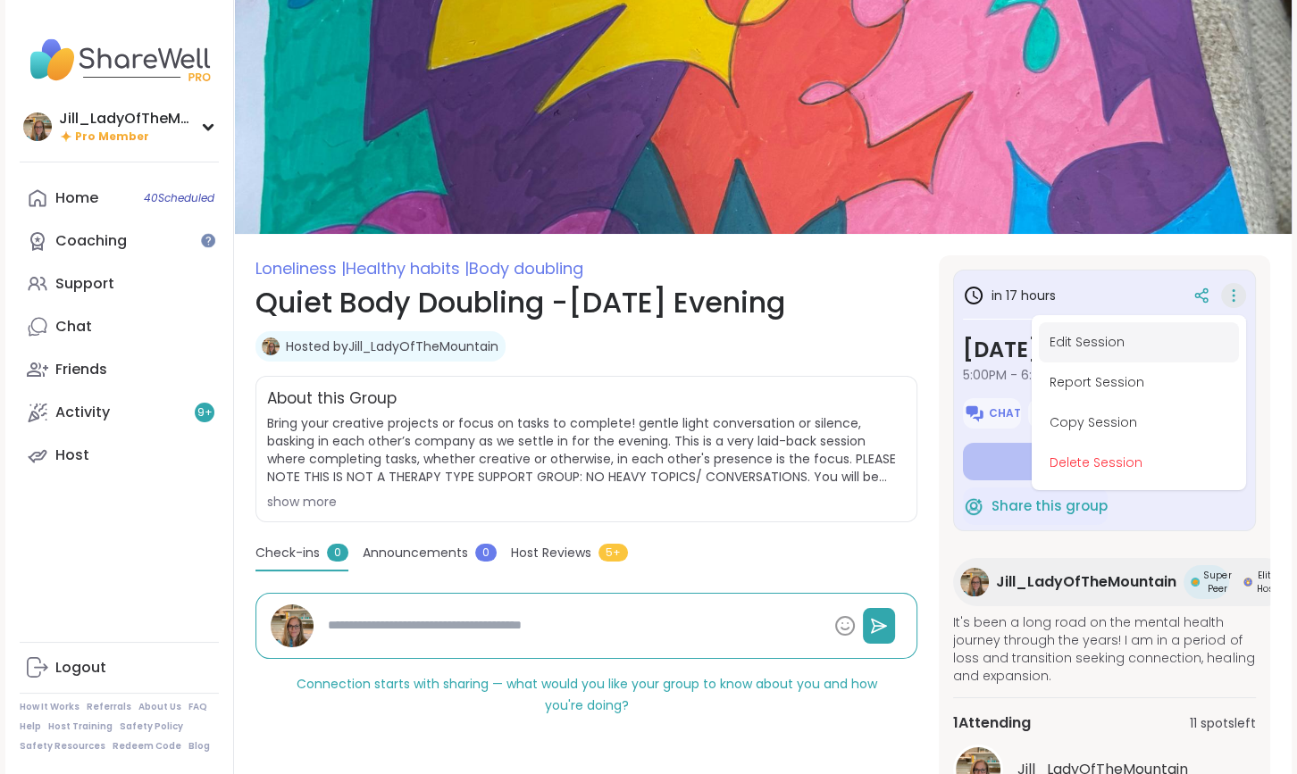
click at [1080, 331] on button "Edit Session" at bounding box center [1139, 342] width 200 height 40
type textarea "*"
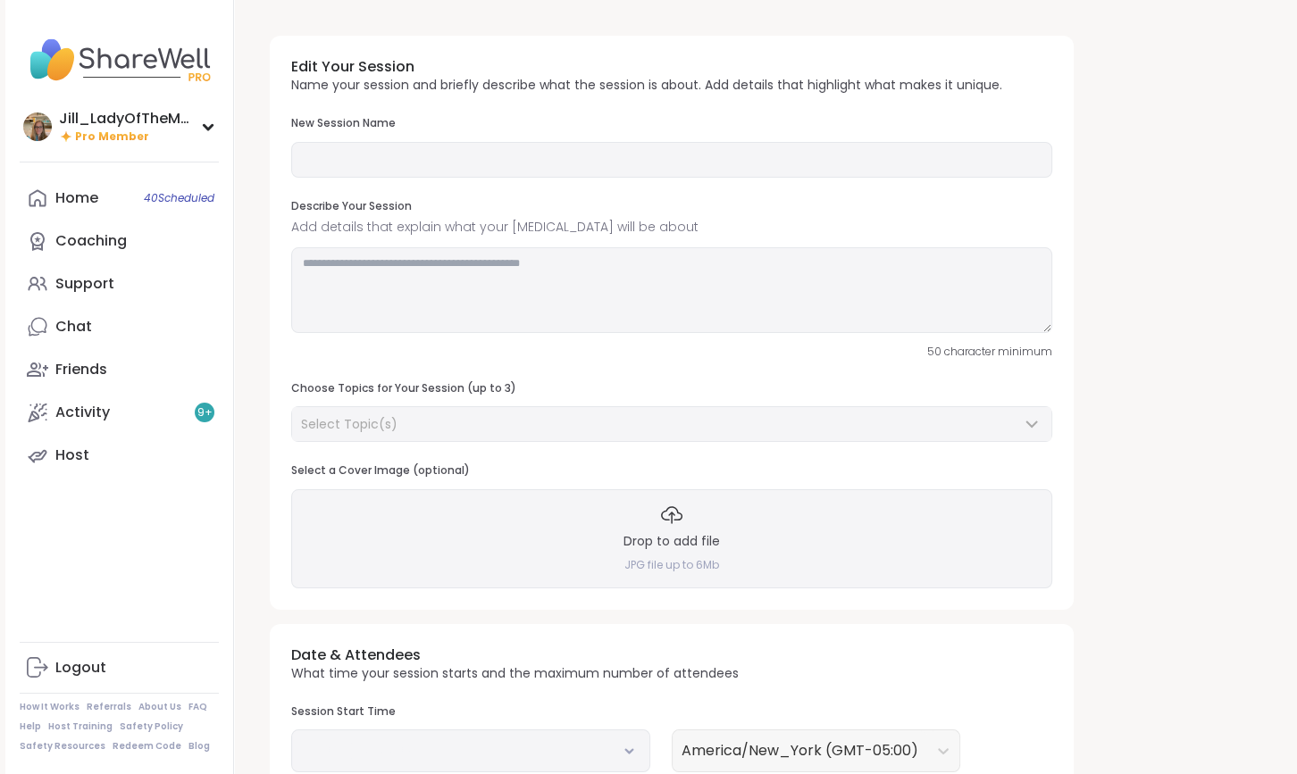
type input "**********"
type textarea "**********"
type input "**"
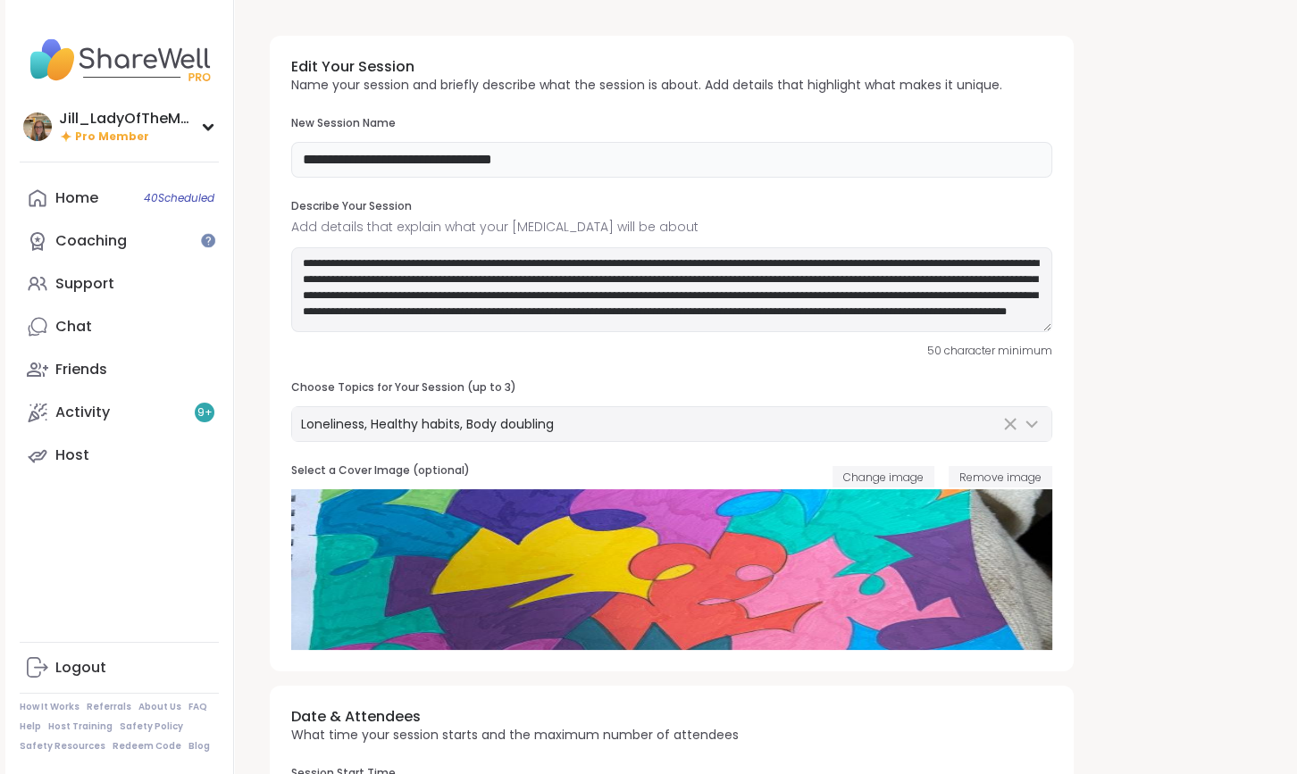
drag, startPoint x: 516, startPoint y: 159, endPoint x: 463, endPoint y: 151, distance: 53.3
click at [463, 151] on input "**********" at bounding box center [671, 160] width 761 height 36
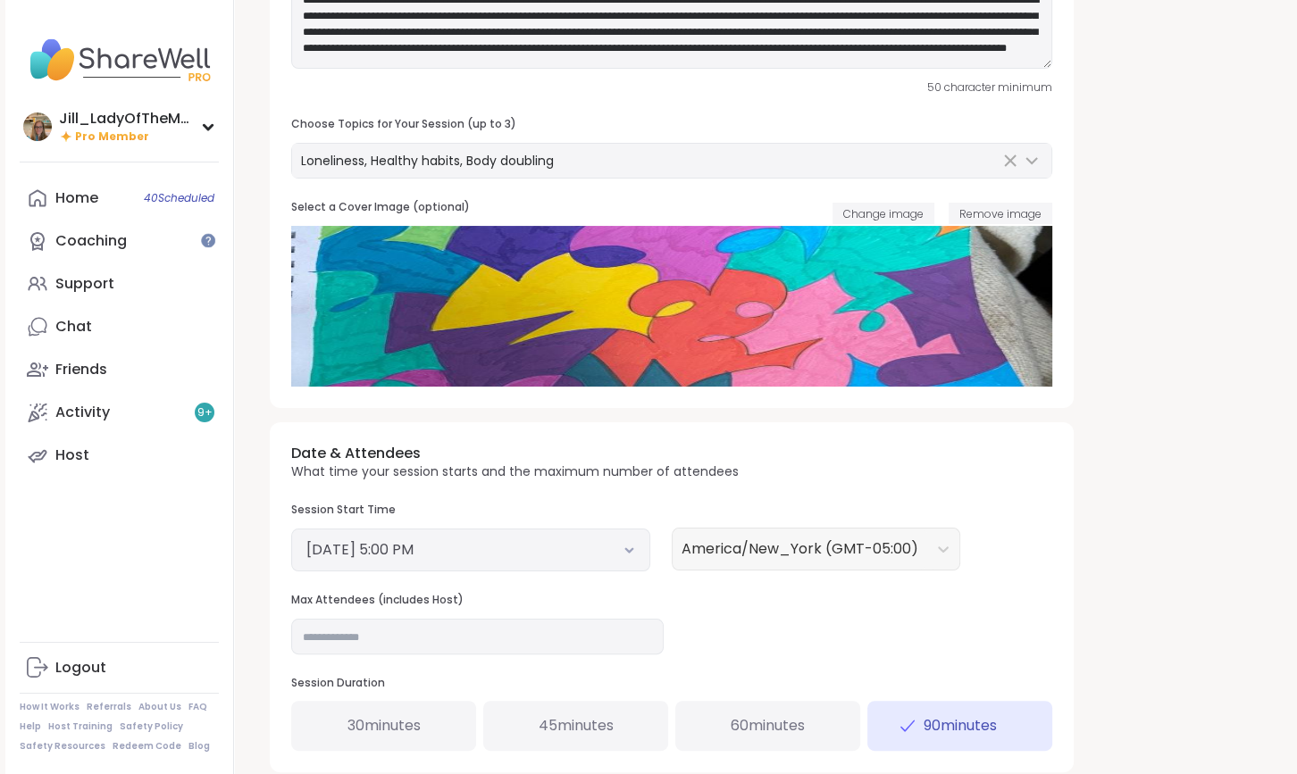
scroll to position [388, 0]
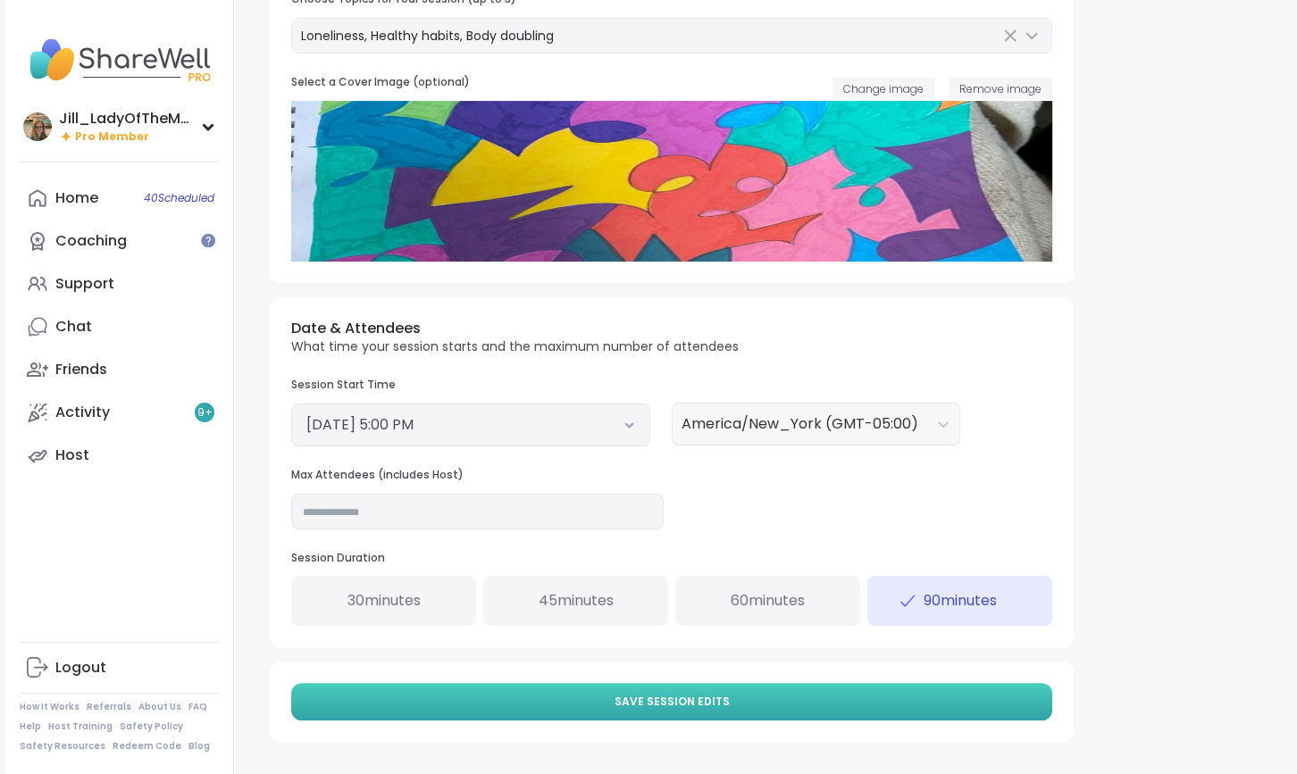
type input "**********"
click at [734, 692] on button "Save Session Edits" at bounding box center [671, 702] width 761 height 38
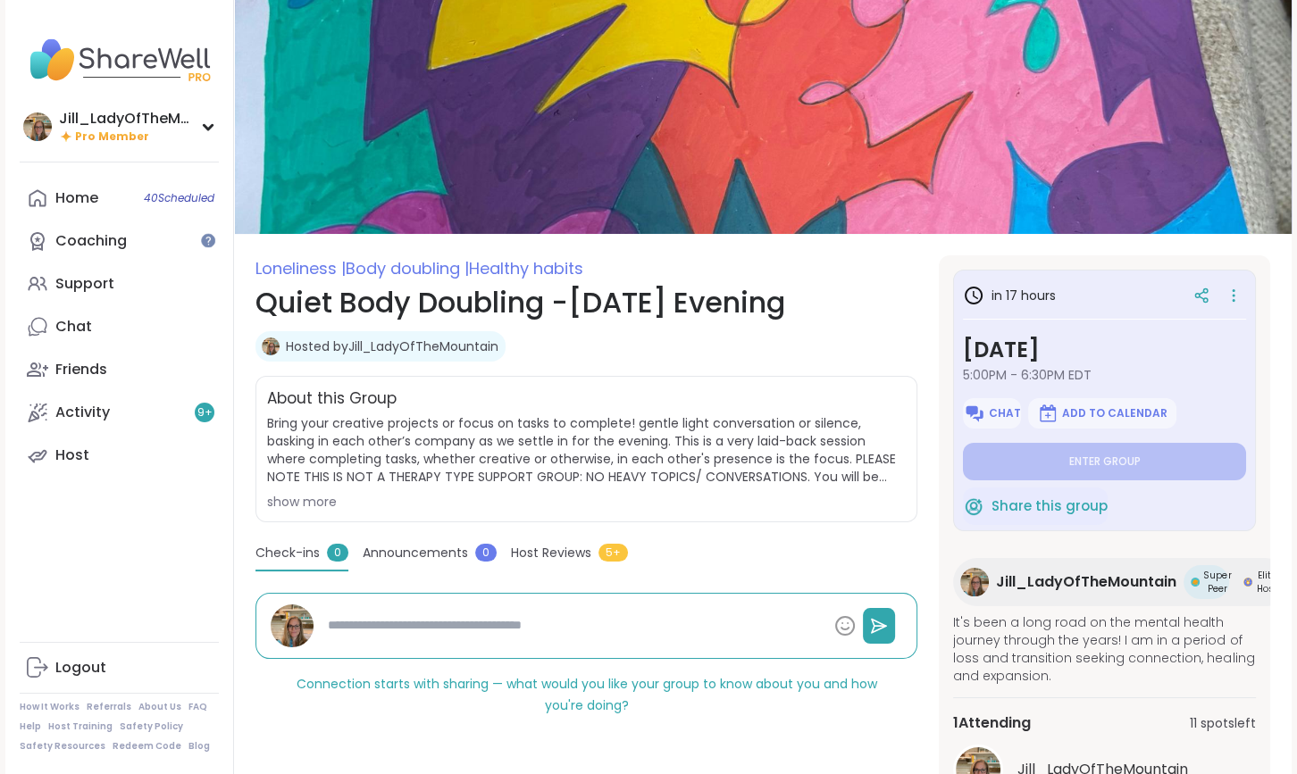
type textarea "*"
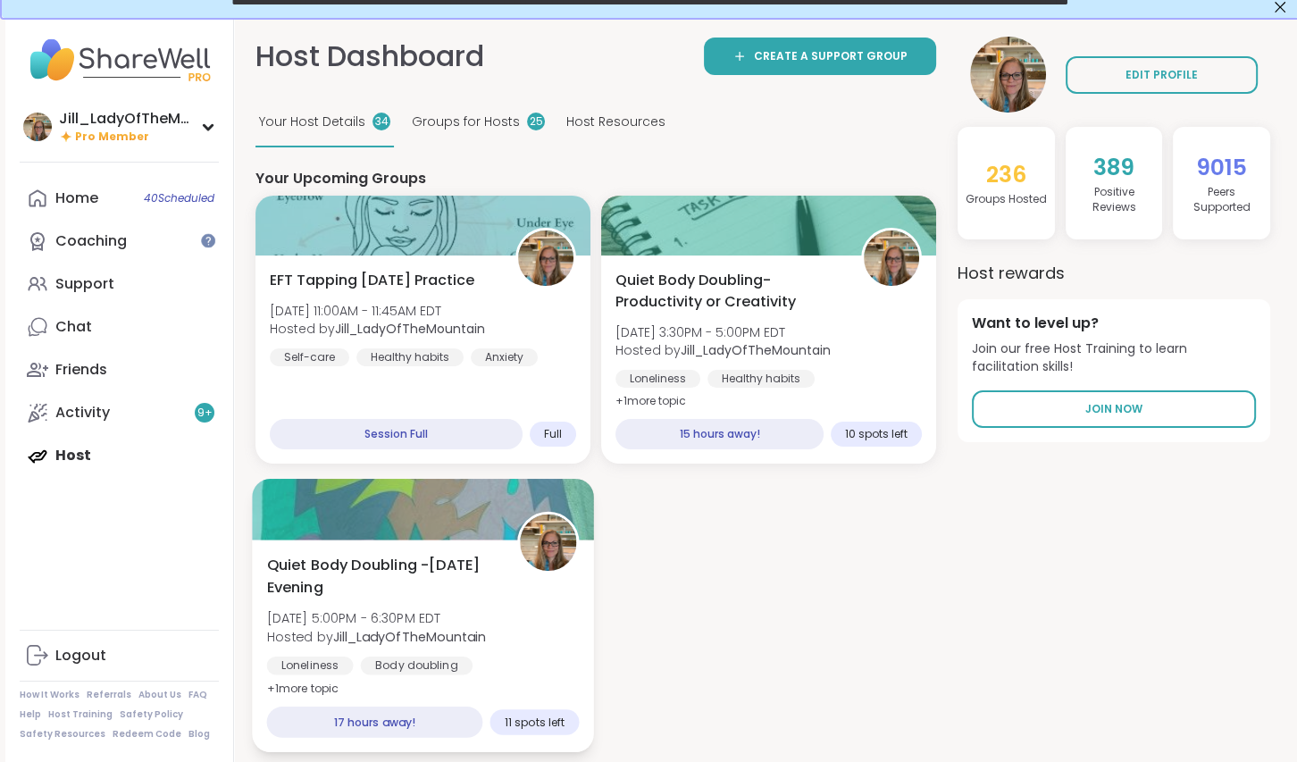
click at [408, 625] on span "[DATE] 5:00PM - 6:30PM EDT" at bounding box center [377, 618] width 220 height 18
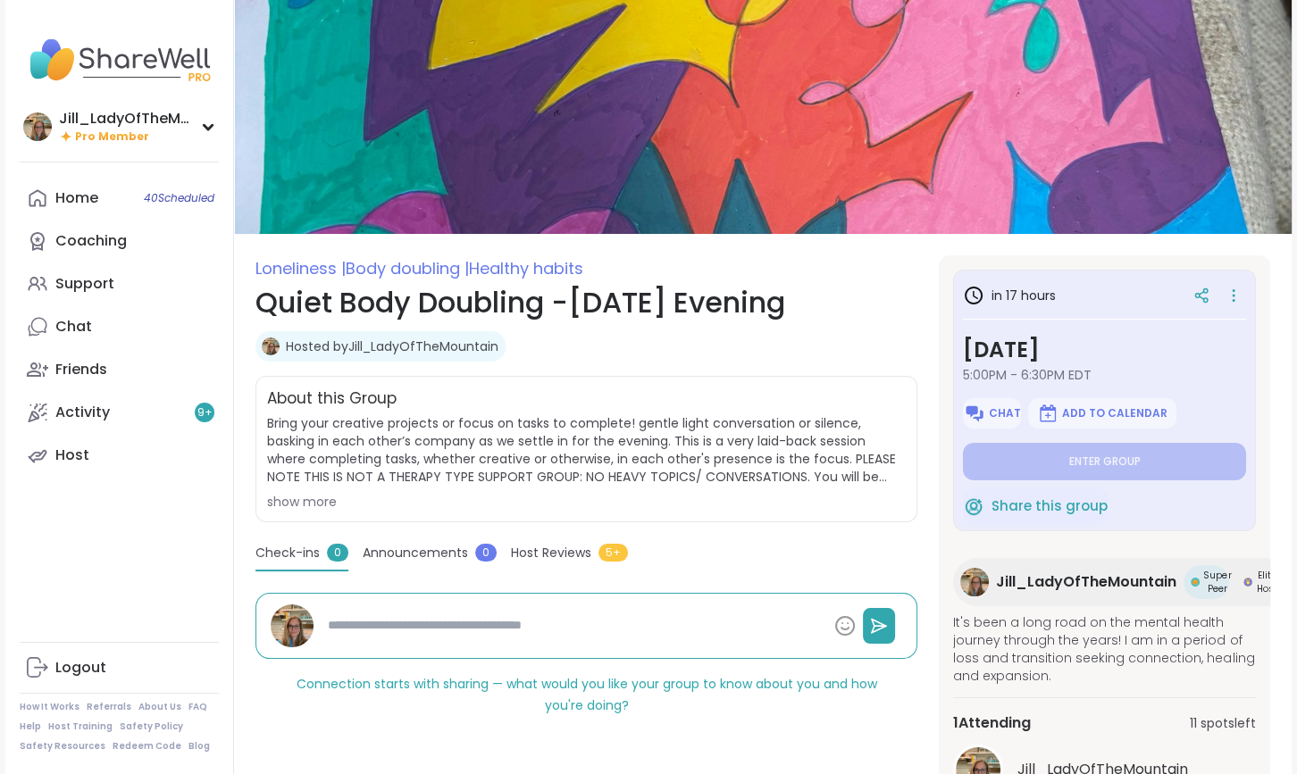
scroll to position [111, 0]
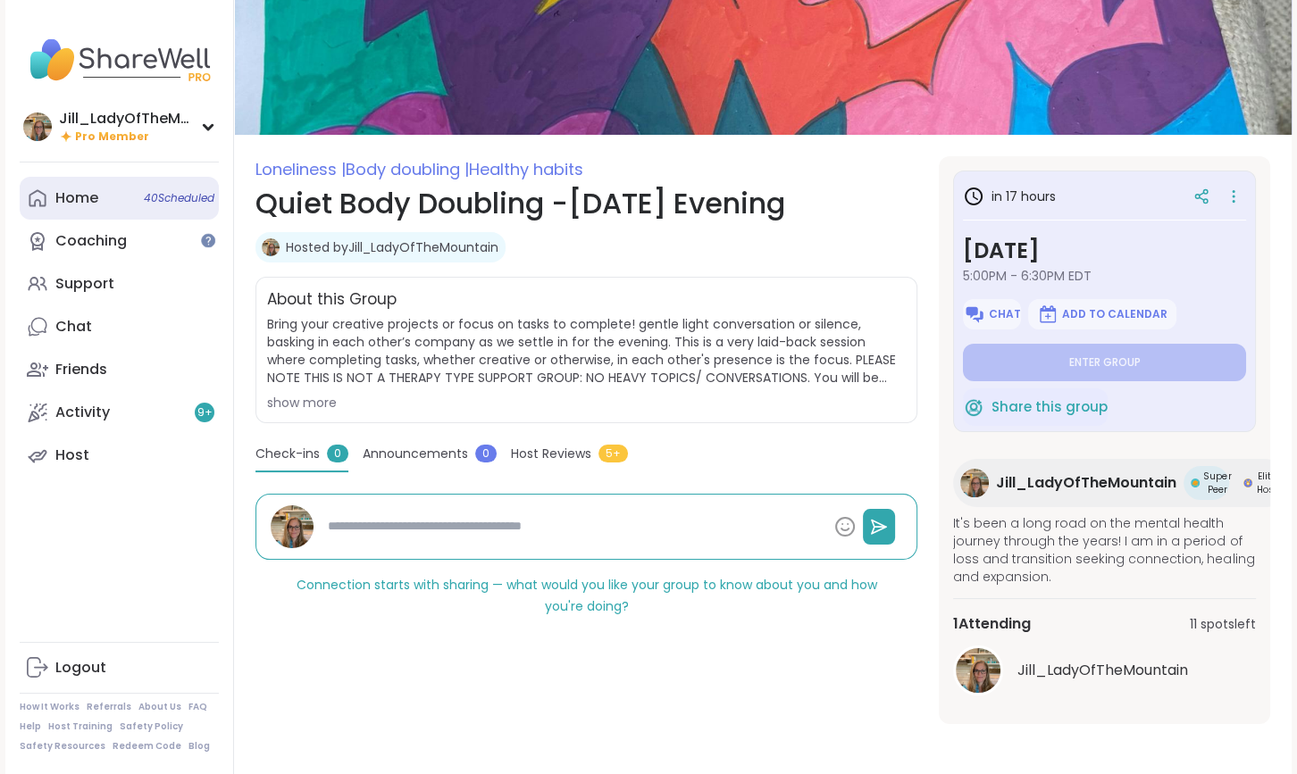
click at [179, 196] on span "40 Scheduled" at bounding box center [179, 198] width 71 height 14
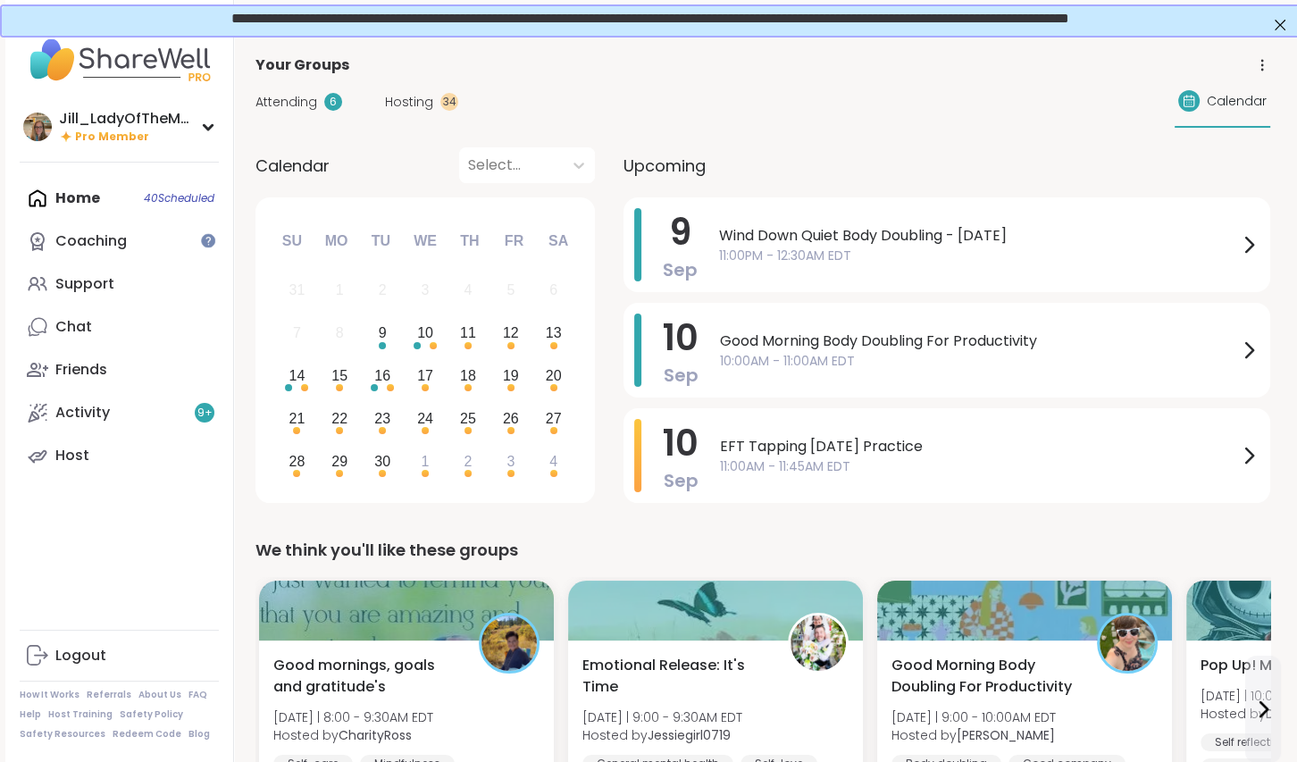
click at [301, 96] on span "Attending" at bounding box center [286, 102] width 62 height 19
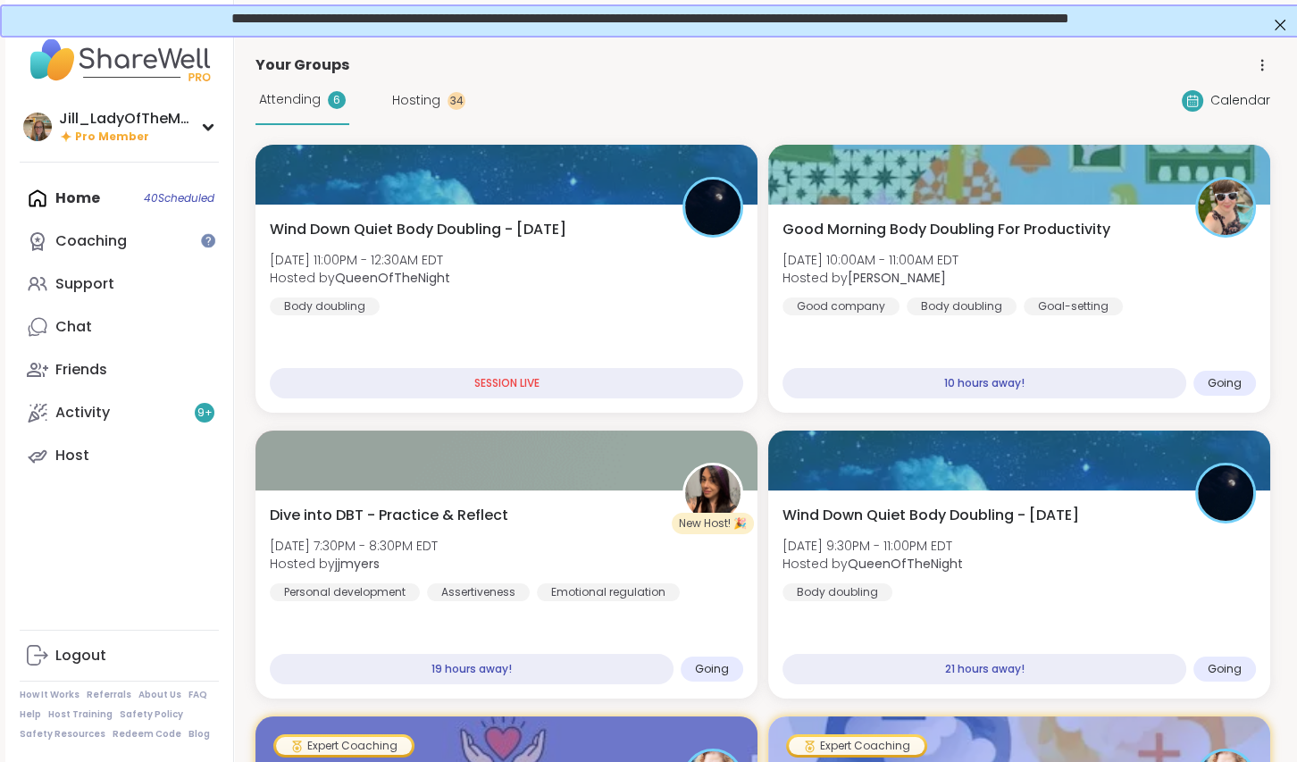
click at [437, 105] on span "Hosting" at bounding box center [416, 100] width 48 height 19
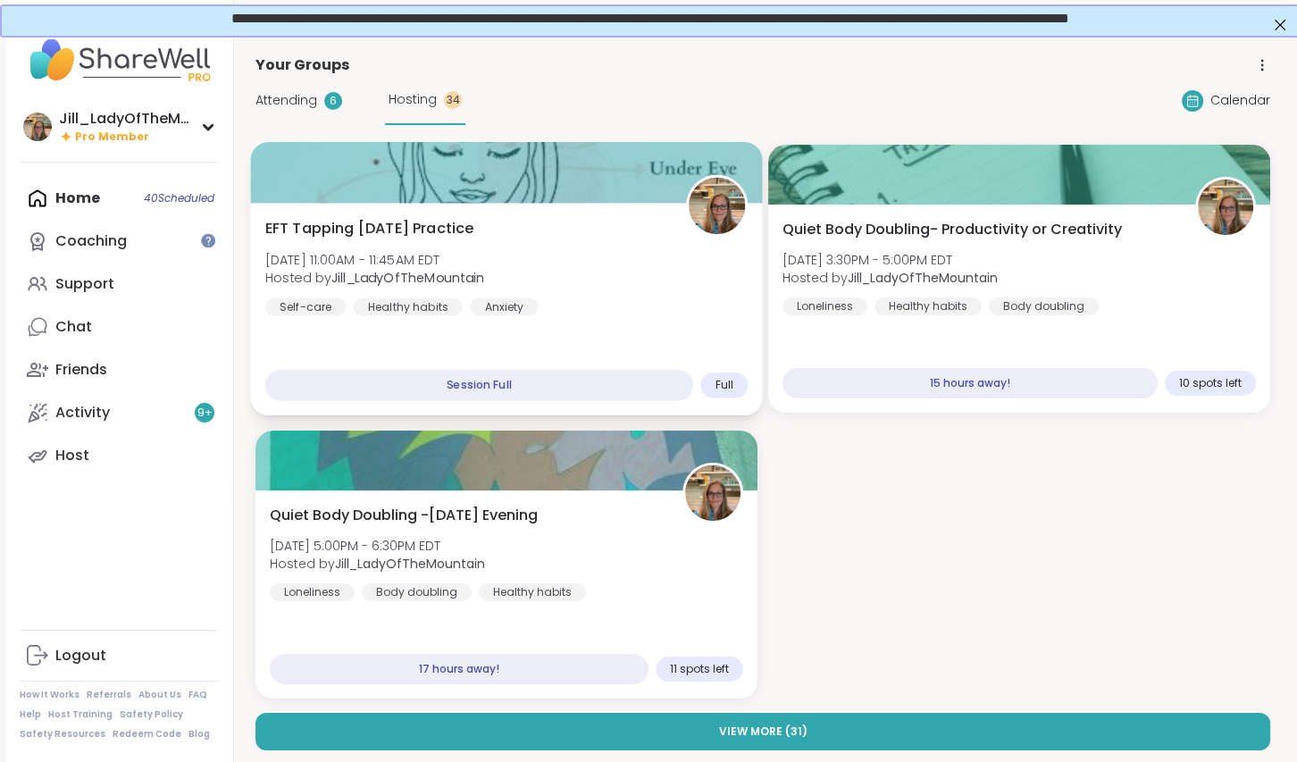
click at [563, 304] on div "EFT Tapping [DATE] Practice [DATE] 11:00AM - 11:45AM EDT Hosted by [PERSON_NAME…" at bounding box center [506, 267] width 483 height 98
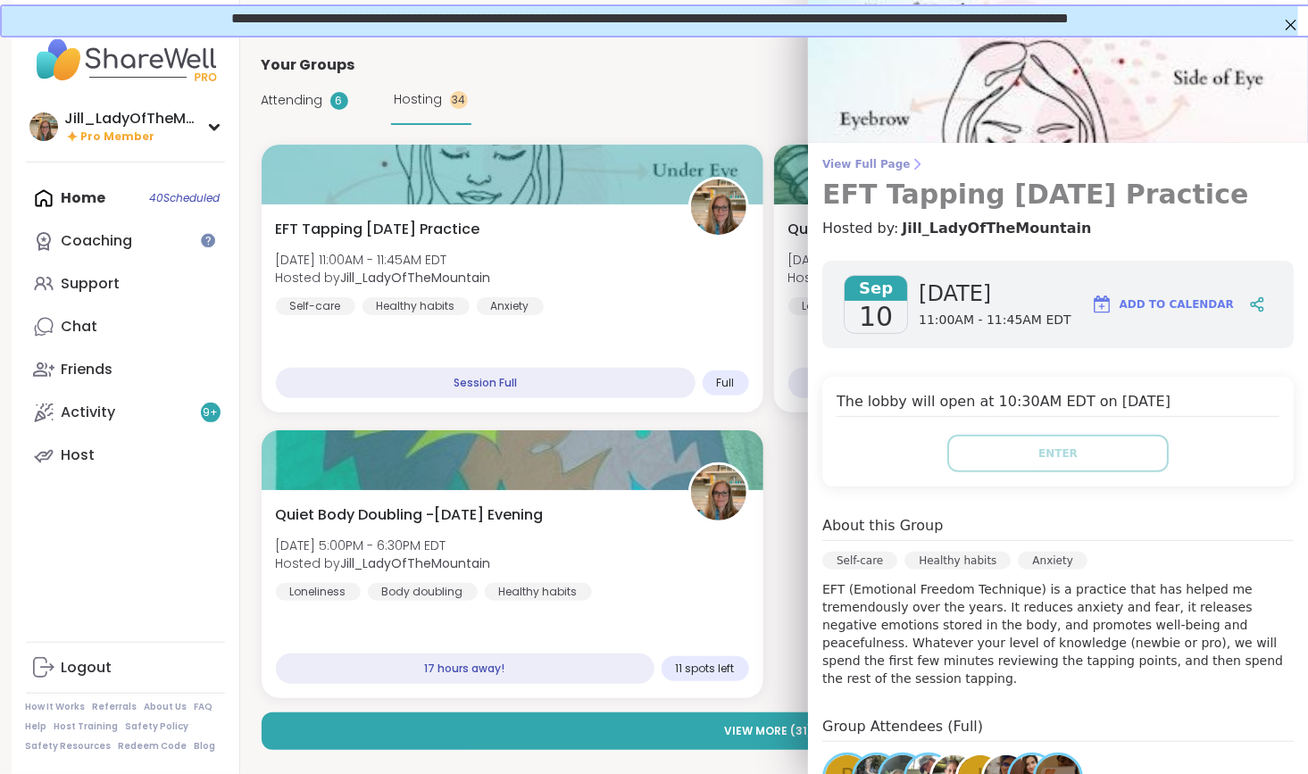
click at [862, 161] on span "View Full Page" at bounding box center [1058, 164] width 472 height 14
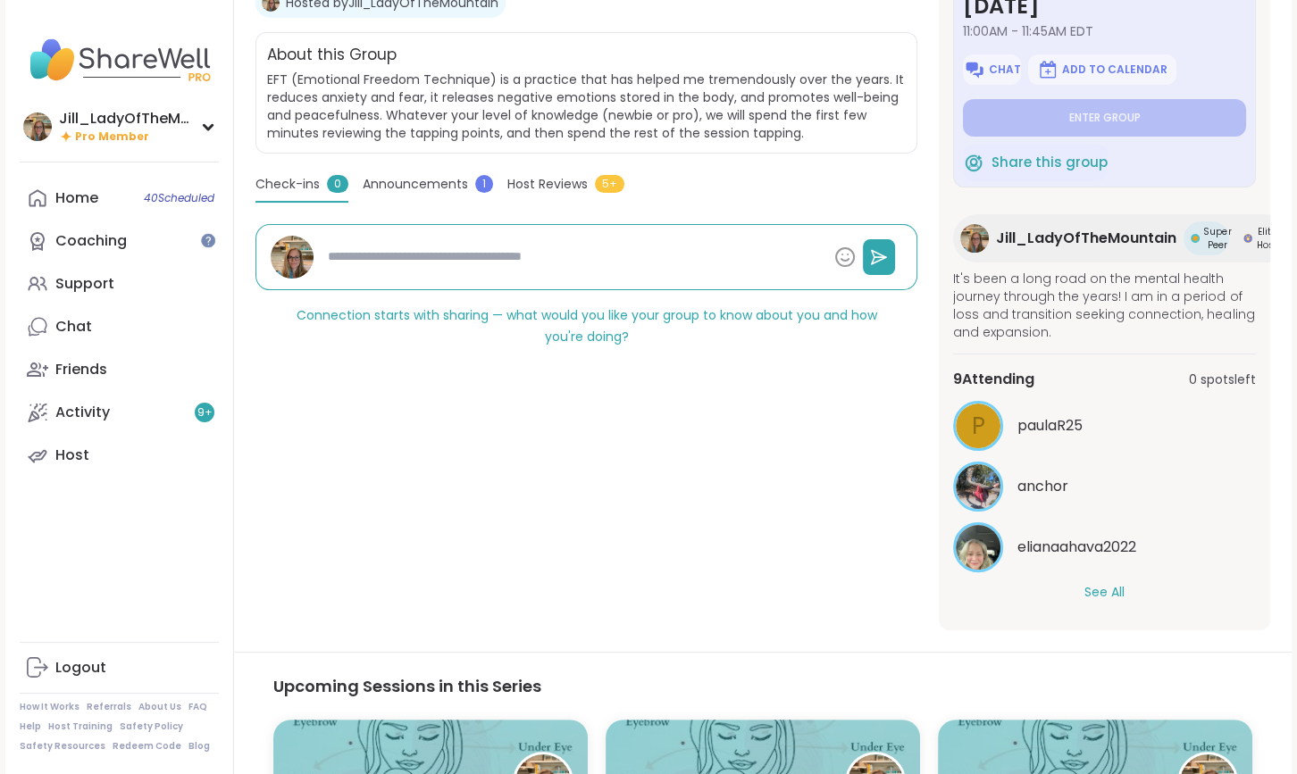
scroll to position [234, 0]
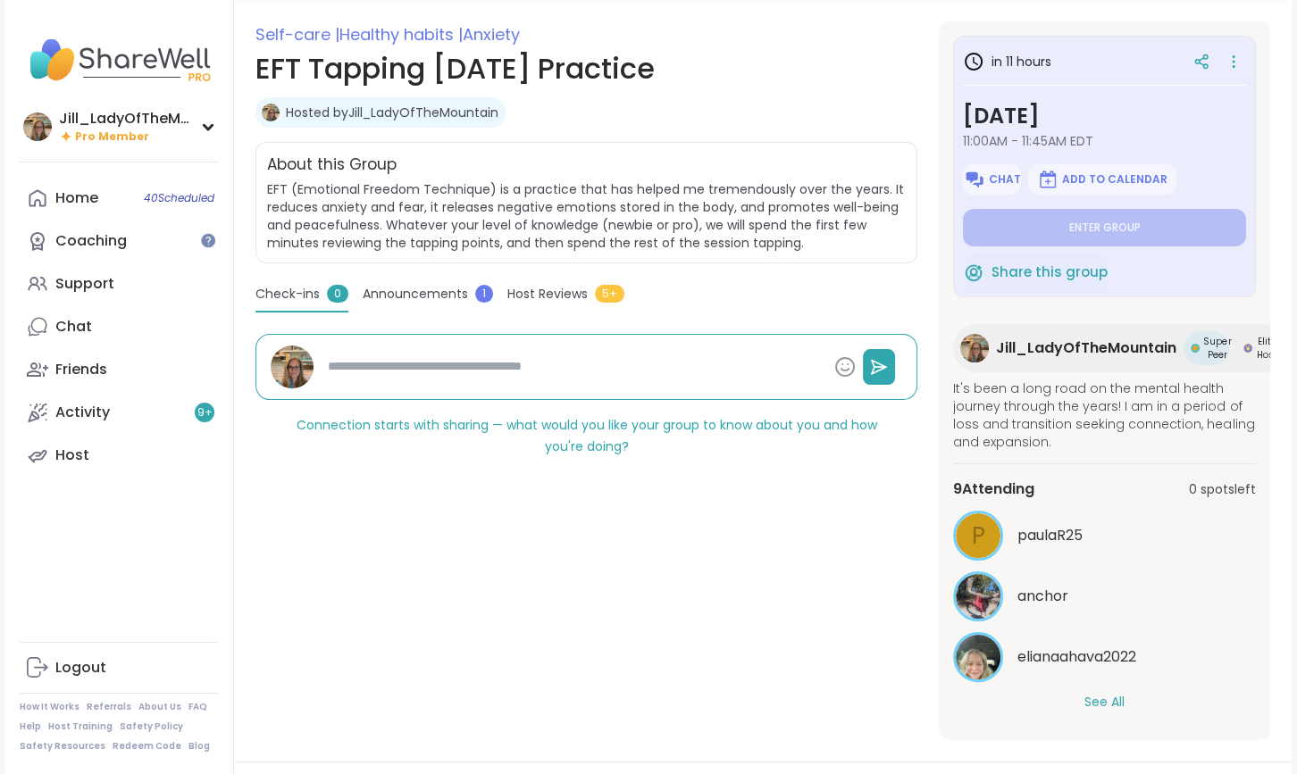
click at [1097, 703] on button "See All" at bounding box center [1104, 702] width 40 height 19
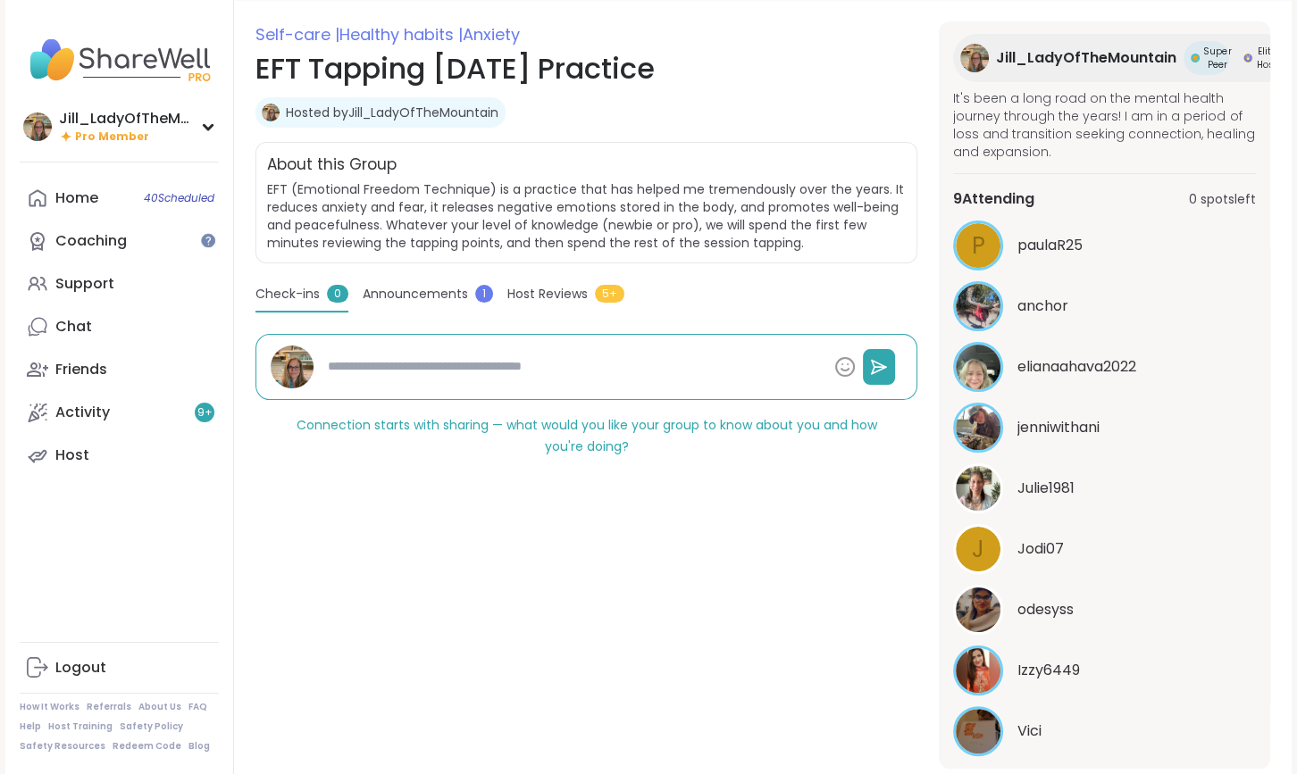
scroll to position [291, 0]
drag, startPoint x: 1273, startPoint y: 589, endPoint x: 1284, endPoint y: 655, distance: 68.0
click at [1284, 655] on section "Self-care | Healthy habits | Anxiety EFT Tapping [DATE] Practice Hosted by [PER…" at bounding box center [762, 394] width 1057 height 747
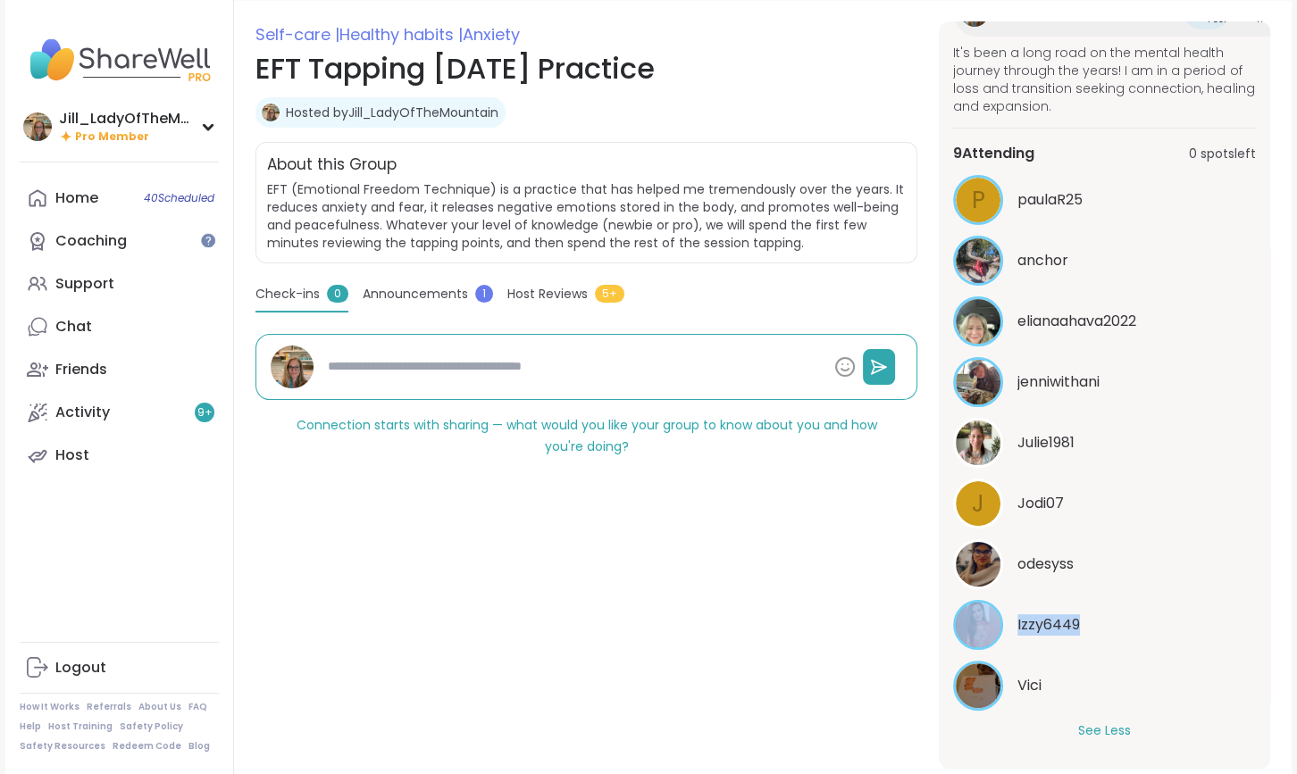
click at [1210, 625] on div "Izzy6449" at bounding box center [1104, 625] width 303 height 50
click at [1053, 554] on span "odesyss" at bounding box center [1045, 564] width 56 height 21
click at [1034, 189] on span "paulaR25" at bounding box center [1049, 199] width 65 height 21
type textarea "*"
